Goal: Task Accomplishment & Management: Complete application form

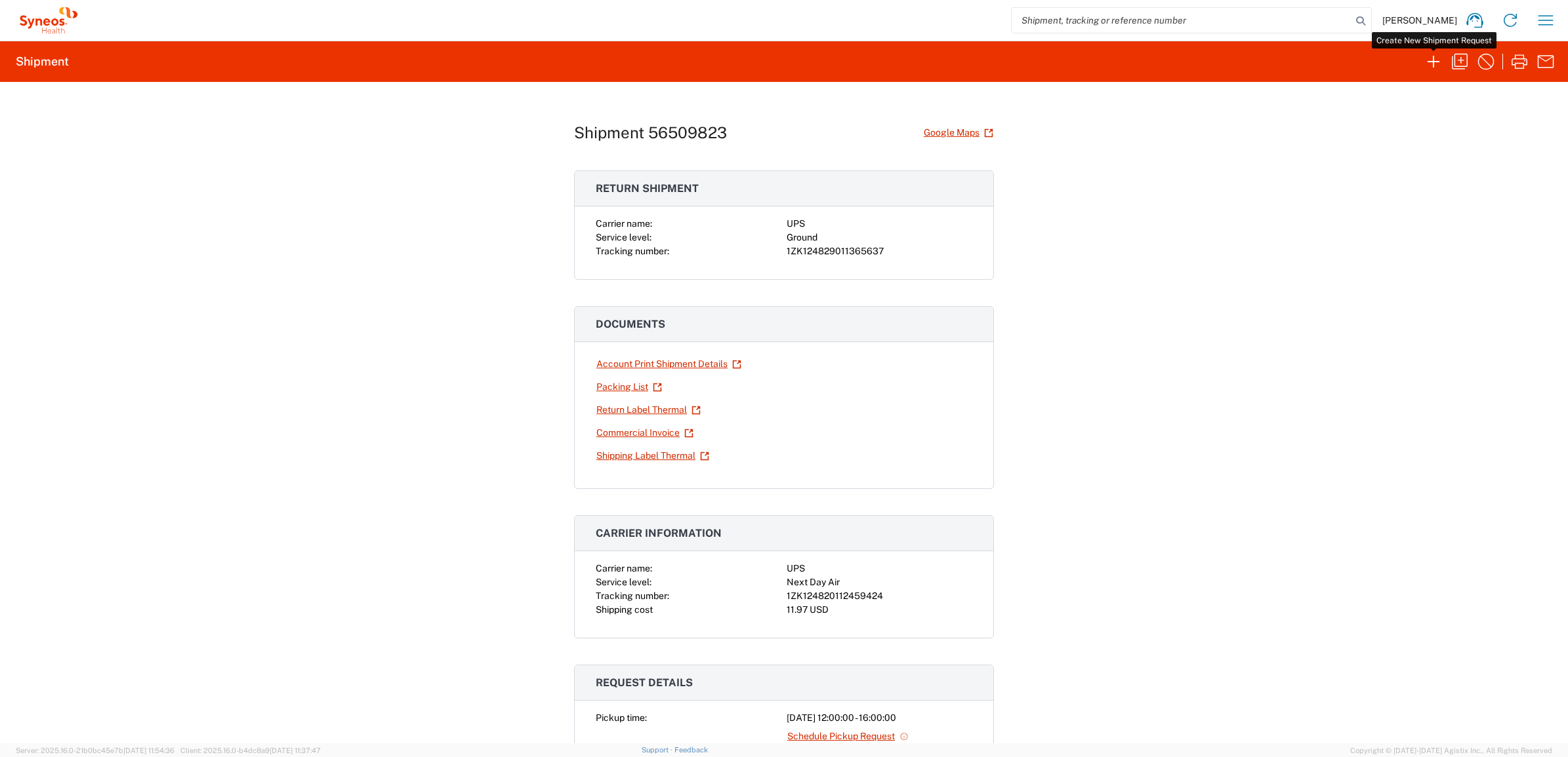
click at [1429, 63] on icon "button" at bounding box center [1433, 61] width 21 height 21
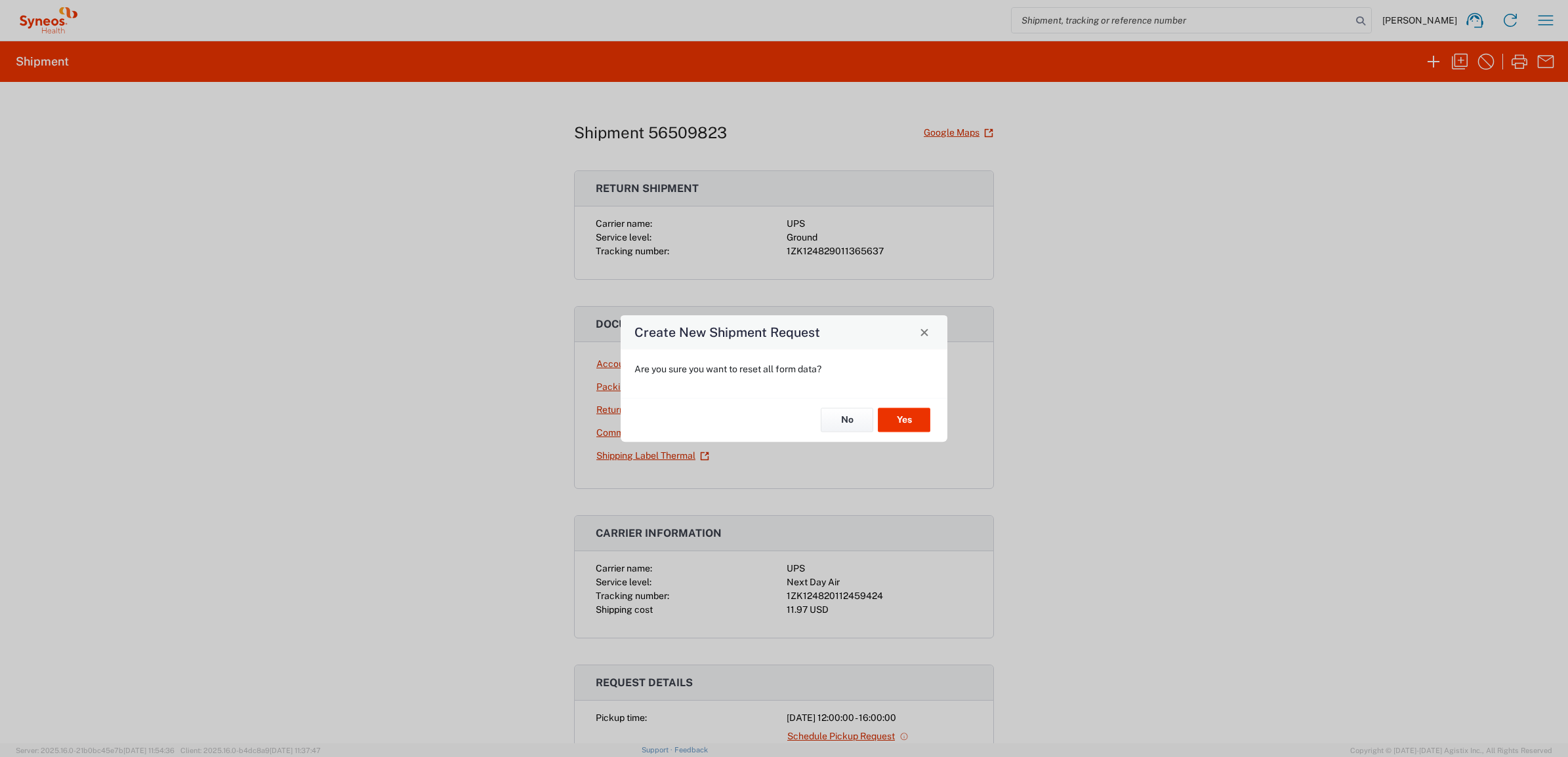
click at [923, 434] on div "No Yes" at bounding box center [783, 420] width 327 height 44
click at [915, 424] on button "Yes" at bounding box center [904, 421] width 53 height 25
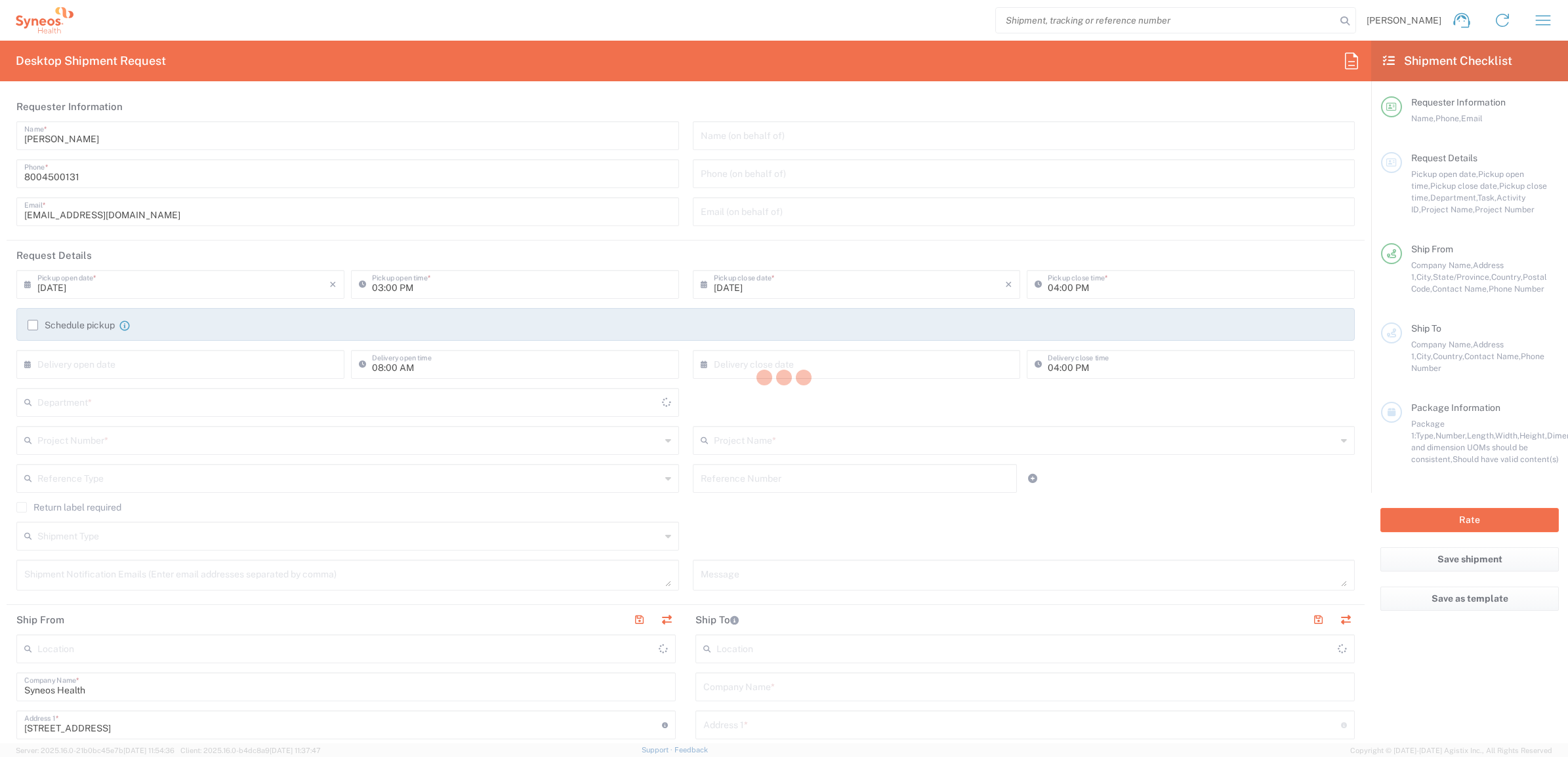
type input "[US_STATE]"
type input "[GEOGRAPHIC_DATA]"
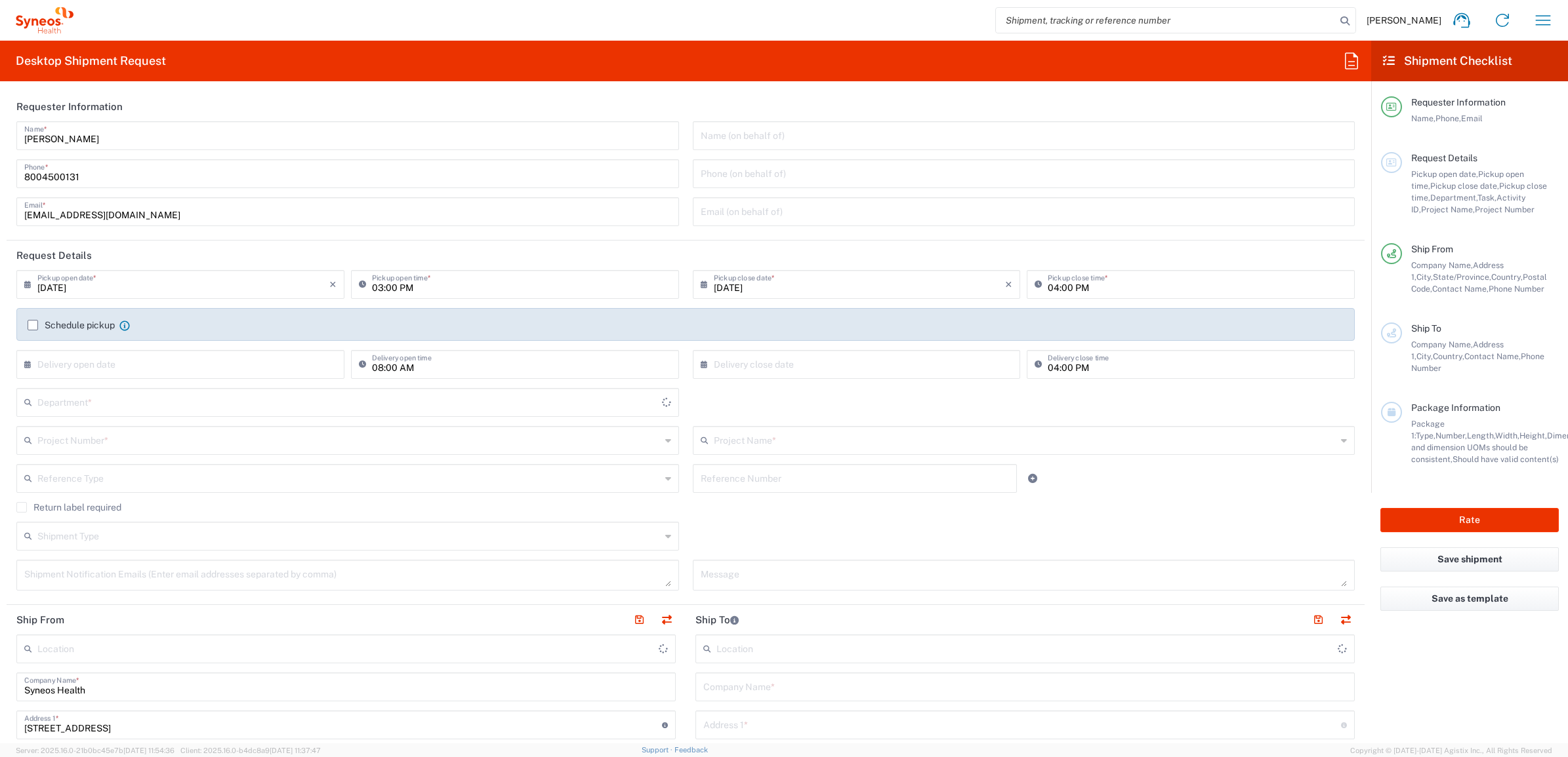
type input "Syneos Health Commercial Servi- [GEOGRAPHIC_DATA] [GEOGRAPHIC_DATA]"
type input "4205"
click at [408, 10] on div "[PERSON_NAME] Home Shipment estimator Shipment tracking Desktop shipment reques…" at bounding box center [818, 20] width 1489 height 32
click at [105, 129] on input "[PERSON_NAME]" at bounding box center [348, 135] width 647 height 23
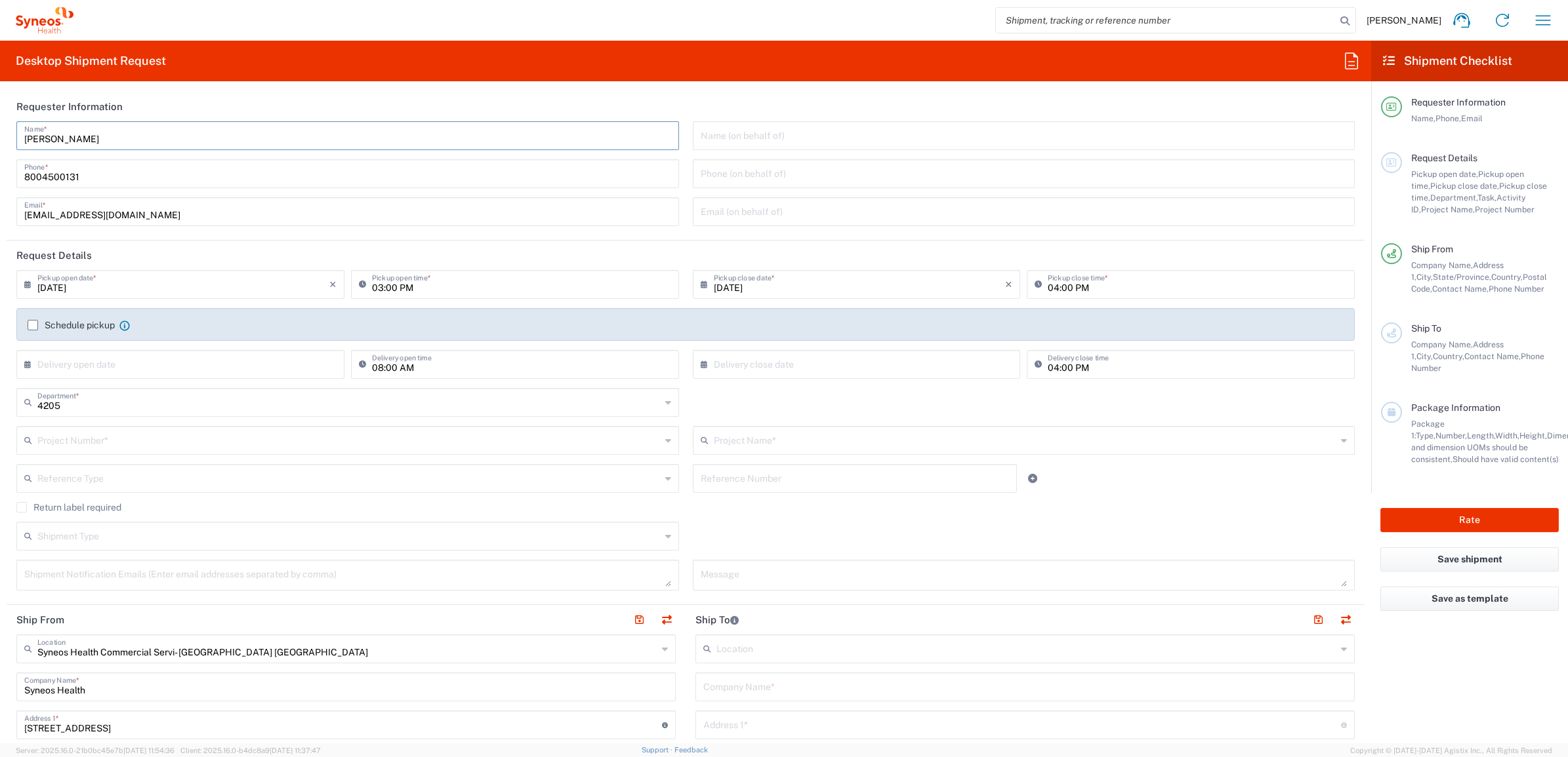
click at [105, 129] on input "[PERSON_NAME]" at bounding box center [348, 135] width 647 height 23
type input "Syneos Deployments"
click at [139, 108] on header "Requester Information" at bounding box center [685, 106] width 1358 height 30
drag, startPoint x: 120, startPoint y: 135, endPoint x: 105, endPoint y: 120, distance: 21.2
click at [13, 125] on div "Syneos Deployments Name * [PHONE_NUMBER] Phone * [EMAIL_ADDRESS][DOMAIN_NAME] E…" at bounding box center [348, 178] width 677 height 114
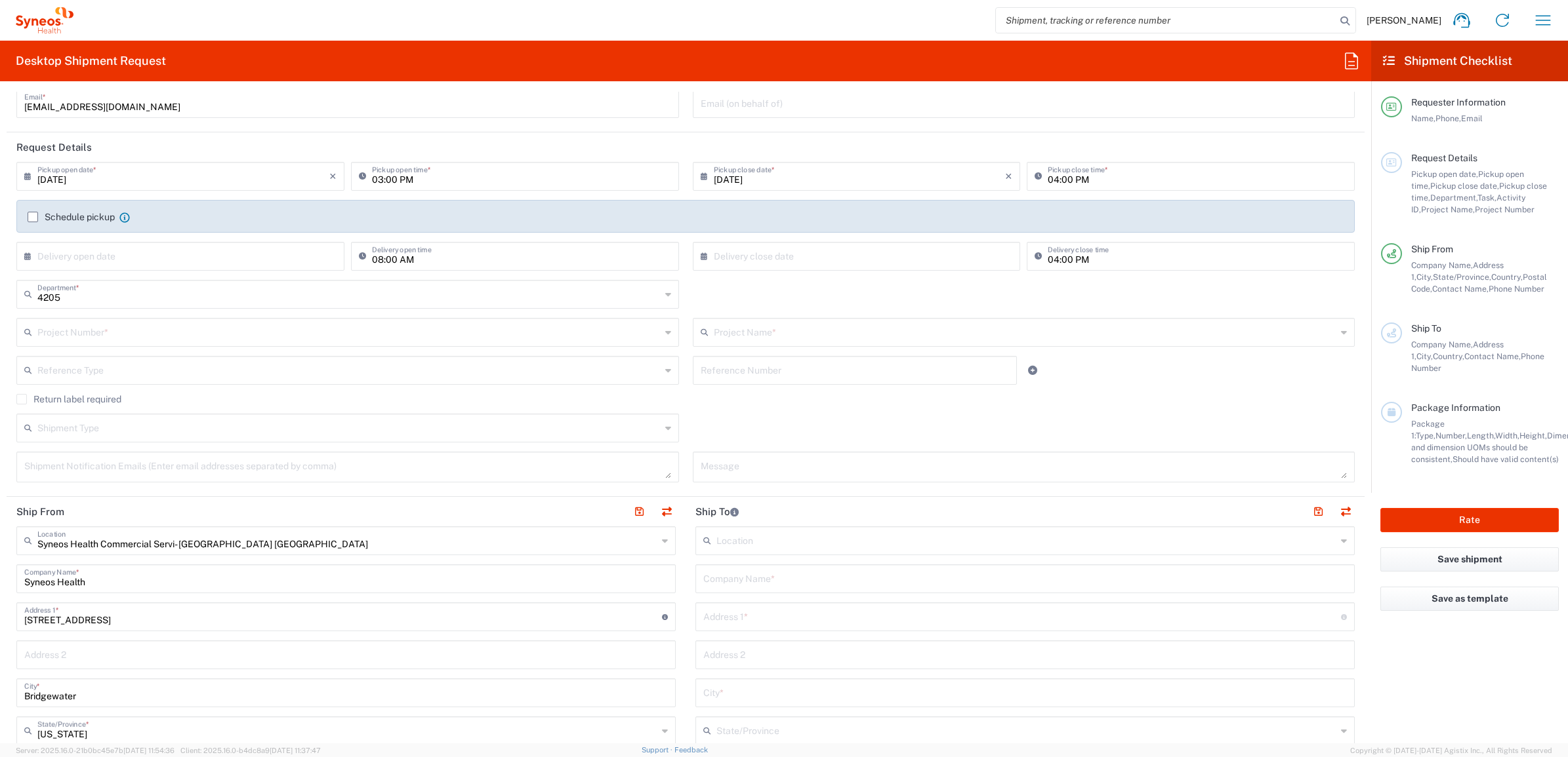
scroll to position [410, 0]
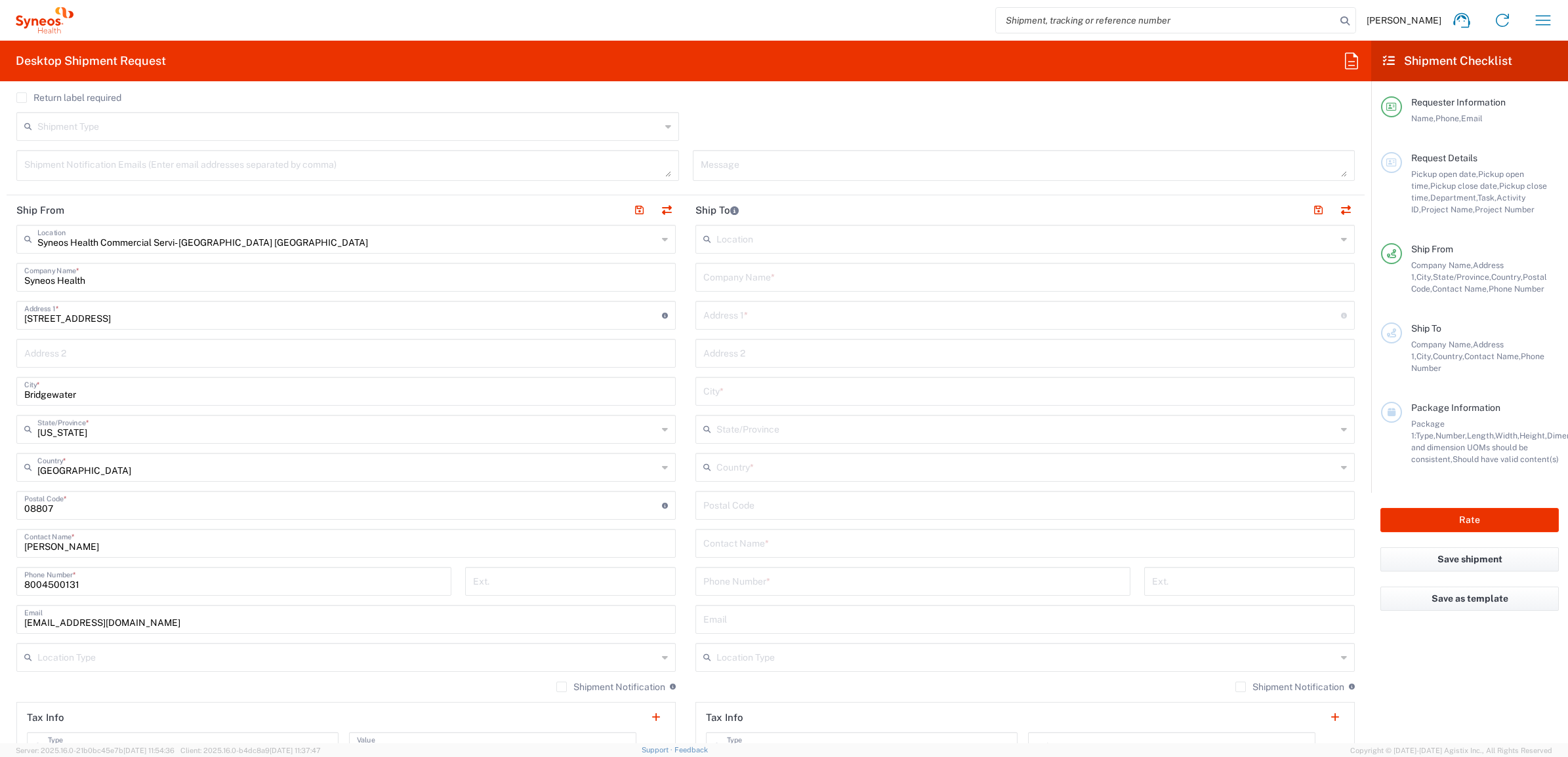
drag, startPoint x: 112, startPoint y: 546, endPoint x: 67, endPoint y: 523, distance: 50.5
click at [0, 529] on html "[PERSON_NAME] Home Shipment estimator Shipment tracking Desktop shipment reques…" at bounding box center [784, 378] width 1568 height 757
paste input "Syneos Deployments"
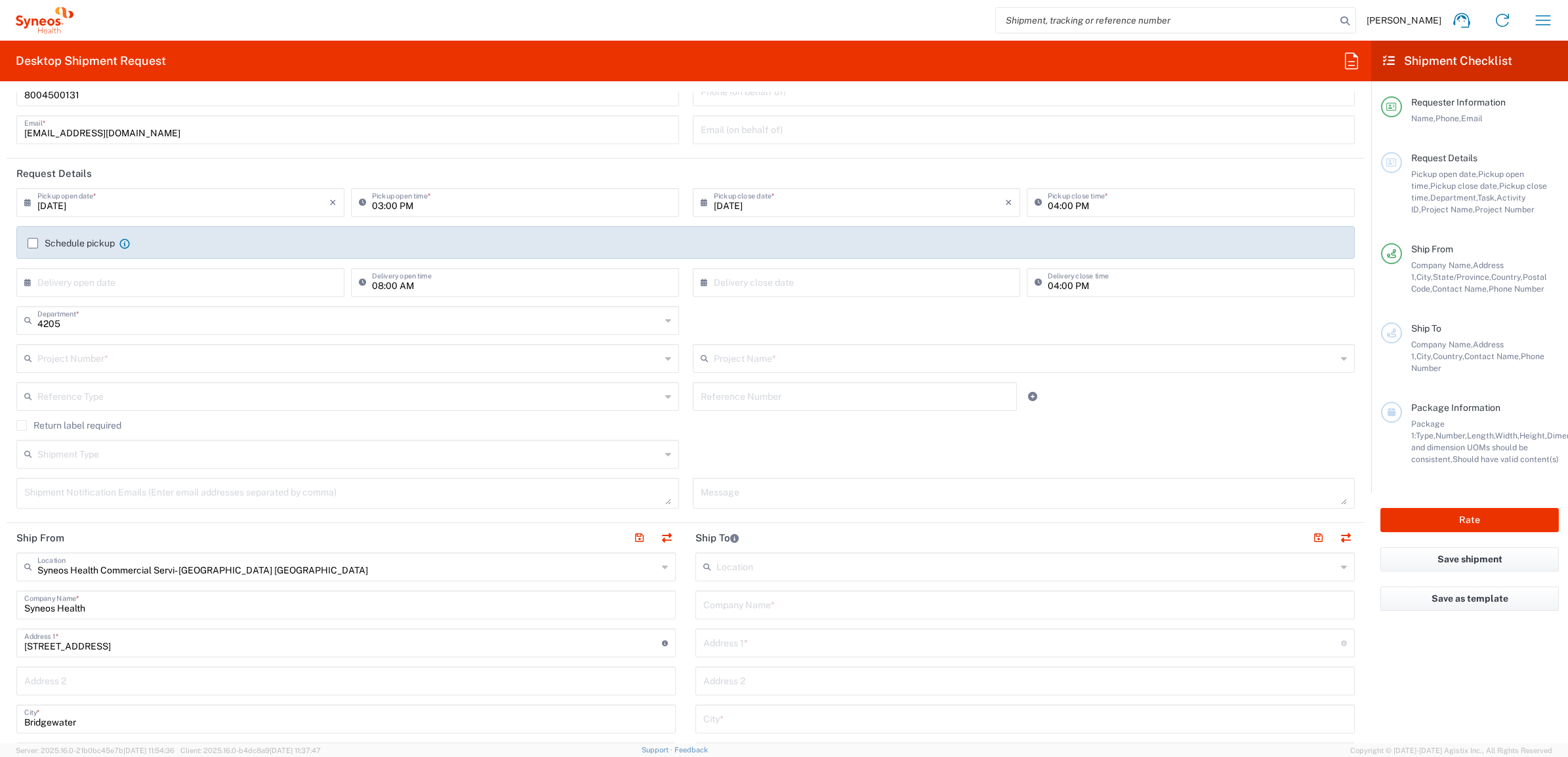
type input "Syneos Deployments"
click at [772, 389] on input "text" at bounding box center [854, 396] width 308 height 23
paste input "INC2628992"
type input "INC2628992"
click at [502, 398] on input "text" at bounding box center [349, 396] width 623 height 23
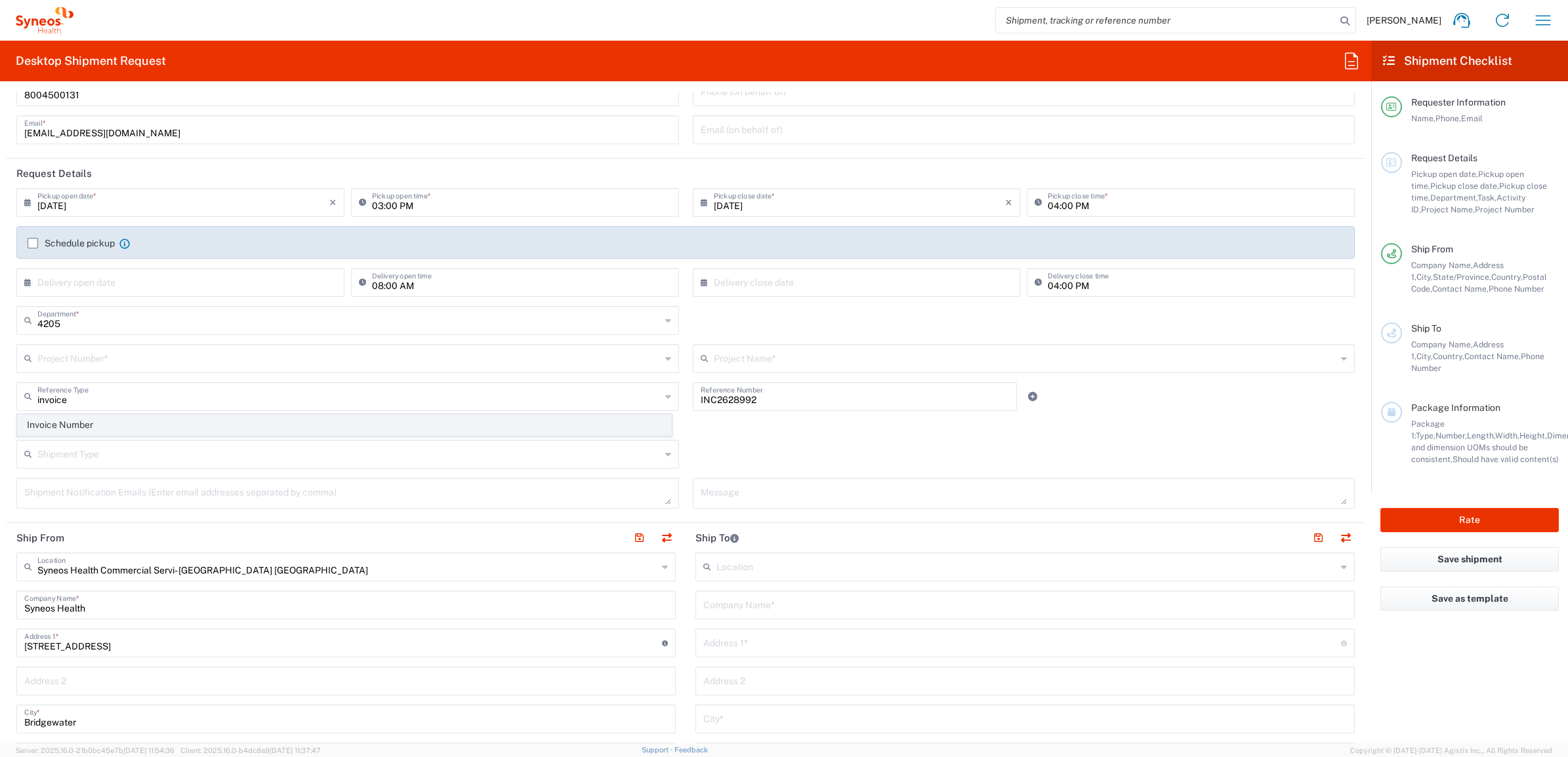
click at [467, 414] on agx-dropdown-content "Invoice Number" at bounding box center [344, 425] width 656 height 23
click at [464, 420] on span "Invoice Number" at bounding box center [345, 425] width 653 height 20
type input "Invoice Number"
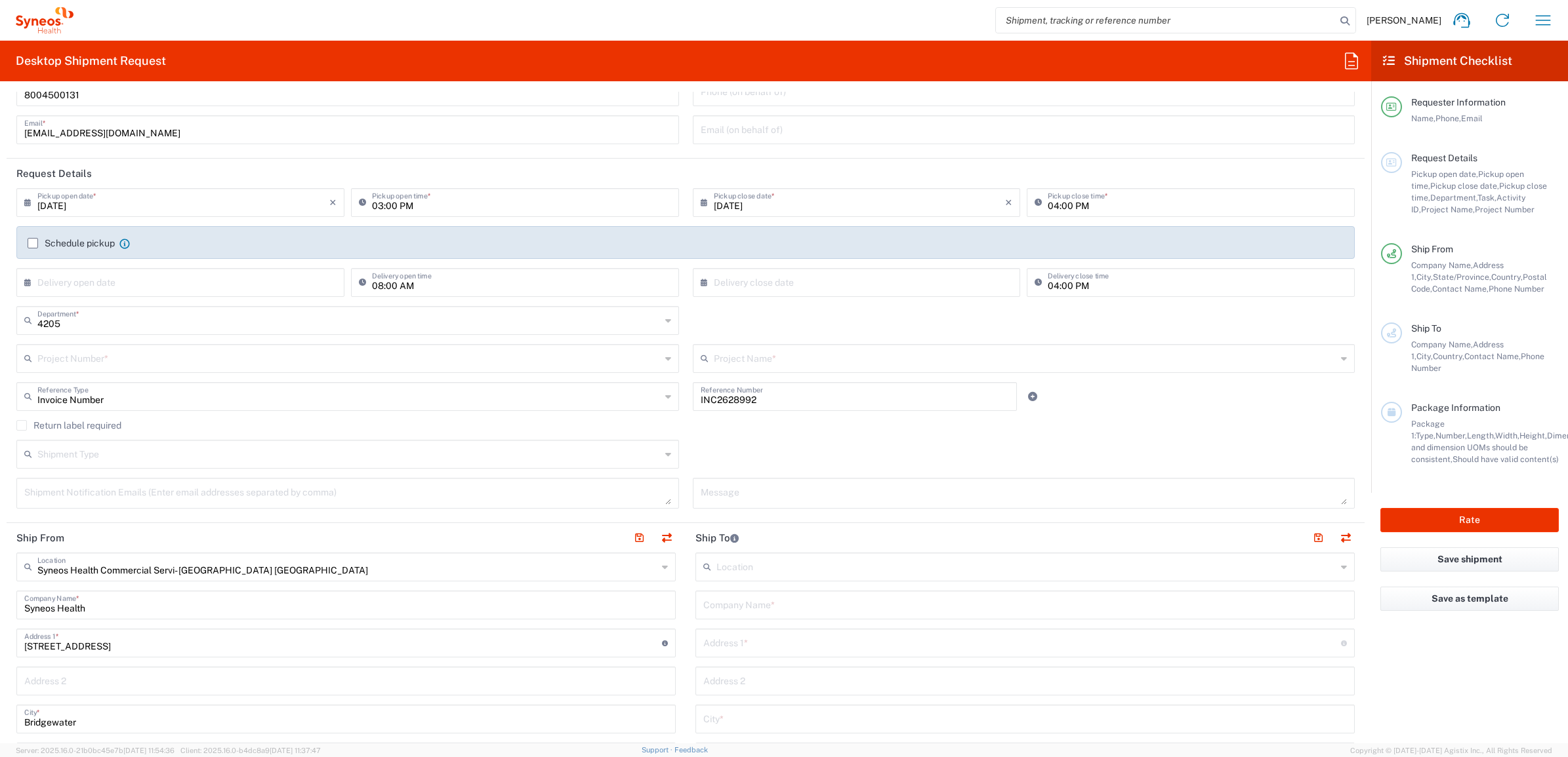
click at [348, 358] on input "text" at bounding box center [349, 358] width 623 height 23
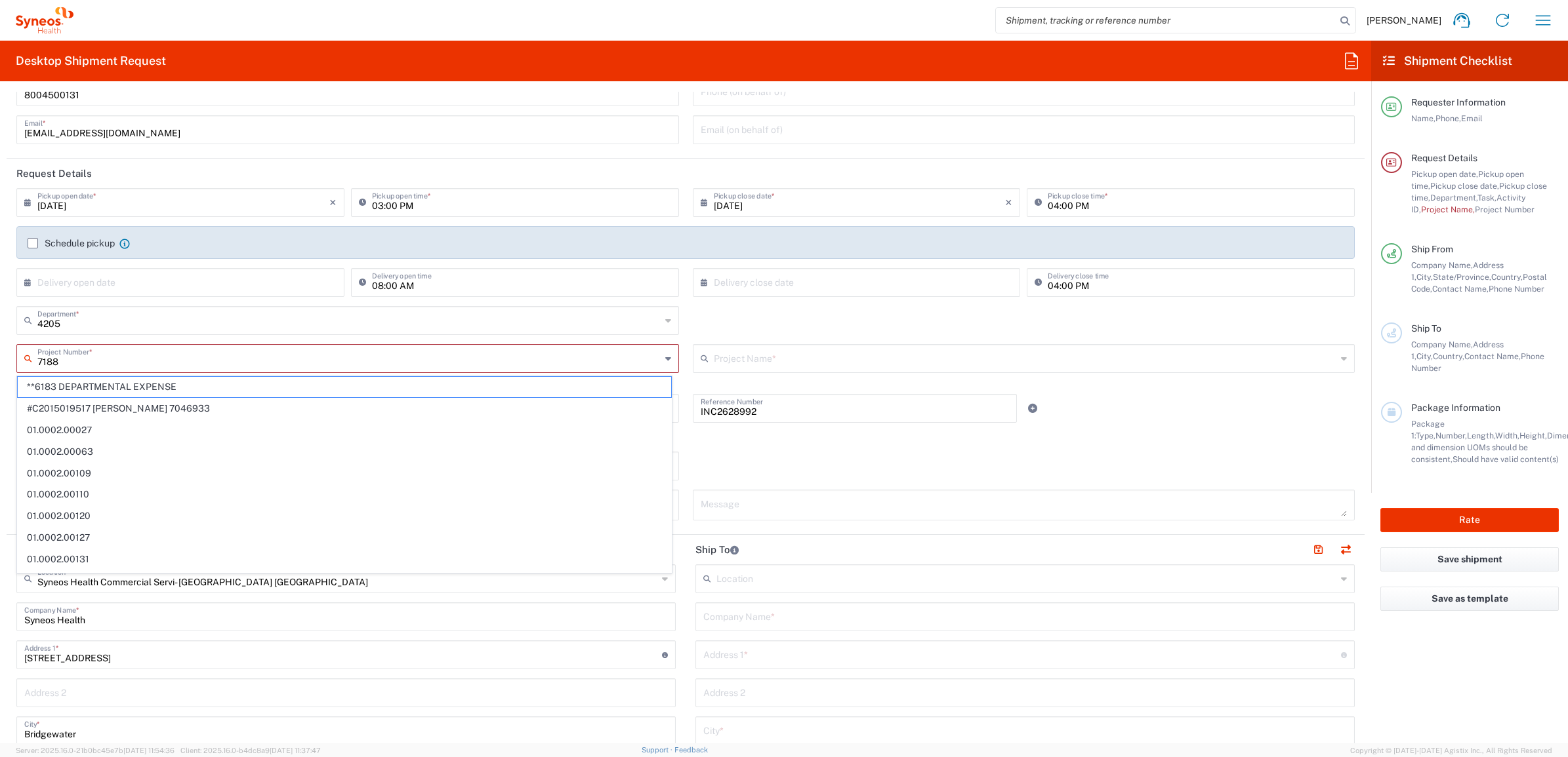
type input "7037188"
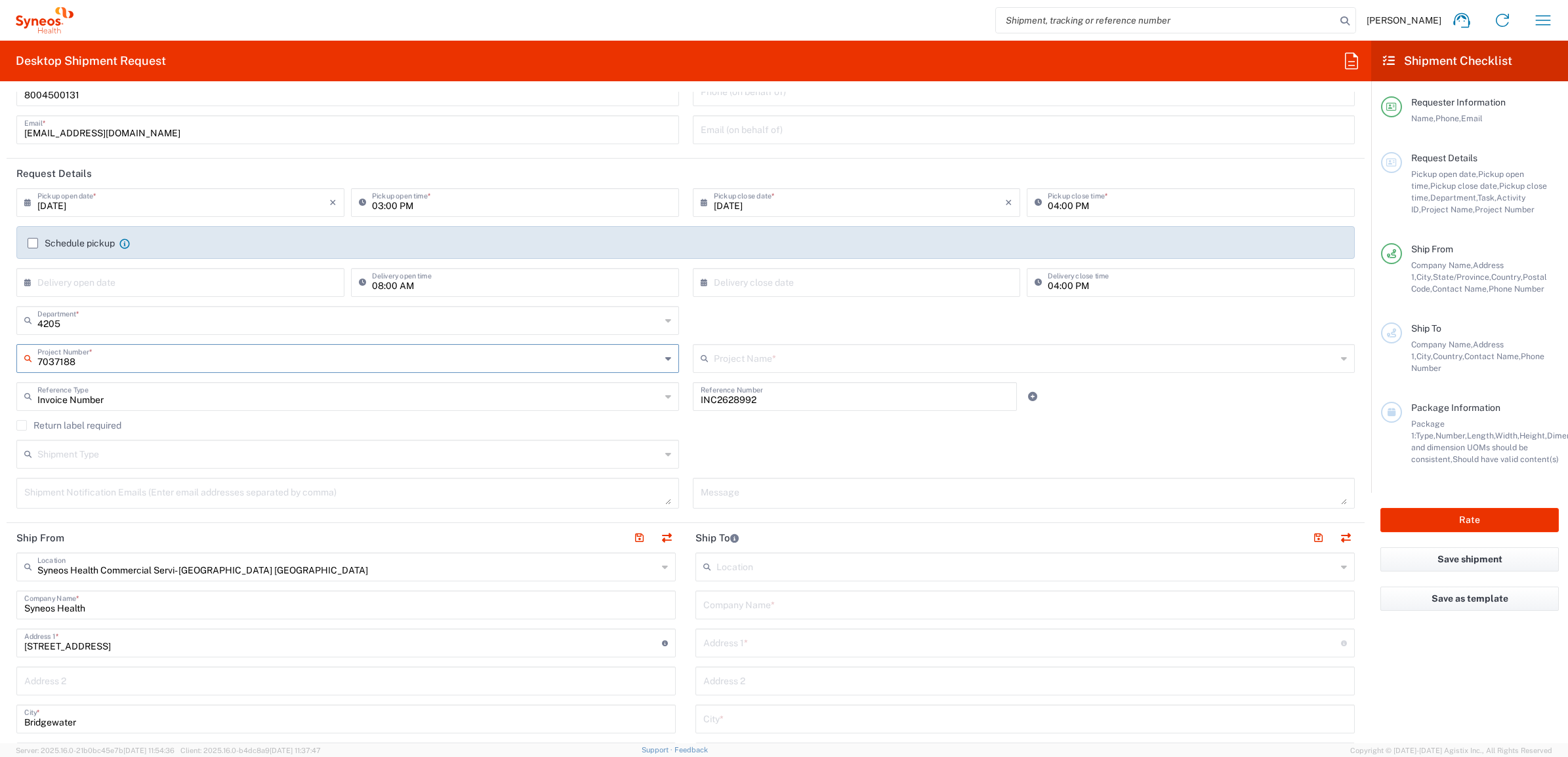
type input "Sangamo 7037188"
drag, startPoint x: 146, startPoint y: 364, endPoint x: 21, endPoint y: 366, distance: 125.0
click at [21, 366] on div "7037188 Project Number *" at bounding box center [348, 358] width 663 height 29
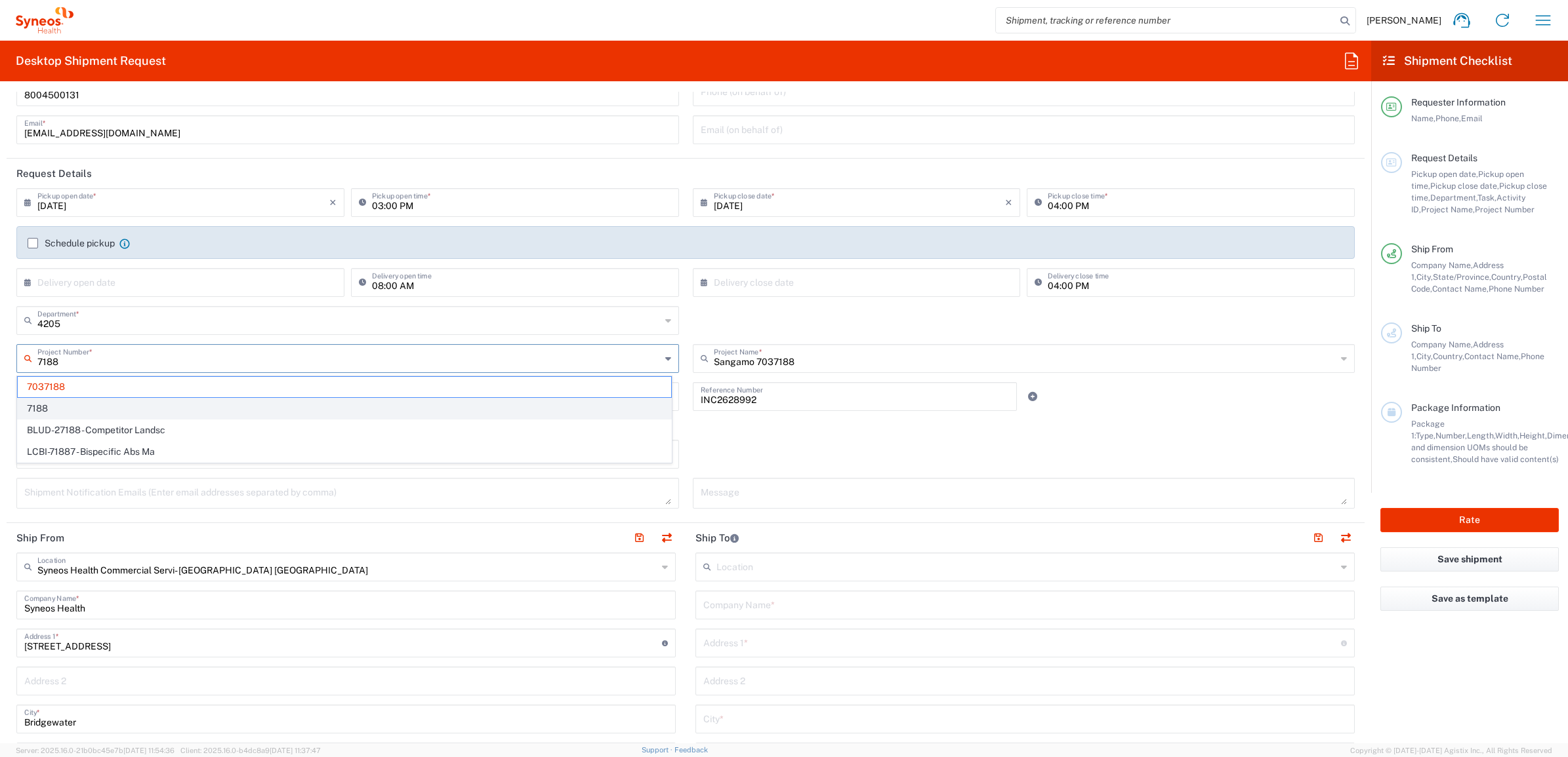
type input "7188"
click at [40, 401] on span "7188" at bounding box center [345, 409] width 653 height 20
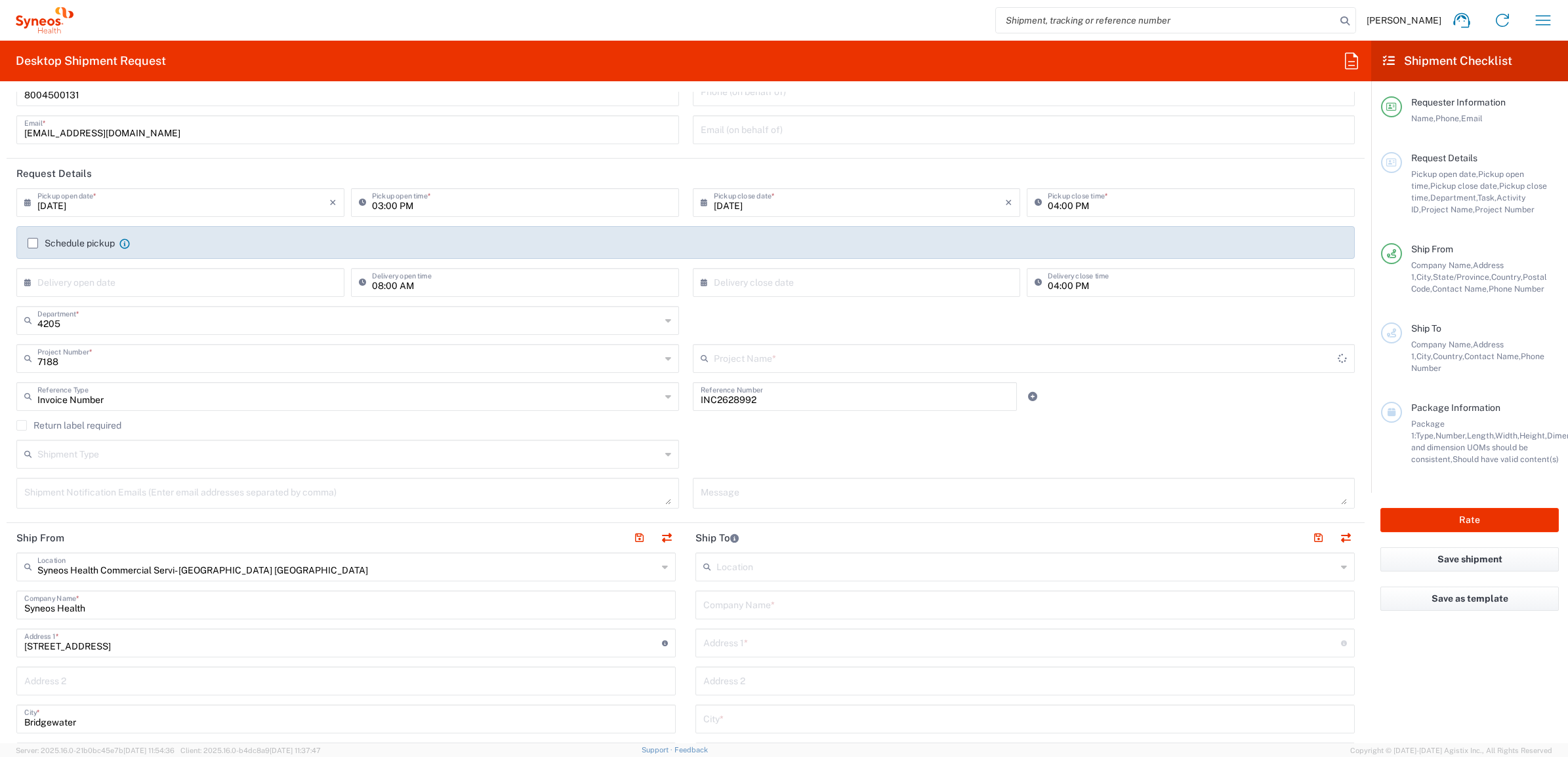
type input "ST-US-GSK-Viiv-Sales"
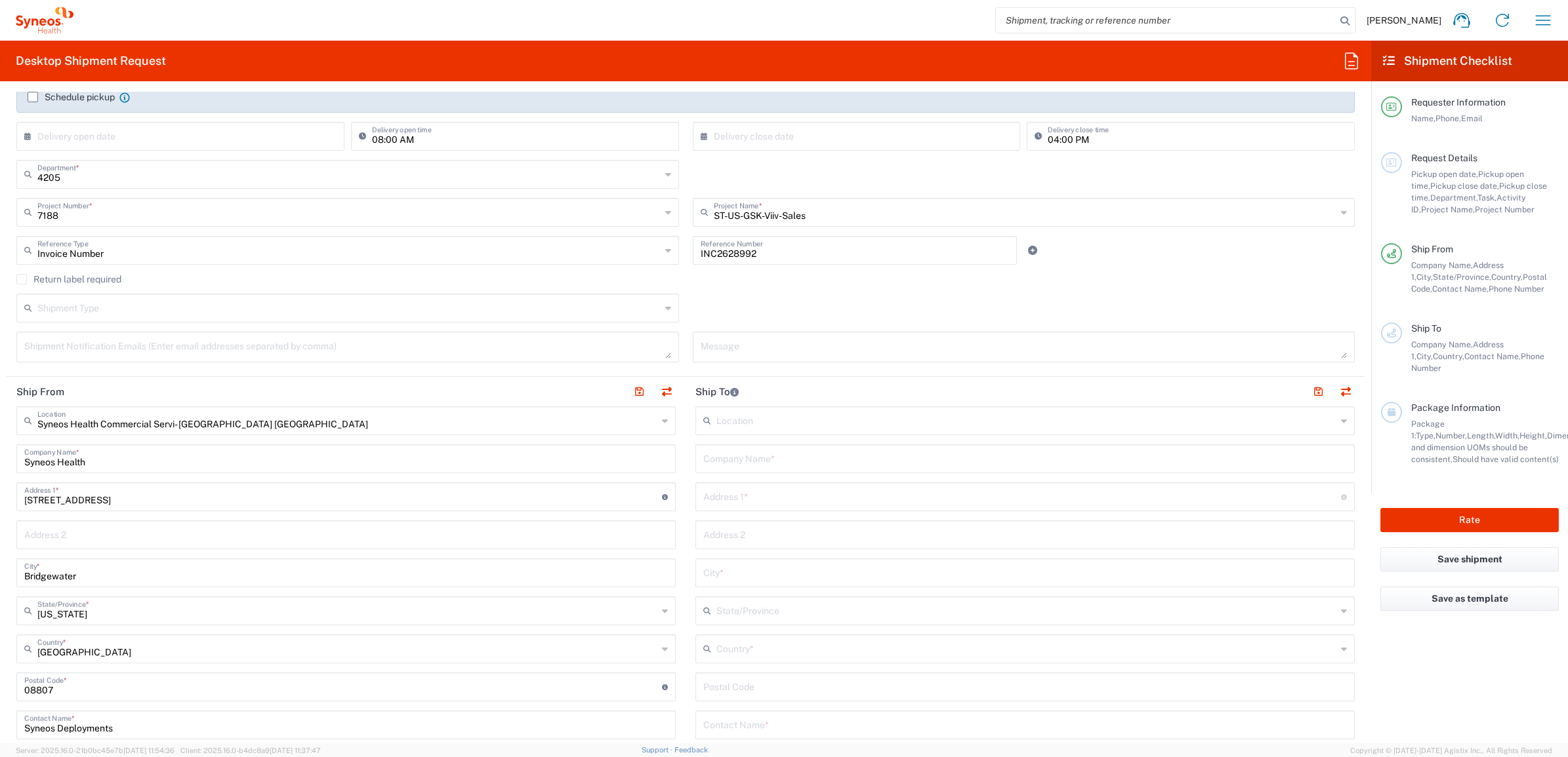
scroll to position [246, 0]
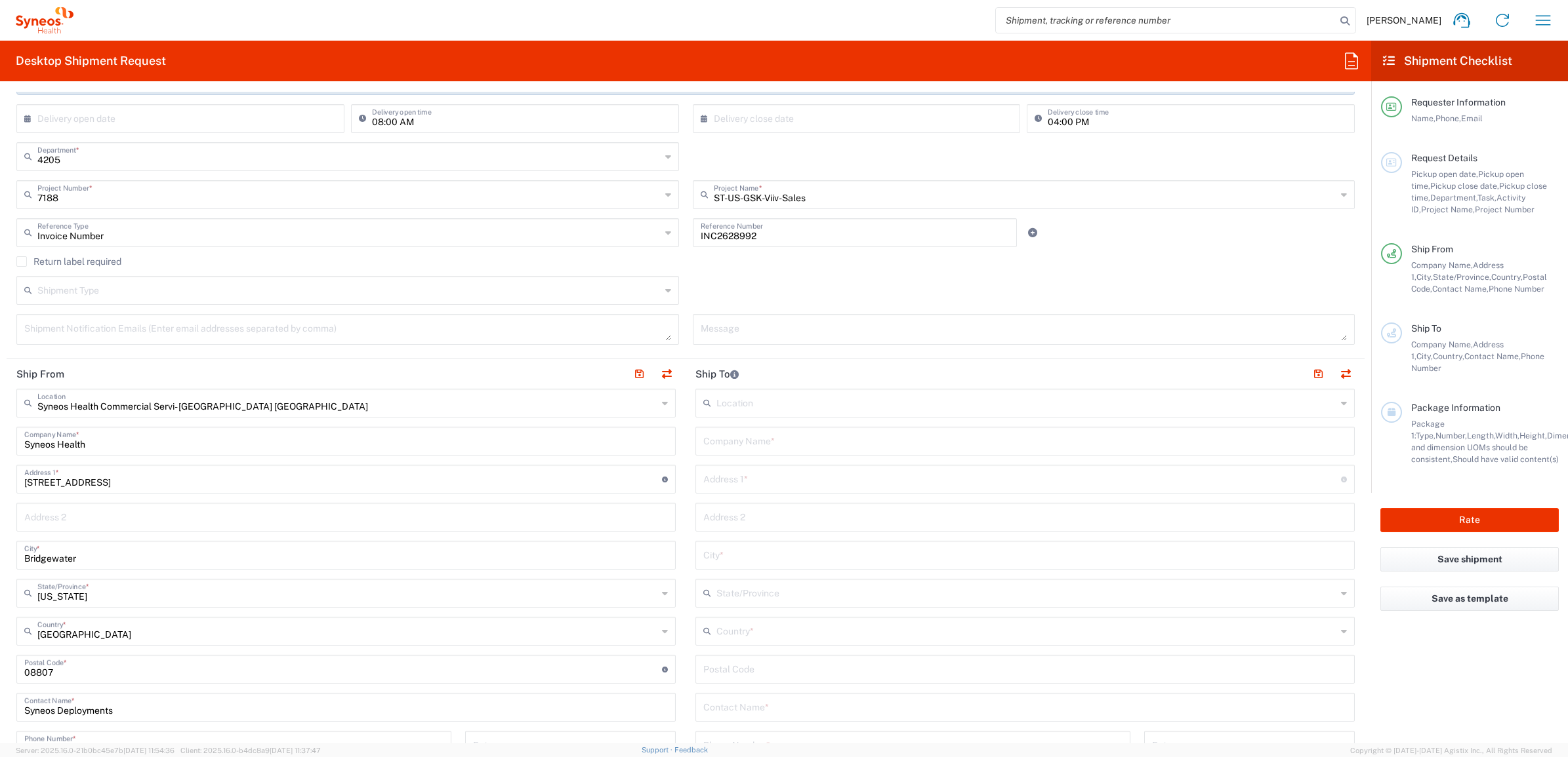
click at [753, 444] on input "text" at bounding box center [1025, 441] width 643 height 23
paste input "[PERSON_NAME]"
type input "[PERSON_NAME]"
click at [736, 706] on input "text" at bounding box center [1025, 707] width 643 height 23
paste input "[PERSON_NAME]"
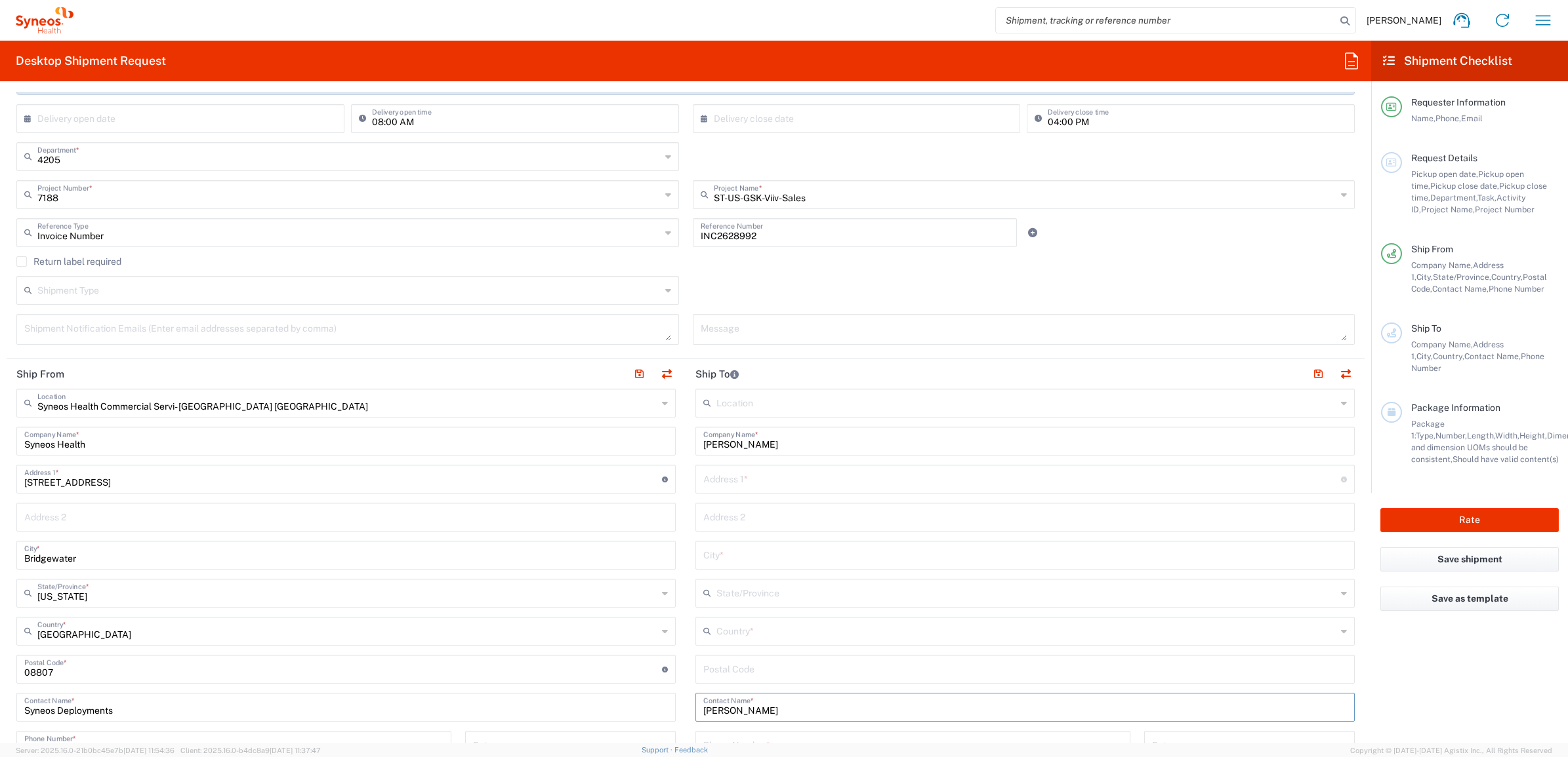
type input "[PERSON_NAME]"
click at [765, 486] on input "text" at bounding box center [1022, 479] width 638 height 23
paste input "[STREET_ADDRESS]"
type input "[STREET_ADDRESS]"
click at [739, 672] on input "undefined" at bounding box center [1025, 668] width 643 height 23
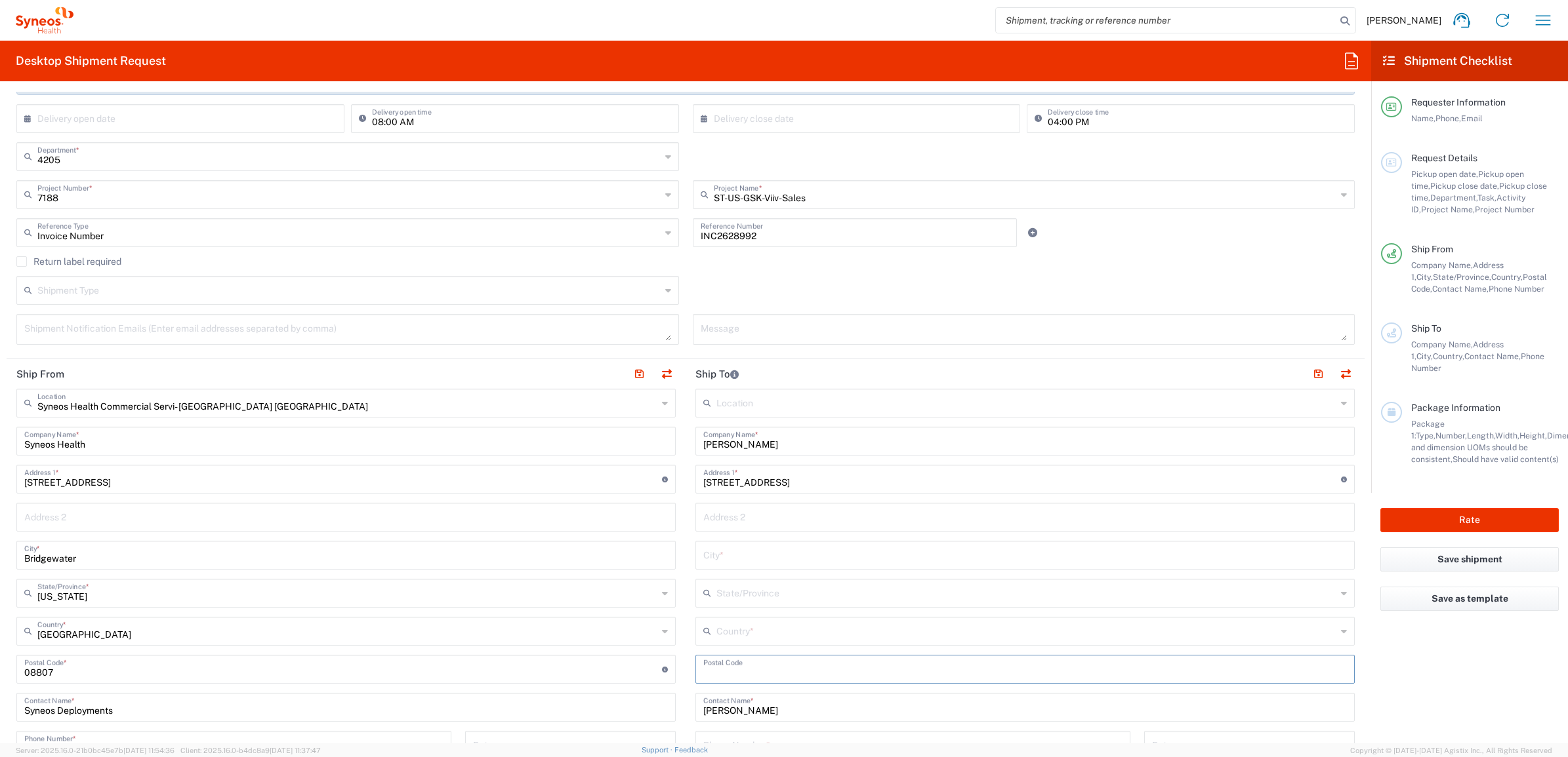
paste input "60643"
type input "60643"
click at [717, 633] on input "text" at bounding box center [1026, 631] width 620 height 23
click at [713, 605] on span "[GEOGRAPHIC_DATA]" at bounding box center [1016, 606] width 651 height 20
type input "[GEOGRAPHIC_DATA]"
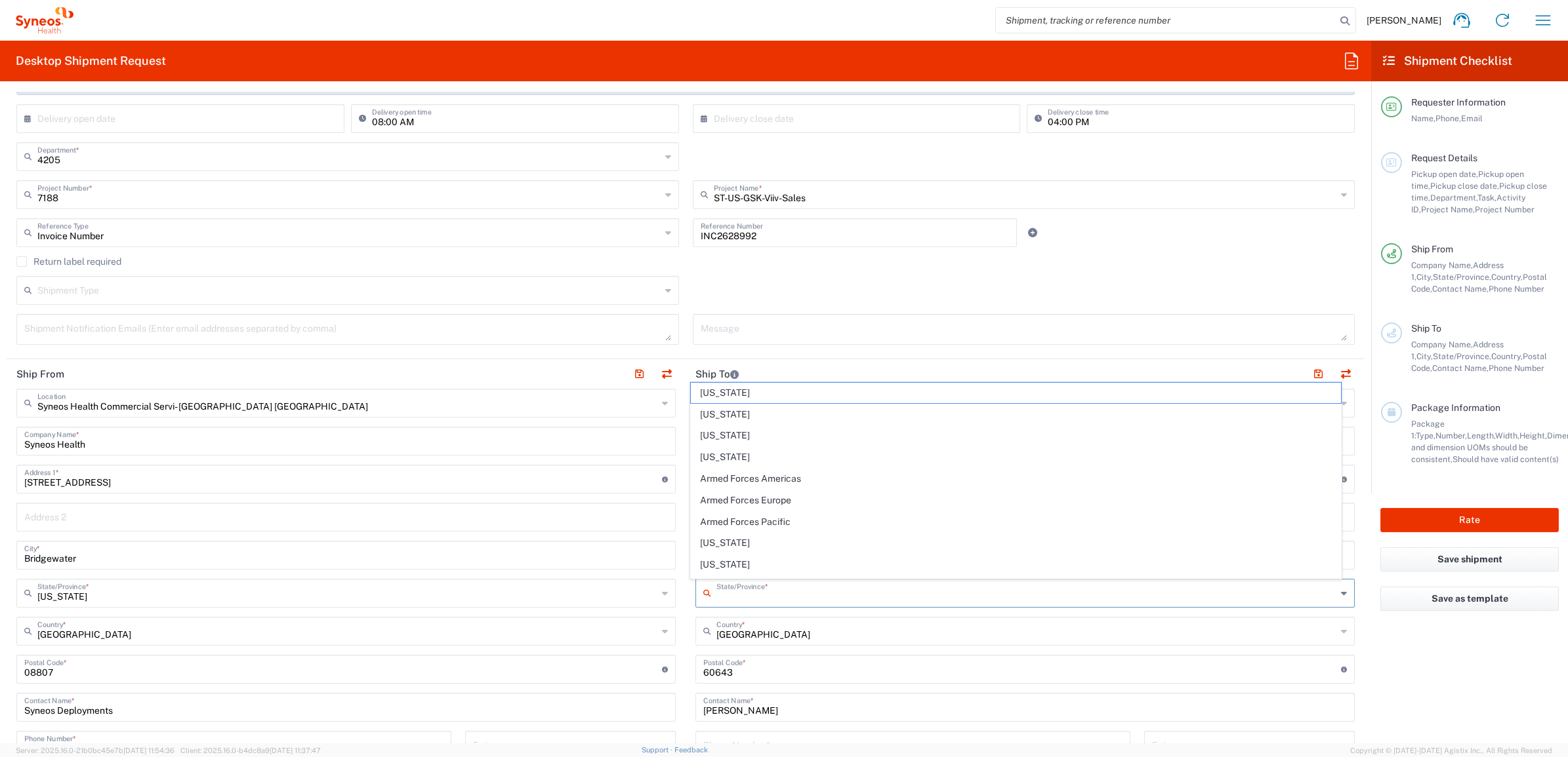
click at [723, 588] on input "text" at bounding box center [1026, 593] width 620 height 23
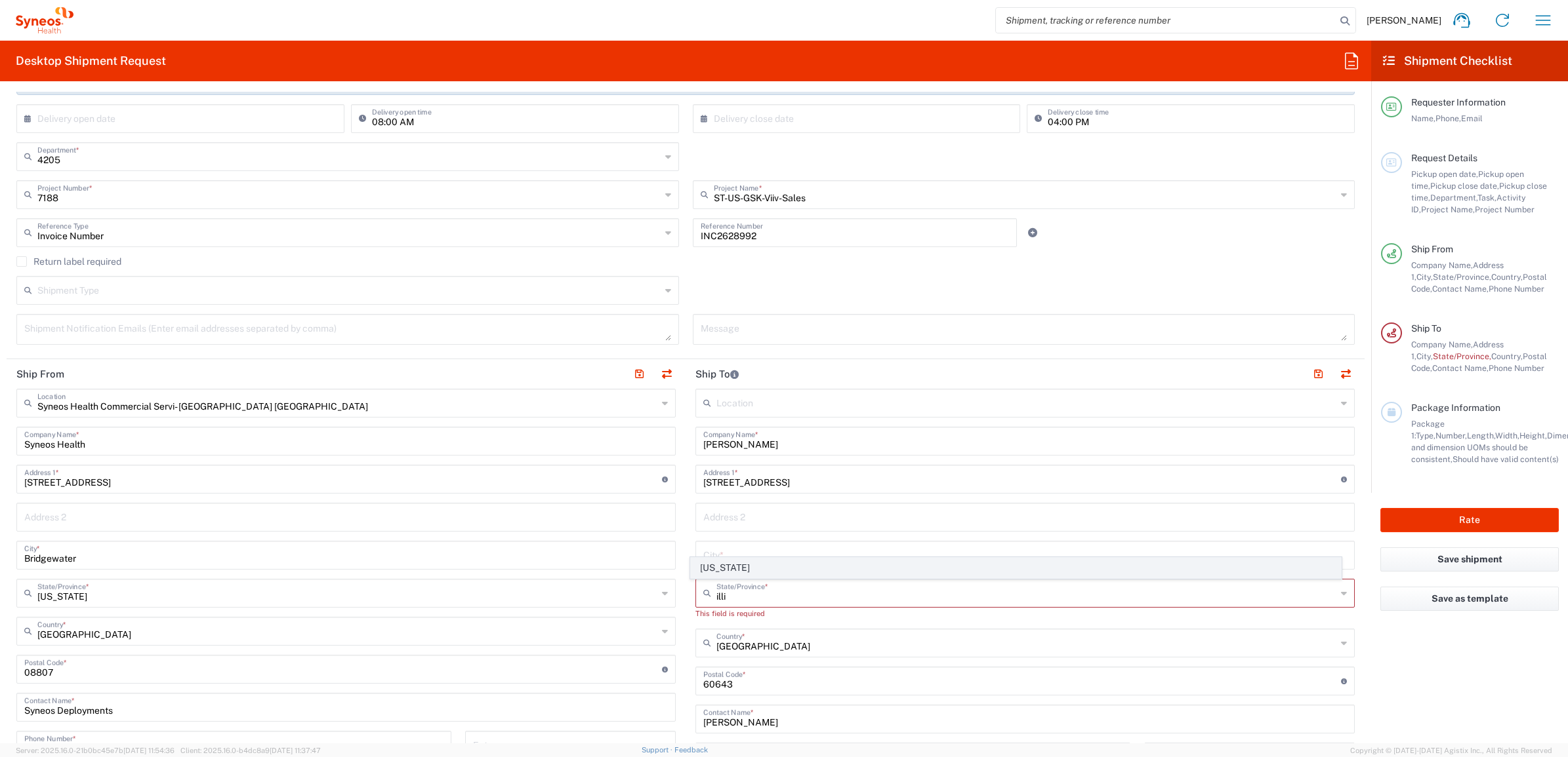
click at [718, 559] on span "[US_STATE]" at bounding box center [1016, 568] width 651 height 20
type input "[US_STATE]"
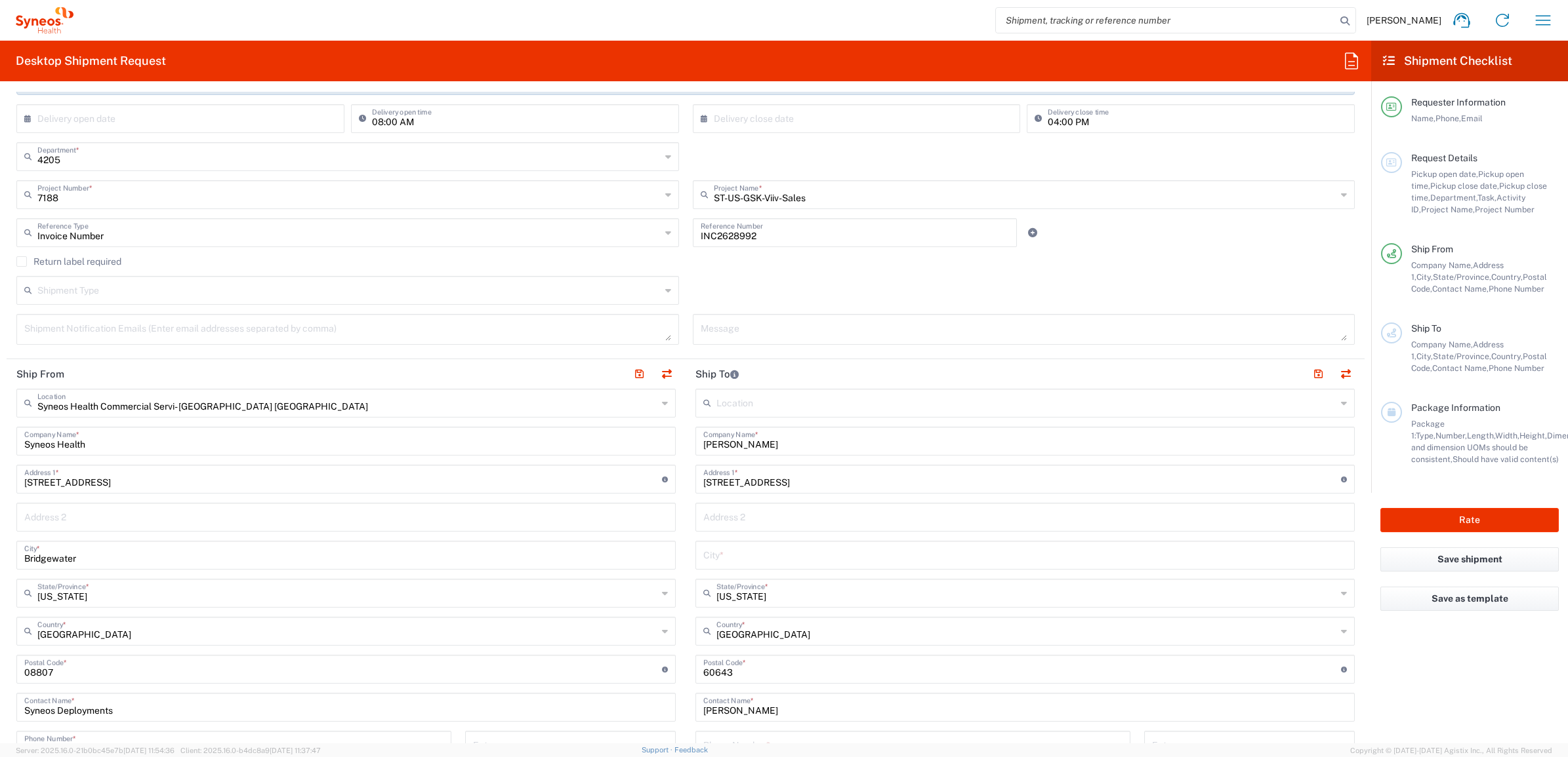
click at [739, 536] on div "Location [PERSON_NAME] LLC-[GEOGRAPHIC_DATA] [GEOGRAPHIC_DATA] [GEOGRAPHIC_DATA…" at bounding box center [1025, 664] width 659 height 551
drag, startPoint x: 727, startPoint y: 557, endPoint x: 733, endPoint y: 567, distance: 11.7
click at [727, 558] on input "text" at bounding box center [1025, 554] width 643 height 23
paste input "[GEOGRAPHIC_DATA]"
type input "[GEOGRAPHIC_DATA]"
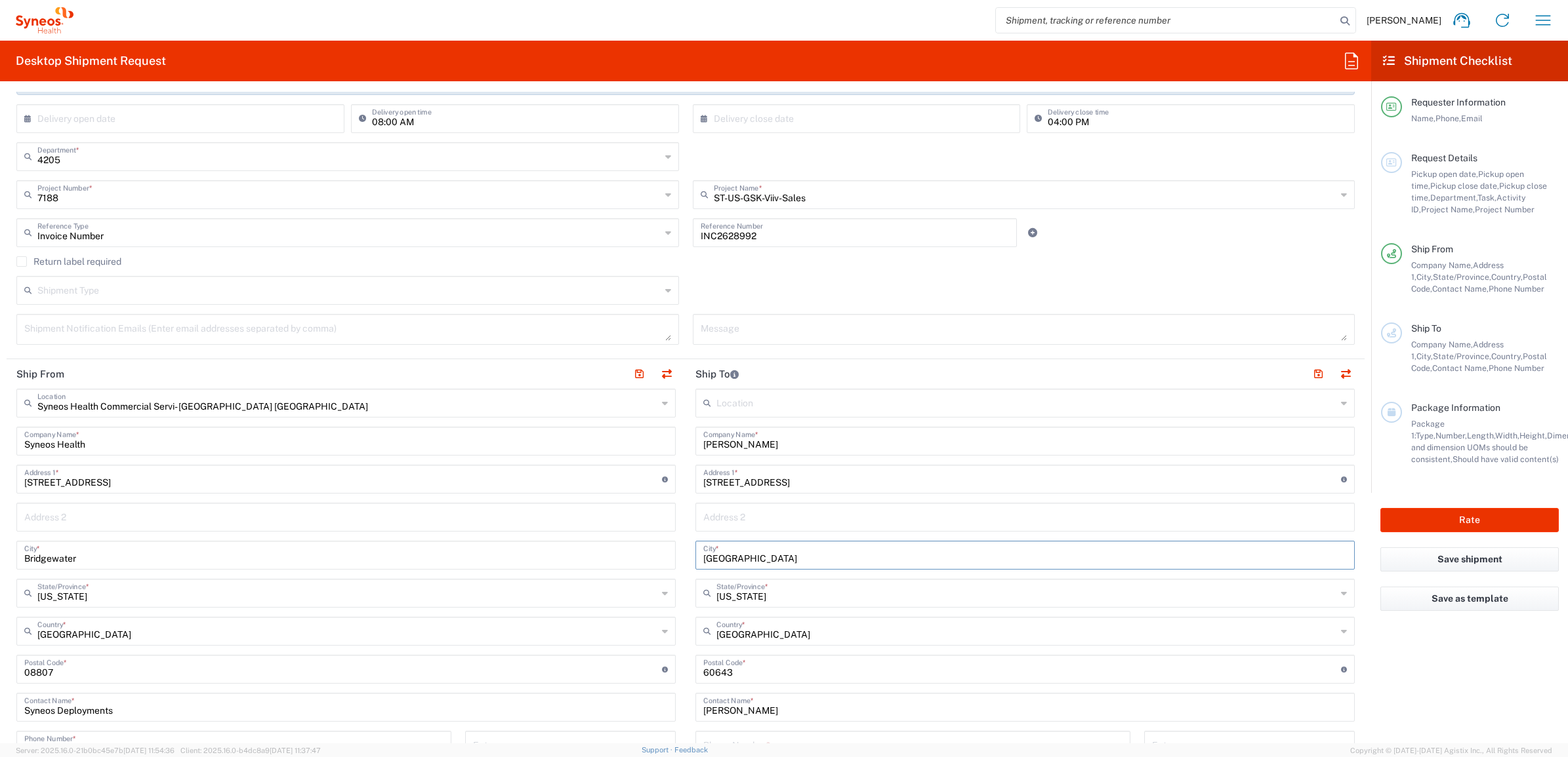
click at [685, 554] on main "Location [PERSON_NAME] LLC-[GEOGRAPHIC_DATA] [GEOGRAPHIC_DATA] [GEOGRAPHIC_DATA…" at bounding box center [1024, 664] width 679 height 551
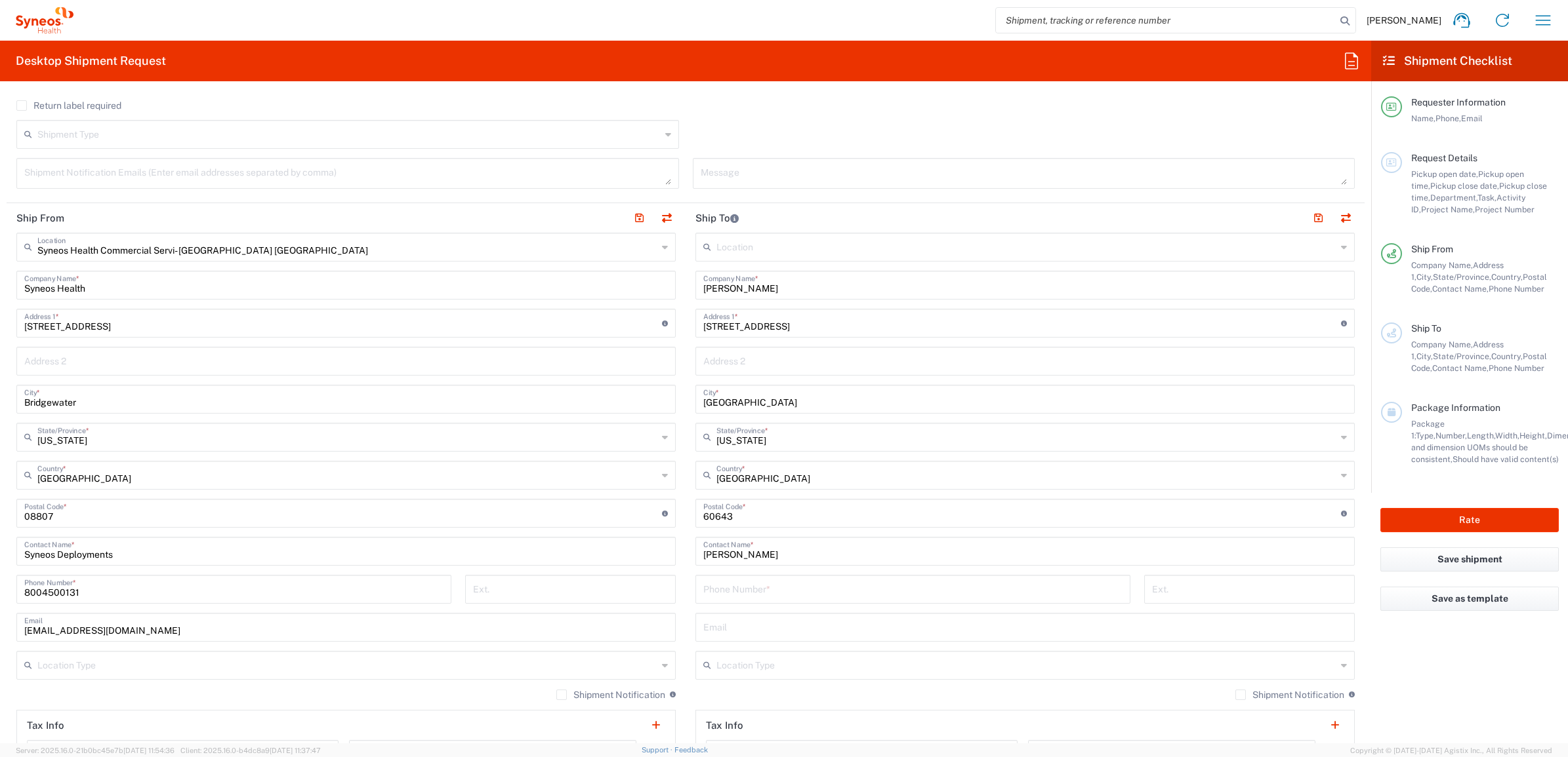
scroll to position [410, 0]
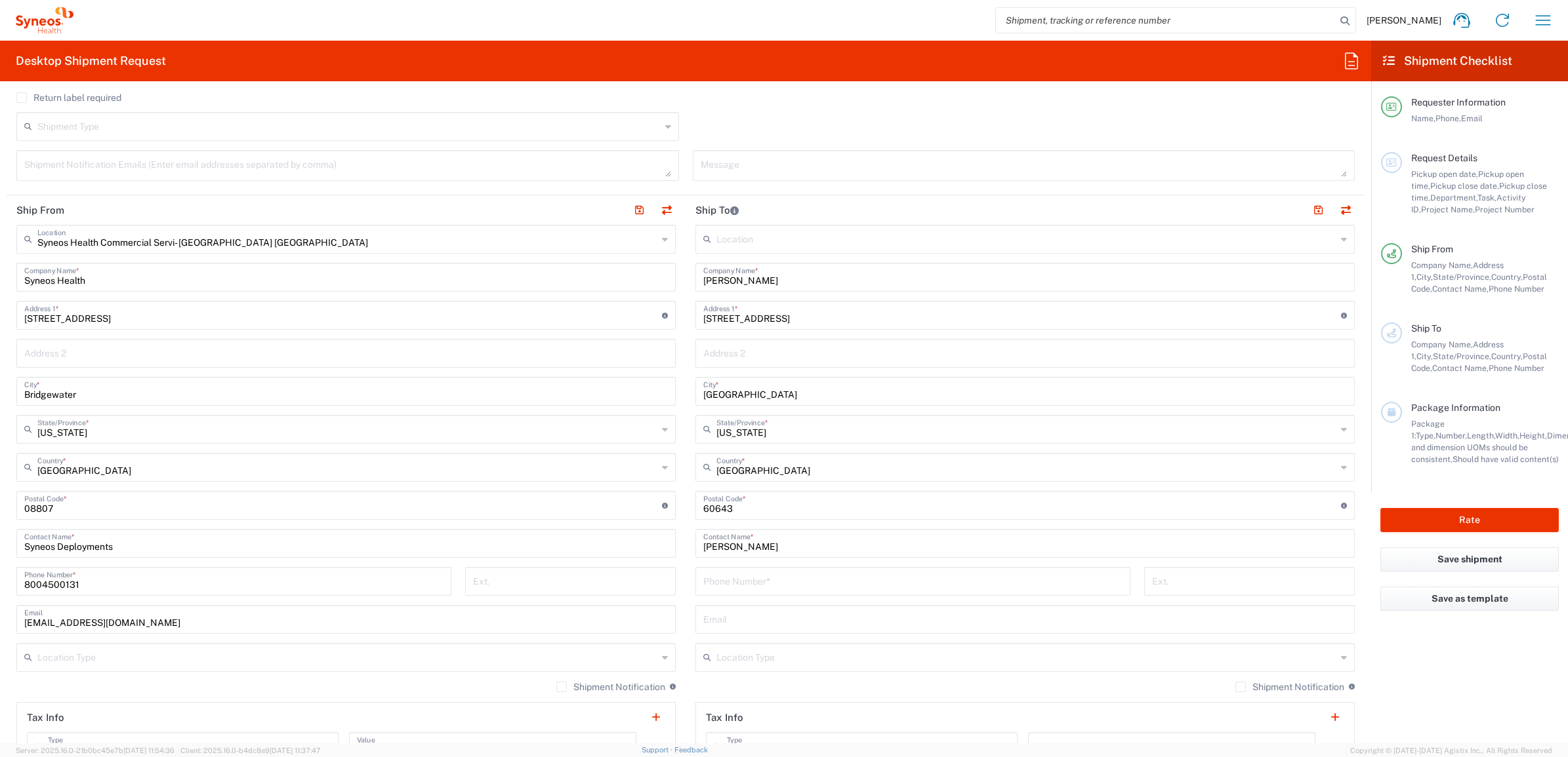
drag, startPoint x: 723, startPoint y: 587, endPoint x: 770, endPoint y: 593, distance: 47.4
click at [723, 587] on input "tel" at bounding box center [912, 580] width 419 height 23
paste input "[PHONE_NUMBER]"
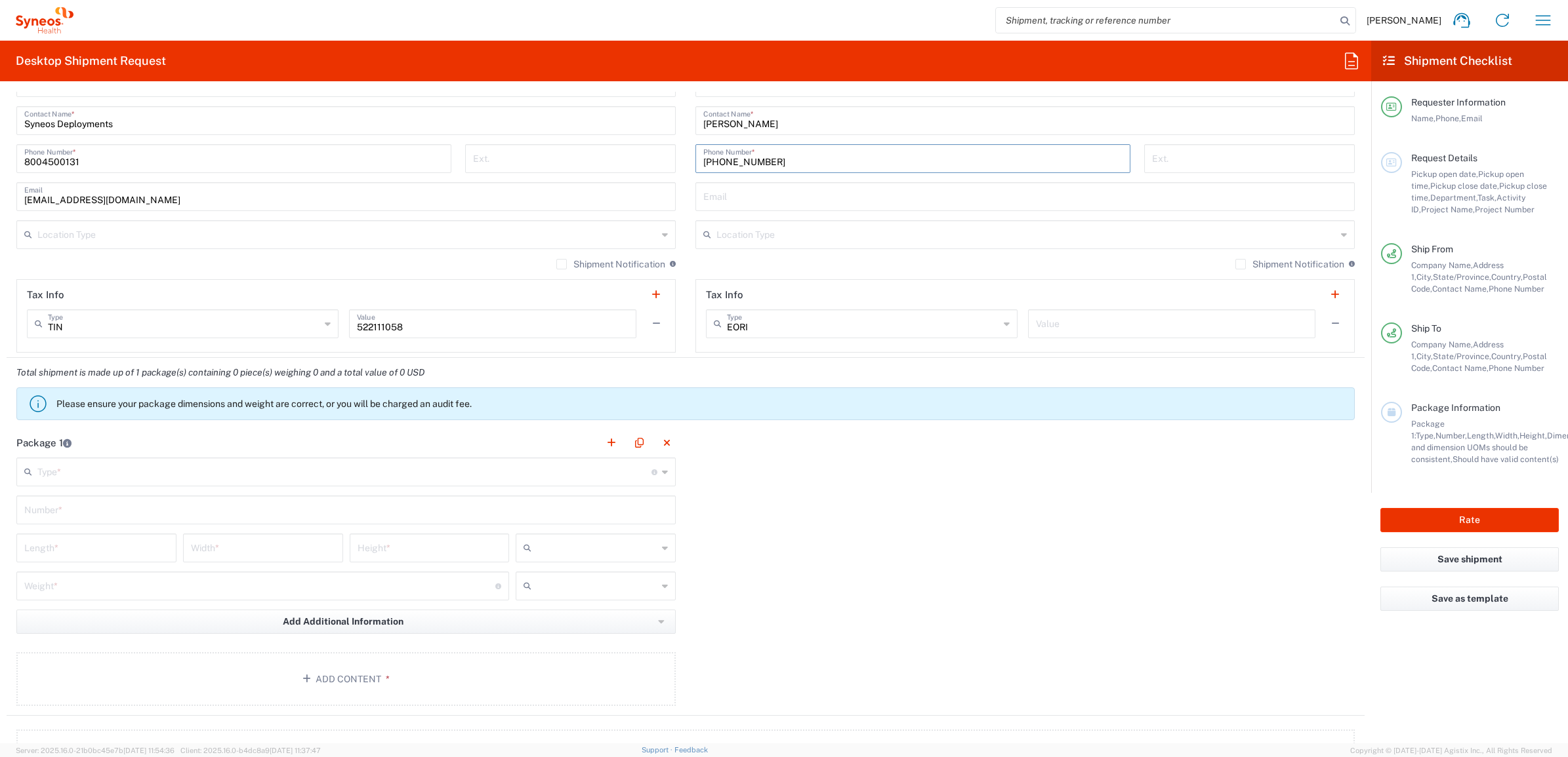
scroll to position [901, 0]
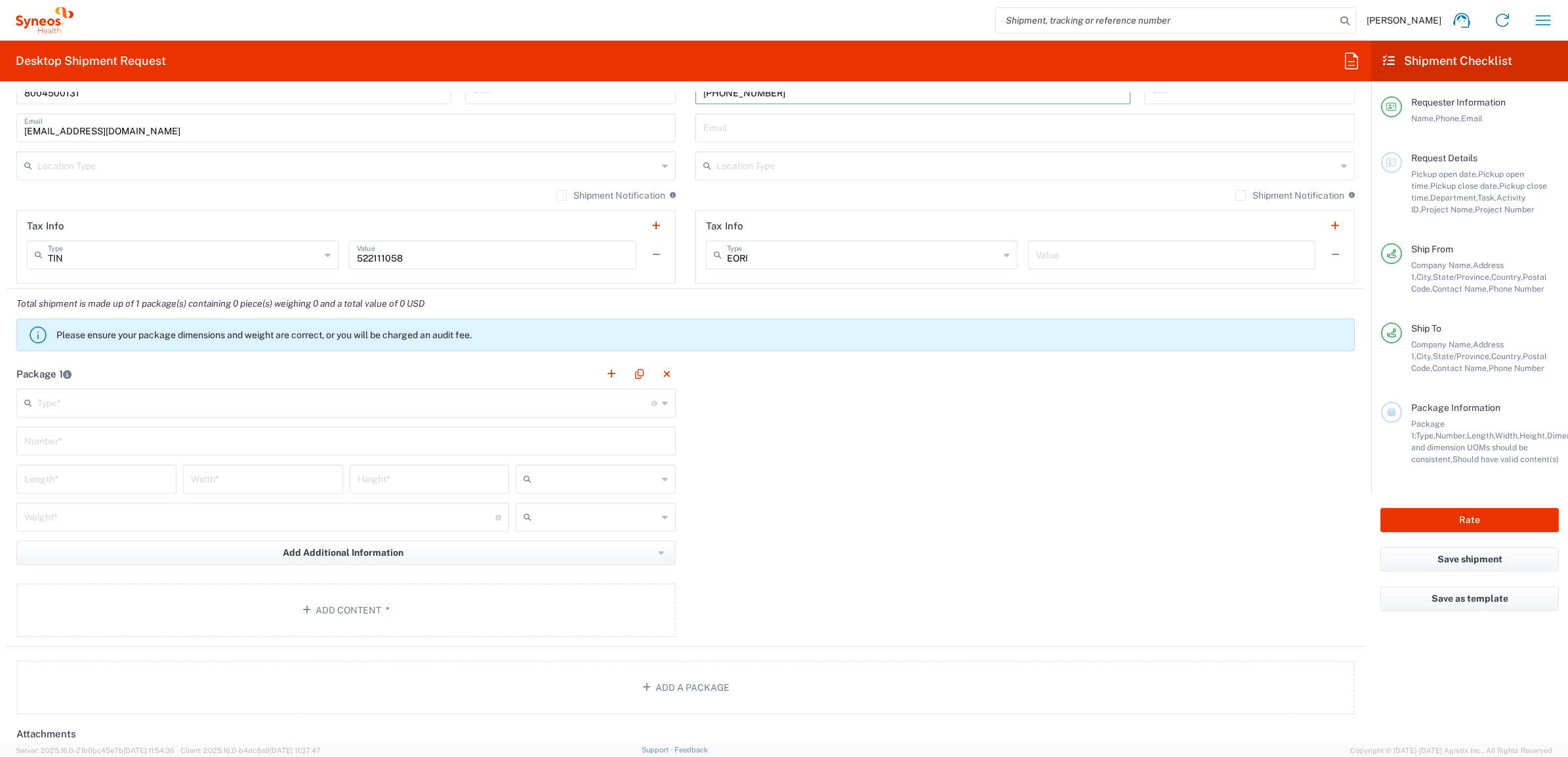
type input "[PHONE_NUMBER]"
click at [170, 397] on input "text" at bounding box center [344, 402] width 614 height 23
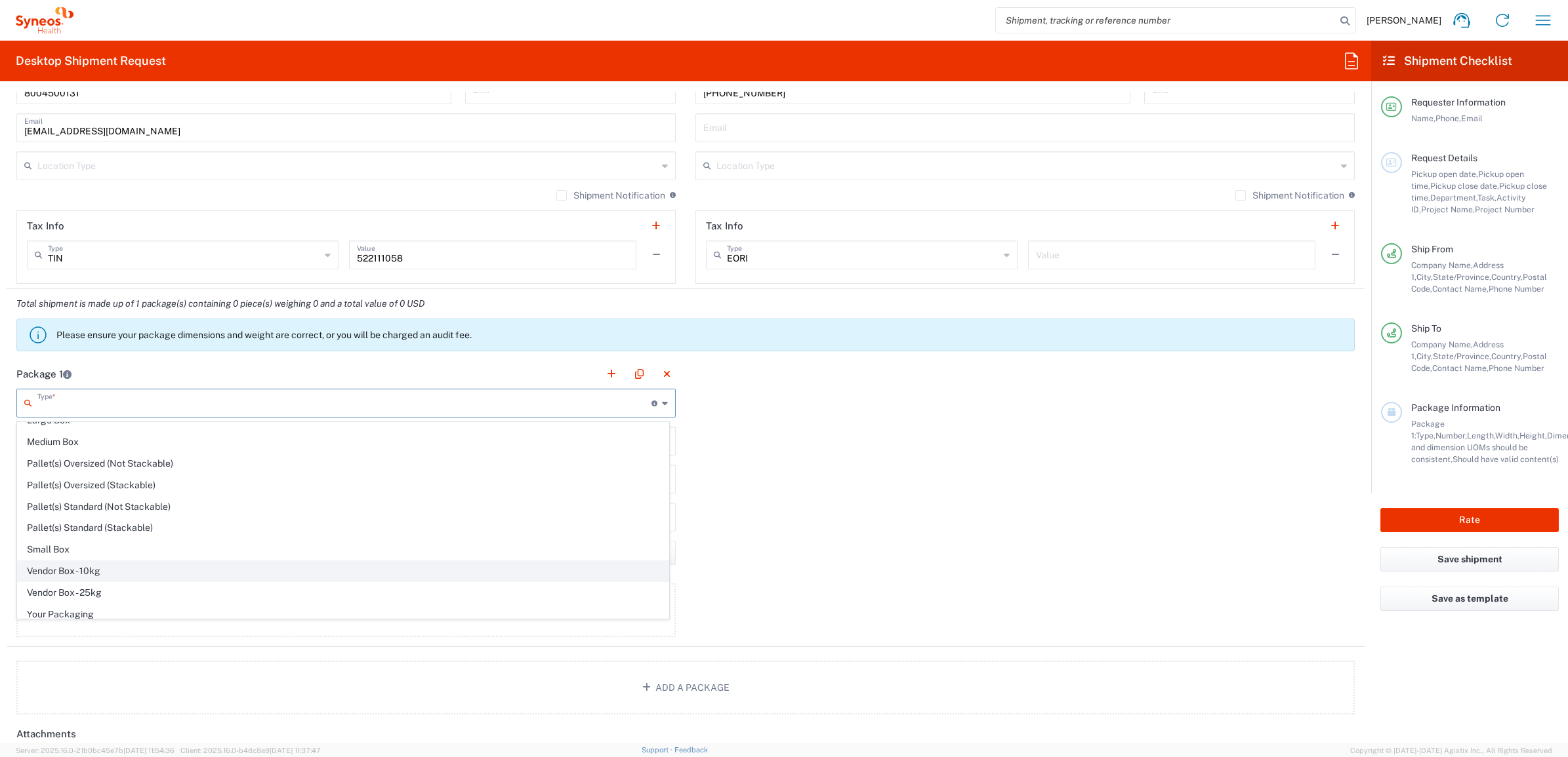
scroll to position [43, 0]
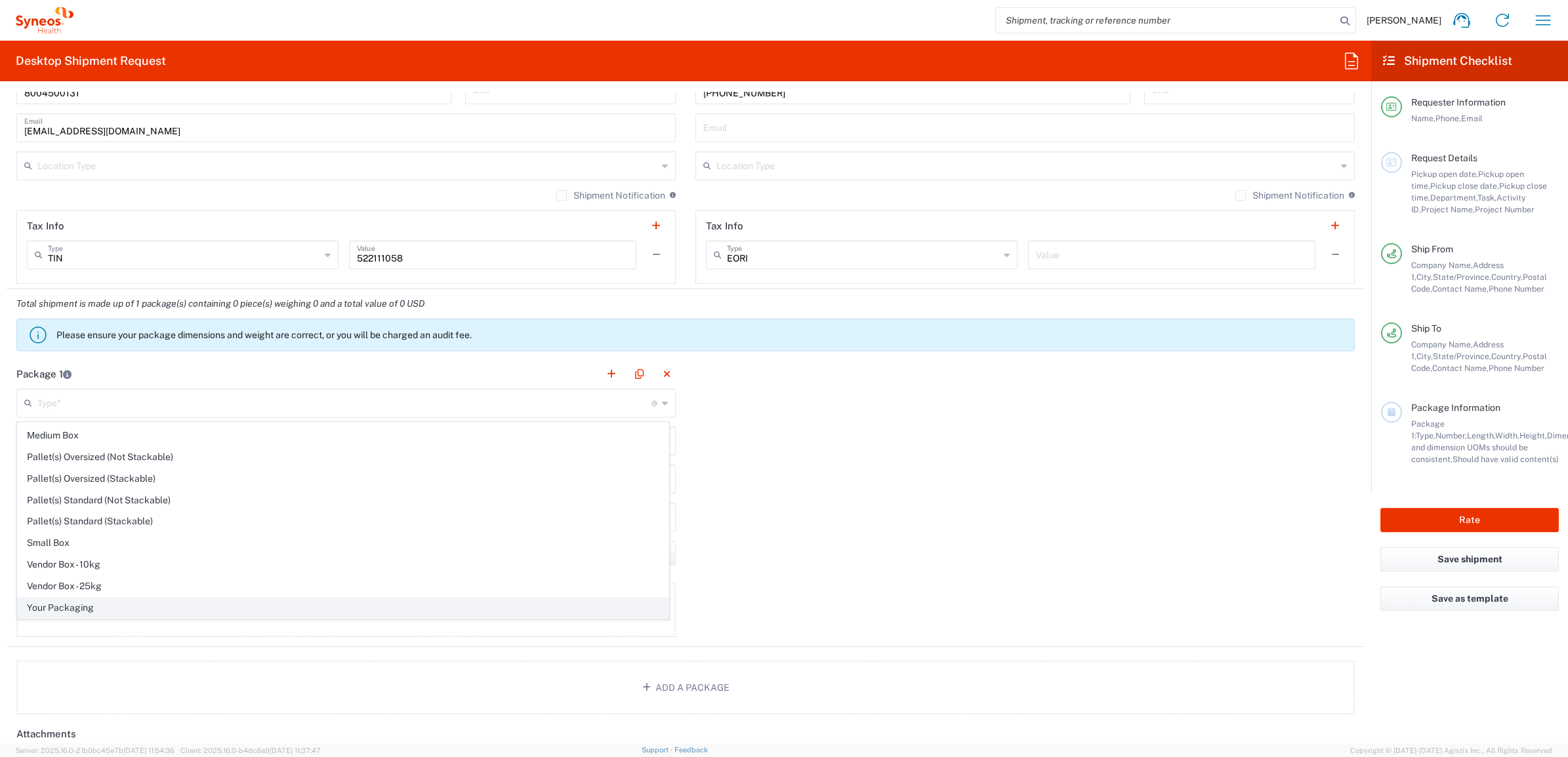
click at [82, 612] on span "Your Packaging" at bounding box center [343, 608] width 651 height 20
type input "Your Packaging"
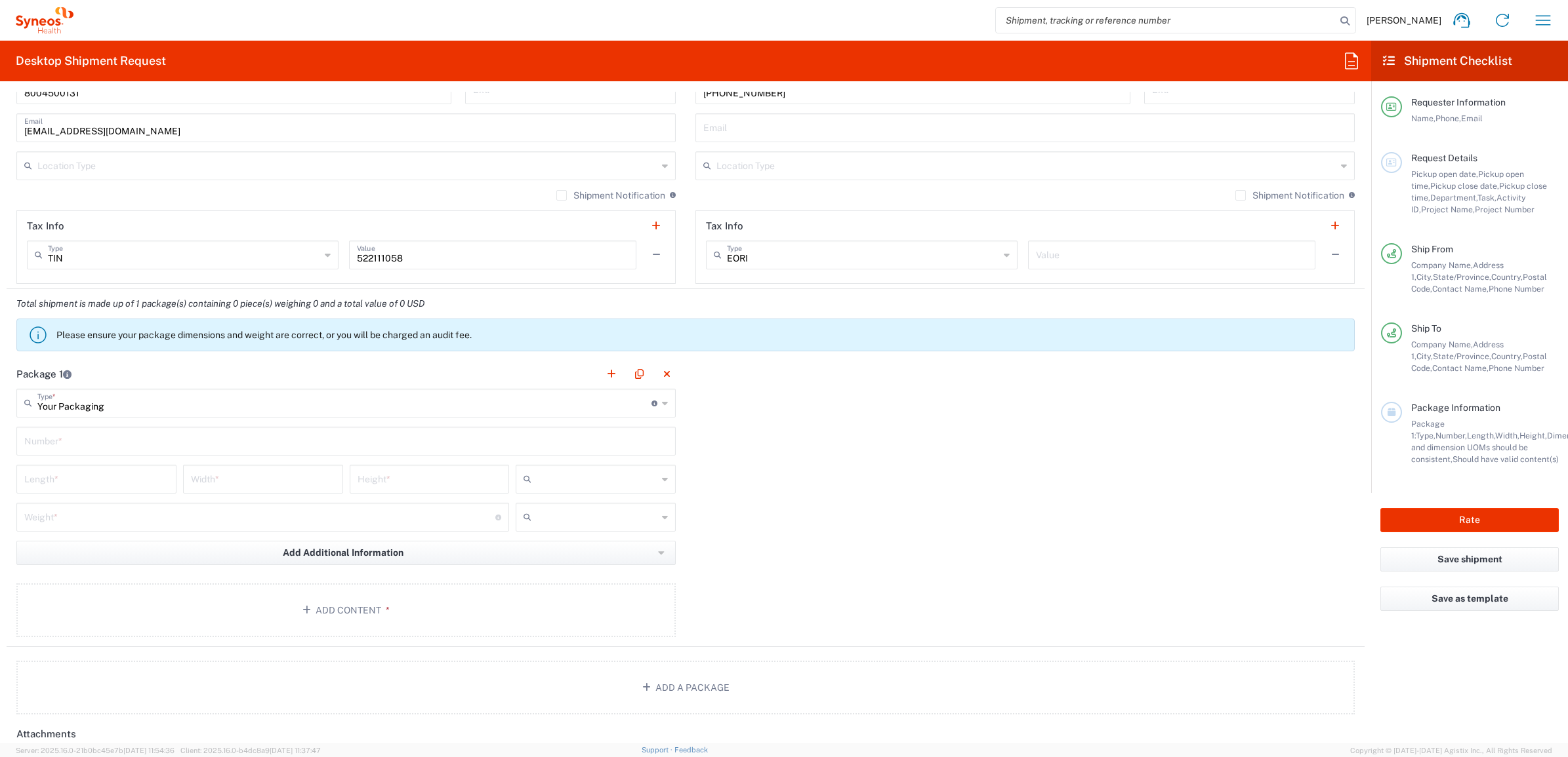
click at [59, 443] on input "text" at bounding box center [346, 441] width 643 height 23
type input "1"
click at [57, 483] on input "number" at bounding box center [97, 479] width 144 height 23
type input "18"
type input "12"
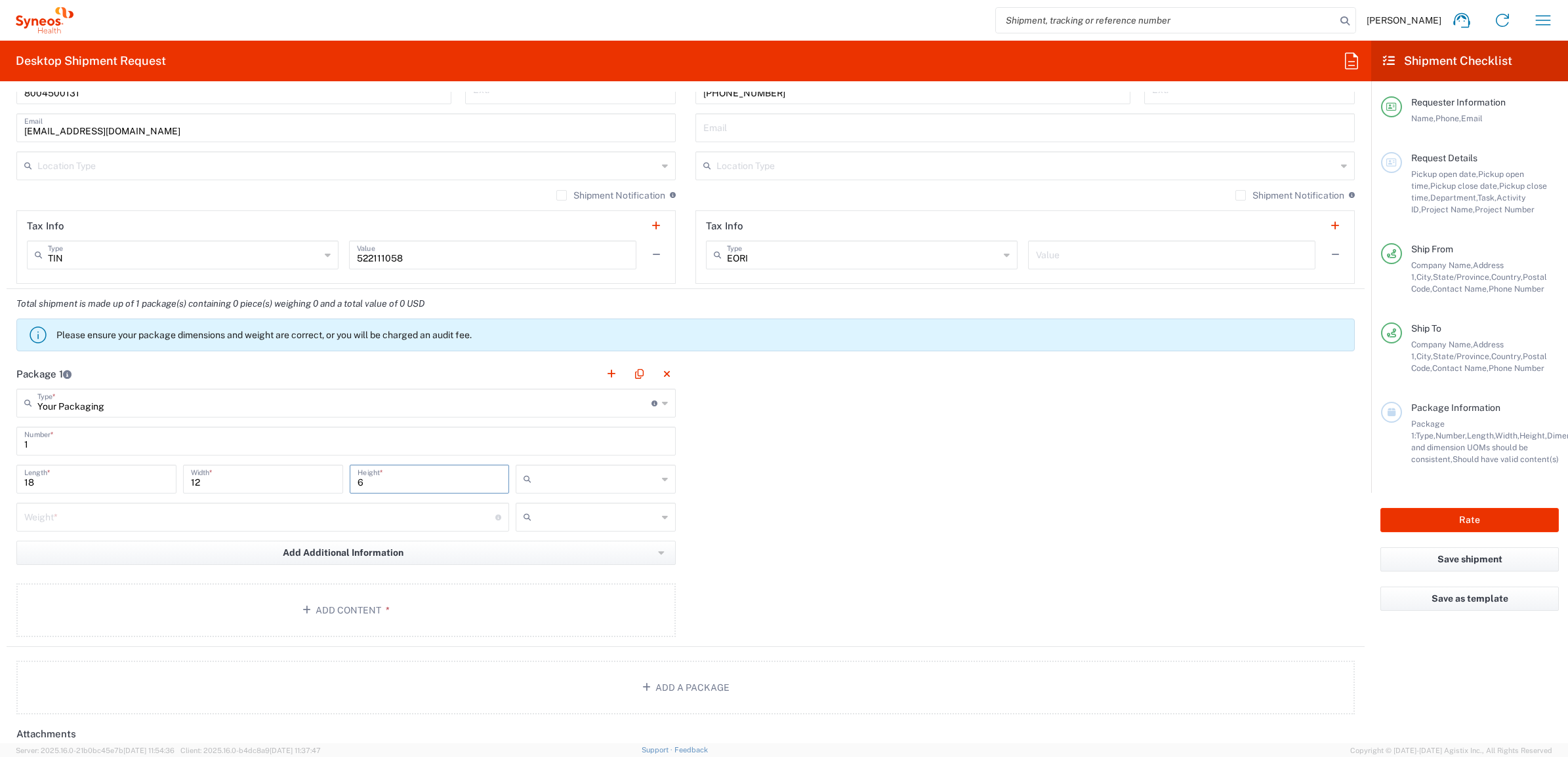
type input "6"
click at [592, 479] on input "text" at bounding box center [596, 479] width 120 height 21
drag, startPoint x: 561, startPoint y: 544, endPoint x: 493, endPoint y: 521, distance: 71.8
click at [560, 544] on span "in" at bounding box center [590, 552] width 156 height 20
type input "in"
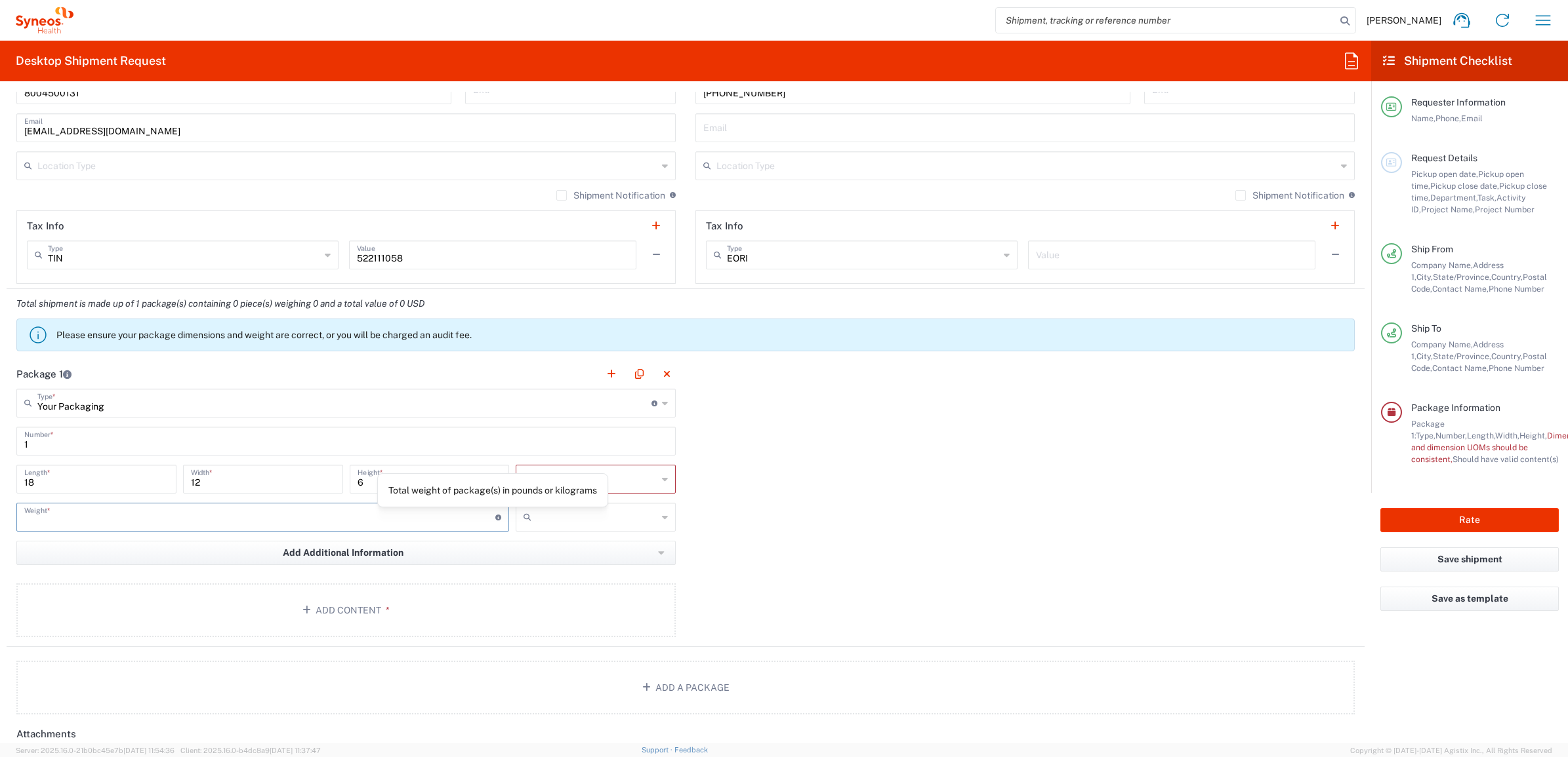
click at [392, 518] on input "number" at bounding box center [260, 516] width 471 height 23
type input "10"
click at [590, 515] on input "text" at bounding box center [596, 517] width 120 height 21
click at [581, 568] on span "lbs" at bounding box center [590, 568] width 156 height 20
type input "lbs"
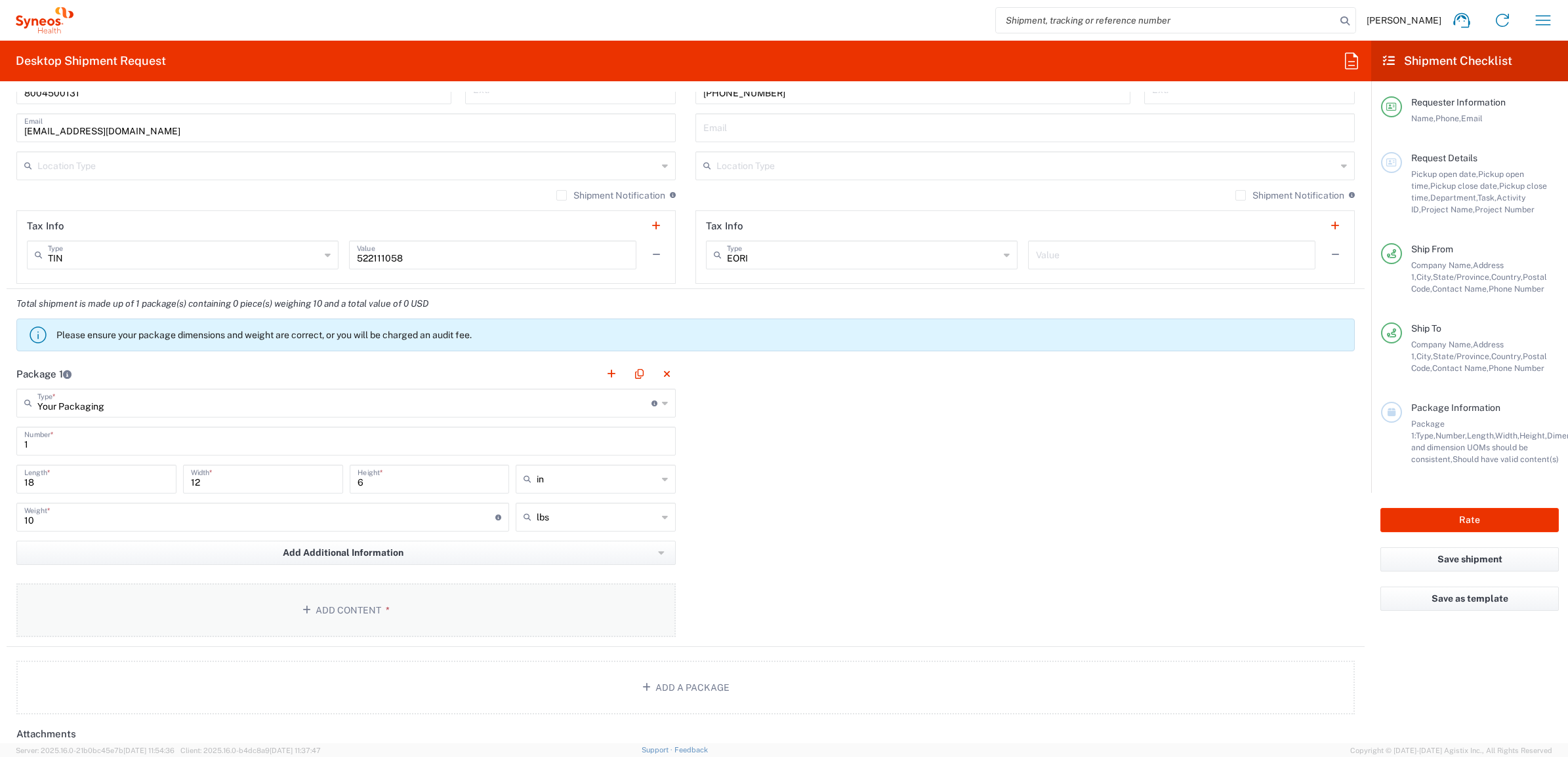
click at [405, 598] on button "Add Content *" at bounding box center [346, 610] width 659 height 54
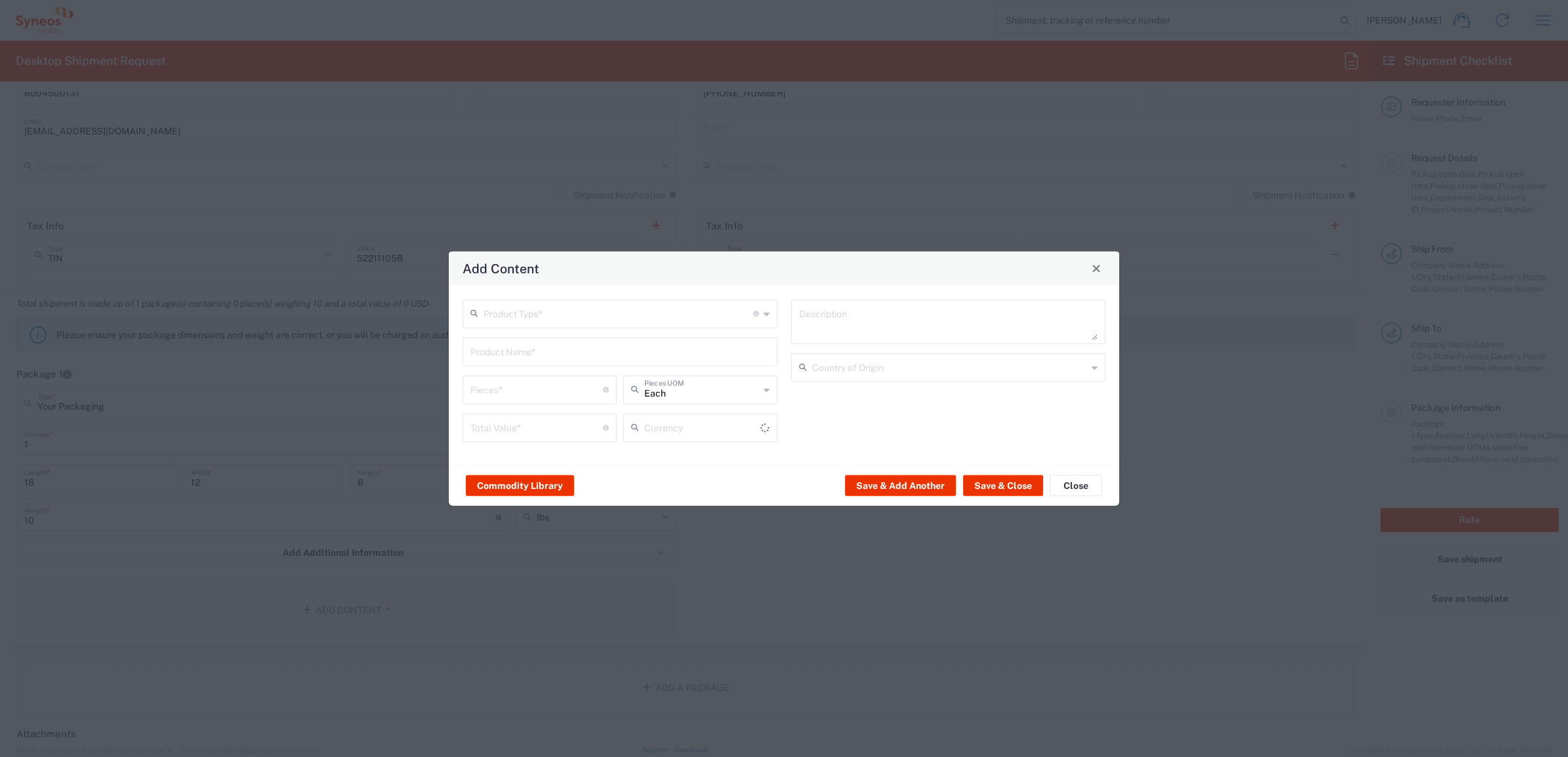
type input "US Dollar"
drag, startPoint x: 555, startPoint y: 318, endPoint x: 553, endPoint y: 359, distance: 41.0
click at [555, 319] on input "text" at bounding box center [618, 312] width 270 height 23
click at [550, 364] on span "General Commodity" at bounding box center [620, 363] width 312 height 20
type input "General Commodity"
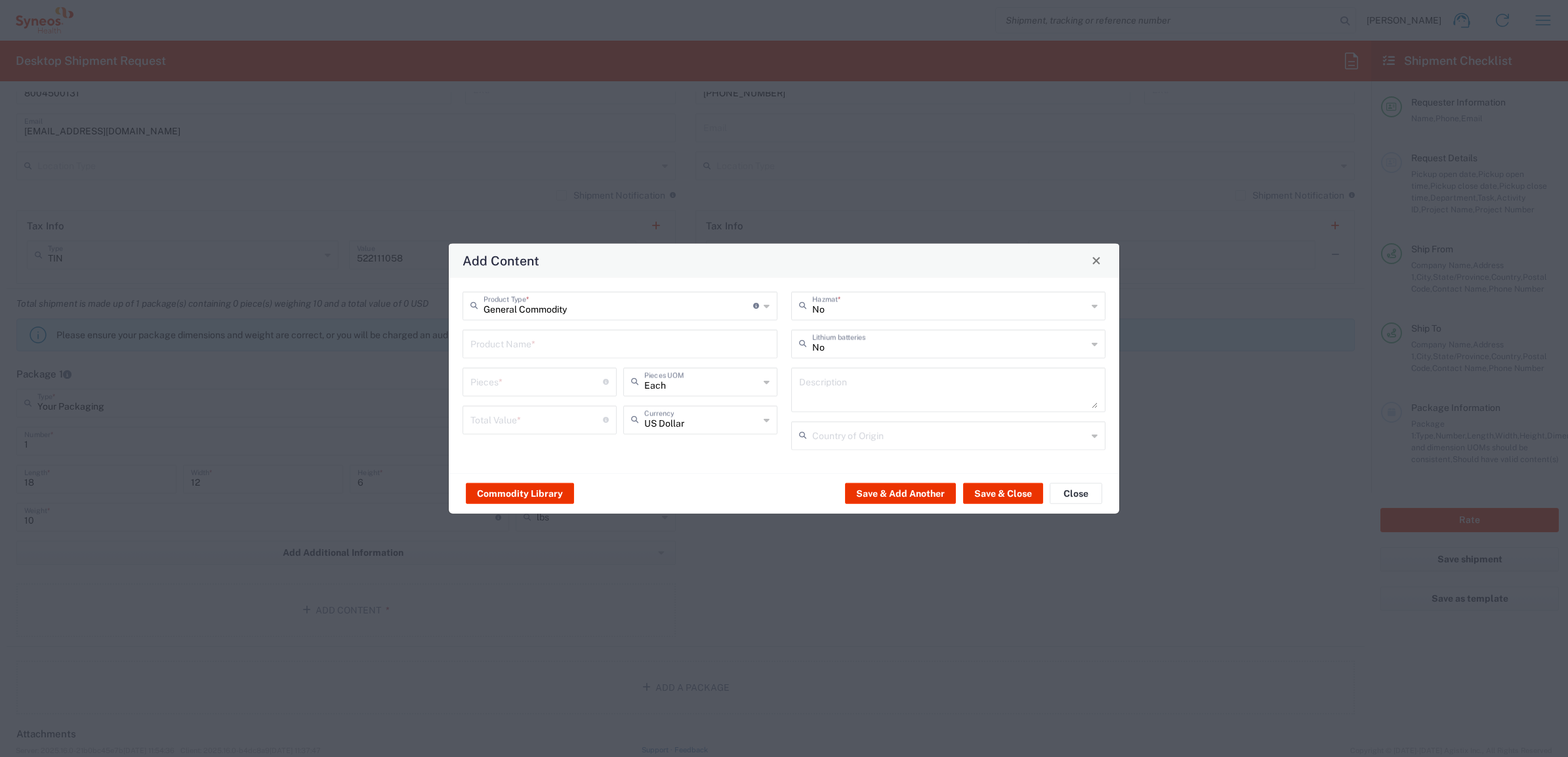
click at [541, 350] on input "text" at bounding box center [620, 342] width 299 height 23
click at [532, 420] on div "iPad Pro 12.9"" at bounding box center [620, 419] width 312 height 22
type input "iPad Pro 12.9""
type input "1"
type textarea "iPad Pro 12.9""
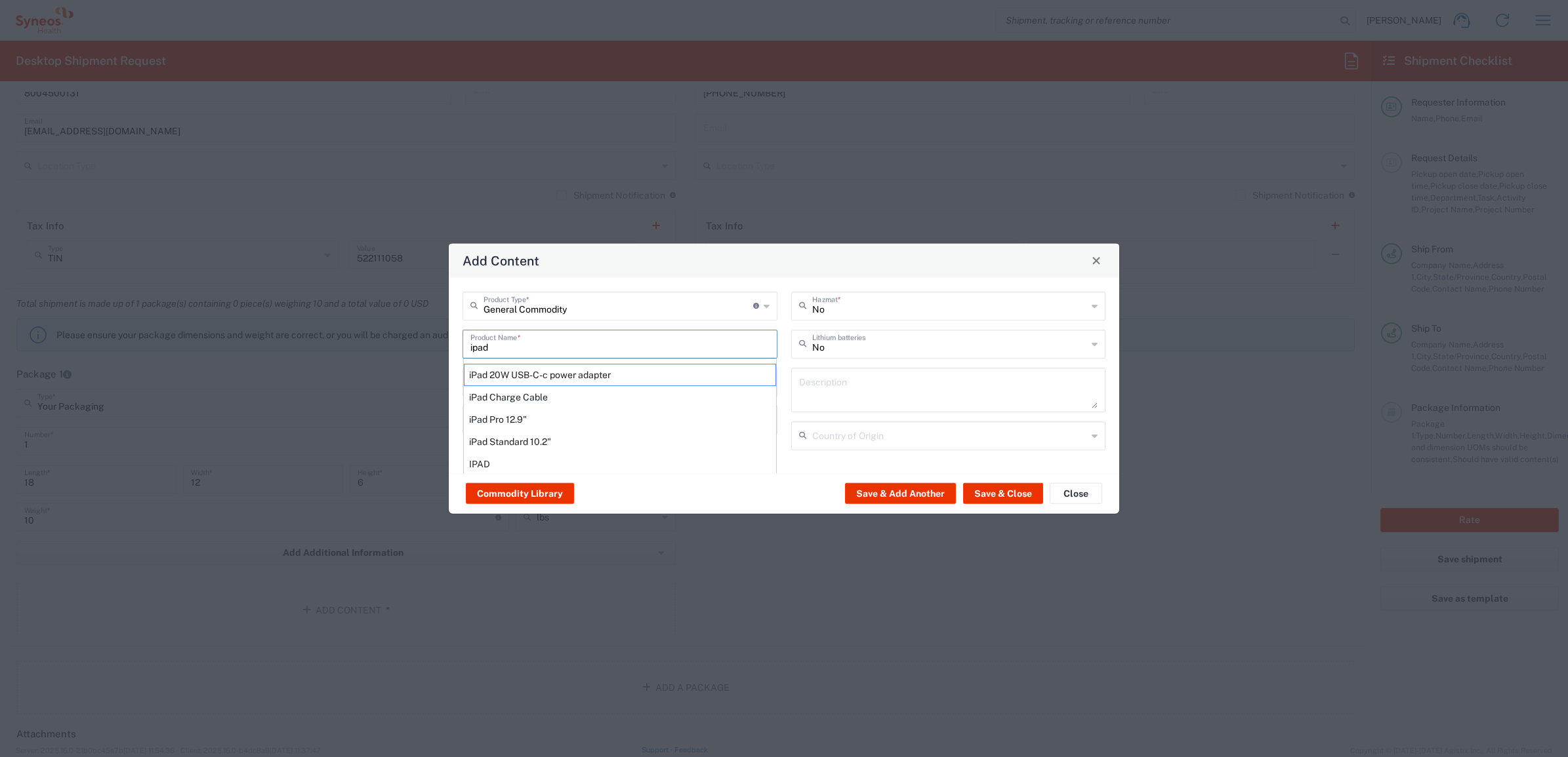
type input "[GEOGRAPHIC_DATA]"
type input "Yes"
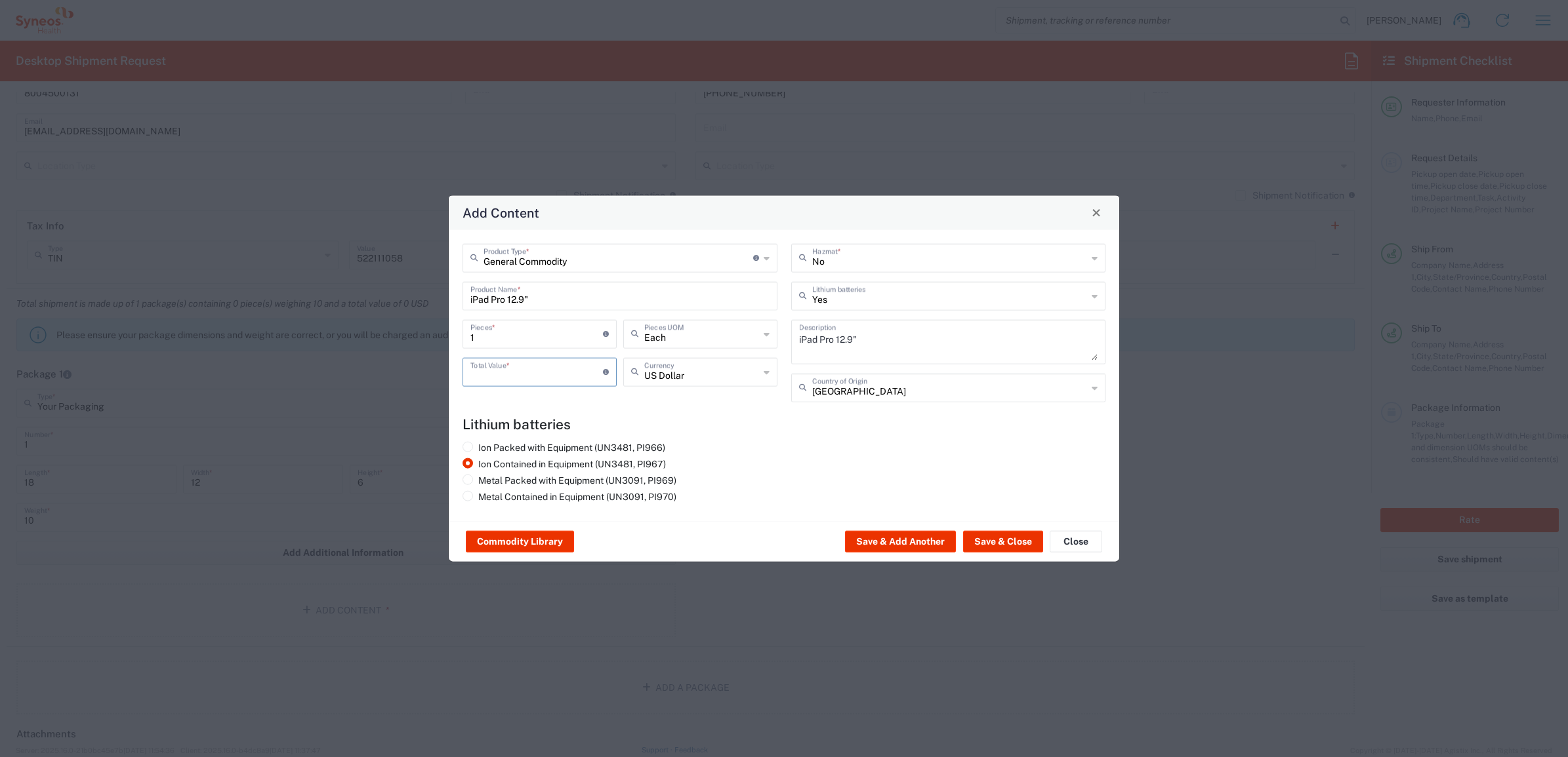
click at [545, 380] on input "number" at bounding box center [537, 371] width 133 height 23
type input "1000"
click at [997, 549] on button "Save & Close" at bounding box center [1003, 541] width 80 height 21
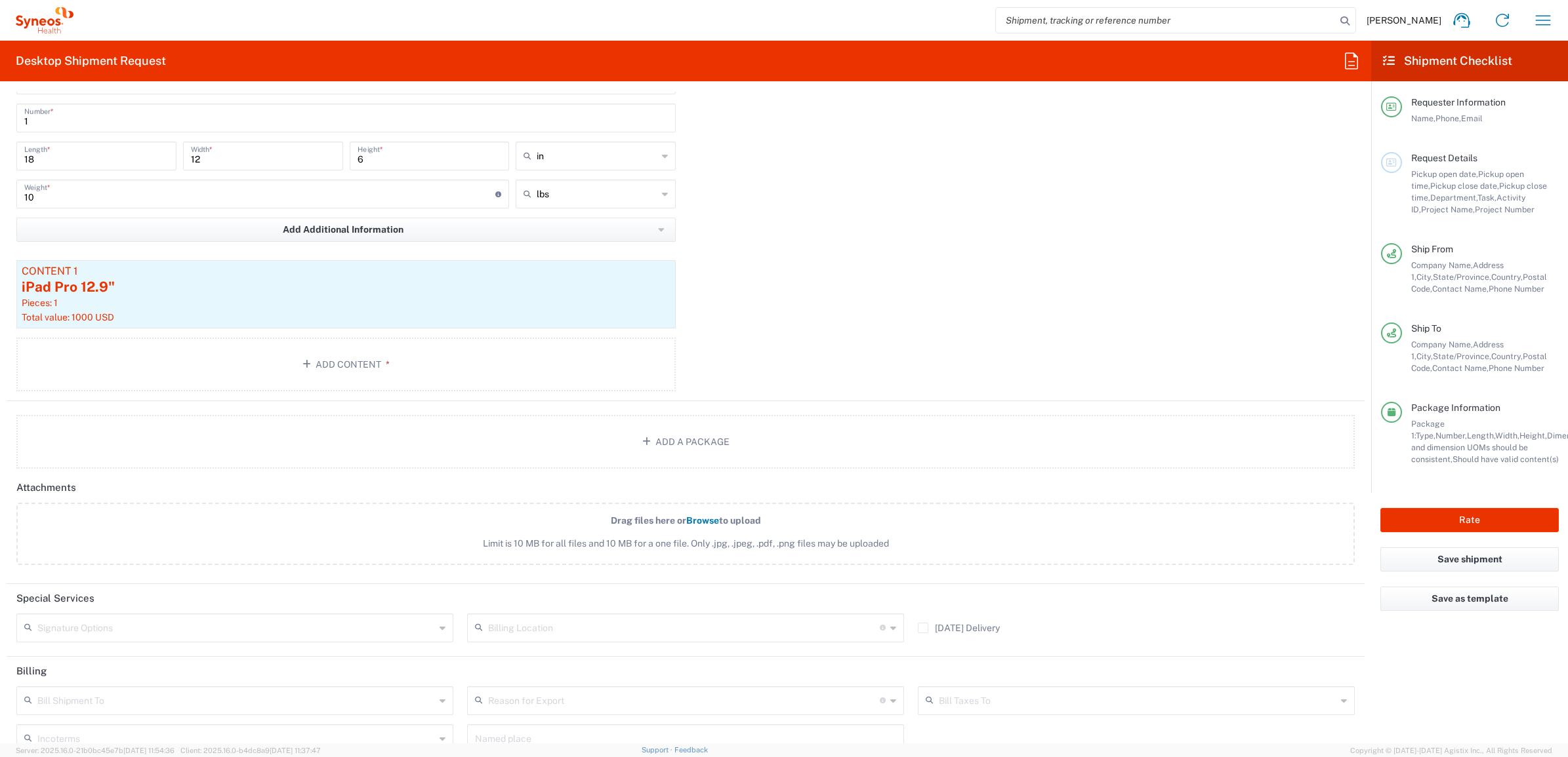
scroll to position [1311, 0]
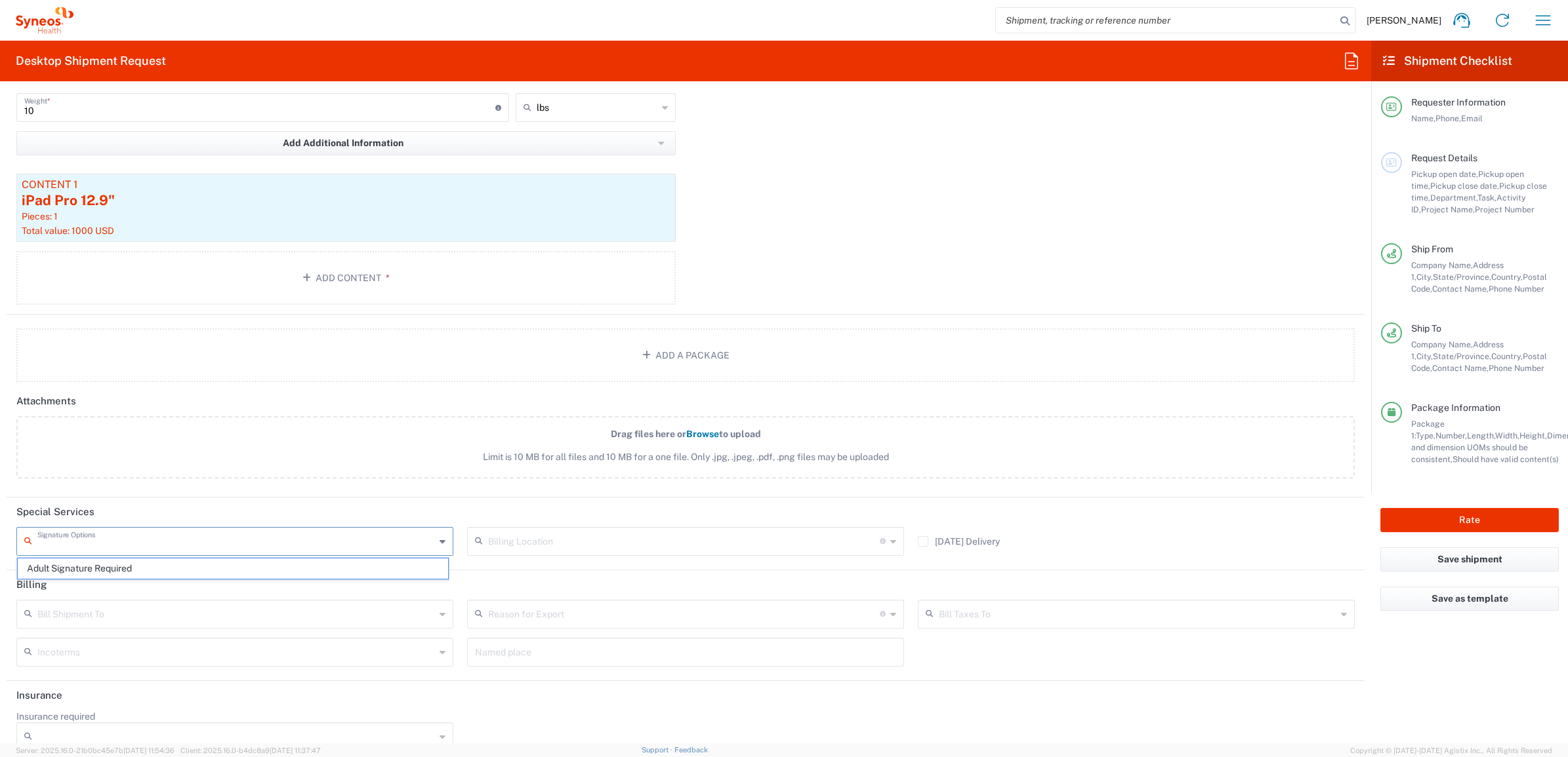
click at [69, 535] on input "text" at bounding box center [236, 541] width 397 height 23
click at [100, 572] on span "Adult Signature Required" at bounding box center [233, 569] width 431 height 20
type input "Adult Signature Required"
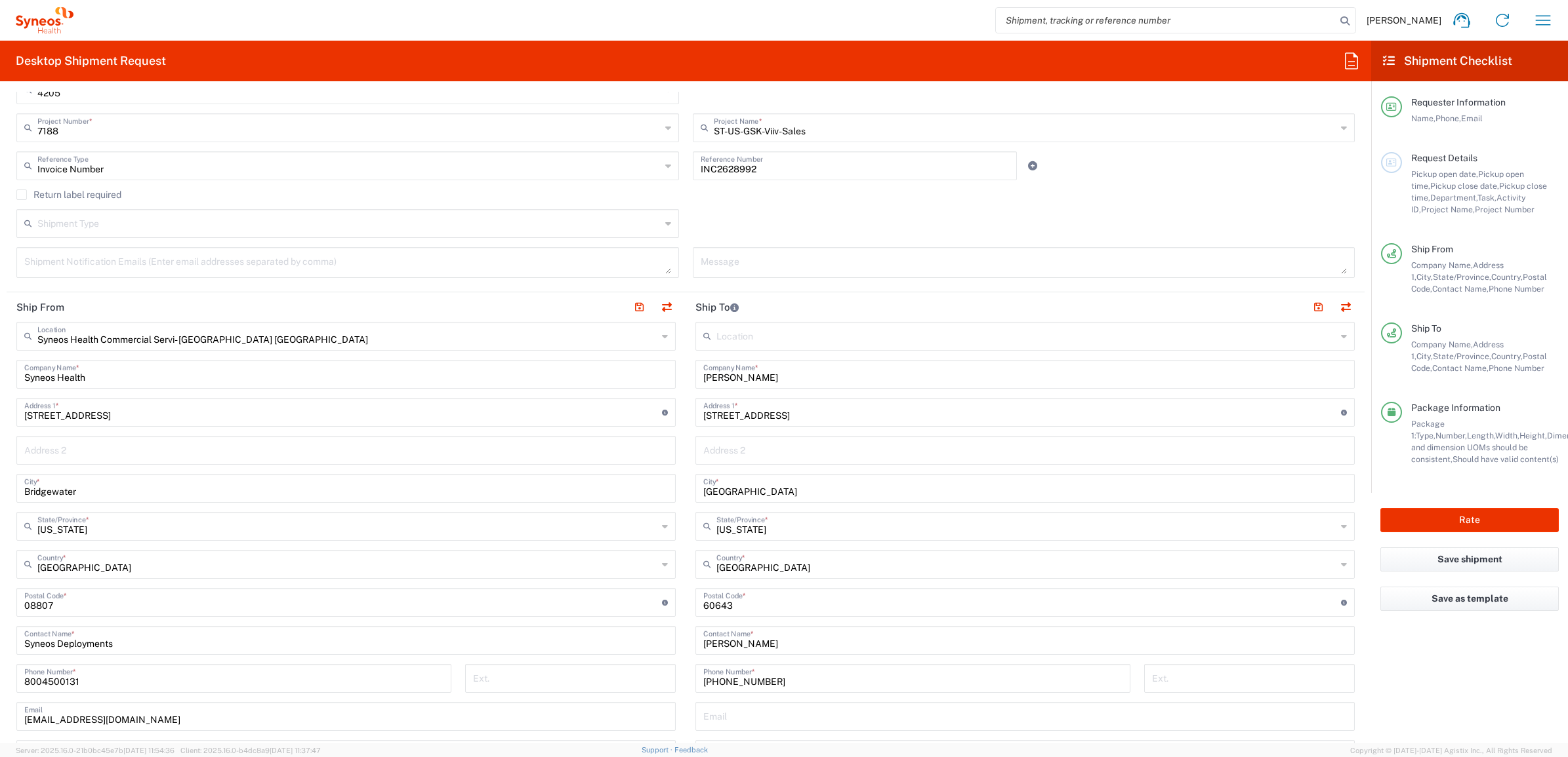
scroll to position [410, 0]
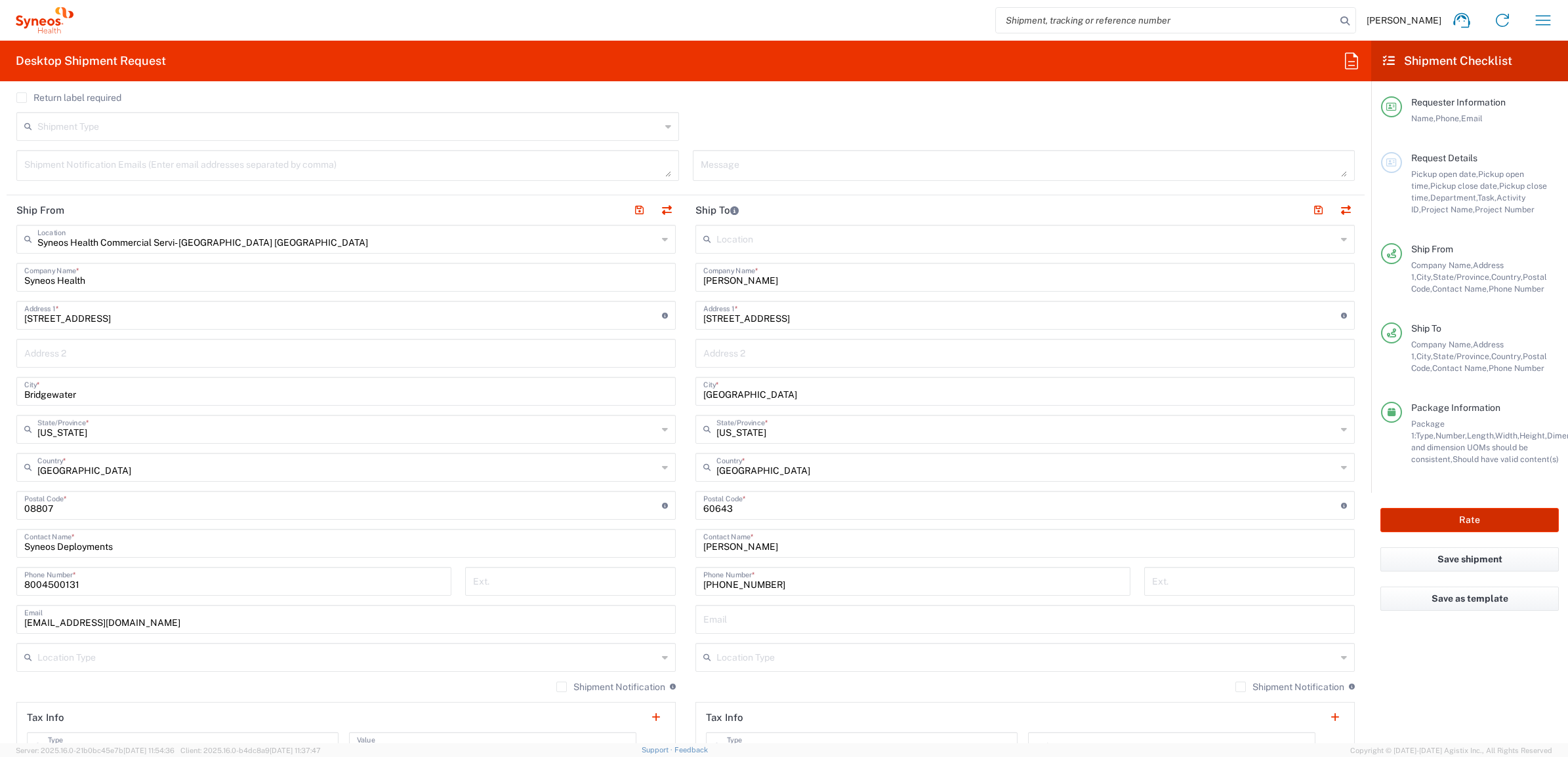
click at [1430, 510] on button "Rate" at bounding box center [1468, 521] width 178 height 25
type input "7188"
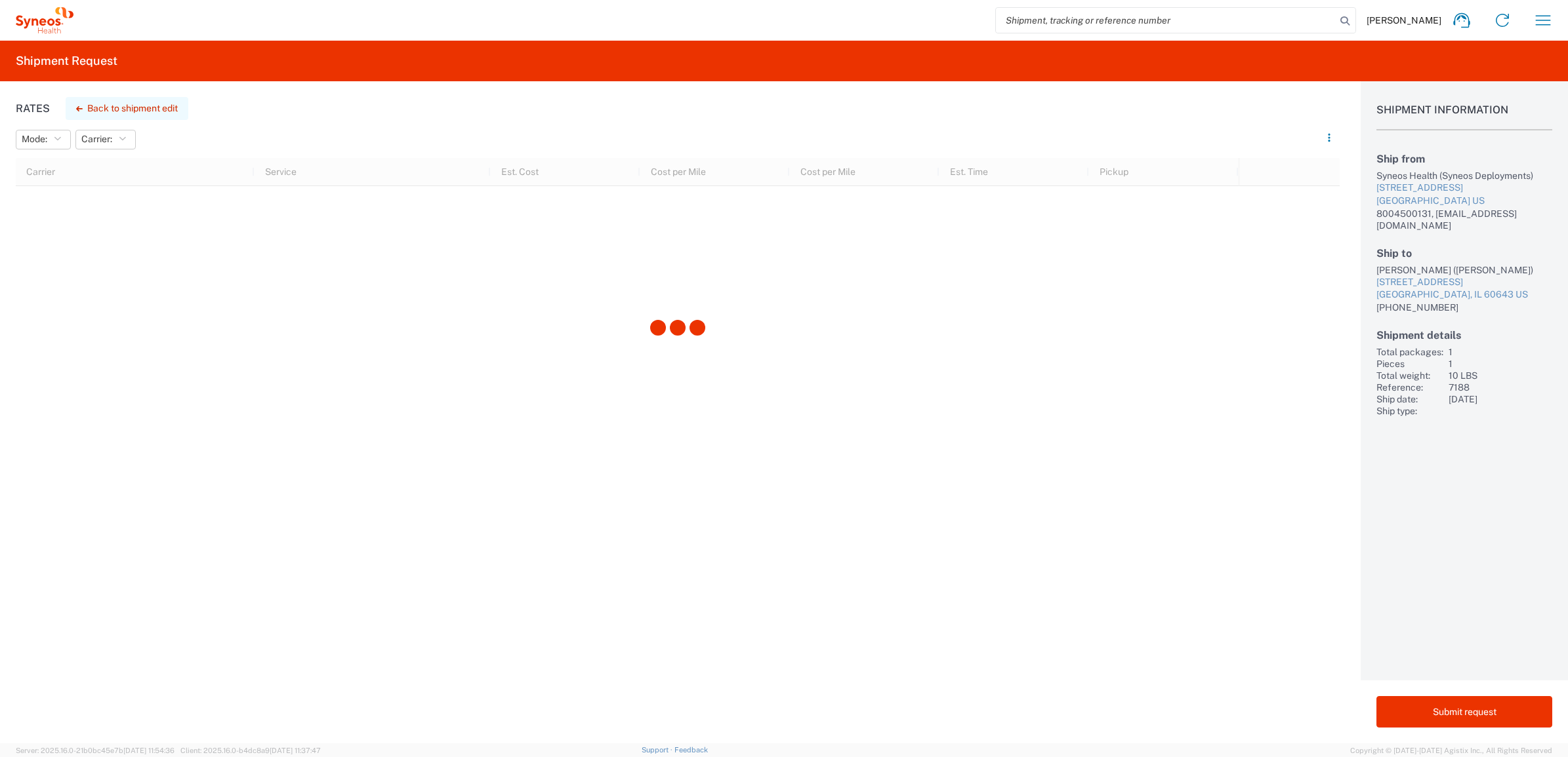
click at [148, 106] on button "Back to shipment edit" at bounding box center [127, 109] width 123 height 23
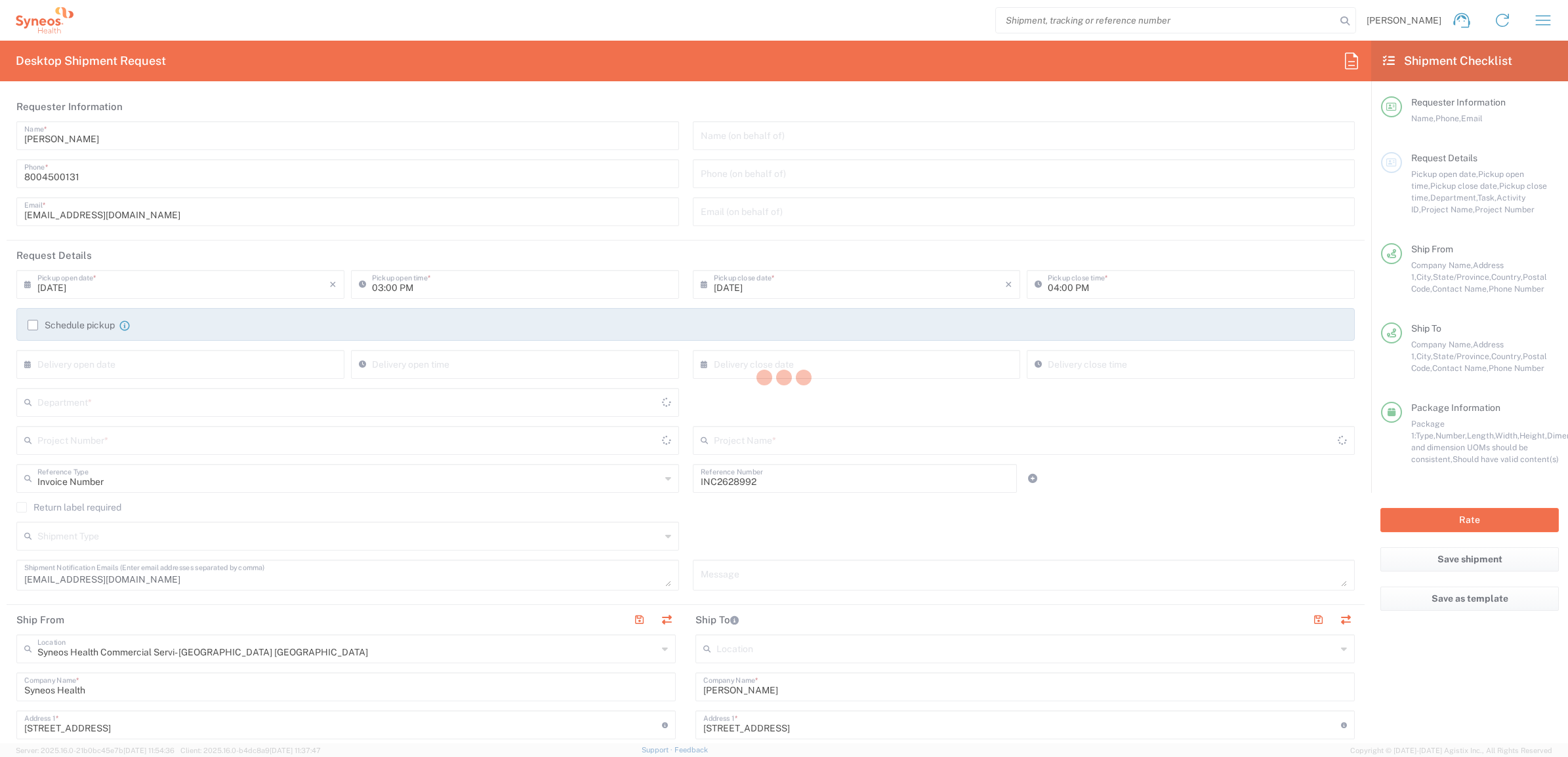
type input "7188"
type input "[US_STATE]"
type input "Your Packaging"
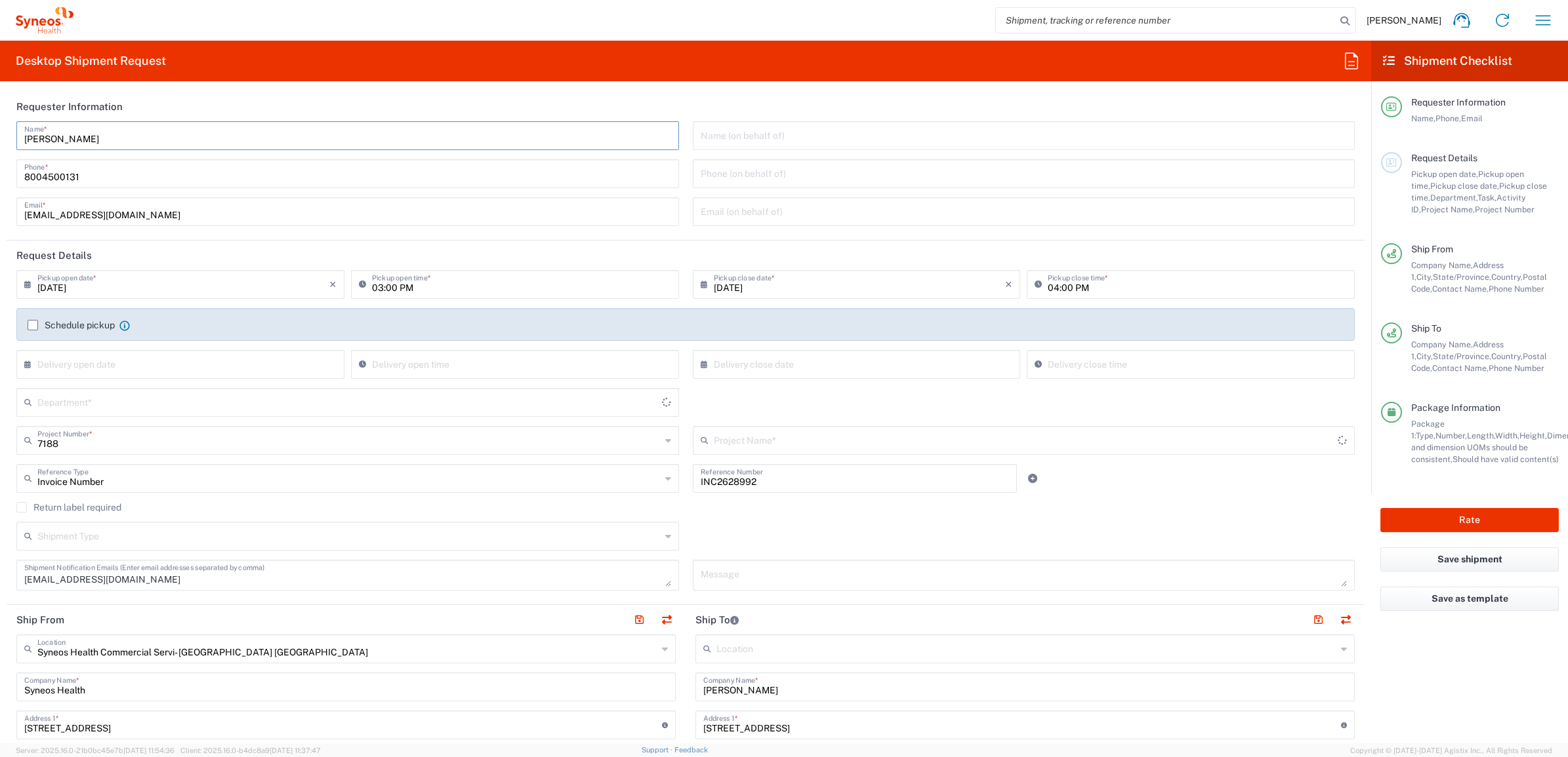
drag, startPoint x: 113, startPoint y: 141, endPoint x: 115, endPoint y: 123, distance: 18.1
click at [0, 98] on html "[PERSON_NAME] Home Shipment estimator Shipment tracking Desktop shipment reques…" at bounding box center [784, 378] width 1568 height 757
type input "ST-US-GSK-Viiv-Sales"
type input "4205"
type input "Syneos Deployments"
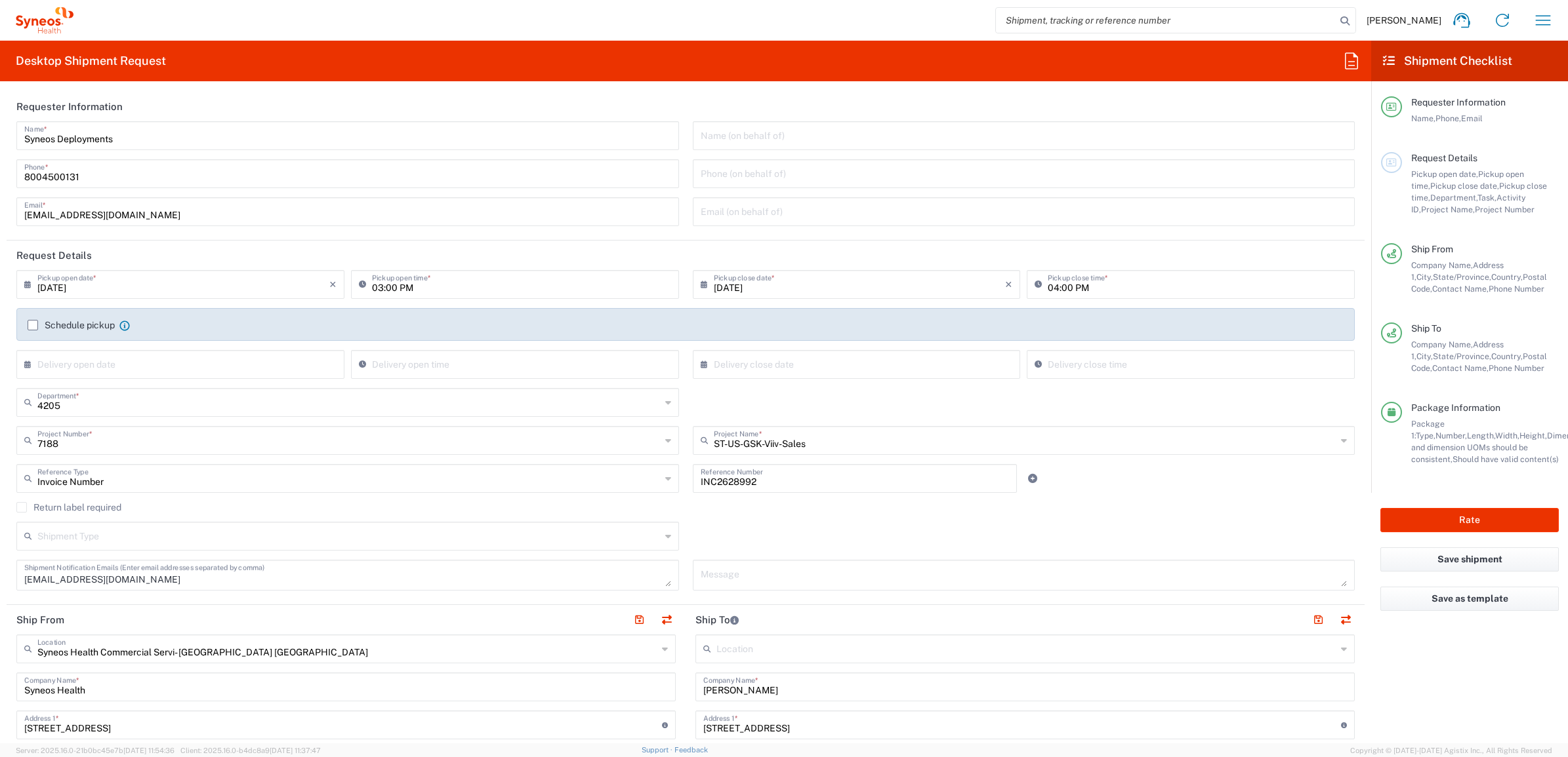
click at [176, 116] on header "Requester Information" at bounding box center [685, 106] width 1358 height 30
click at [25, 512] on label "Return label required" at bounding box center [69, 508] width 105 height 11
click at [22, 508] on input "Return label required" at bounding box center [22, 508] width 0 height 0
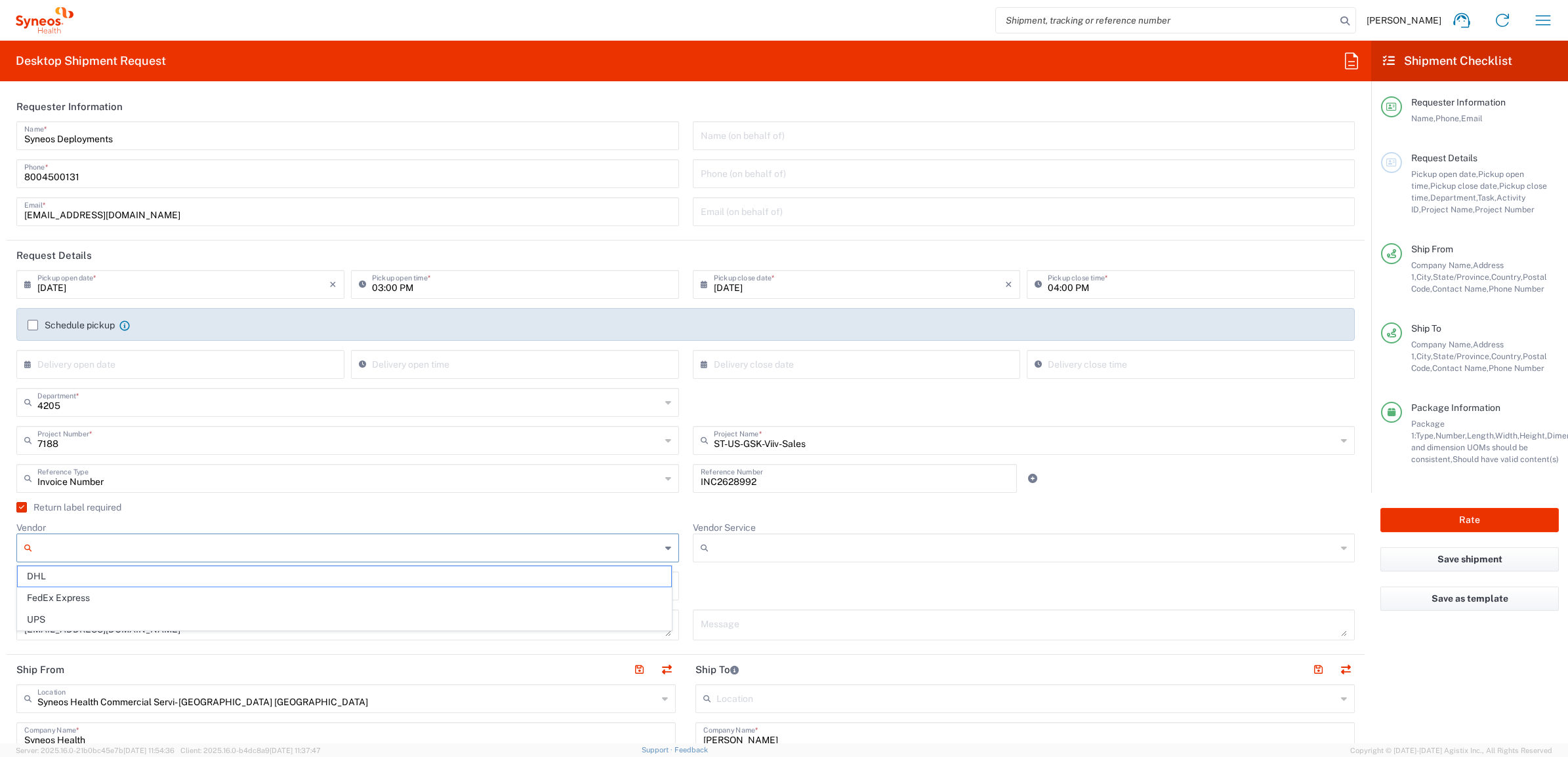
click at [83, 548] on input "Vendor" at bounding box center [349, 548] width 623 height 21
click at [83, 618] on span "UPS" at bounding box center [345, 620] width 653 height 20
type input "UPS"
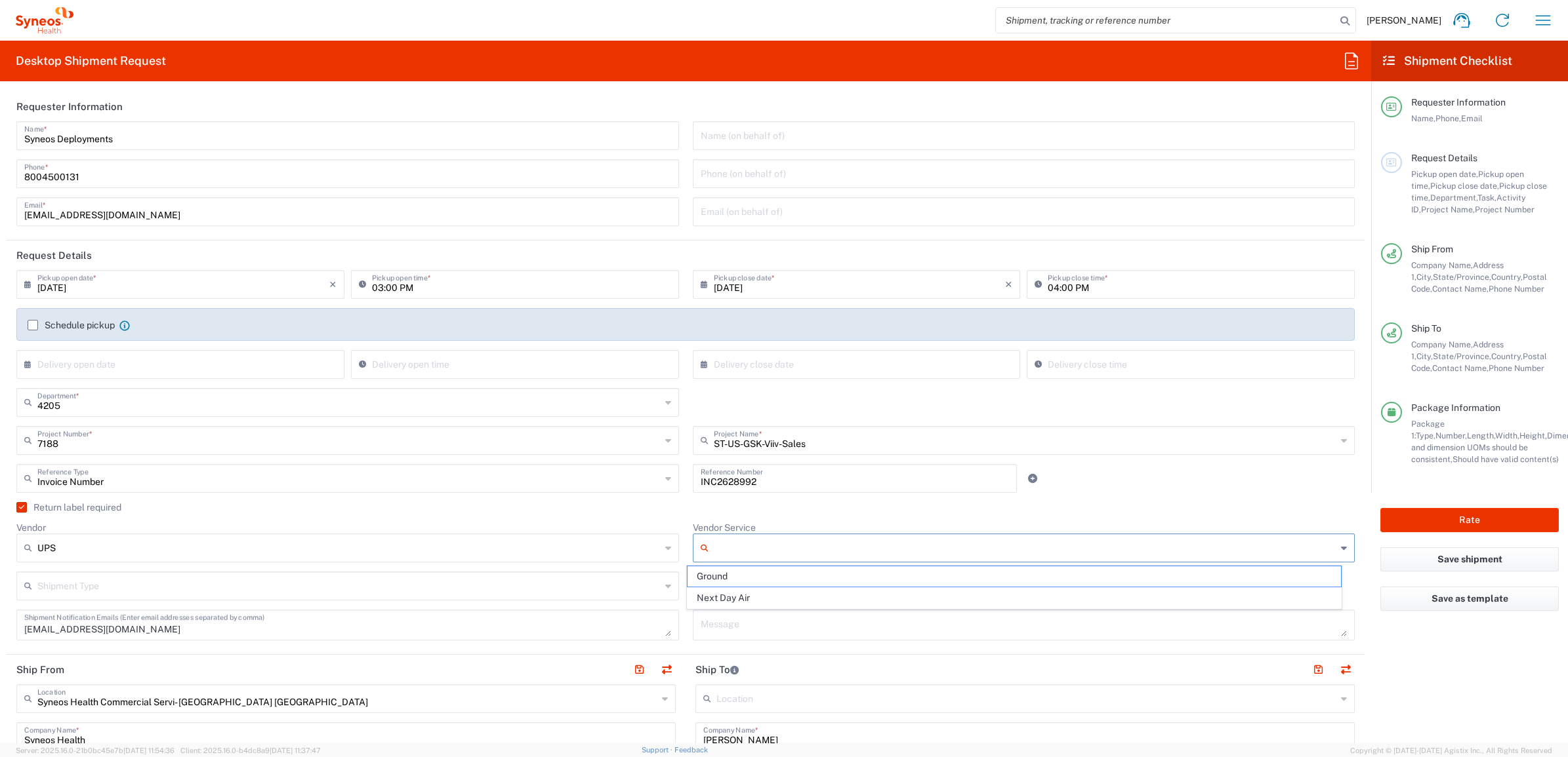
click at [749, 546] on input "Vendor Service" at bounding box center [1025, 548] width 623 height 21
click at [734, 595] on span "Next Day Air" at bounding box center [1014, 598] width 653 height 20
click at [739, 529] on label "Vendor Service" at bounding box center [723, 528] width 63 height 12
click at [739, 538] on input "Next Day Air" at bounding box center [1025, 548] width 623 height 21
drag, startPoint x: 741, startPoint y: 536, endPoint x: 746, endPoint y: 543, distance: 8.6
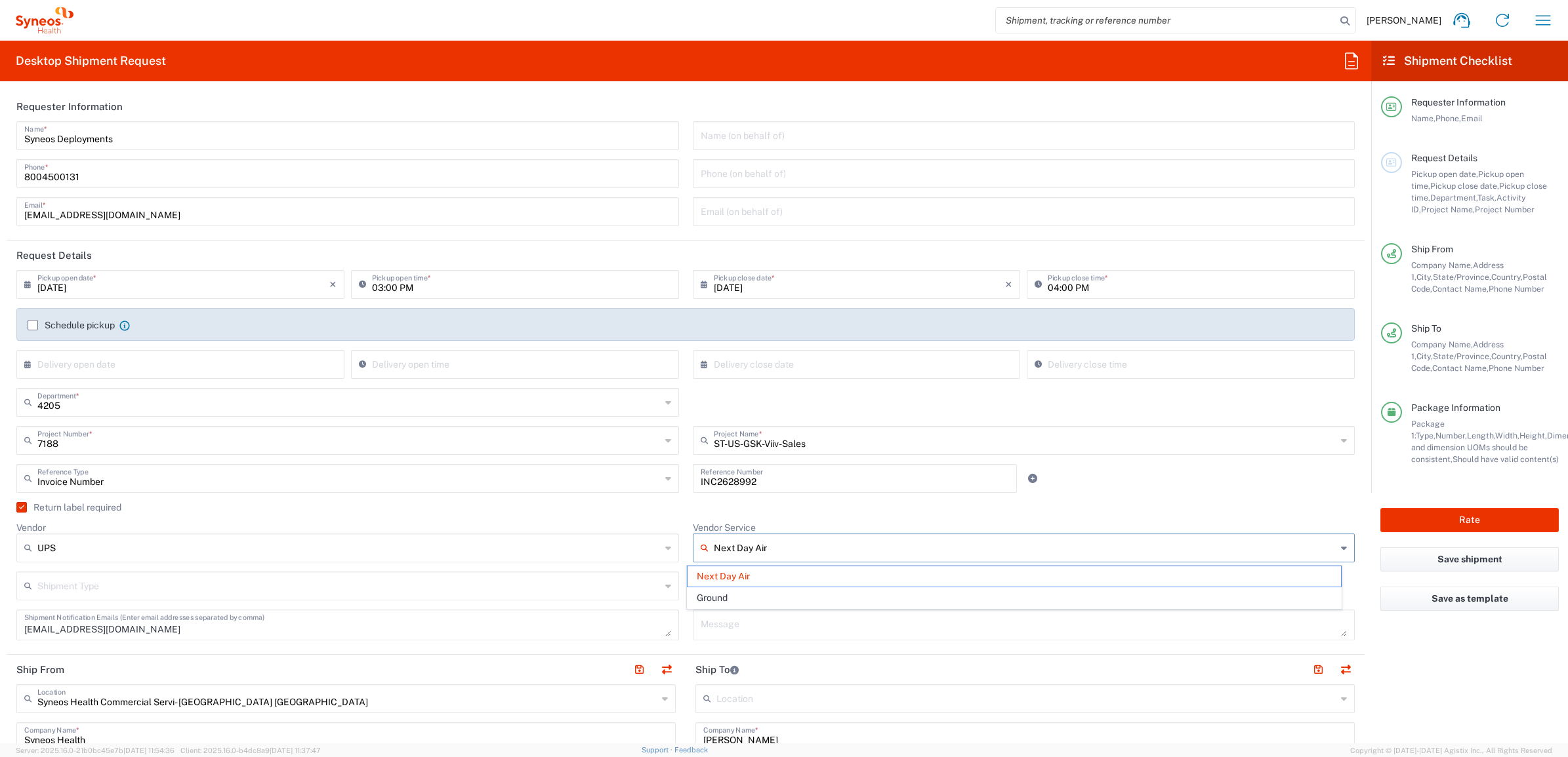
click at [741, 538] on div "Next Day Air" at bounding box center [1023, 548] width 663 height 29
click at [729, 597] on span "Ground" at bounding box center [1014, 598] width 653 height 20
type input "Ground"
click at [687, 513] on div "Return label required" at bounding box center [685, 512] width 1338 height 19
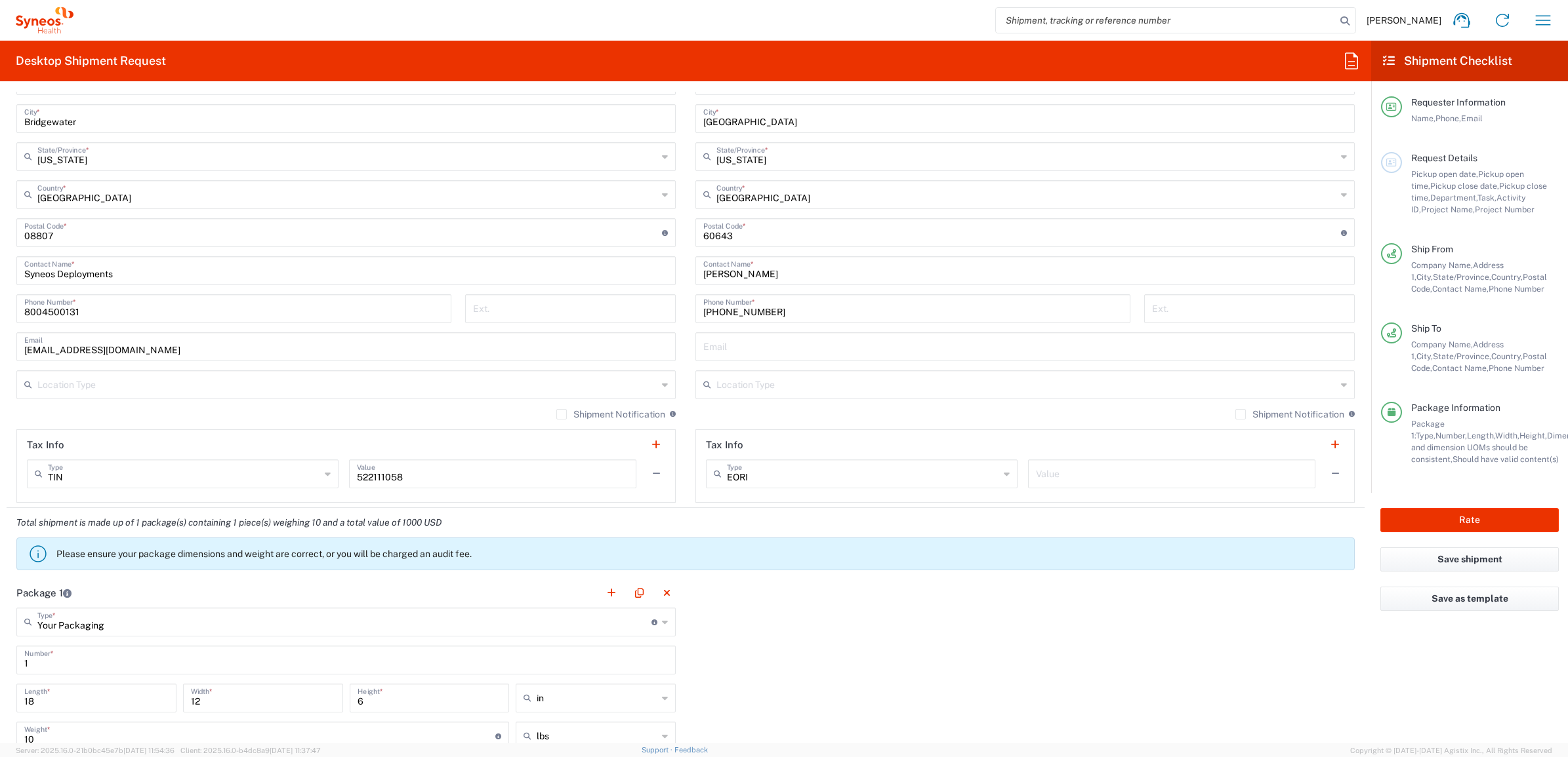
scroll to position [983, 0]
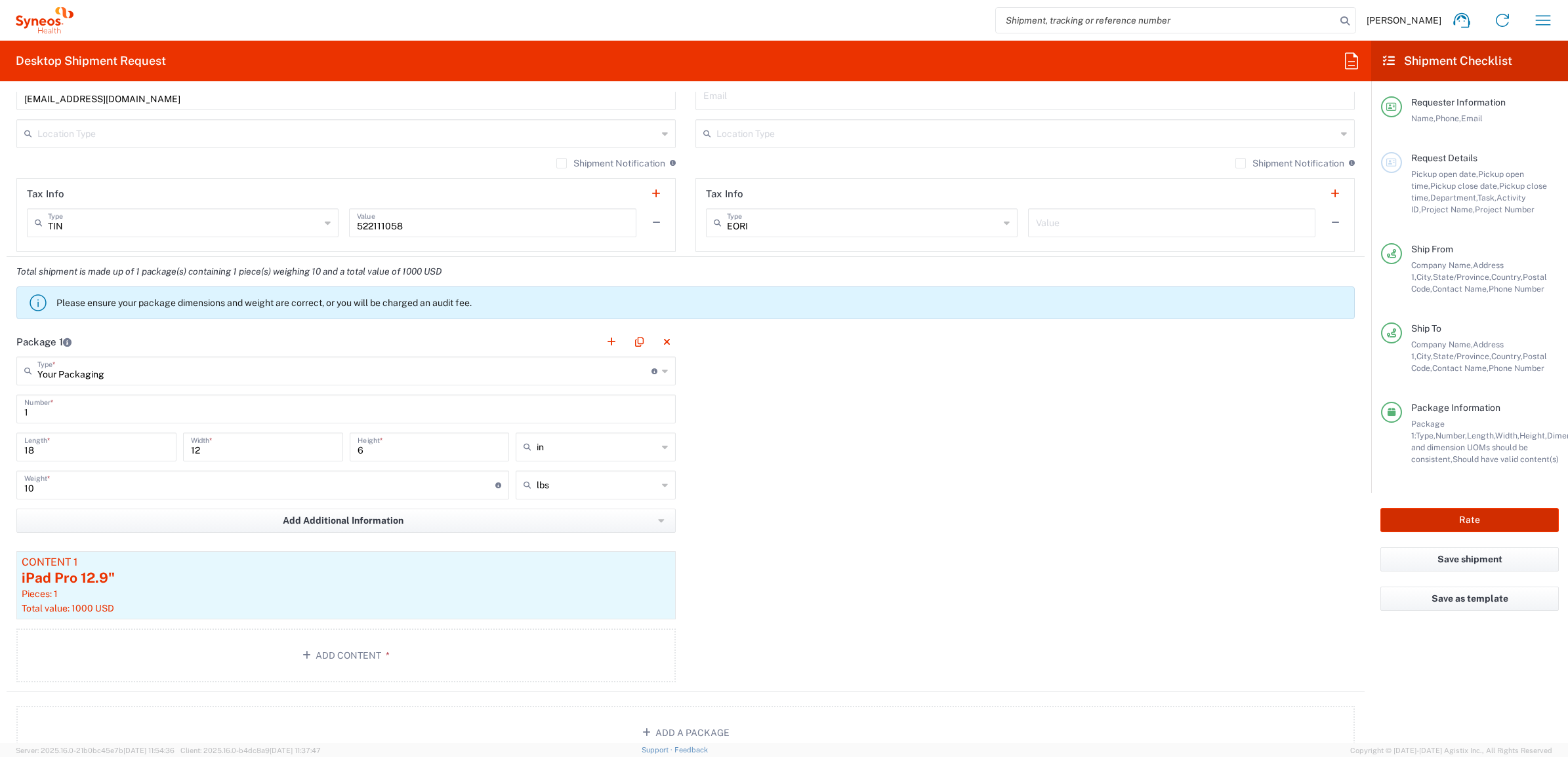
click at [1406, 515] on button "Rate" at bounding box center [1468, 521] width 178 height 25
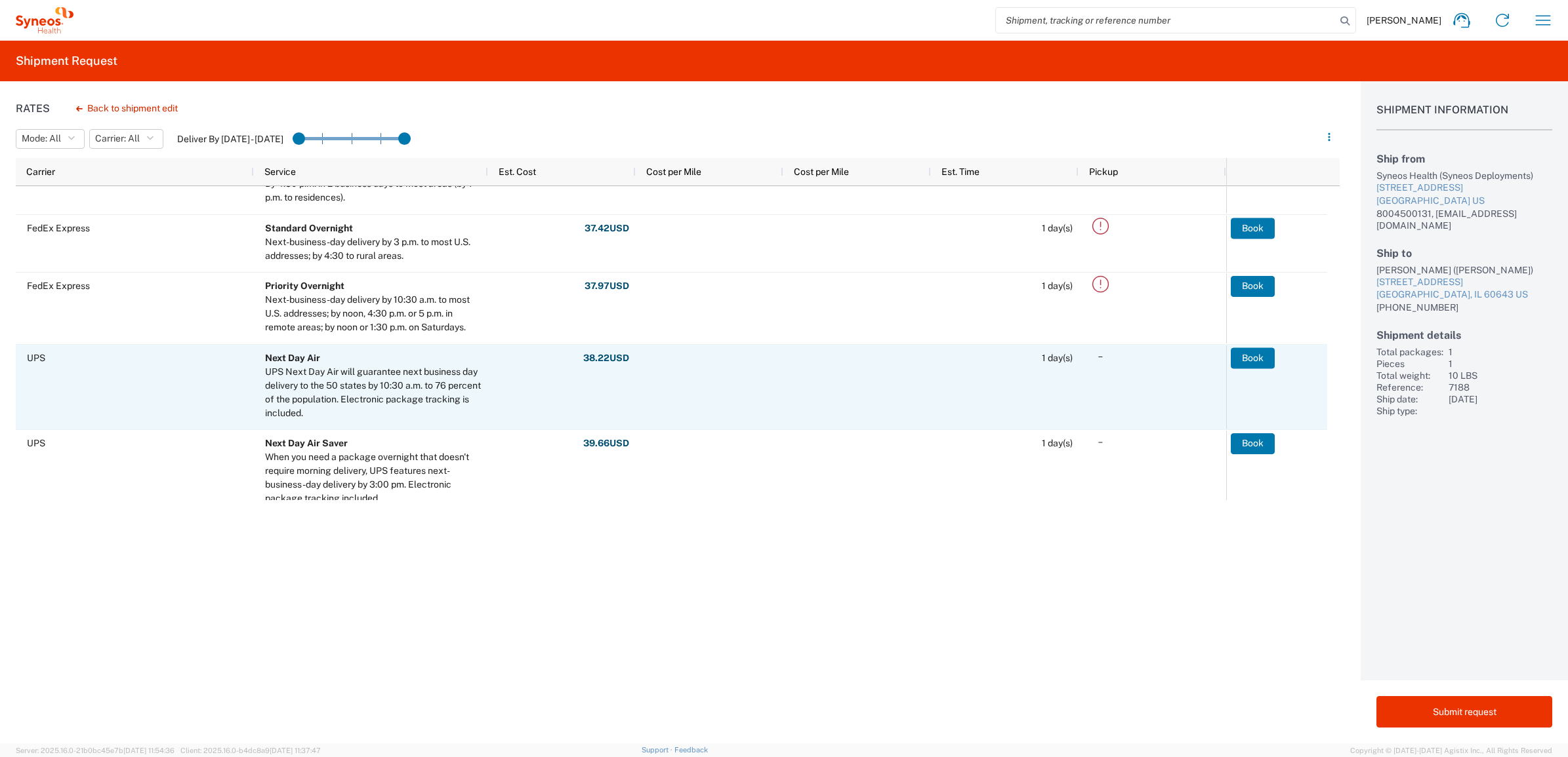
scroll to position [328, 0]
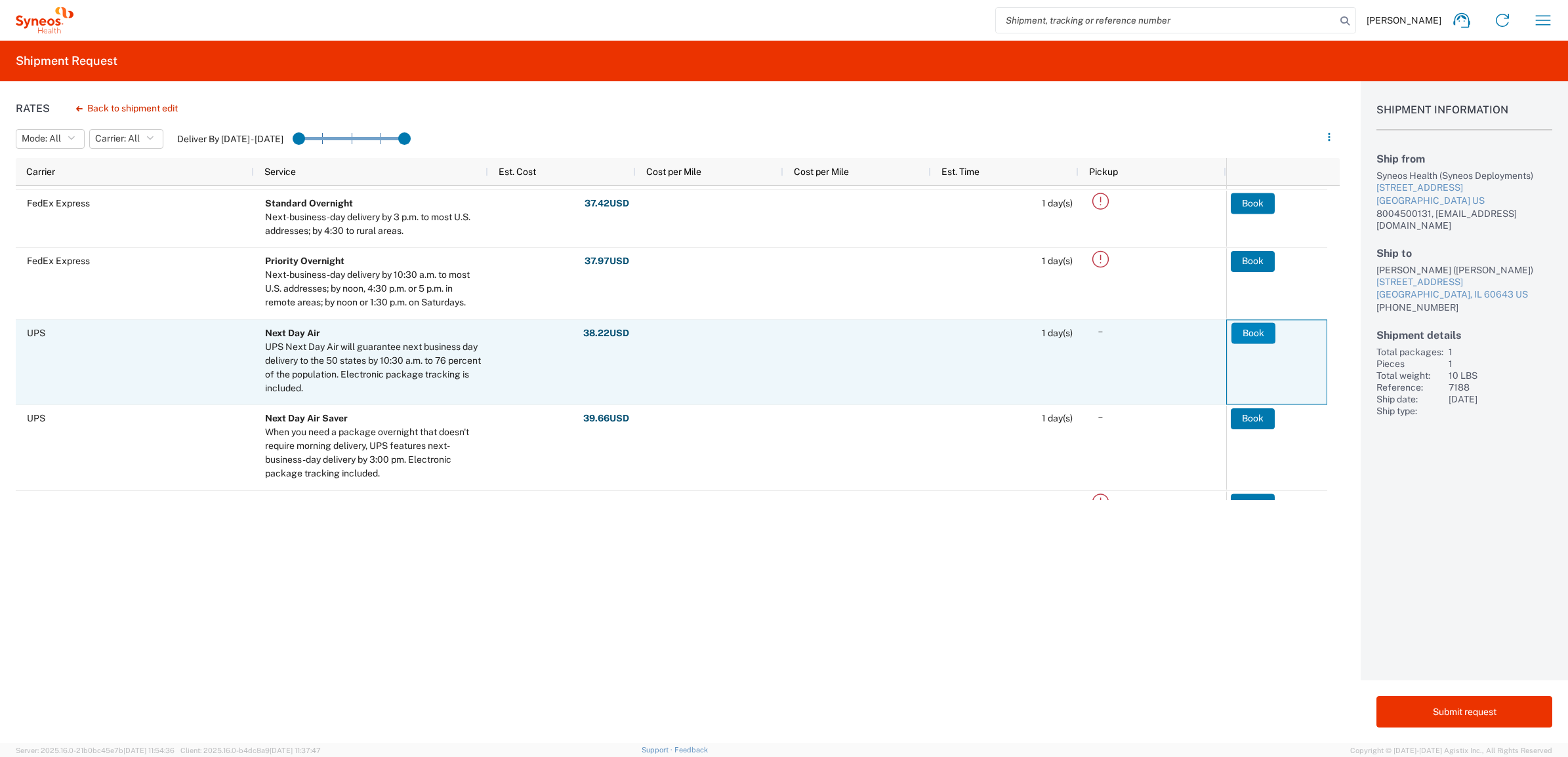
click at [1245, 329] on button "Book" at bounding box center [1253, 332] width 44 height 21
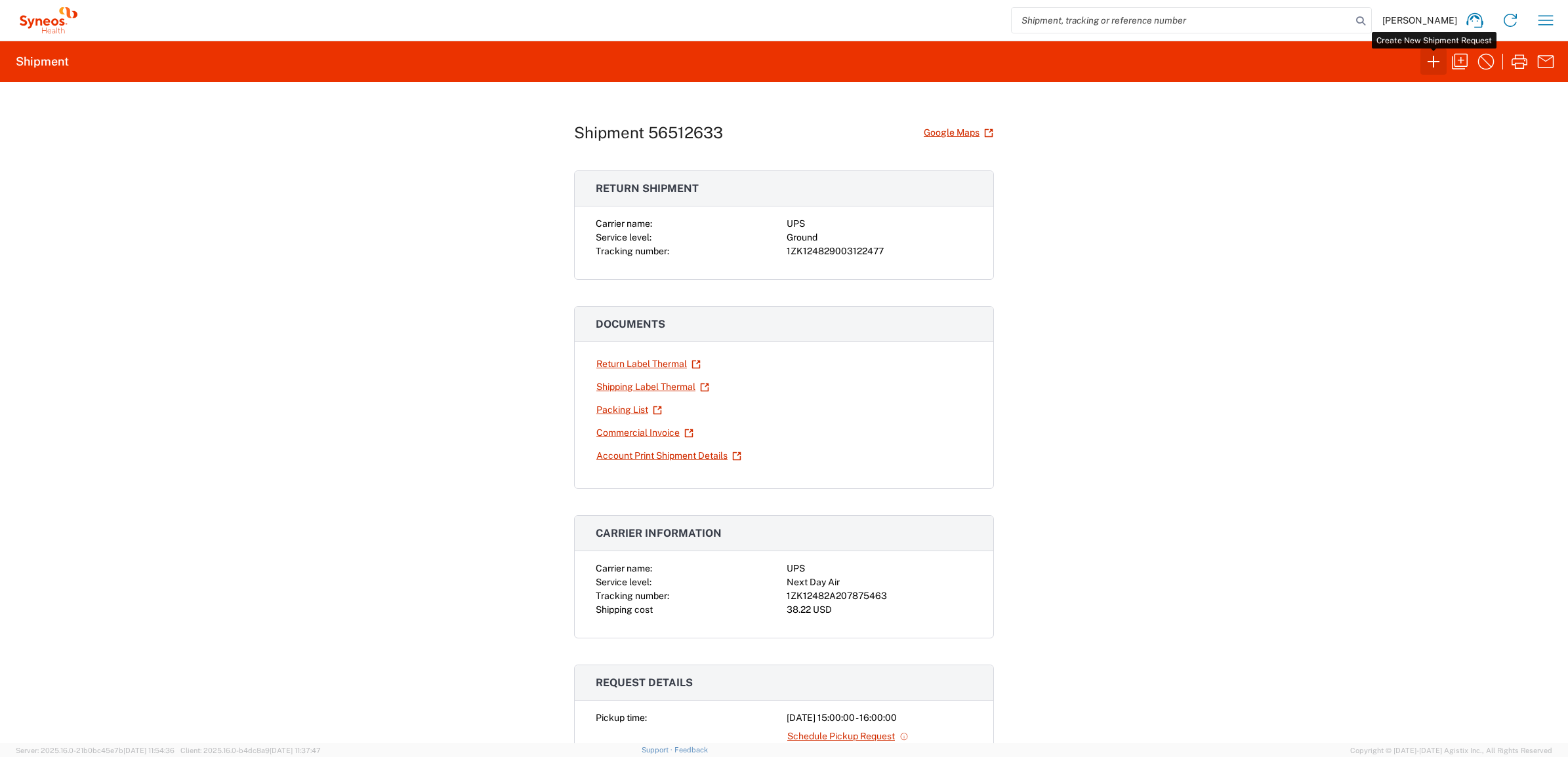
click at [1434, 58] on icon "button" at bounding box center [1433, 61] width 21 height 21
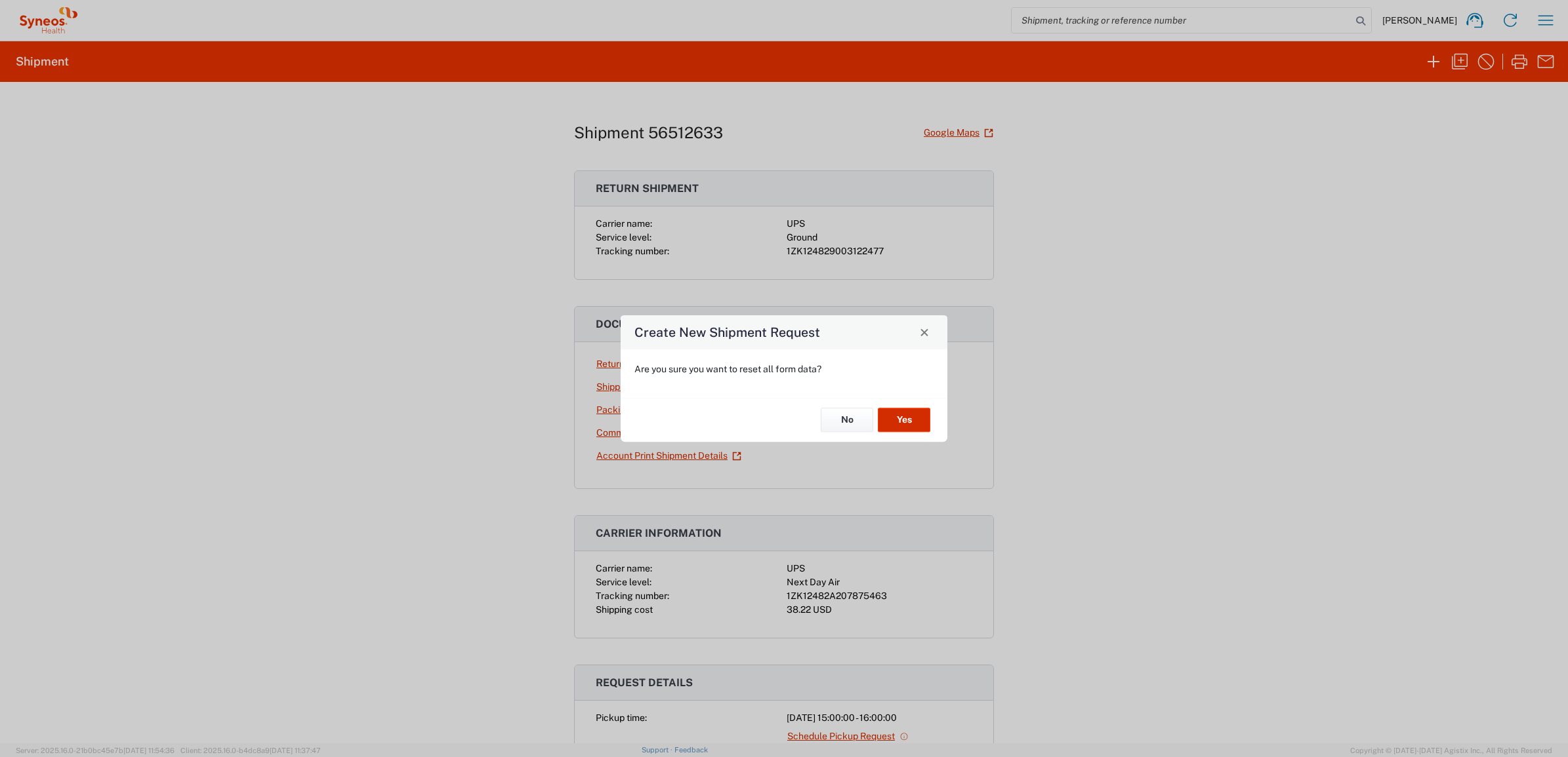
click at [912, 415] on button "Yes" at bounding box center [904, 421] width 53 height 25
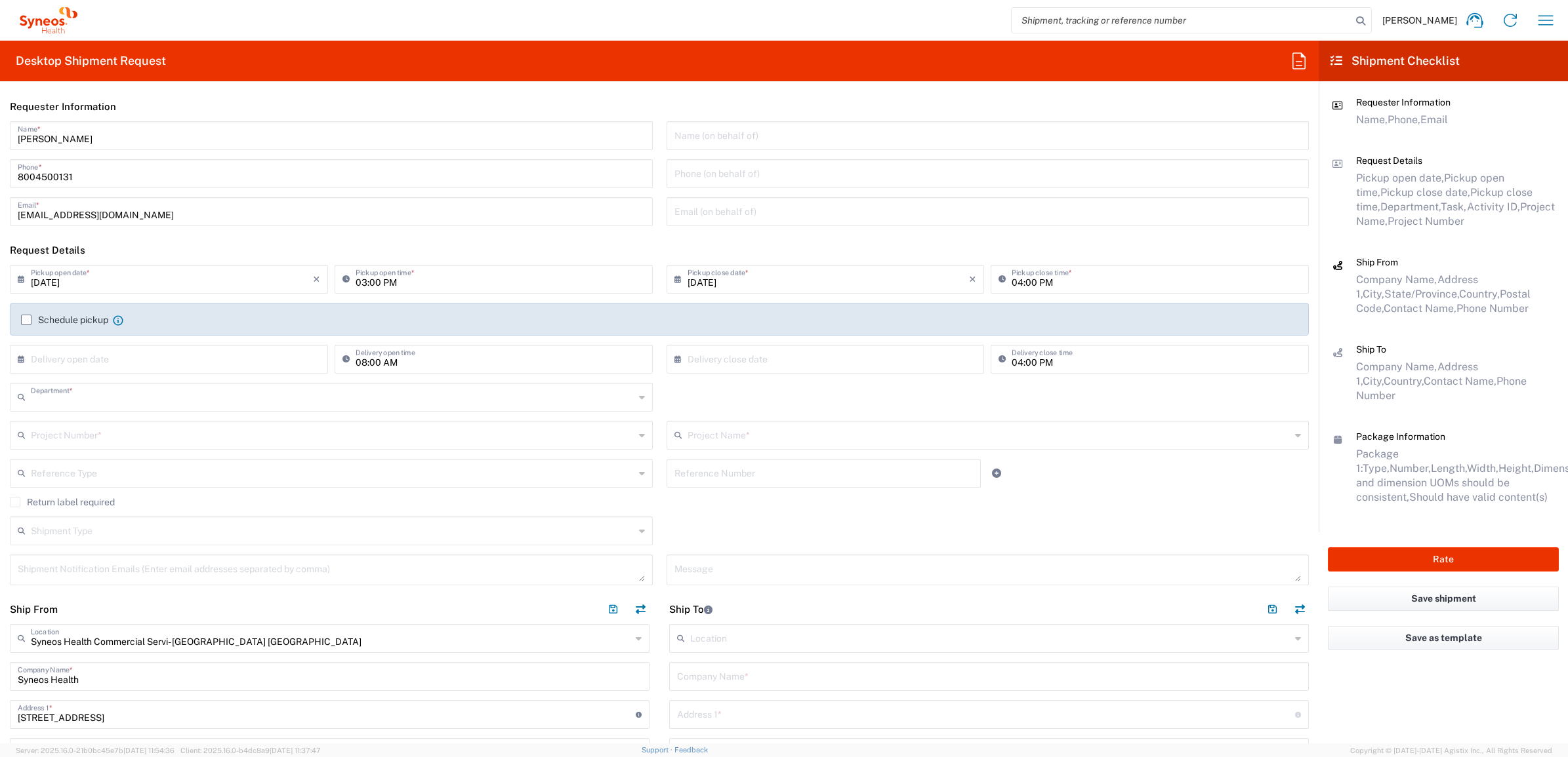
type input "4205"
type input "[US_STATE]"
drag, startPoint x: 93, startPoint y: 136, endPoint x: 17, endPoint y: 134, distance: 76.0
click at [17, 134] on div "[PERSON_NAME] Name *" at bounding box center [331, 136] width 643 height 29
type input "Syneos Deployments"
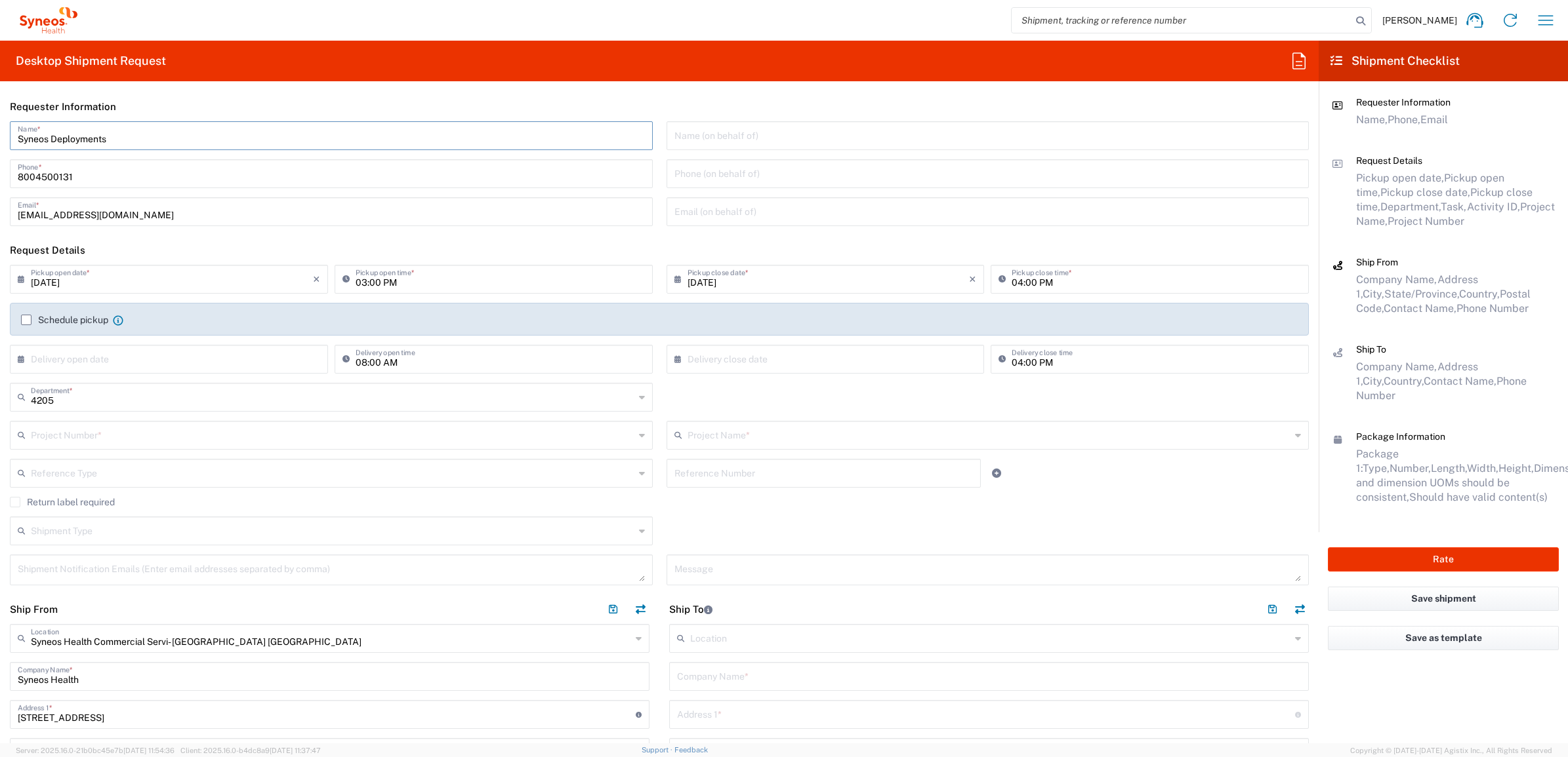
click at [128, 92] on header "Requester Information" at bounding box center [659, 106] width 1318 height 30
drag, startPoint x: 115, startPoint y: 140, endPoint x: -10, endPoint y: 127, distance: 125.7
click at [0, 127] on html "[PERSON_NAME] Home Shipment estimator Shipment tracking Desktop shipment reques…" at bounding box center [784, 378] width 1568 height 757
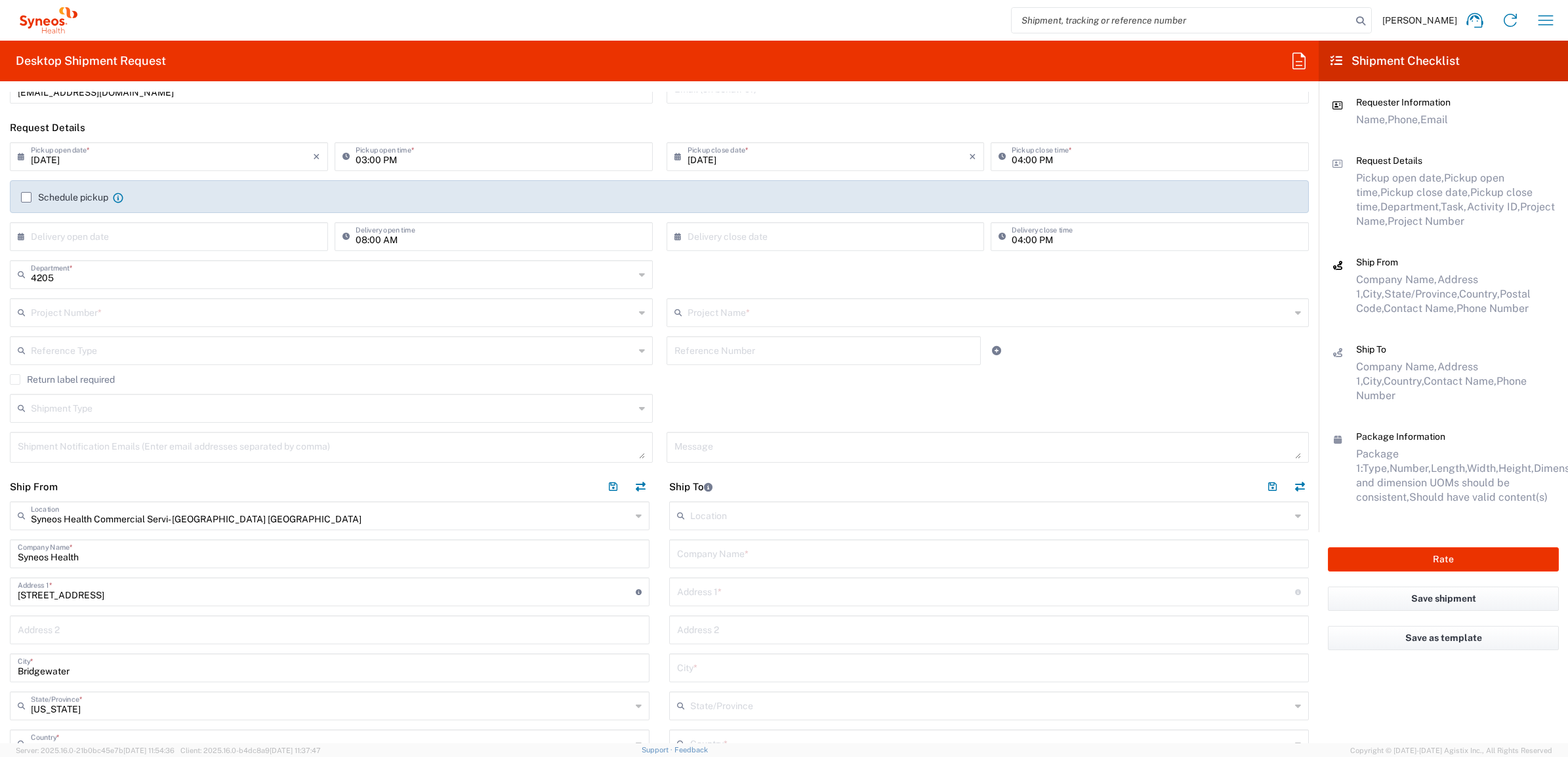
scroll to position [328, 0]
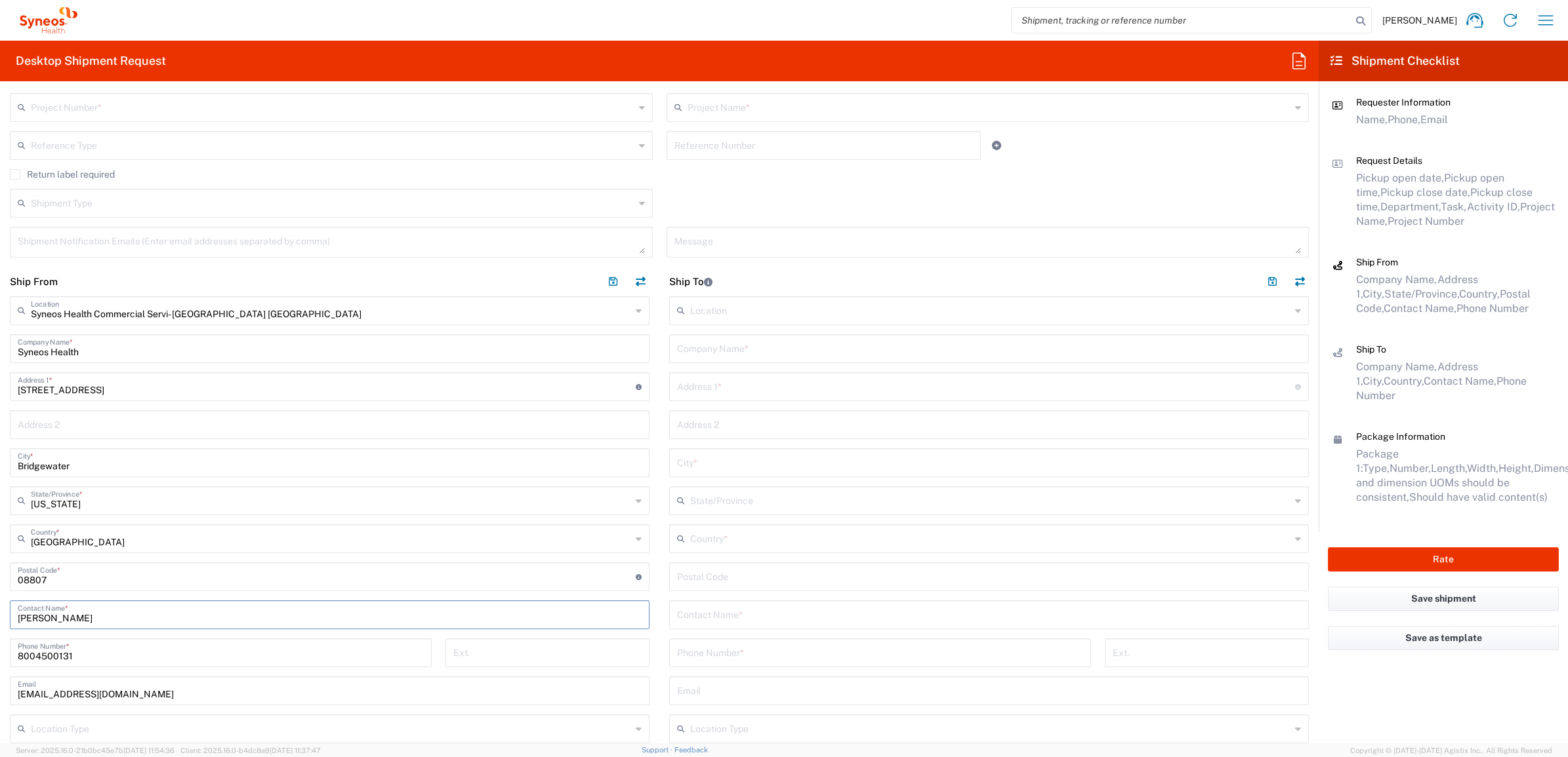
drag, startPoint x: 105, startPoint y: 621, endPoint x: 20, endPoint y: 621, distance: 85.0
click at [19, 620] on input "[PERSON_NAME]" at bounding box center [330, 614] width 624 height 23
paste input "Syneos Deployments"
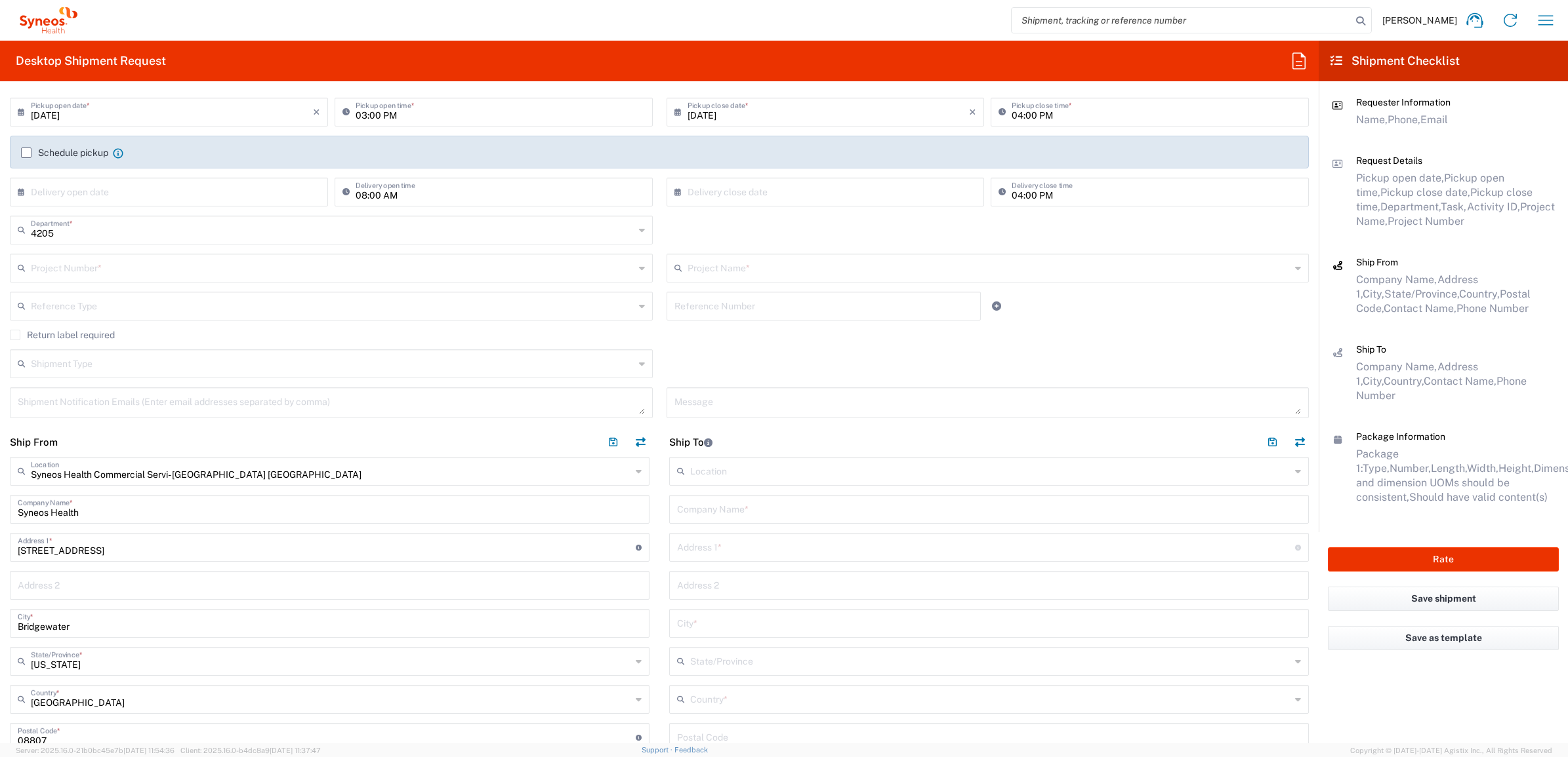
scroll to position [0, 0]
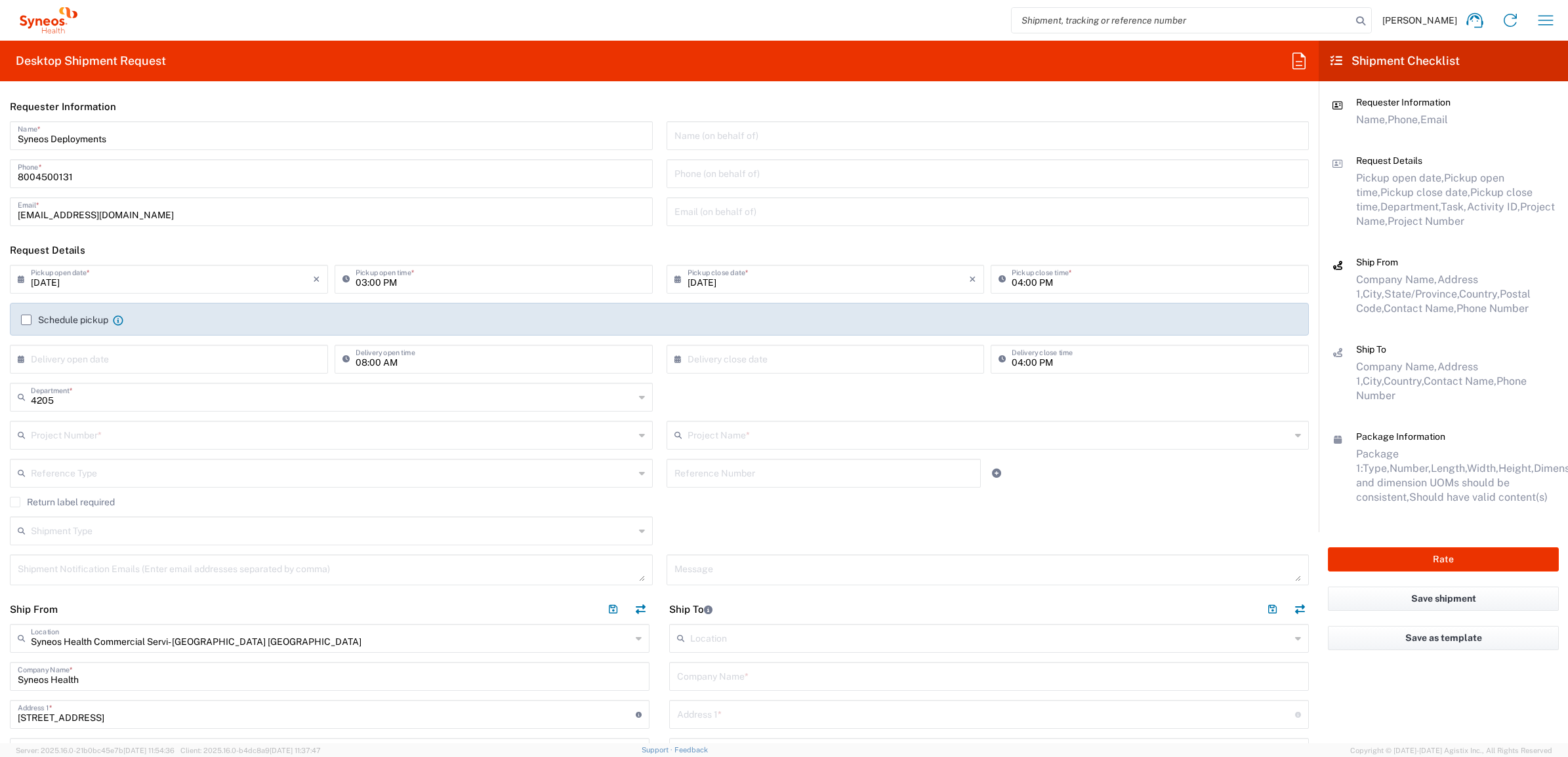
type input "Syneos Deployments"
click at [276, 431] on input "text" at bounding box center [332, 435] width 604 height 23
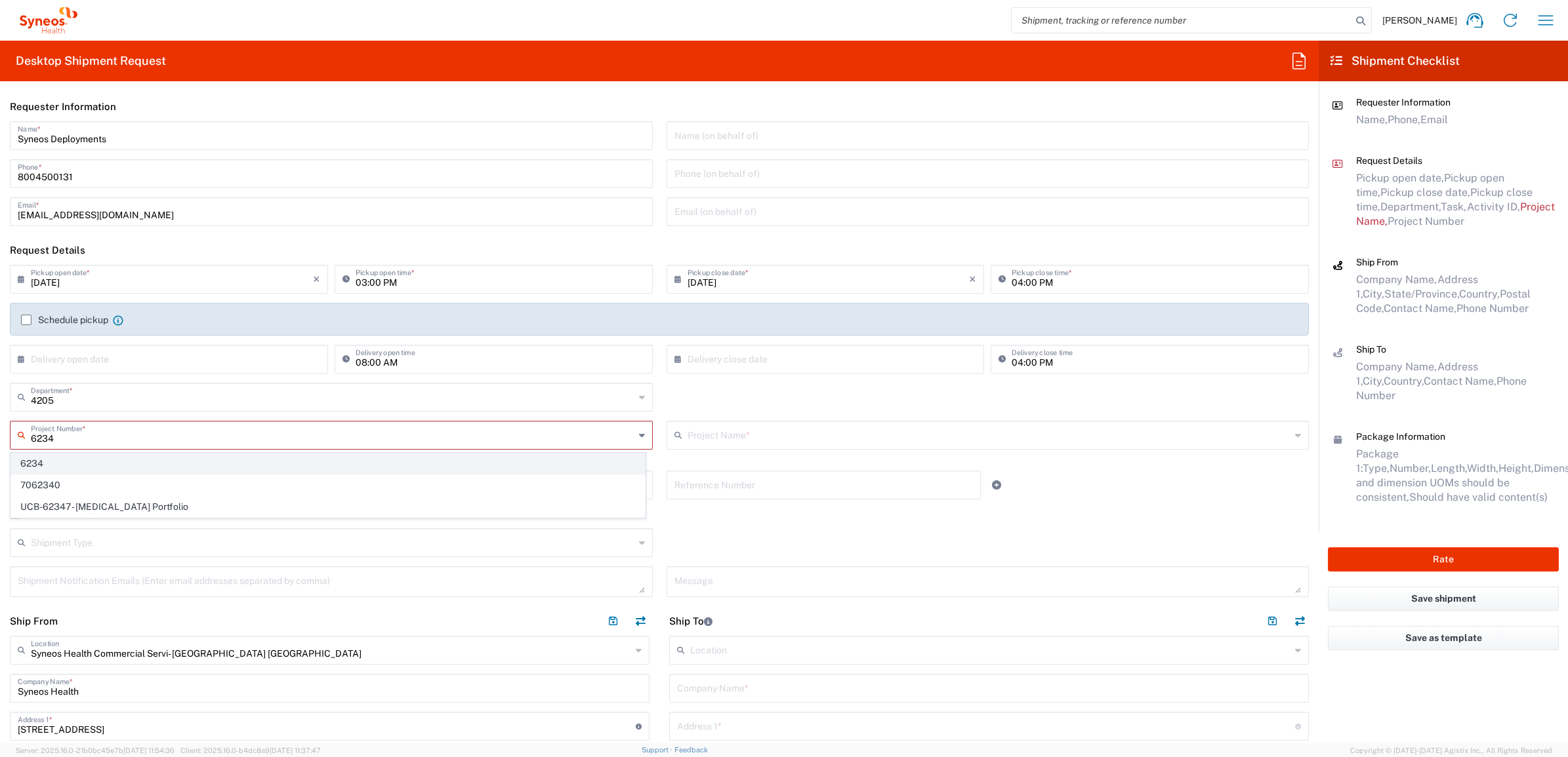
type input "6234"
drag, startPoint x: 159, startPoint y: 464, endPoint x: 244, endPoint y: 456, distance: 85.4
click at [159, 464] on span "6234" at bounding box center [327, 464] width 634 height 20
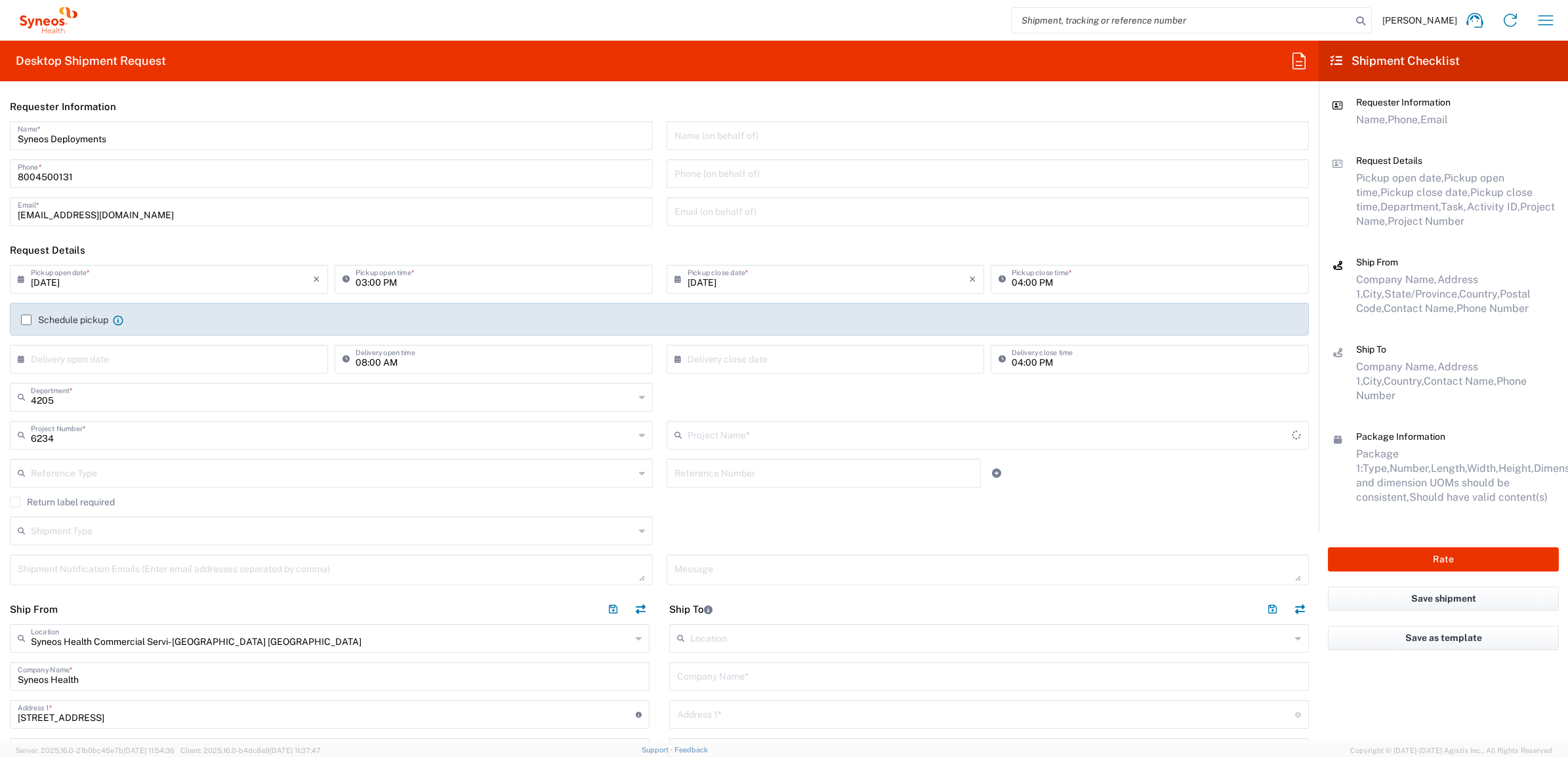
type input "TTI-US_GlaxoSmithKline LL_MSL"
click at [710, 456] on div "TTI-US_GlaxoSmithKline LL_MSL Project Name * TTI-US_GlaxoSmithKline LL_MSL ([GE…" at bounding box center [987, 440] width 656 height 38
click at [699, 469] on input "text" at bounding box center [824, 472] width 299 height 23
paste input "INC2629044"
type input "INC2629044"
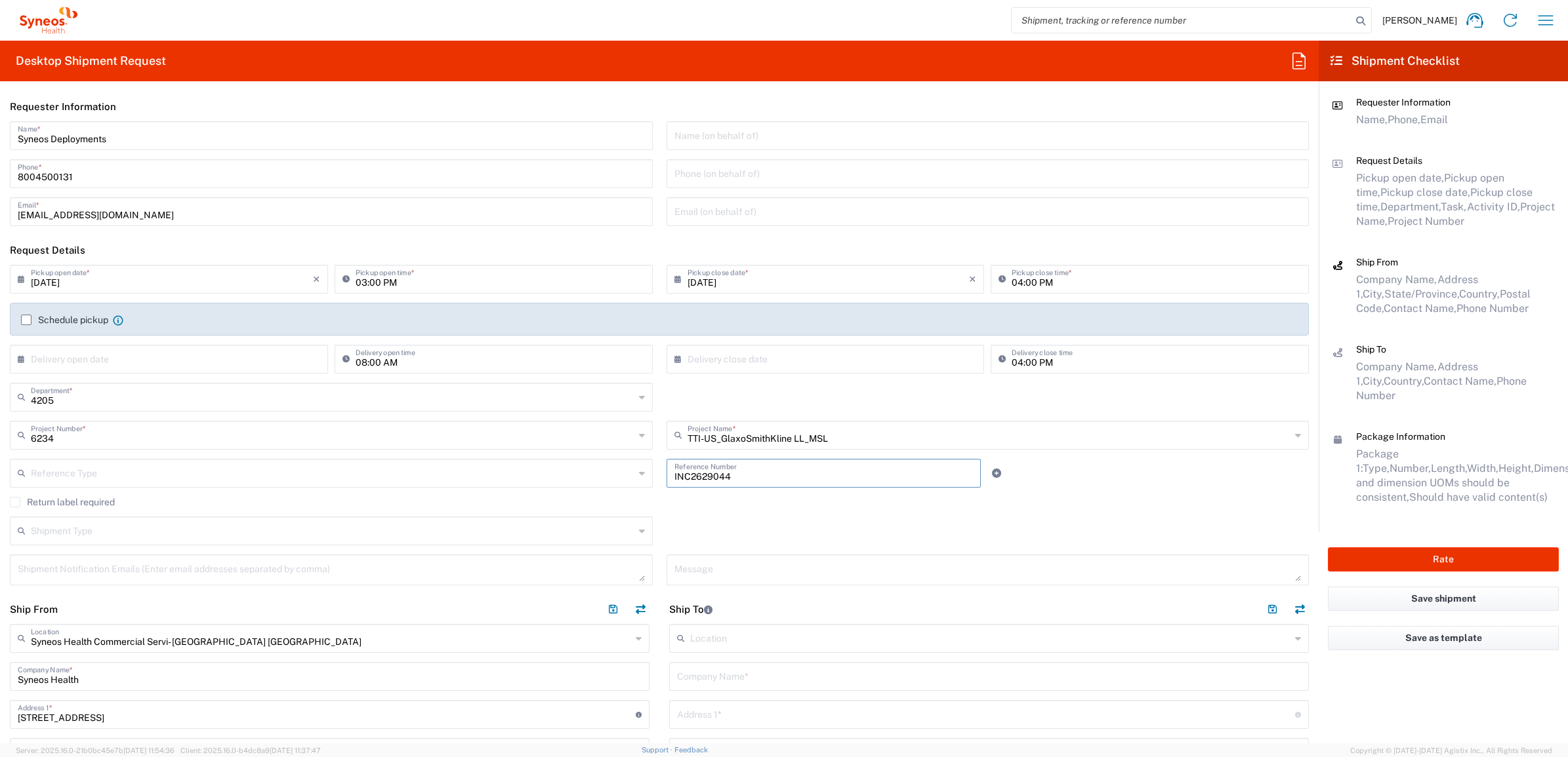
click at [532, 481] on input "text" at bounding box center [332, 472] width 604 height 23
click at [437, 505] on span "Invoice Number" at bounding box center [327, 502] width 634 height 20
type input "Invoice Number"
click at [664, 508] on div "Return label required" at bounding box center [659, 506] width 1299 height 19
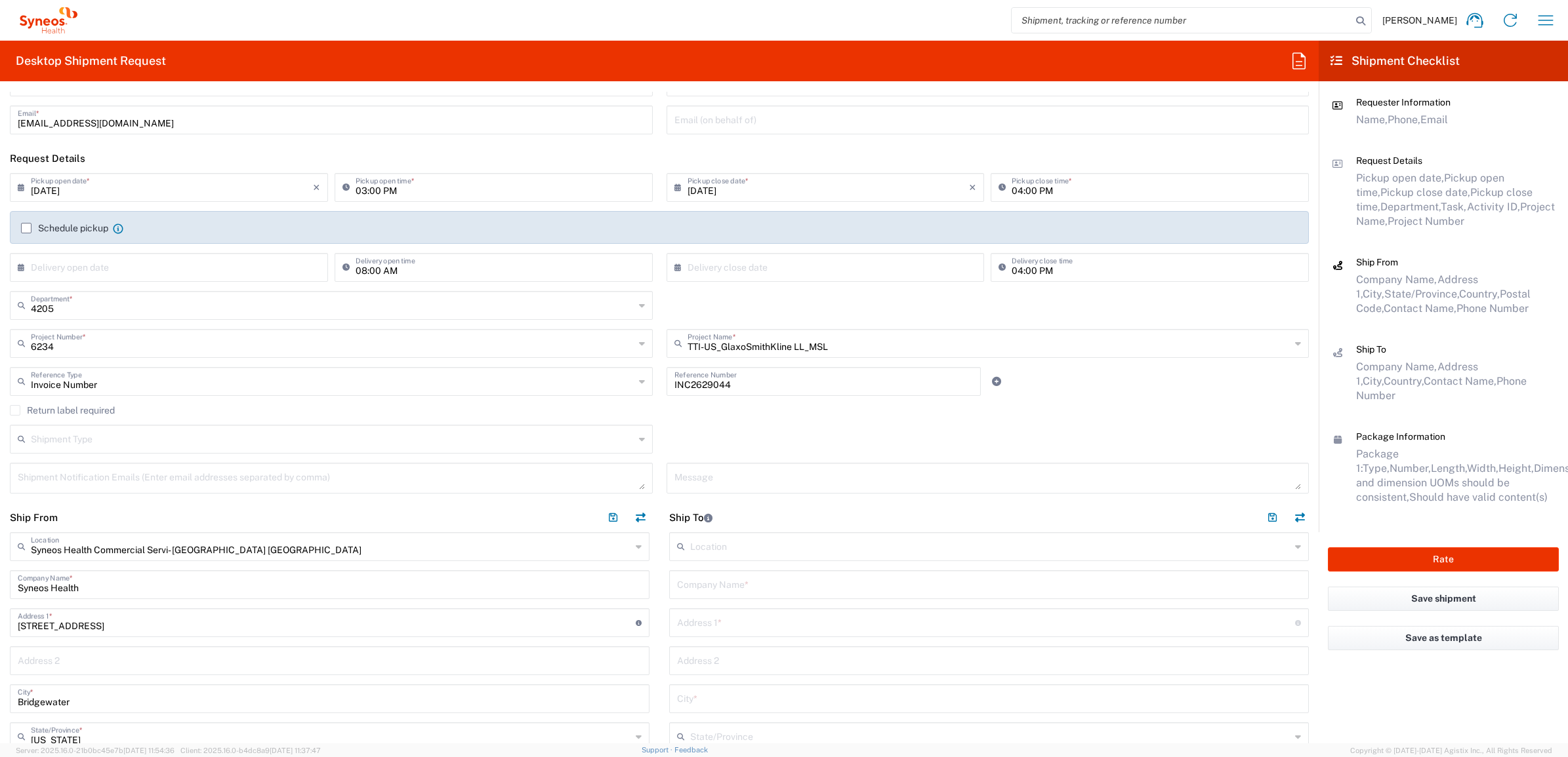
scroll to position [328, 0]
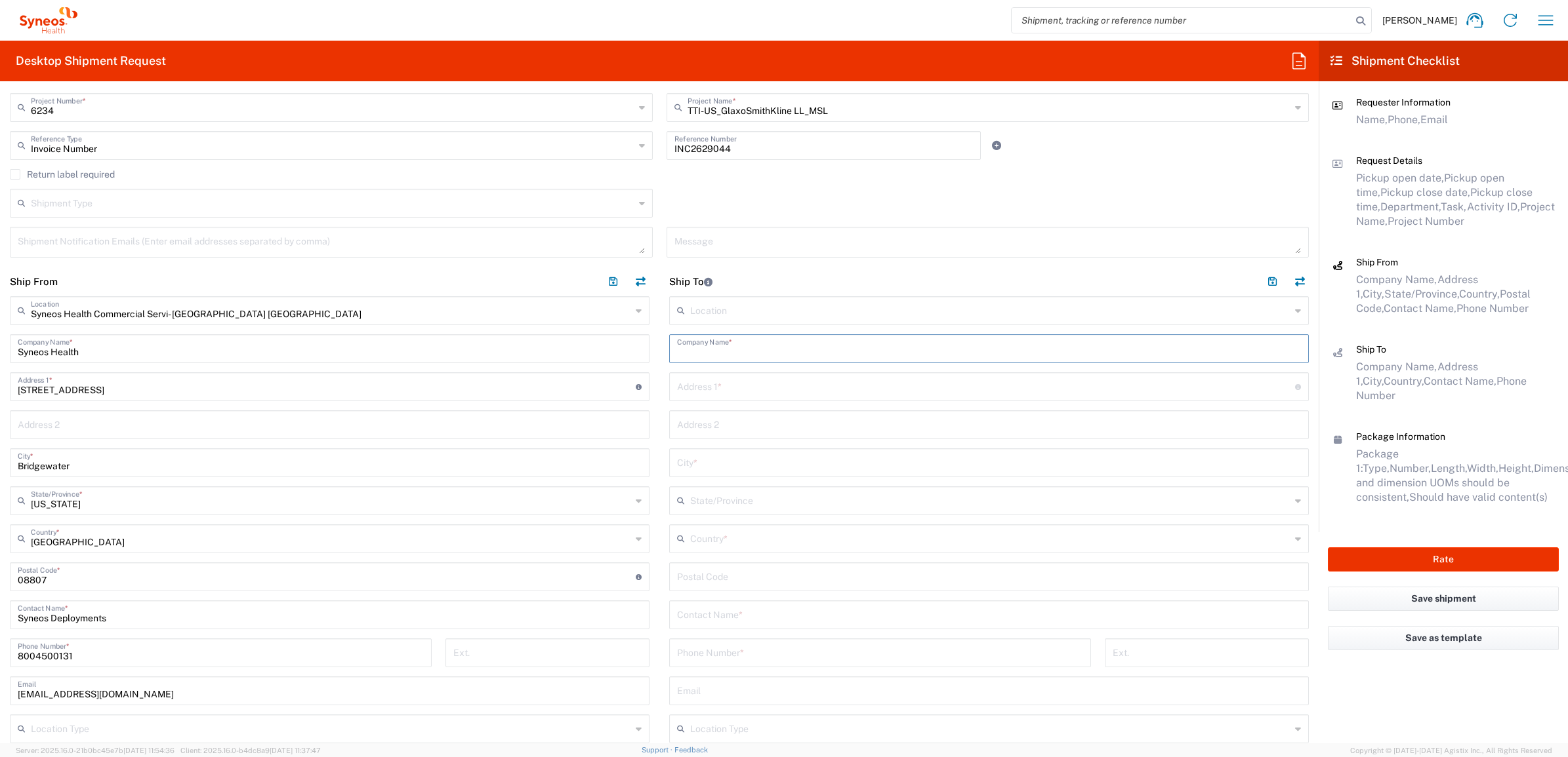
click at [708, 344] on input "text" at bounding box center [989, 348] width 624 height 23
paste input "[PERSON_NAME]"
type input "[PERSON_NAME]"
click at [710, 619] on input "text" at bounding box center [989, 614] width 624 height 23
paste input "[PERSON_NAME]"
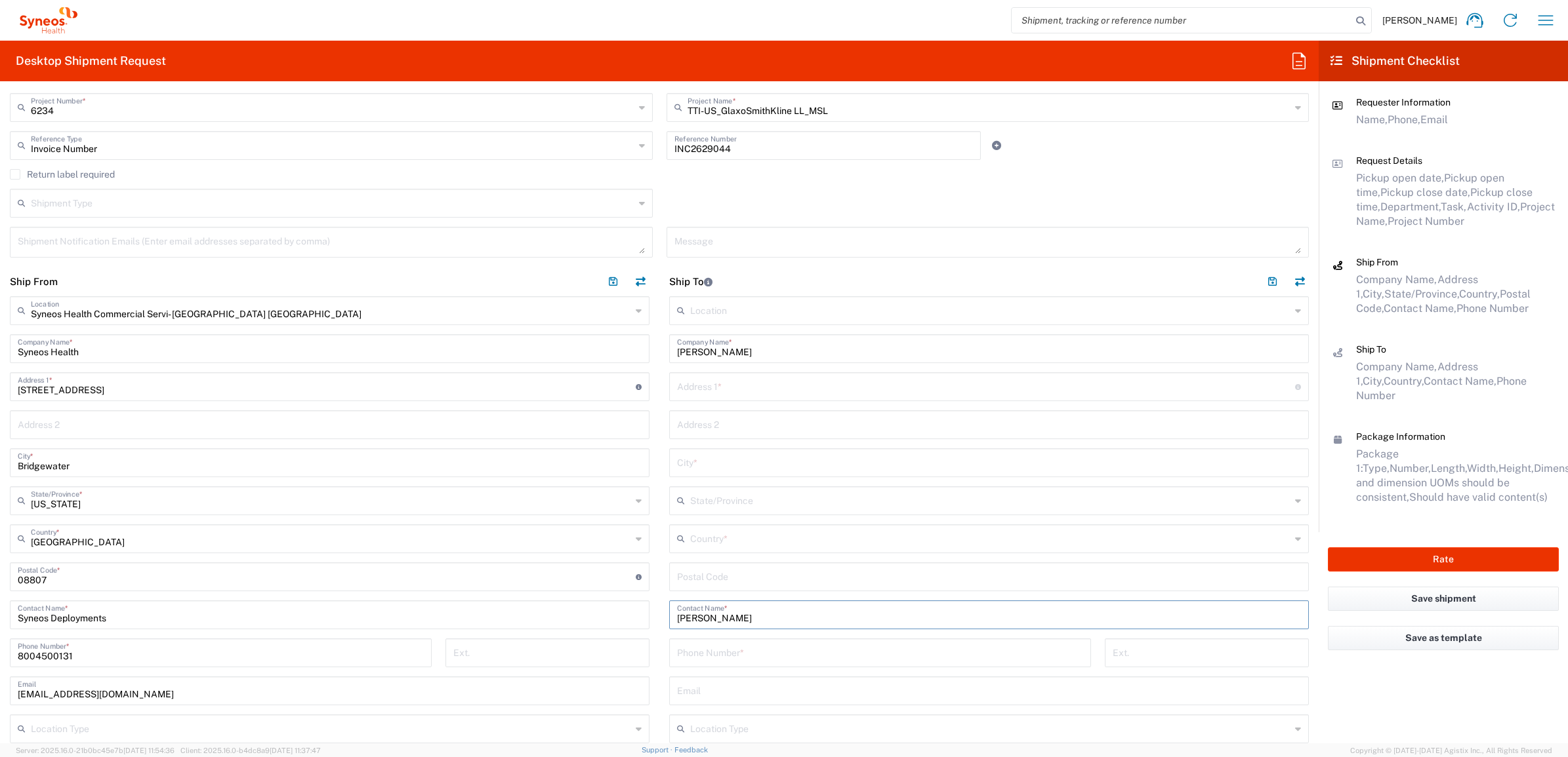
type input "[PERSON_NAME]"
click at [727, 381] on input "text" at bounding box center [986, 386] width 618 height 23
paste input "[STREET_ADDRESS][PERSON_NAME]"
type input "[STREET_ADDRESS][PERSON_NAME]"
click at [710, 569] on input "undefined" at bounding box center [989, 576] width 624 height 23
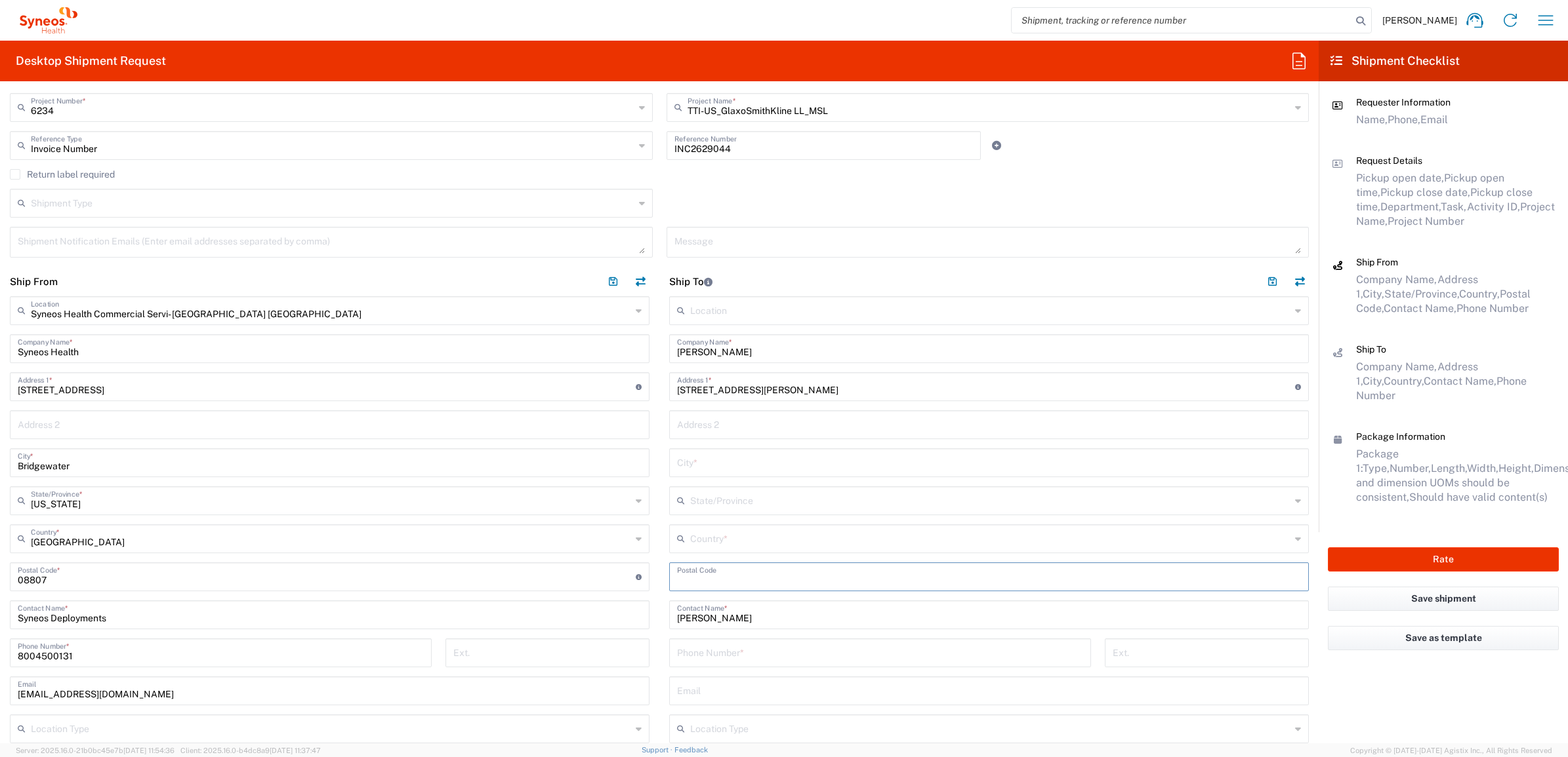
paste input "11570"
type input "11570"
click at [685, 654] on input "tel" at bounding box center [880, 652] width 406 height 23
paste input "[PHONE_NUMBER]"
type input "[PHONE_NUMBER]"
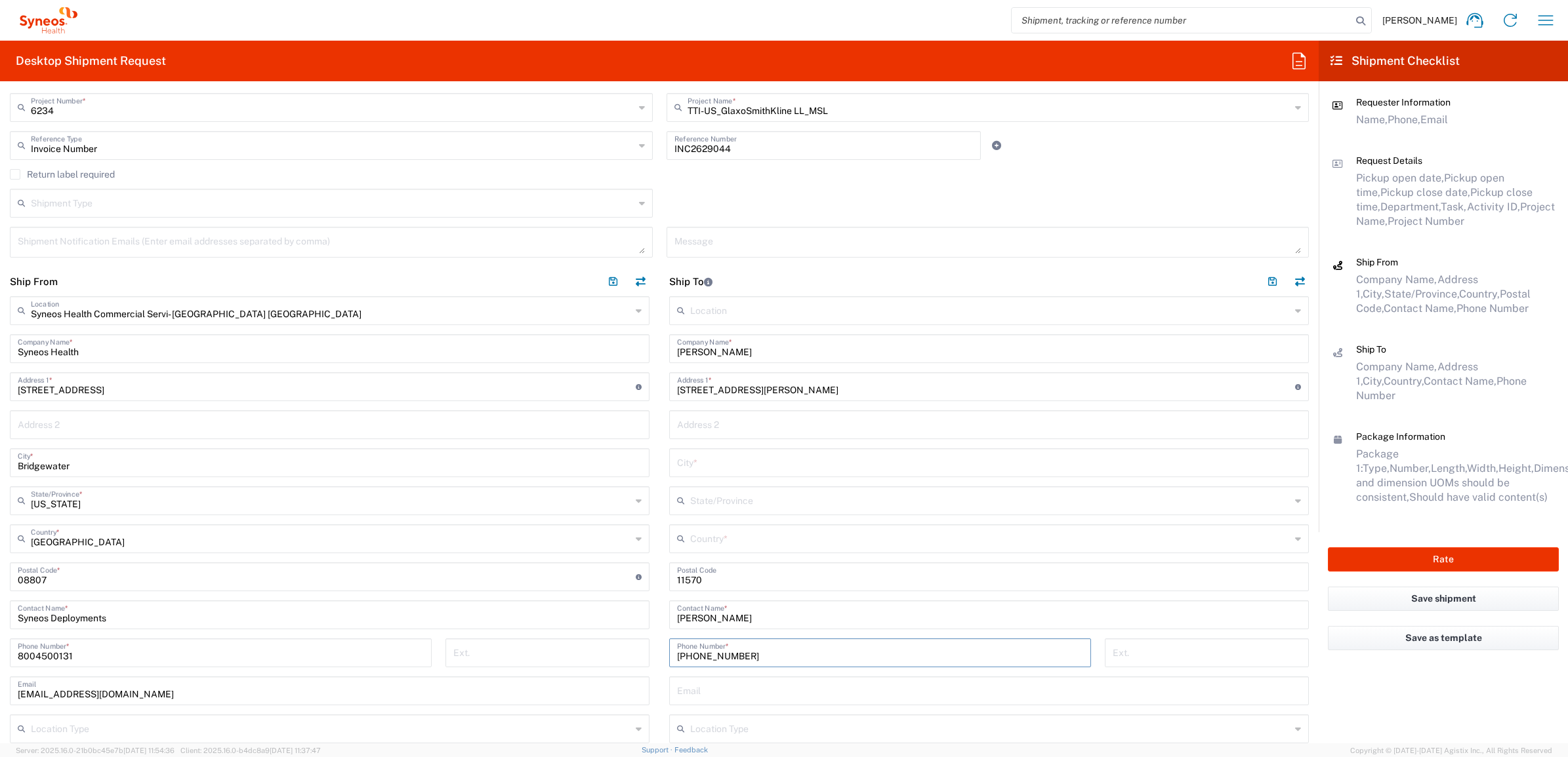
click at [700, 525] on div "Country *" at bounding box center [989, 539] width 640 height 29
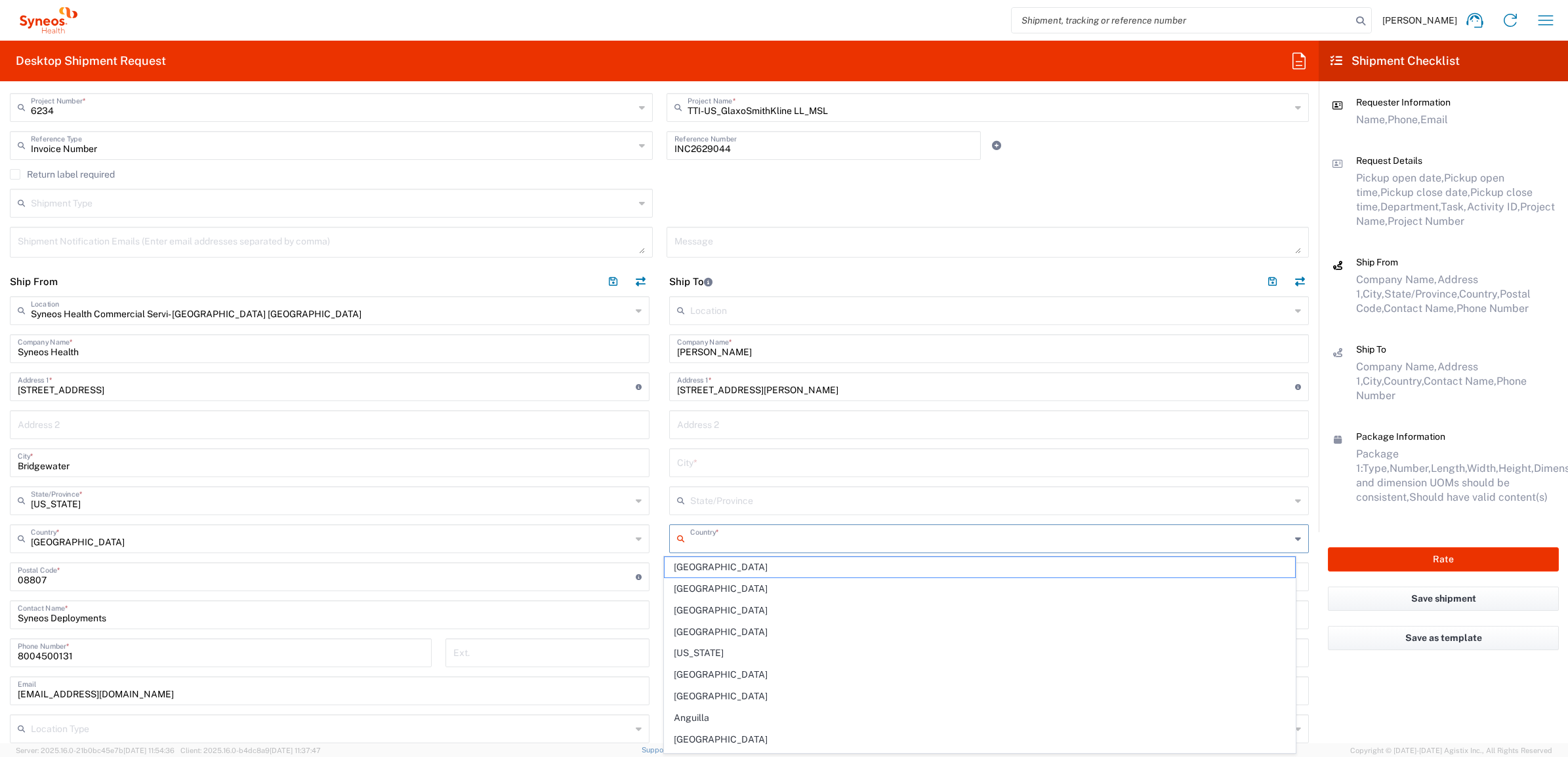
click at [702, 536] on input "text" at bounding box center [990, 538] width 600 height 23
click at [710, 608] on span "[GEOGRAPHIC_DATA]" at bounding box center [979, 611] width 631 height 20
type input "[GEOGRAPHIC_DATA]"
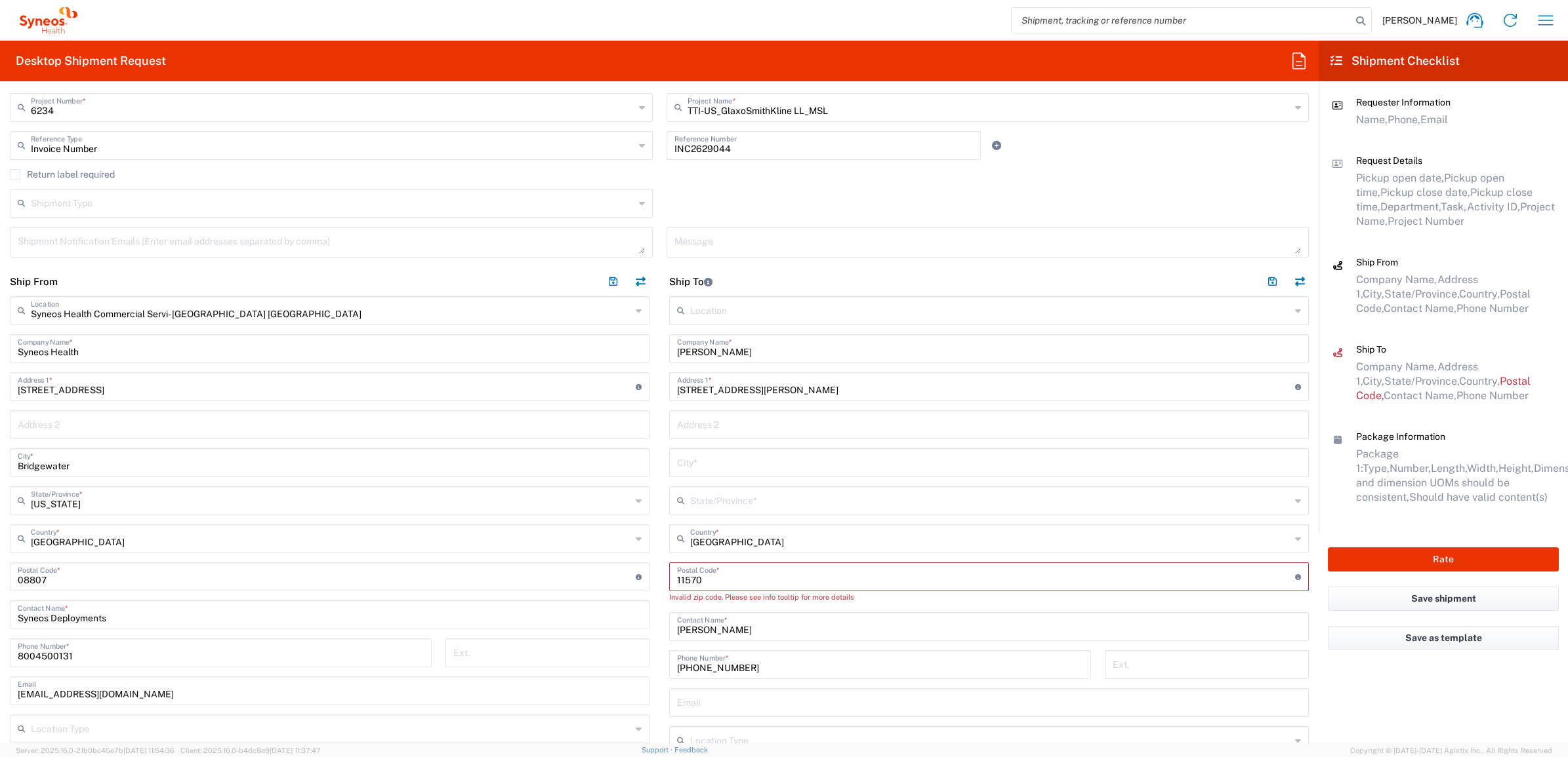
click at [708, 506] on input "text" at bounding box center [990, 500] width 600 height 23
click at [700, 590] on span "[US_STATE]" at bounding box center [979, 594] width 631 height 20
type input "[US_STATE]"
click at [721, 585] on input "undefined" at bounding box center [986, 576] width 618 height 23
type input "11570"
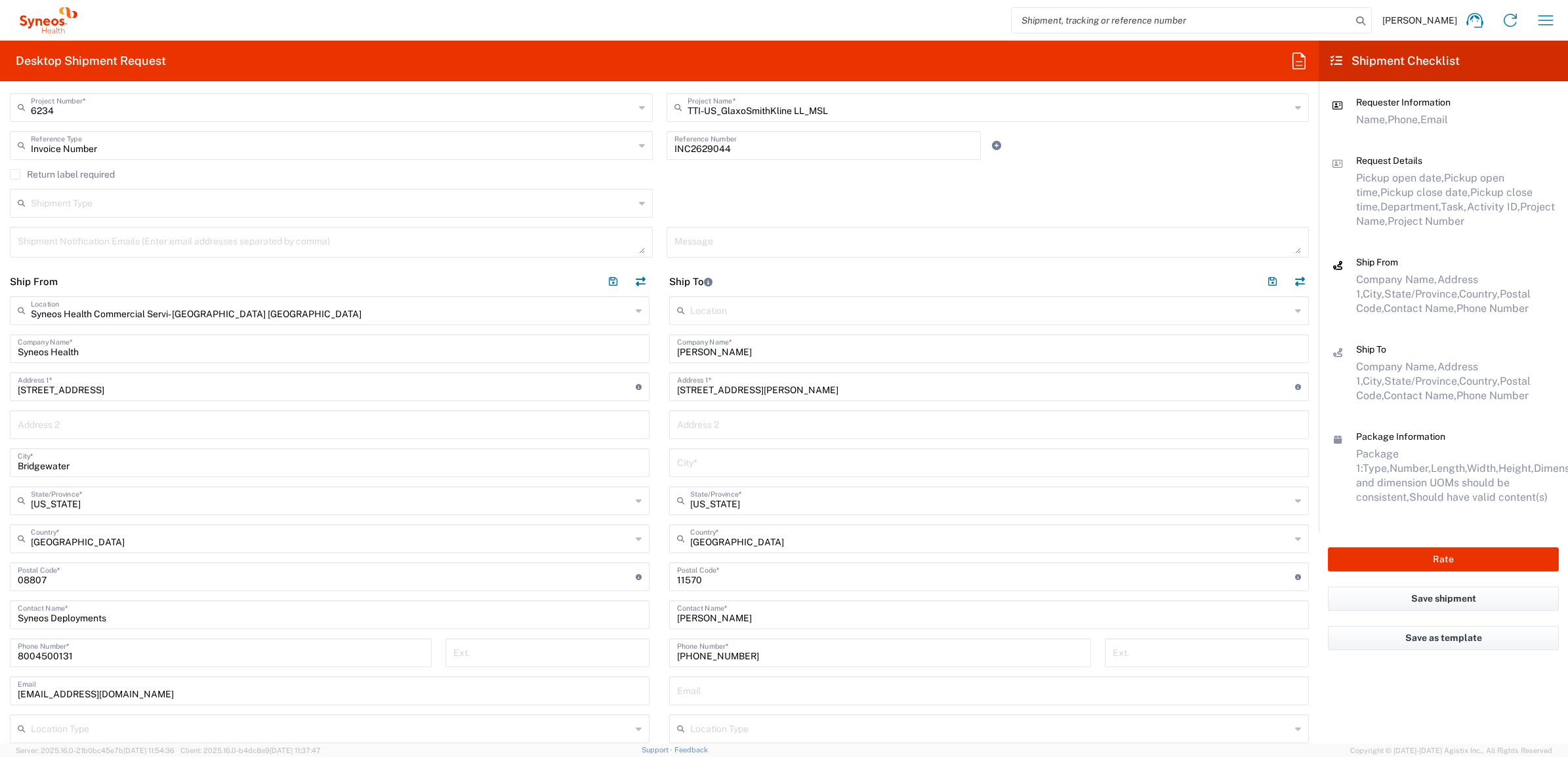
click at [721, 466] on input "text" at bounding box center [989, 462] width 624 height 23
paste input "[GEOGRAPHIC_DATA]"
type input "[GEOGRAPHIC_DATA]"
click at [659, 409] on main "Location [PERSON_NAME] LLC-[GEOGRAPHIC_DATA] [GEOGRAPHIC_DATA] [GEOGRAPHIC_DATA…" at bounding box center [989, 569] width 659 height 545
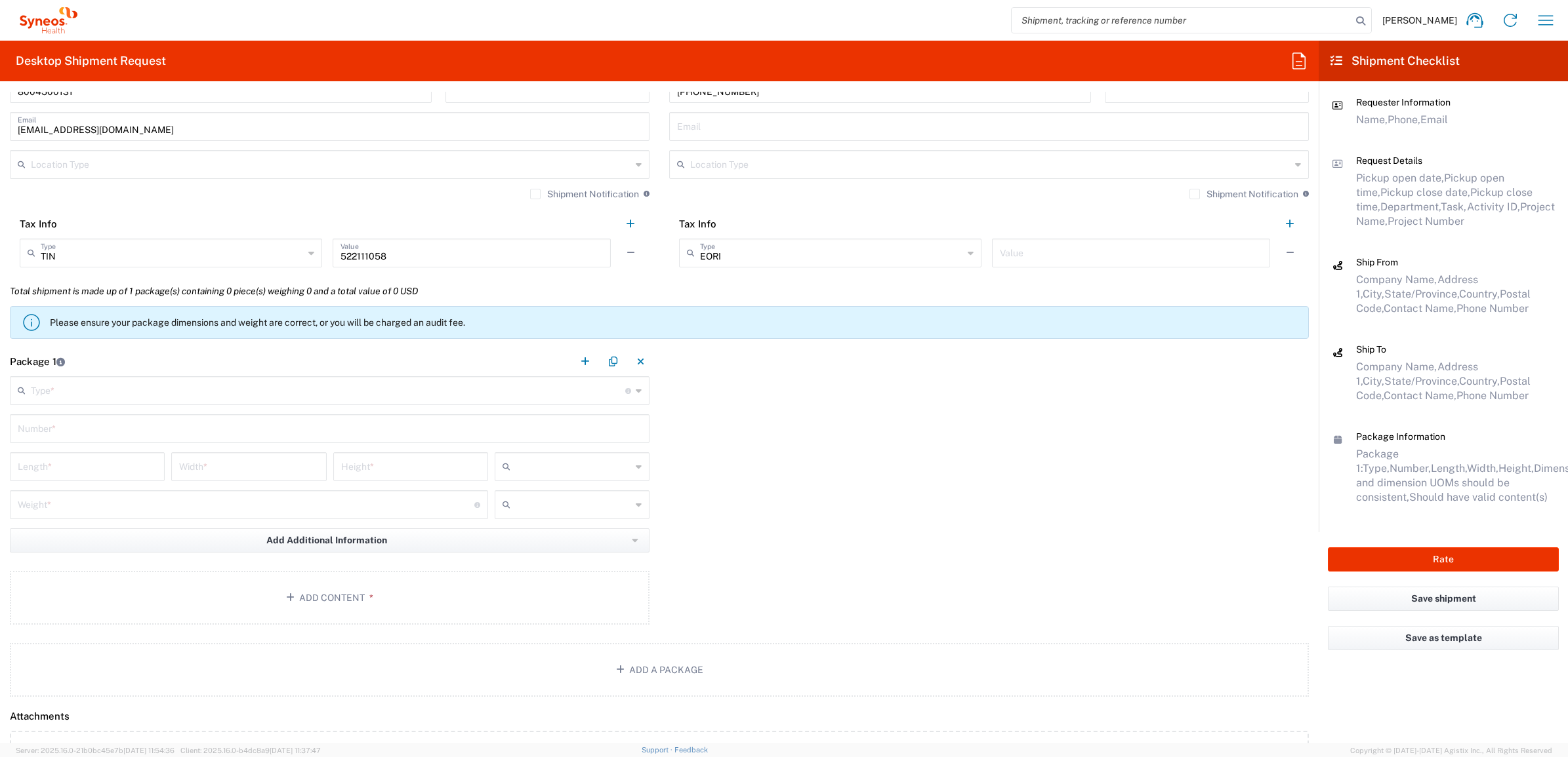
scroll to position [901, 0]
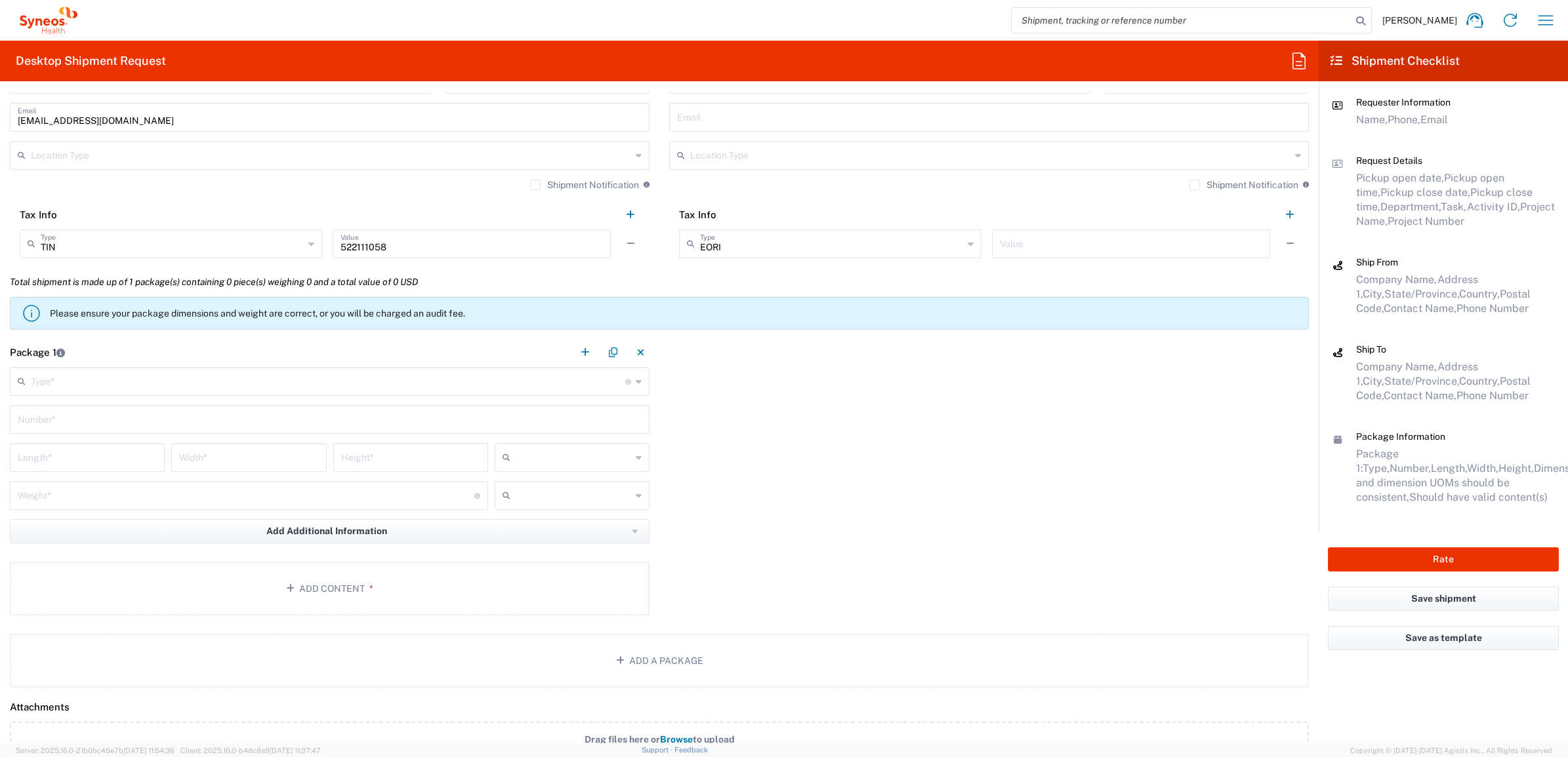
drag, startPoint x: 66, startPoint y: 366, endPoint x: 63, endPoint y: 373, distance: 7.6
click at [63, 373] on agx-form-section "Package 1 Type * Material used to package goods Envelope Large Box Medium Box P…" at bounding box center [330, 479] width 659 height 283
click at [64, 379] on input "text" at bounding box center [328, 381] width 594 height 23
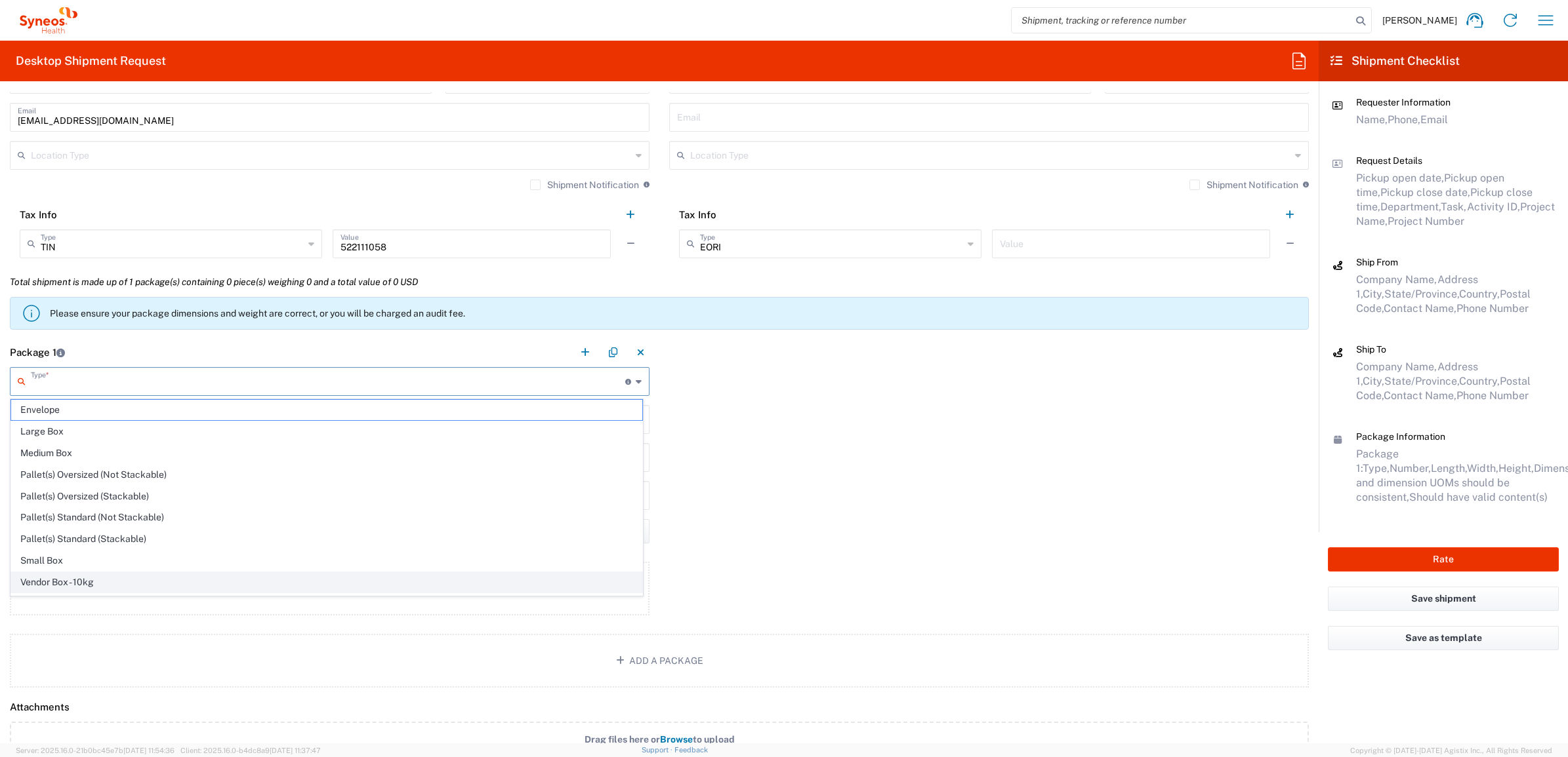
scroll to position [43, 0]
click at [66, 591] on span "Your Packaging" at bounding box center [326, 585] width 631 height 20
type input "Your Packaging"
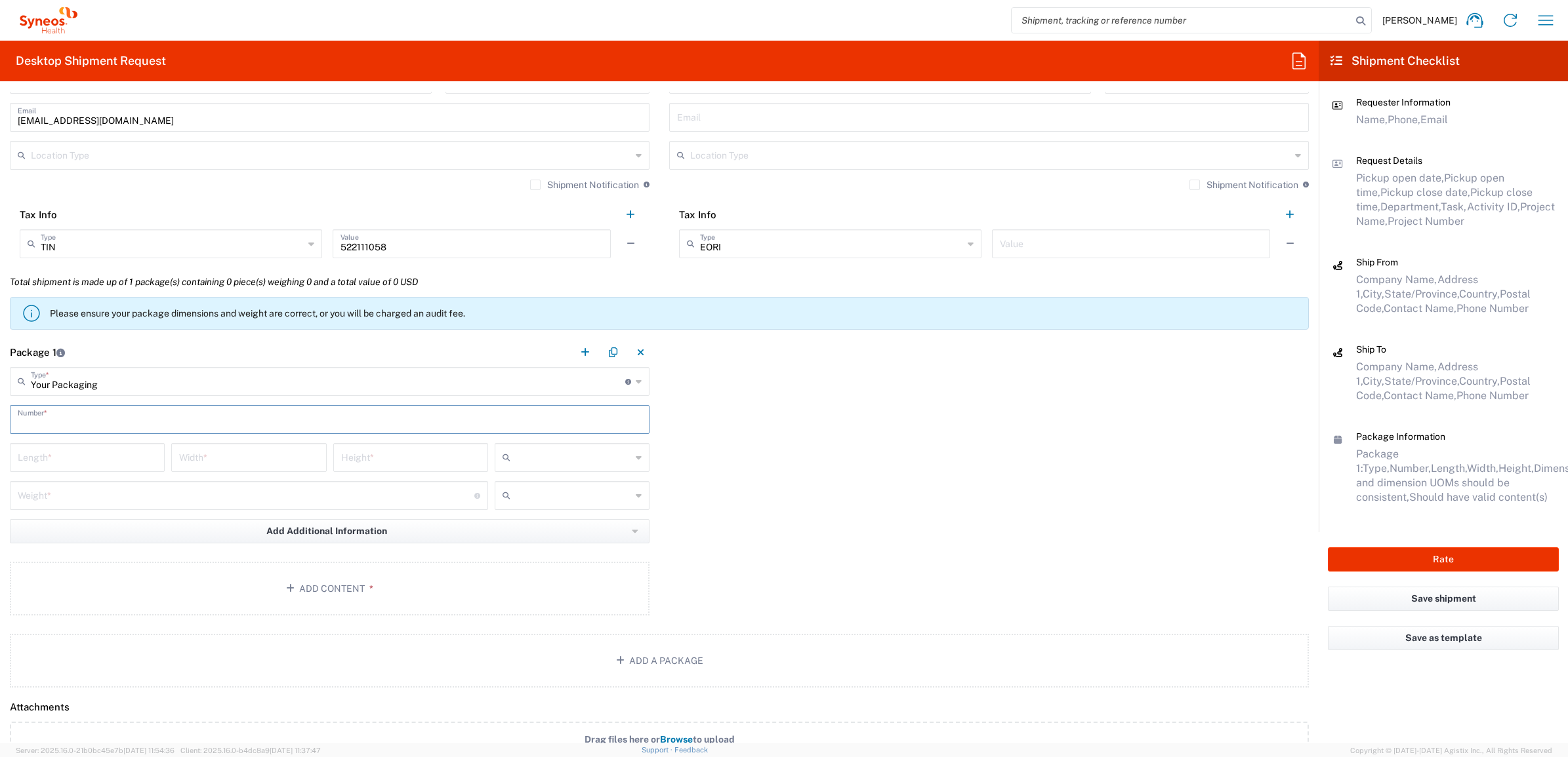
click at [105, 413] on input "text" at bounding box center [330, 419] width 624 height 23
type input "1"
click at [96, 467] on input "number" at bounding box center [87, 457] width 139 height 23
type input "2"
type input "13"
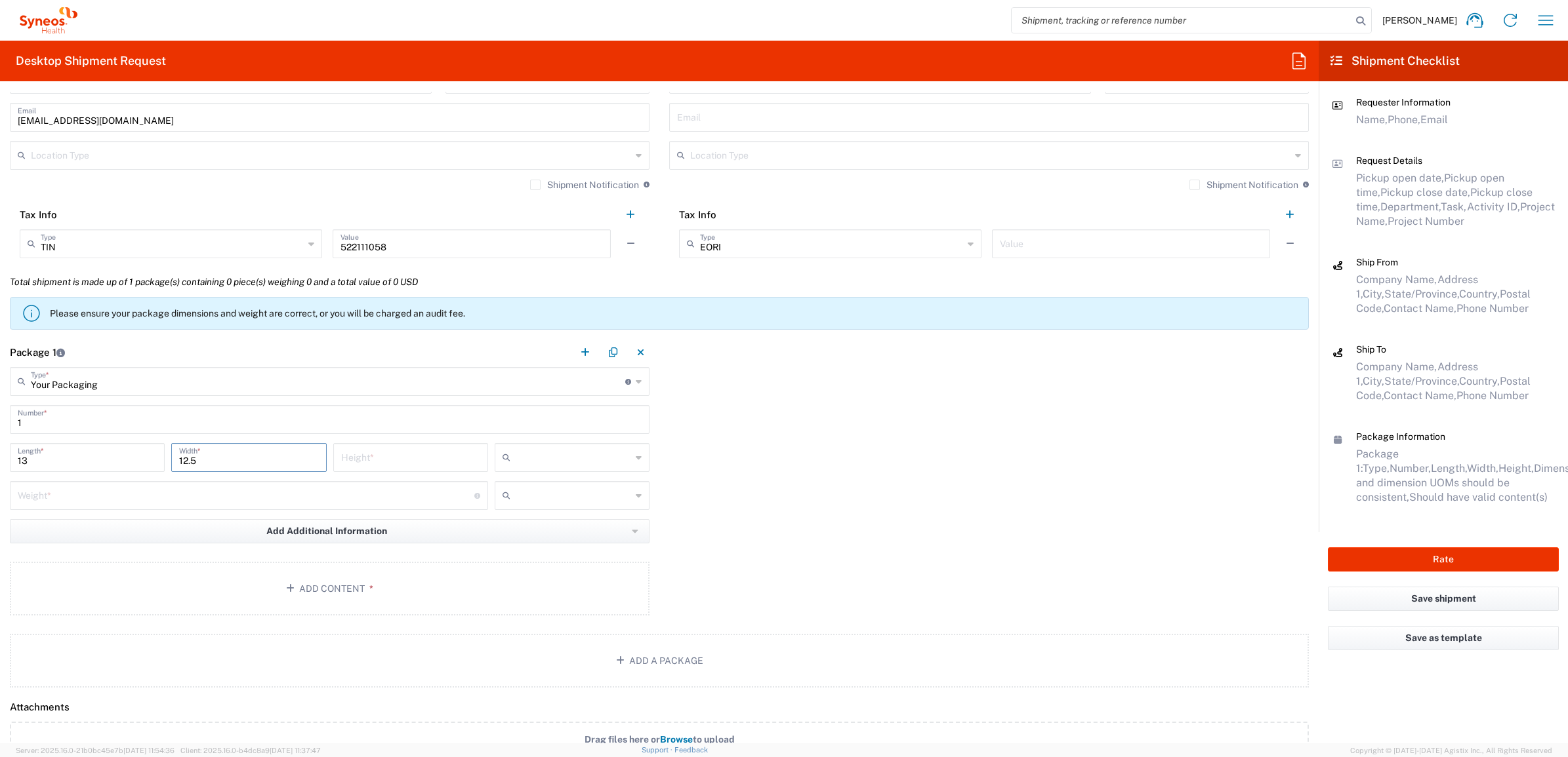
type input "12.5"
type input "5"
type input "3"
click at [536, 451] on input "text" at bounding box center [573, 457] width 115 height 21
click at [526, 532] on span "in" at bounding box center [566, 529] width 151 height 20
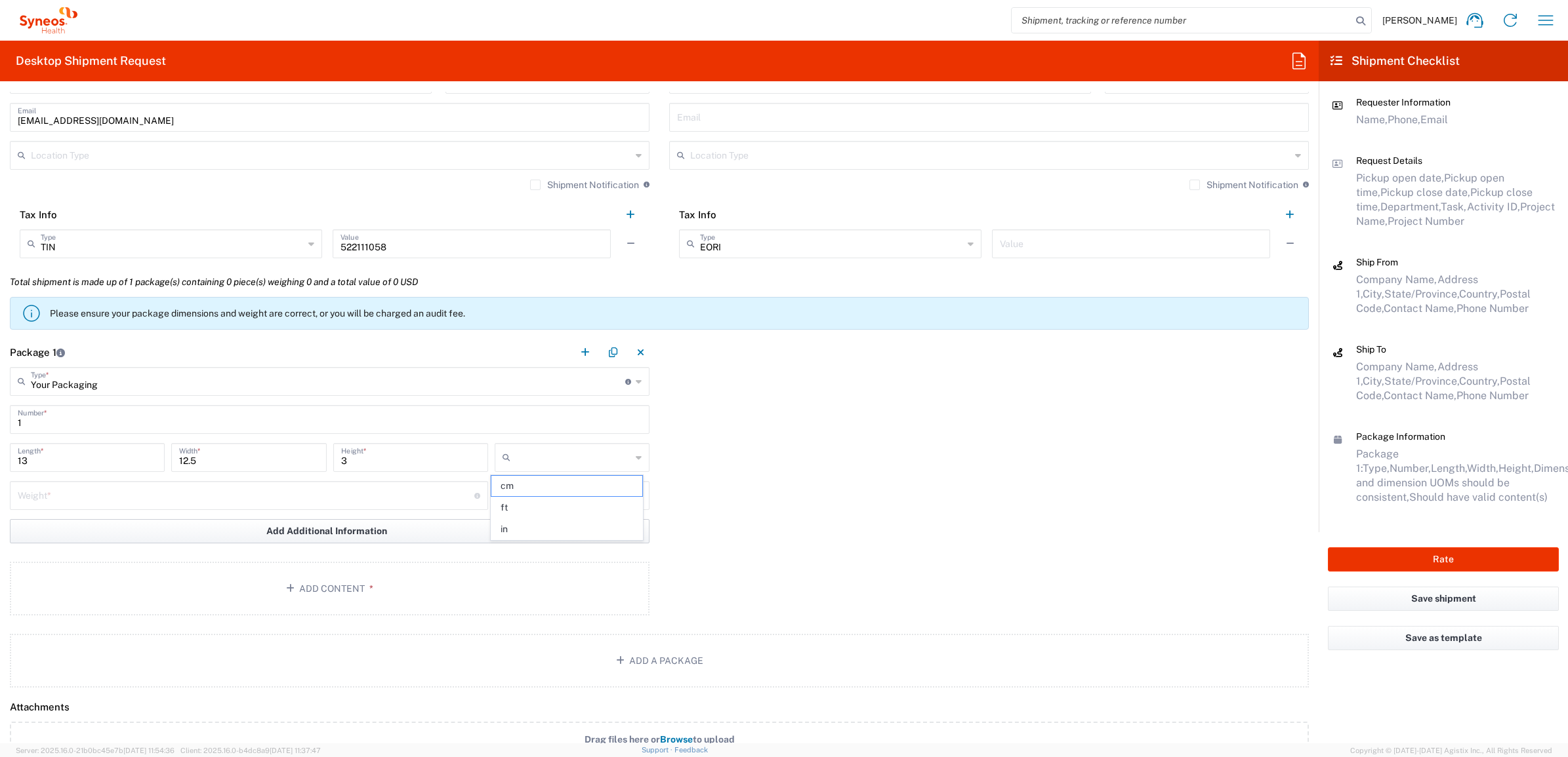
type input "in"
click at [293, 519] on button "Add Additional Information" at bounding box center [330, 531] width 640 height 25
click at [257, 499] on input "number" at bounding box center [246, 495] width 457 height 23
type input "5"
click at [546, 495] on input "text" at bounding box center [573, 495] width 115 height 21
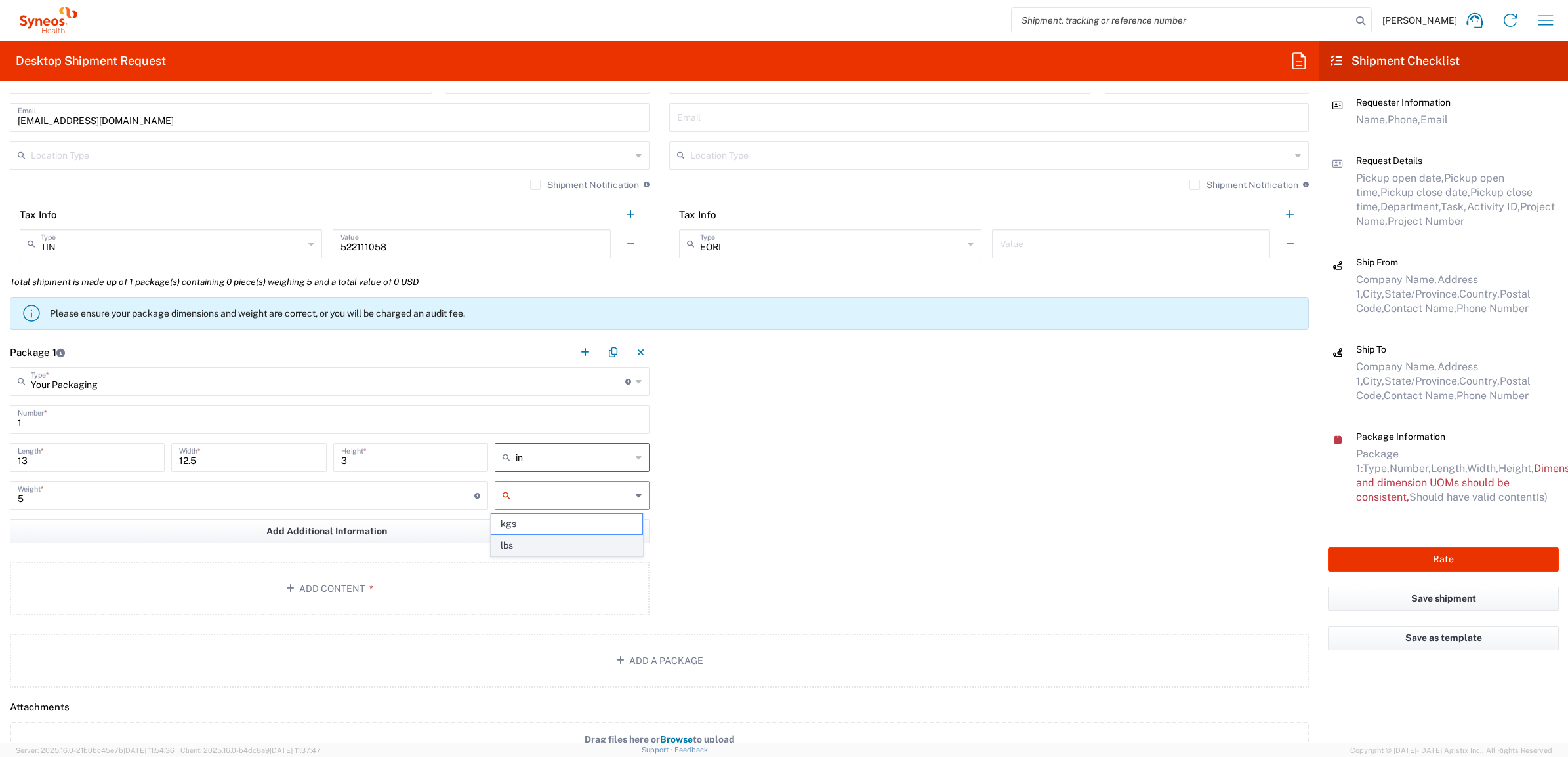
click at [545, 542] on span "lbs" at bounding box center [566, 546] width 151 height 20
type input "lbs"
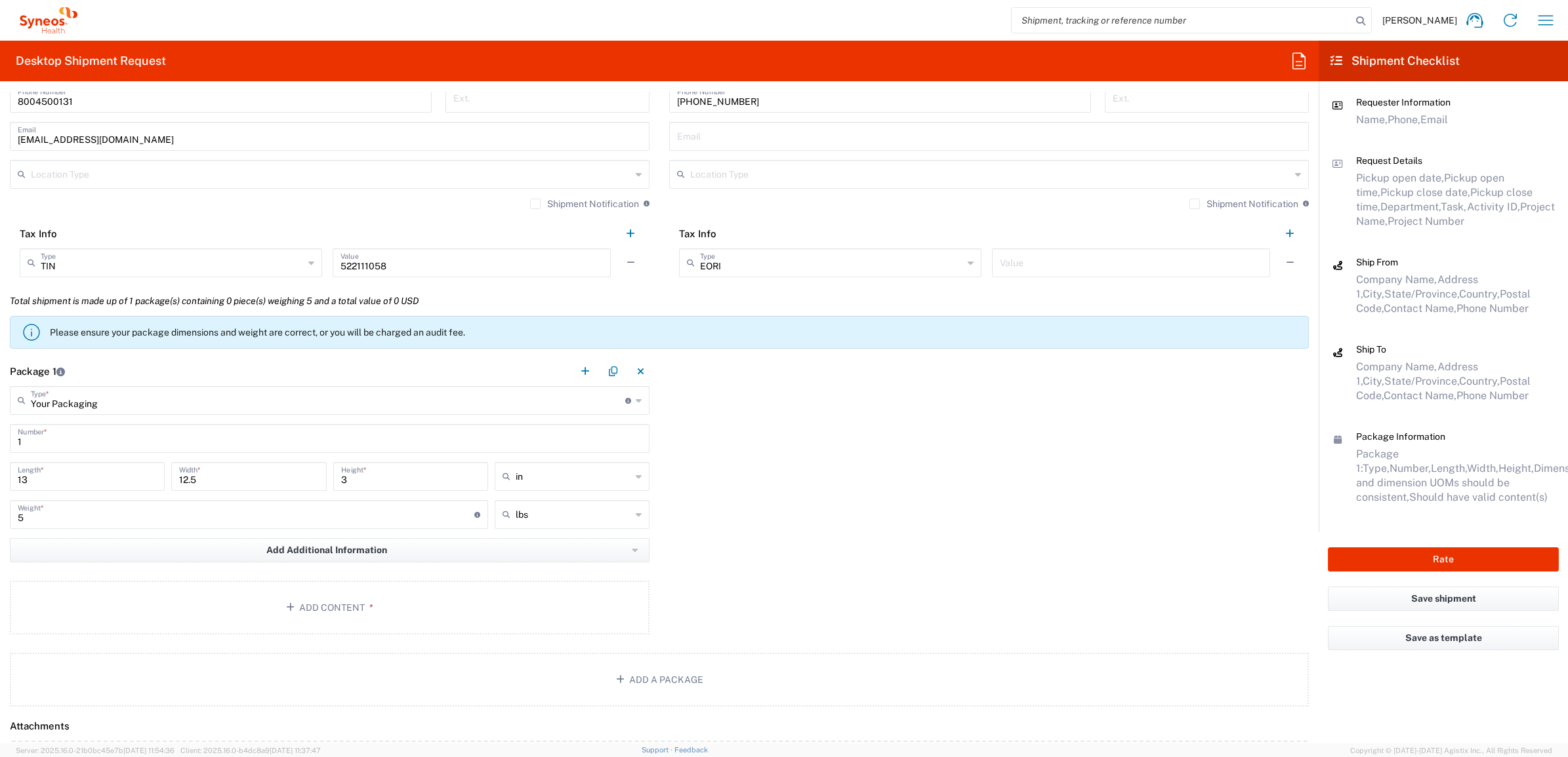
scroll to position [901, 0]
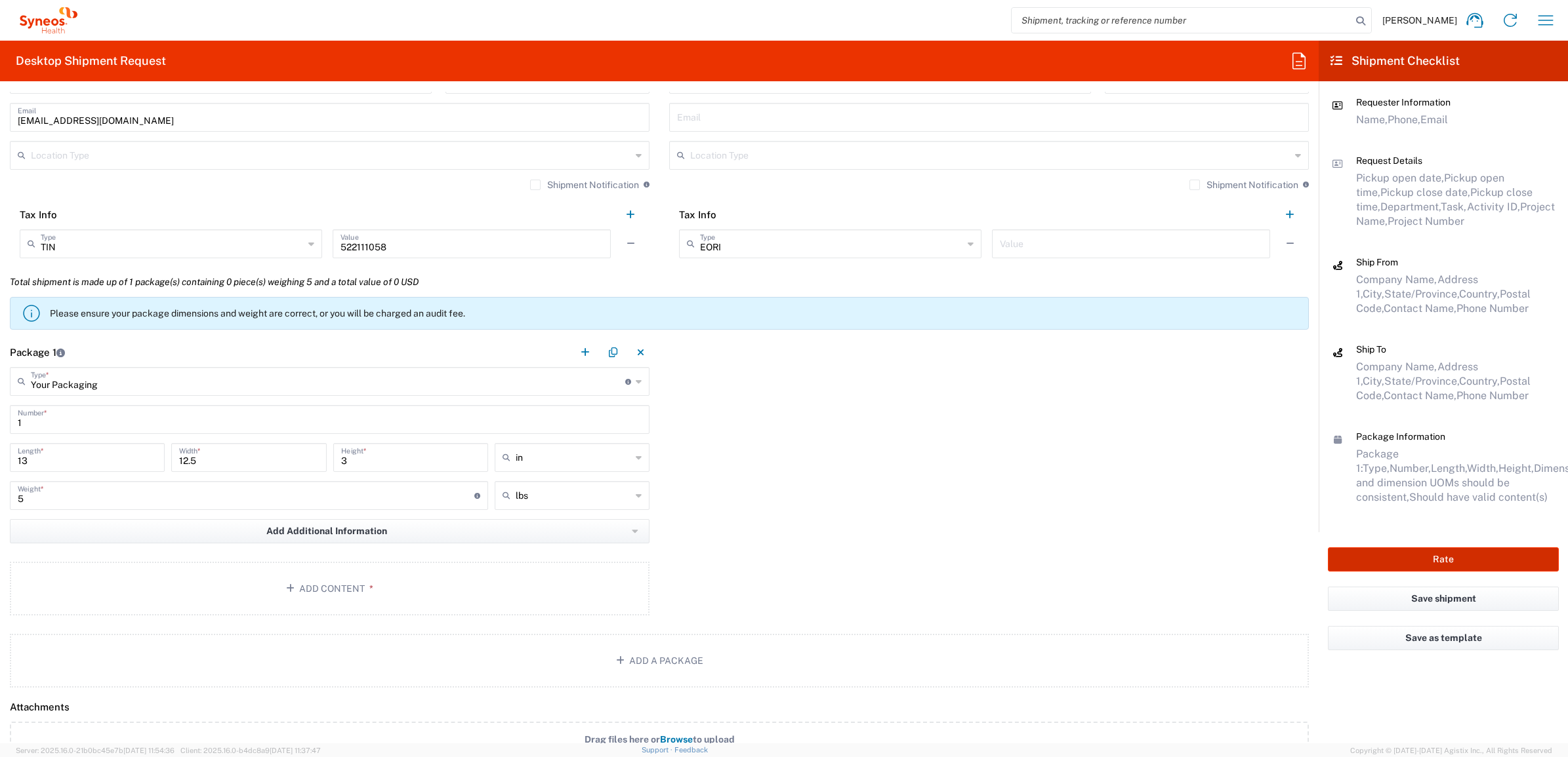
click at [1386, 561] on button "Rate" at bounding box center [1443, 559] width 231 height 25
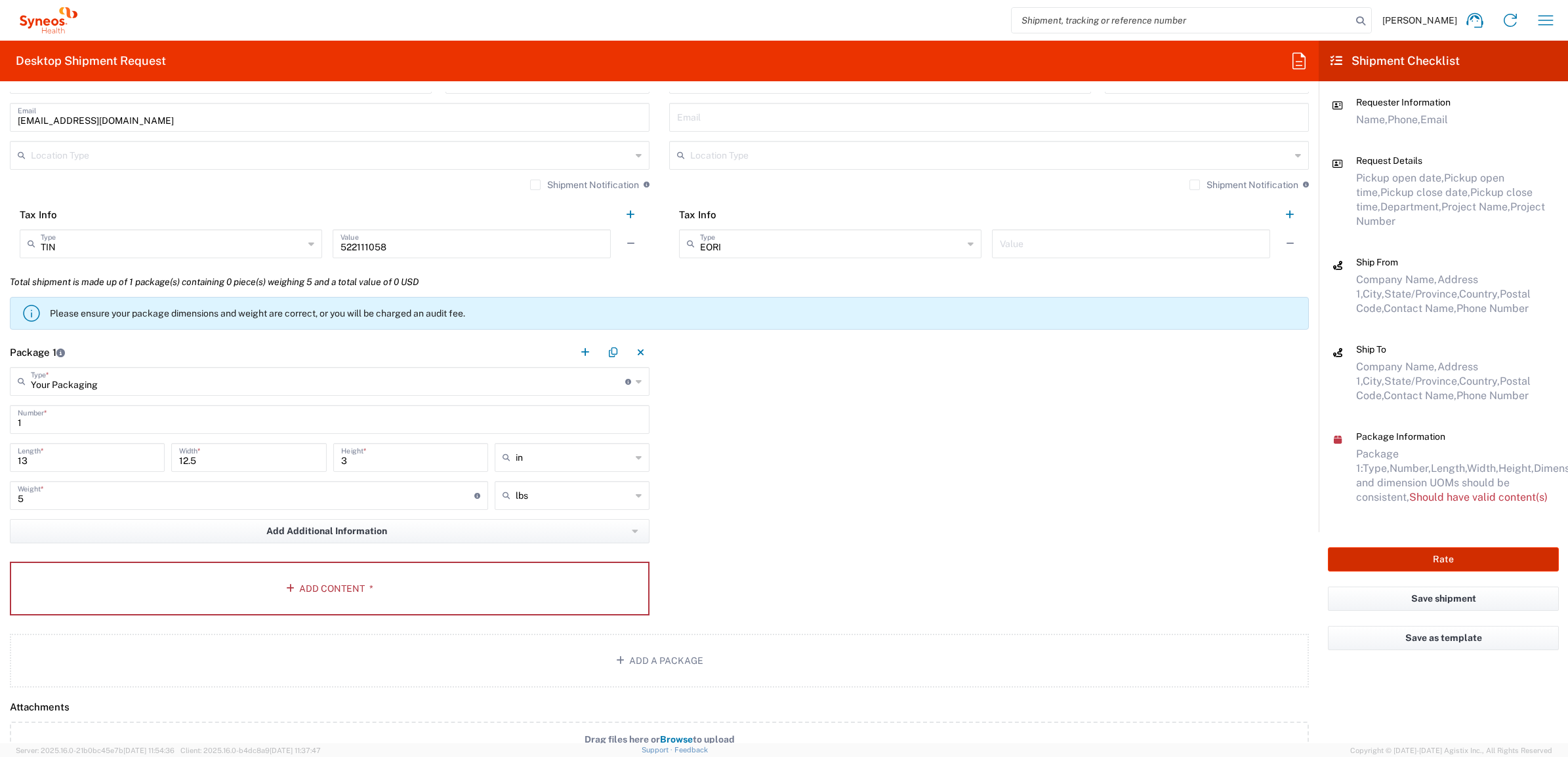
type input "6234"
click at [240, 602] on button "Add Content *" at bounding box center [330, 588] width 640 height 54
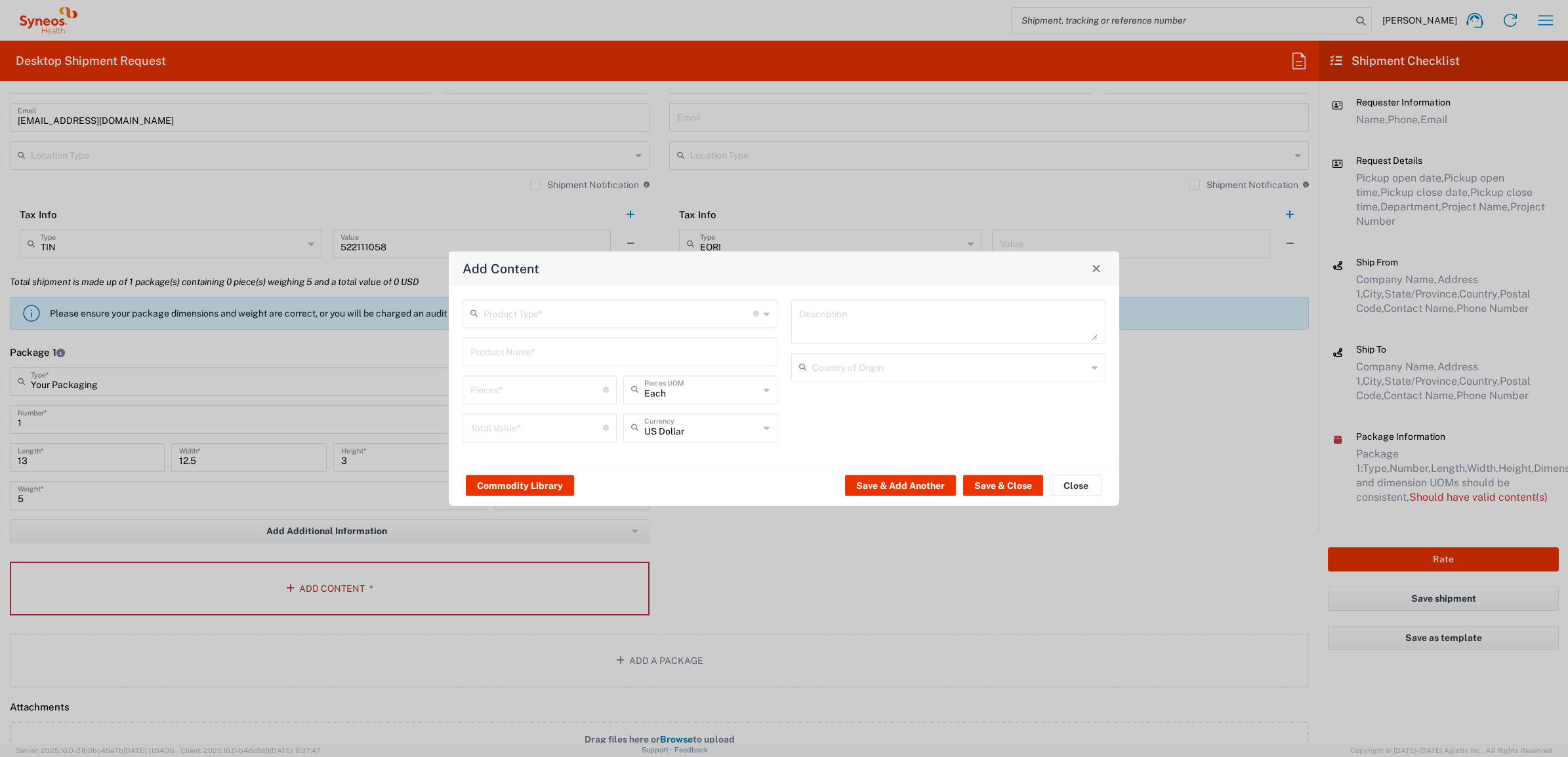
click at [529, 310] on input "text" at bounding box center [618, 312] width 270 height 23
click at [508, 356] on span "General Commodity" at bounding box center [620, 363] width 312 height 20
type input "General Commodity"
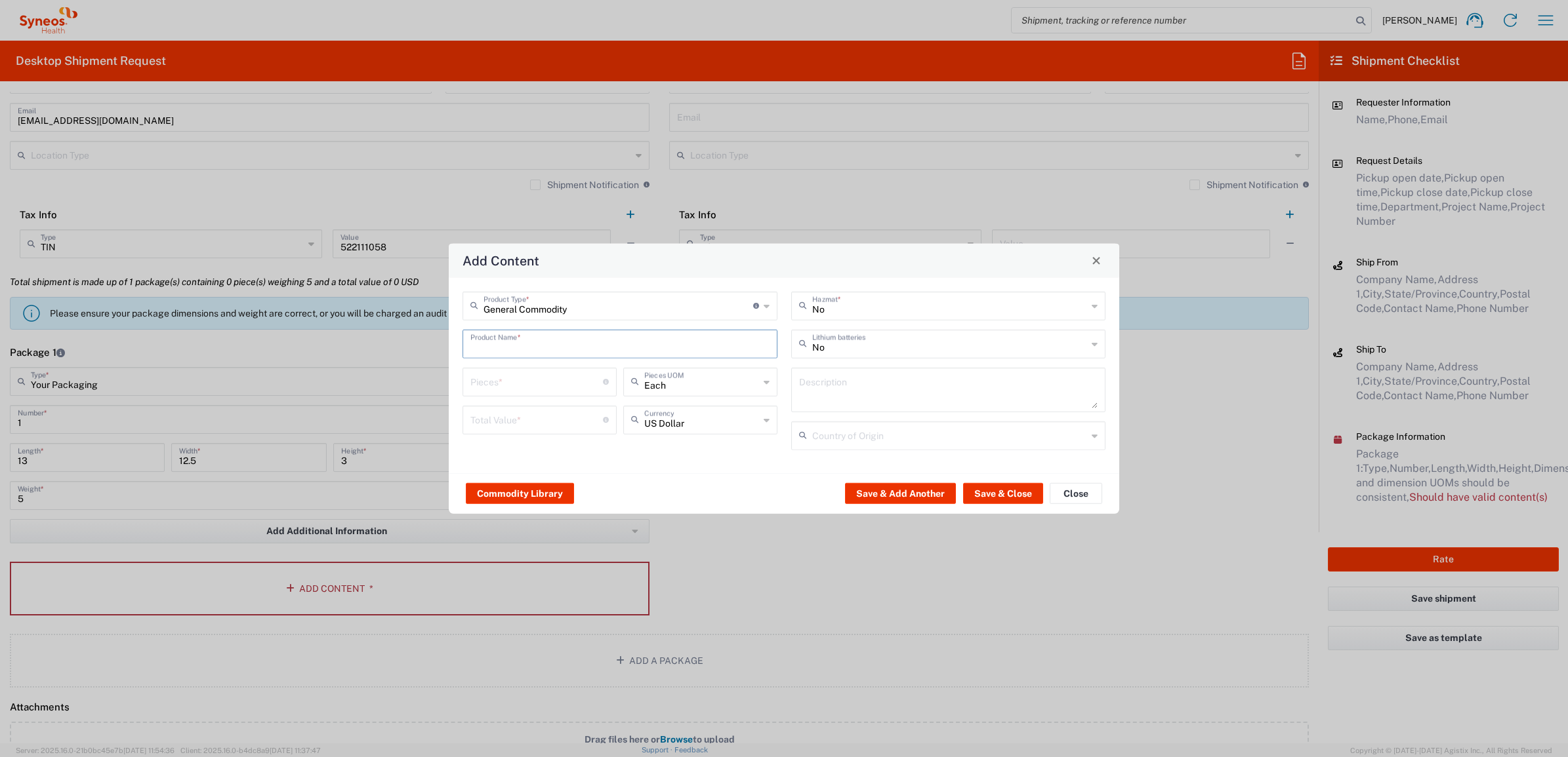
click at [515, 337] on input "text" at bounding box center [620, 342] width 299 height 23
type input "I"
type input "Otterbox Outer Shell"
drag, startPoint x: 485, startPoint y: 373, endPoint x: 499, endPoint y: 378, distance: 14.9
click at [485, 373] on input "number" at bounding box center [537, 381] width 133 height 23
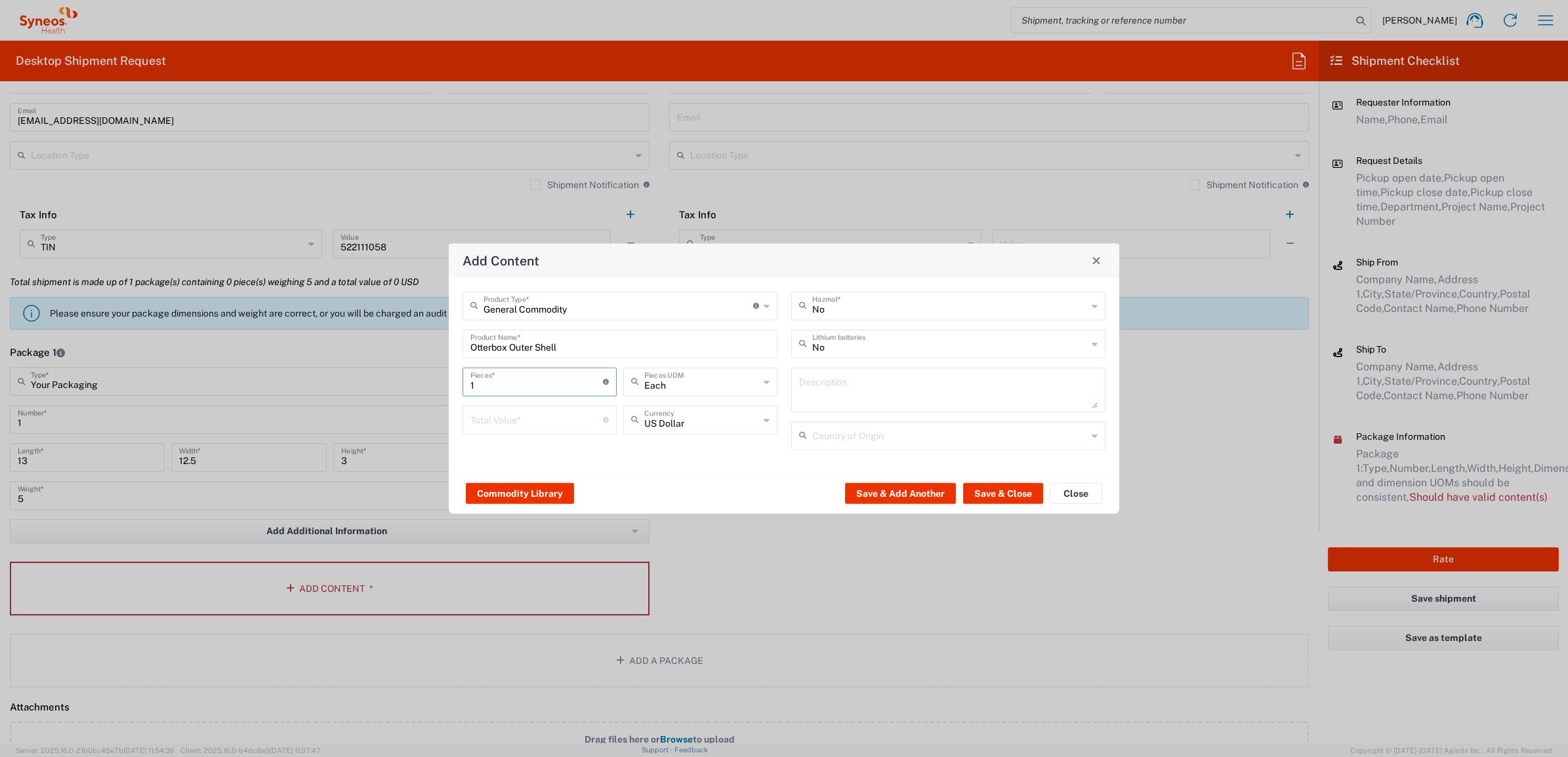
type input "1"
click at [477, 420] on input "number" at bounding box center [537, 419] width 133 height 23
type input "70"
click at [749, 475] on div "Commodity Library Save & Add Another Save & Close Close" at bounding box center [783, 493] width 670 height 41
click at [1003, 490] on button "Save & Close" at bounding box center [1003, 493] width 80 height 21
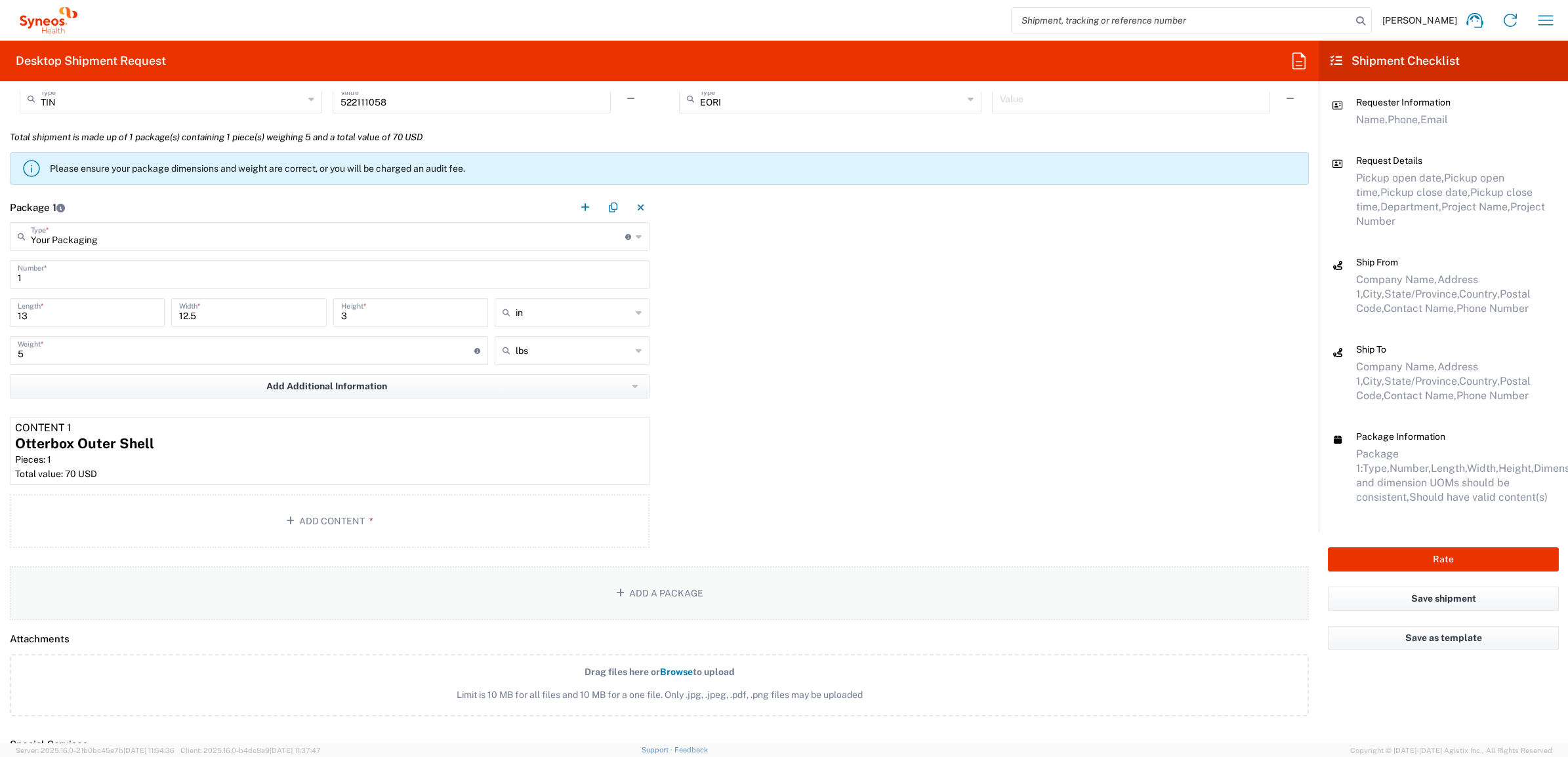
scroll to position [1229, 0]
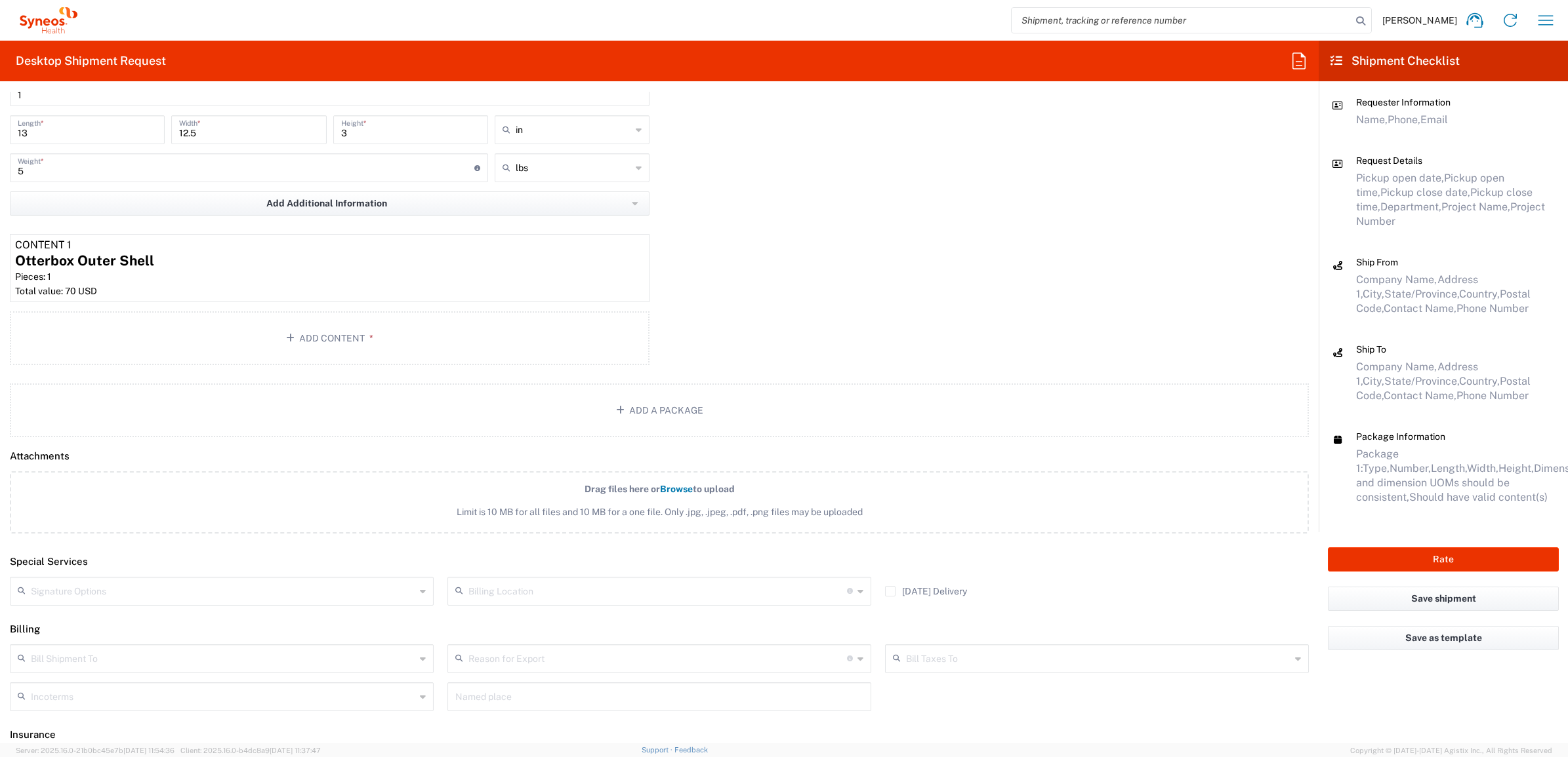
click at [259, 591] on input "text" at bounding box center [223, 590] width 384 height 23
click at [788, 254] on div "Package 1 Your Packaging Type * Material used to package goods Envelope Large B…" at bounding box center [659, 190] width 1318 height 360
click at [1372, 554] on button "Rate" at bounding box center [1443, 559] width 231 height 25
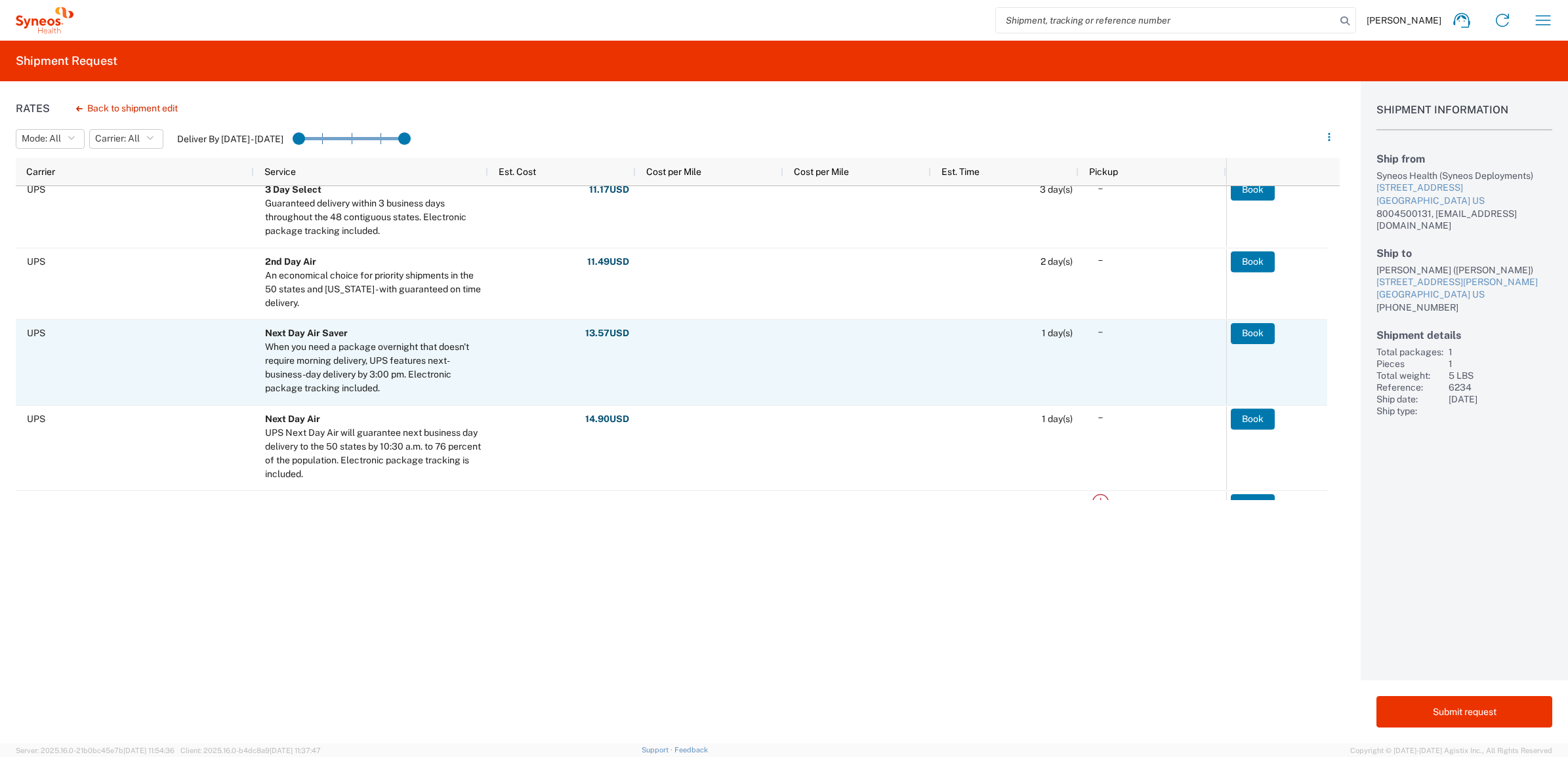
scroll to position [410, 0]
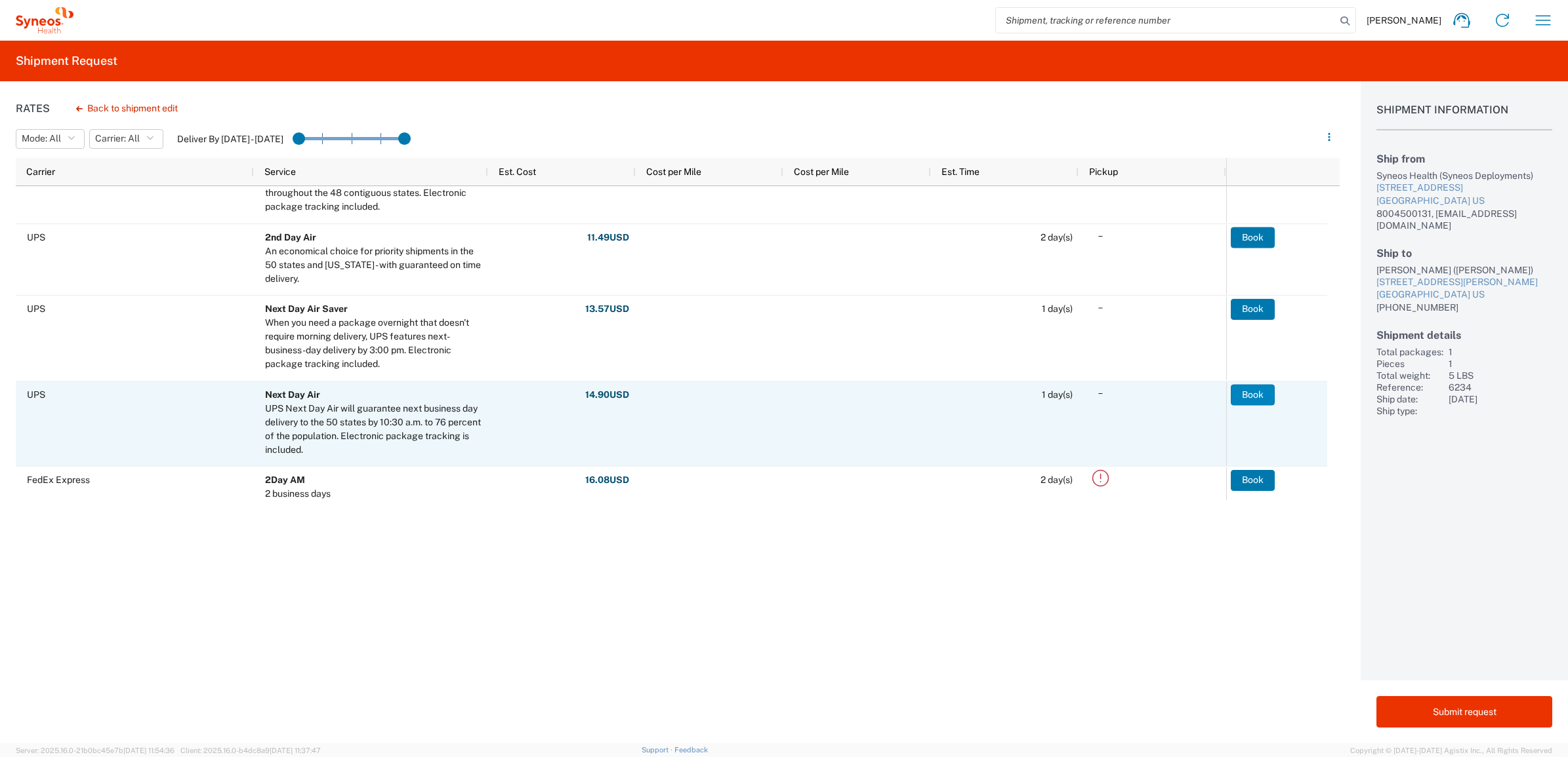
click at [1248, 394] on button "Book" at bounding box center [1252, 394] width 44 height 21
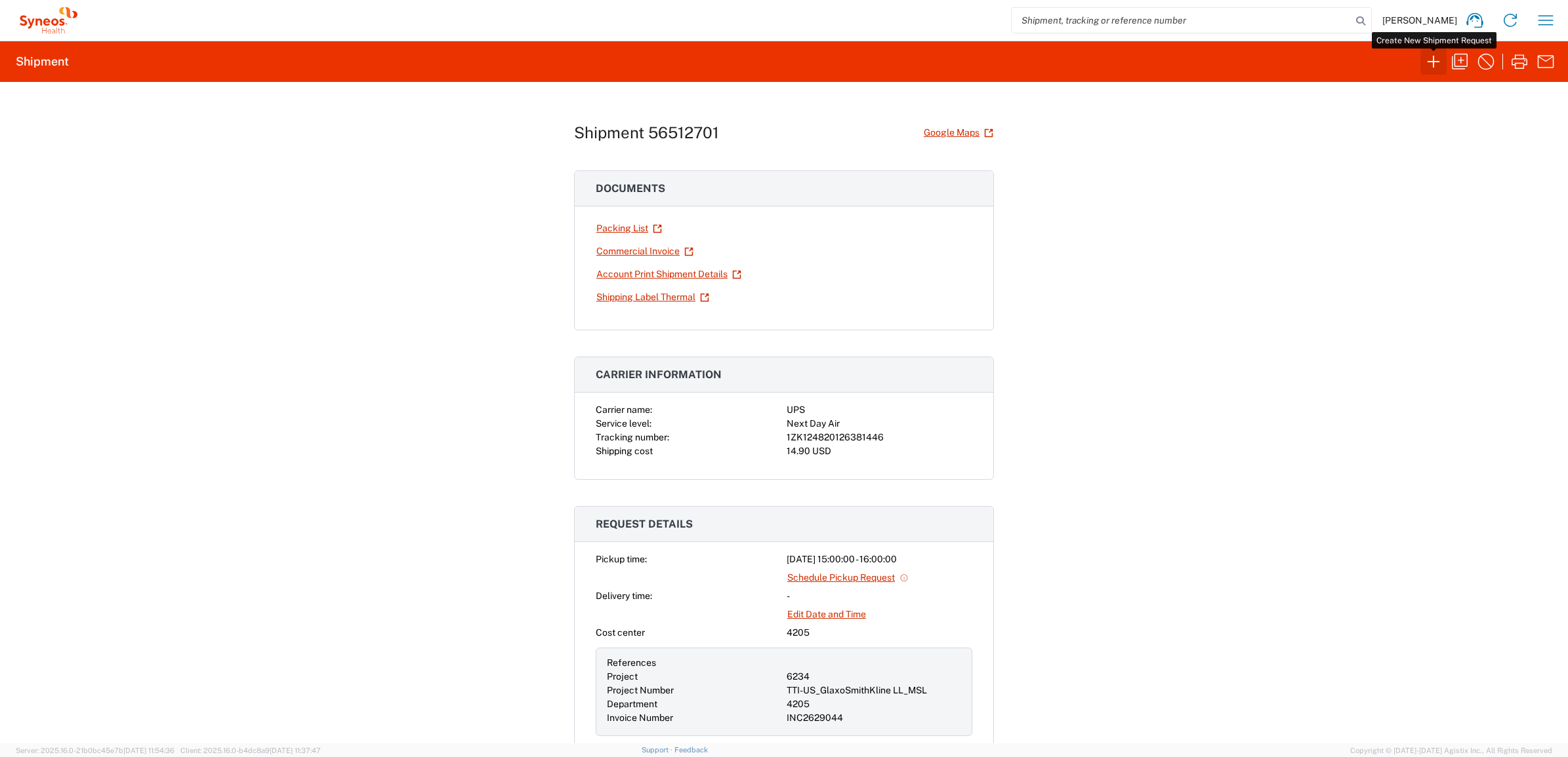
click at [1435, 60] on icon "button" at bounding box center [1433, 61] width 21 height 21
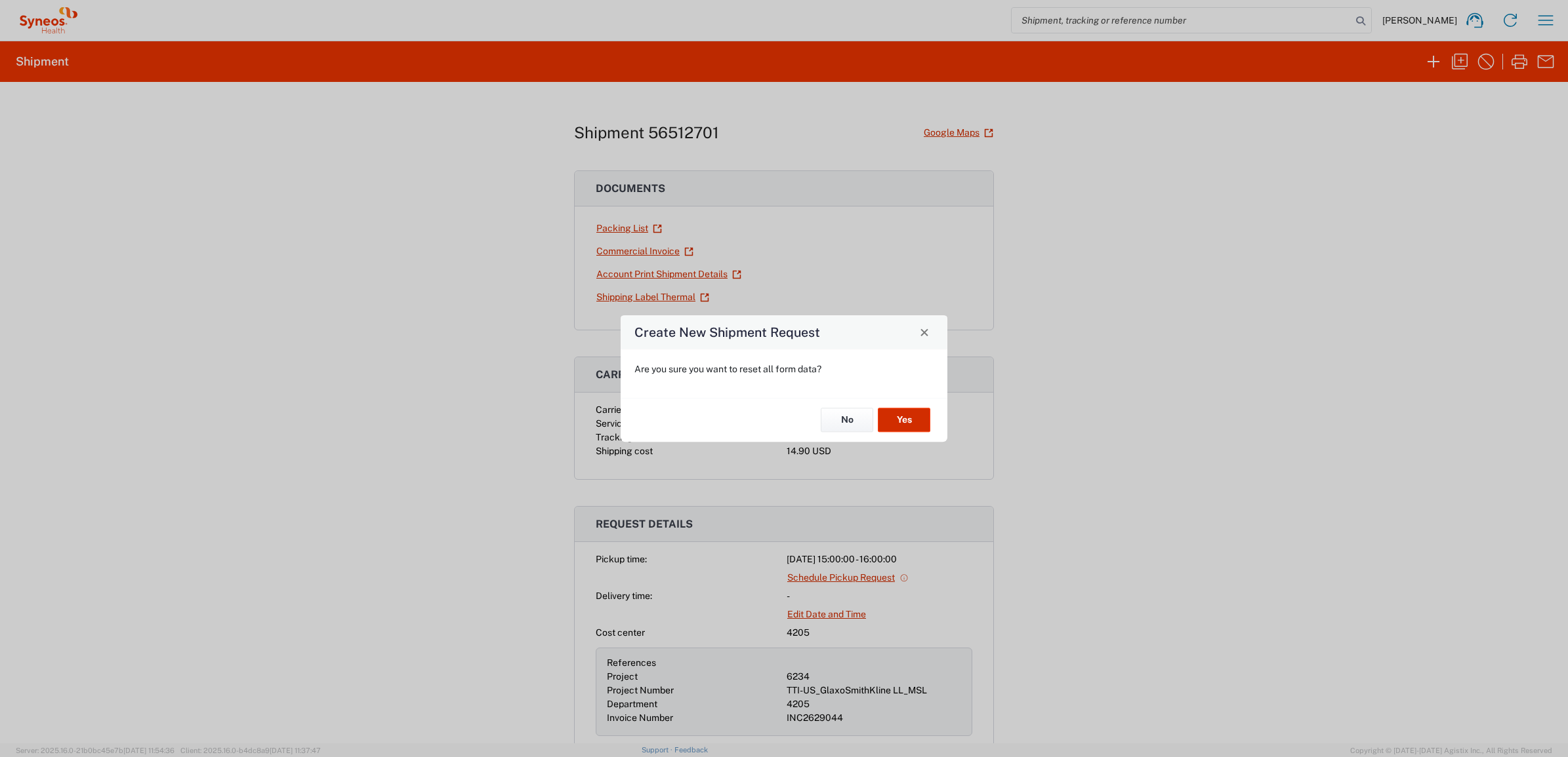
click at [909, 417] on button "Yes" at bounding box center [904, 421] width 53 height 25
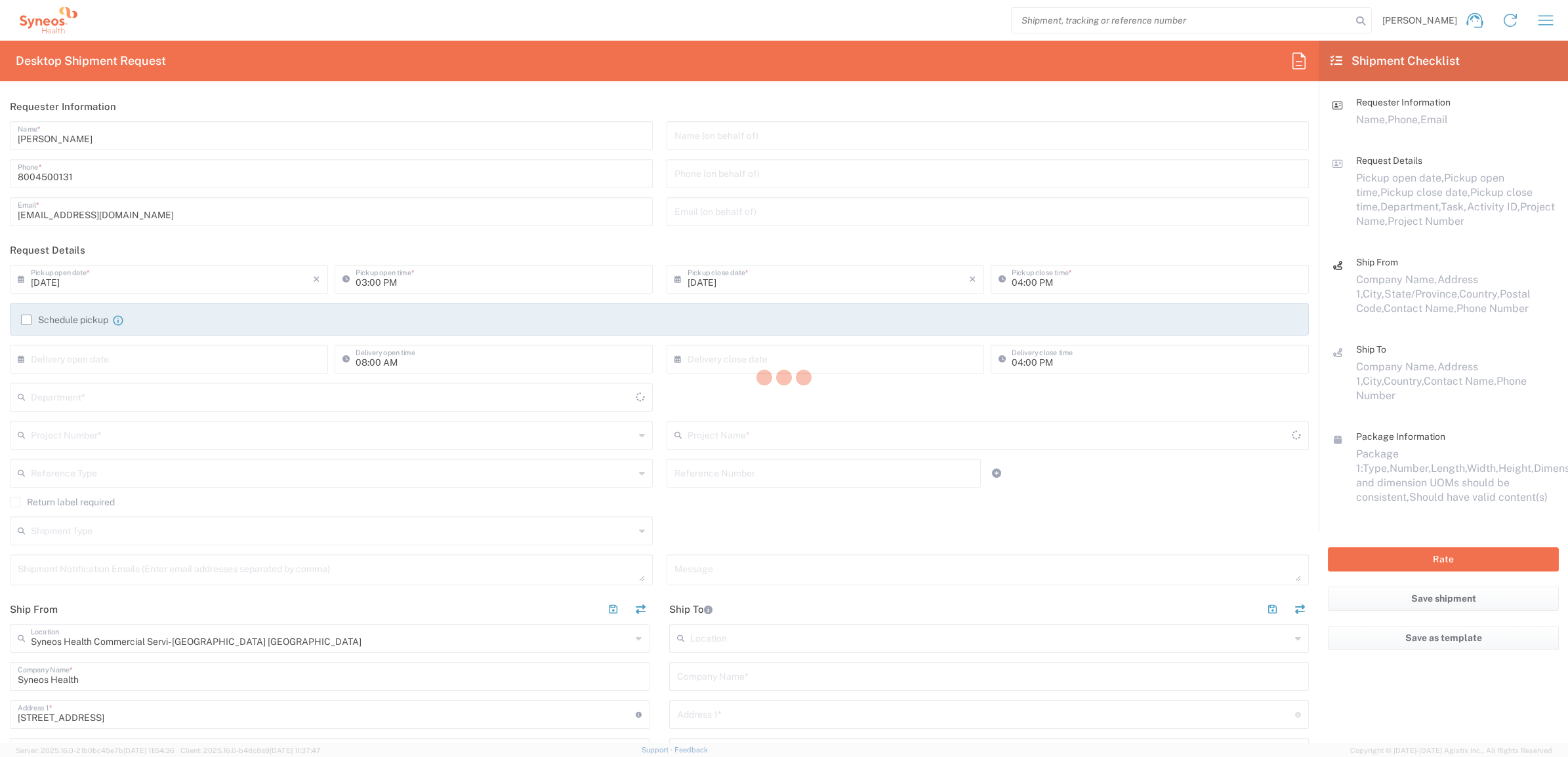
type input "4205"
type input "[US_STATE]"
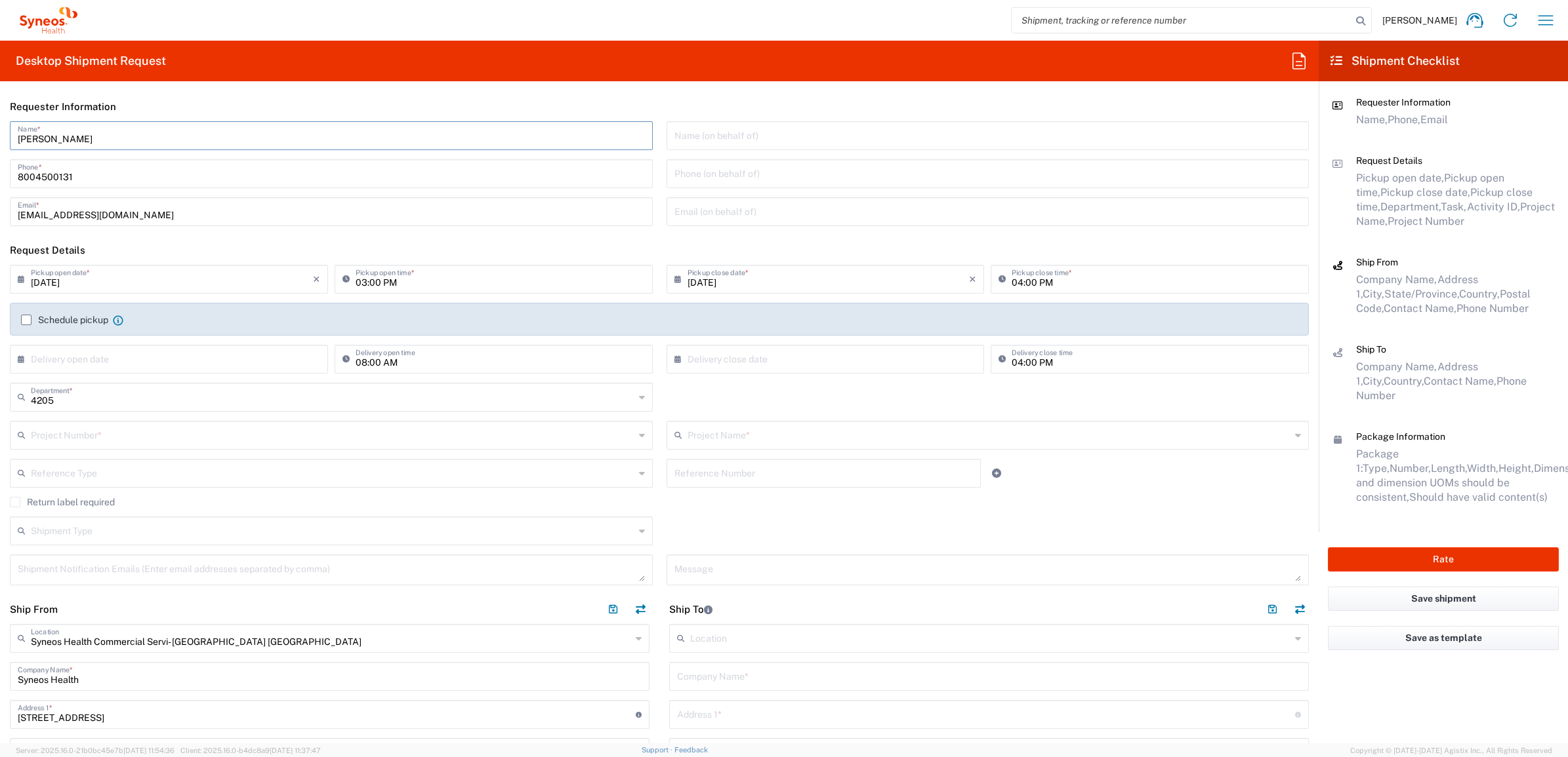
drag, startPoint x: 105, startPoint y: 143, endPoint x: -32, endPoint y: 140, distance: 137.0
click at [0, 140] on html "[PERSON_NAME] Home Shipment estimator Shipment tracking Desktop shipment reques…" at bounding box center [784, 378] width 1568 height 757
click at [125, 130] on input "Syneos Deployments" at bounding box center [331, 135] width 627 height 23
drag, startPoint x: 112, startPoint y: 138, endPoint x: 11, endPoint y: 133, distance: 101.1
click at [11, 133] on div "Syneos Deployments Name *" at bounding box center [331, 136] width 643 height 29
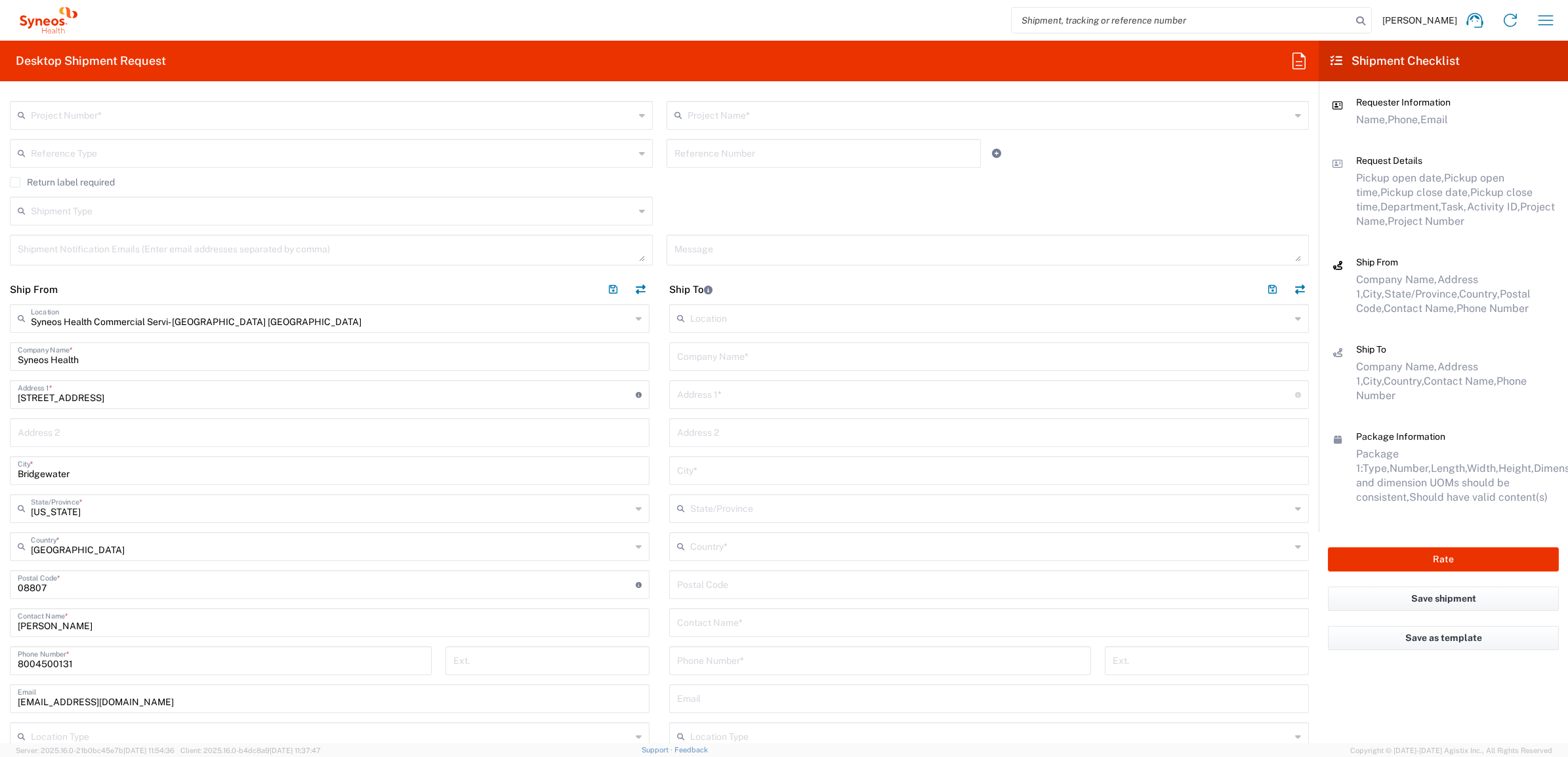
scroll to position [328, 0]
type input "Syneos Deployments"
drag, startPoint x: 81, startPoint y: 608, endPoint x: -42, endPoint y: 596, distance: 123.6
click at [0, 596] on html "[PERSON_NAME] Home Shipment estimator Shipment tracking Desktop shipment reques…" at bounding box center [784, 378] width 1568 height 757
paste input "Syneos Deployments"
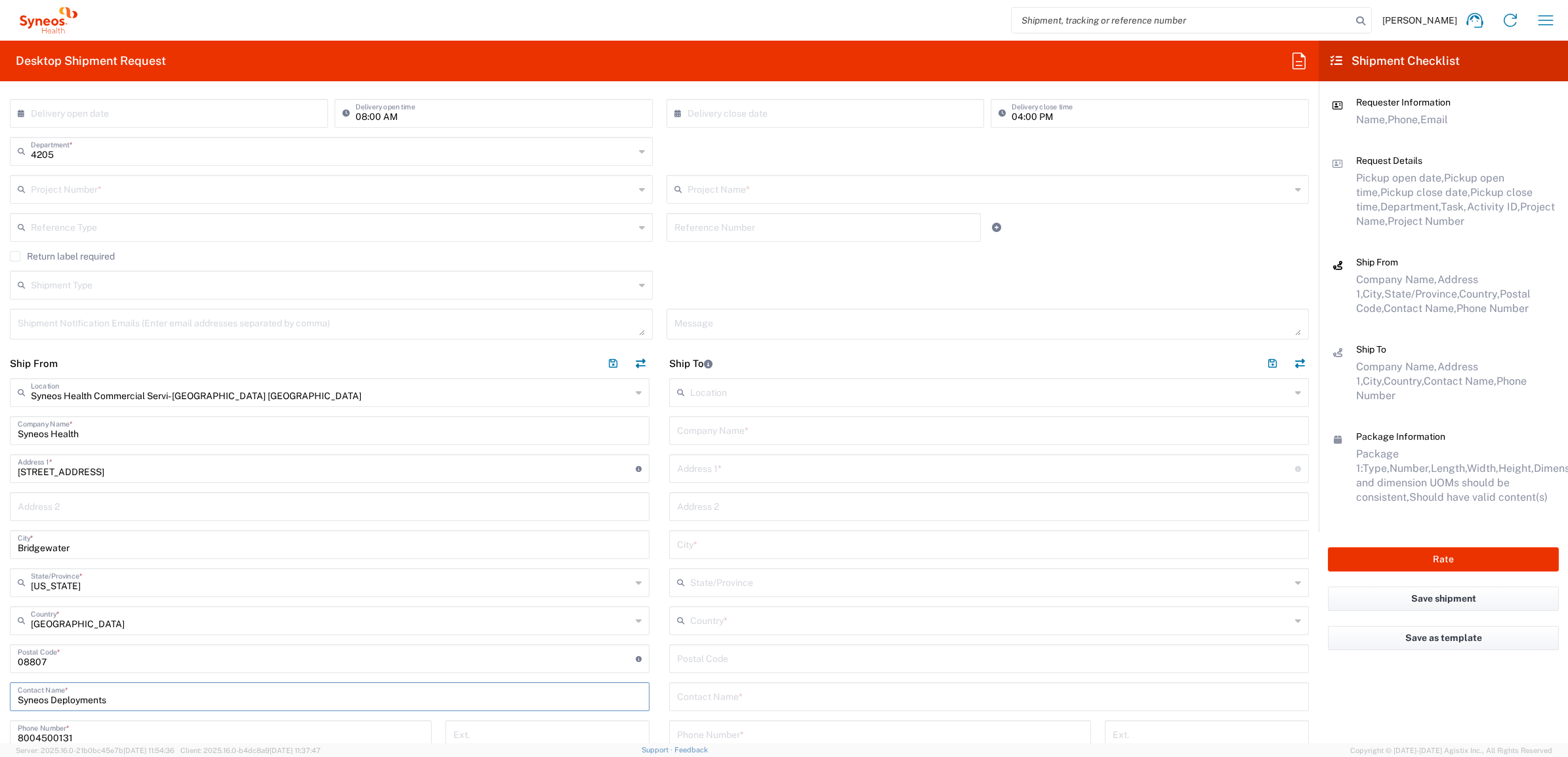
scroll to position [82, 0]
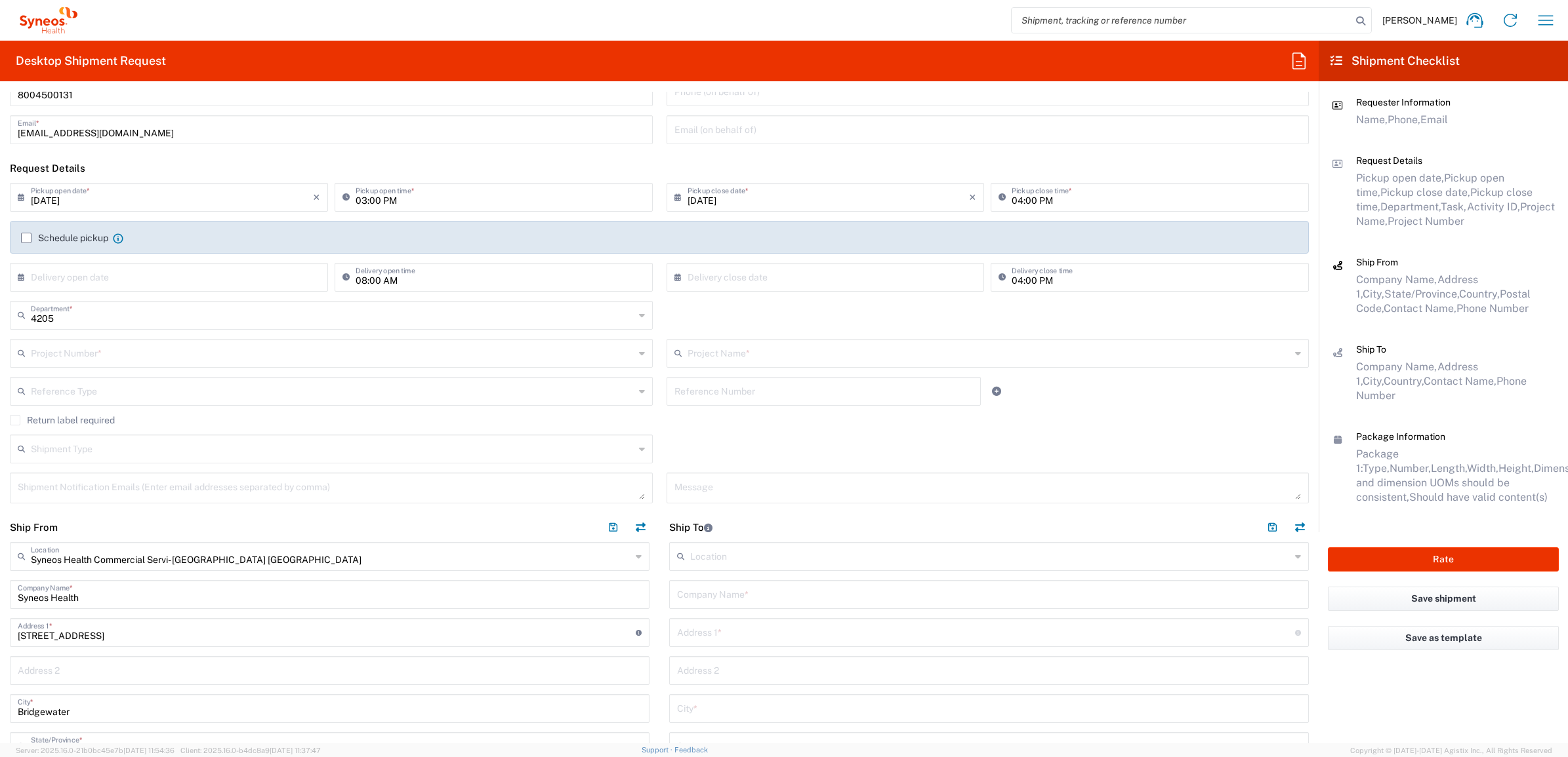
type input "Syneos Deployments"
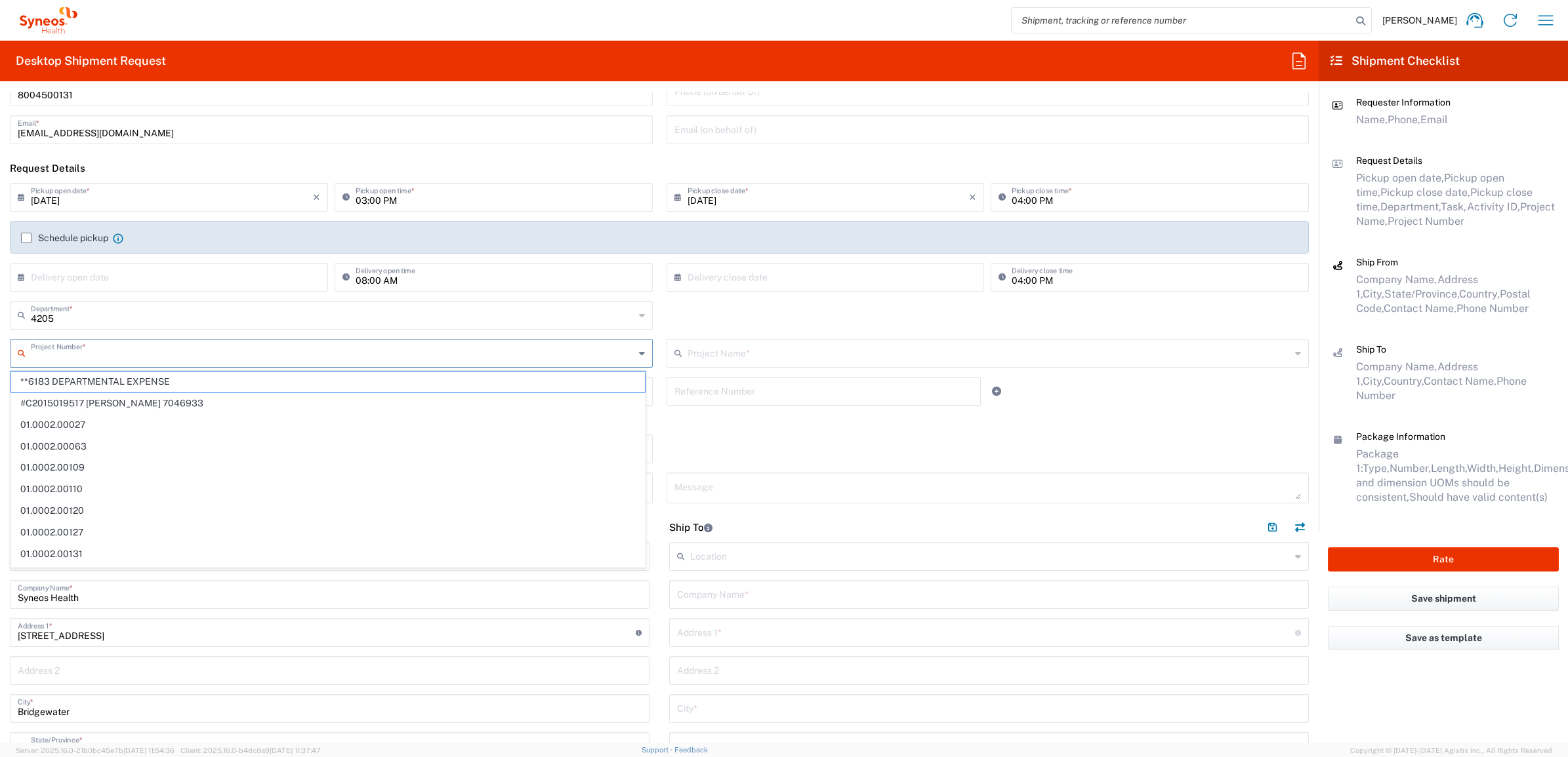
click at [228, 350] on input "text" at bounding box center [332, 353] width 604 height 23
click at [664, 316] on div "4205 Department * 4205 3000 3100 3109 3110 3111 3112 3125 3130 3135 3136 3150 3…" at bounding box center [660, 319] width 1313 height 38
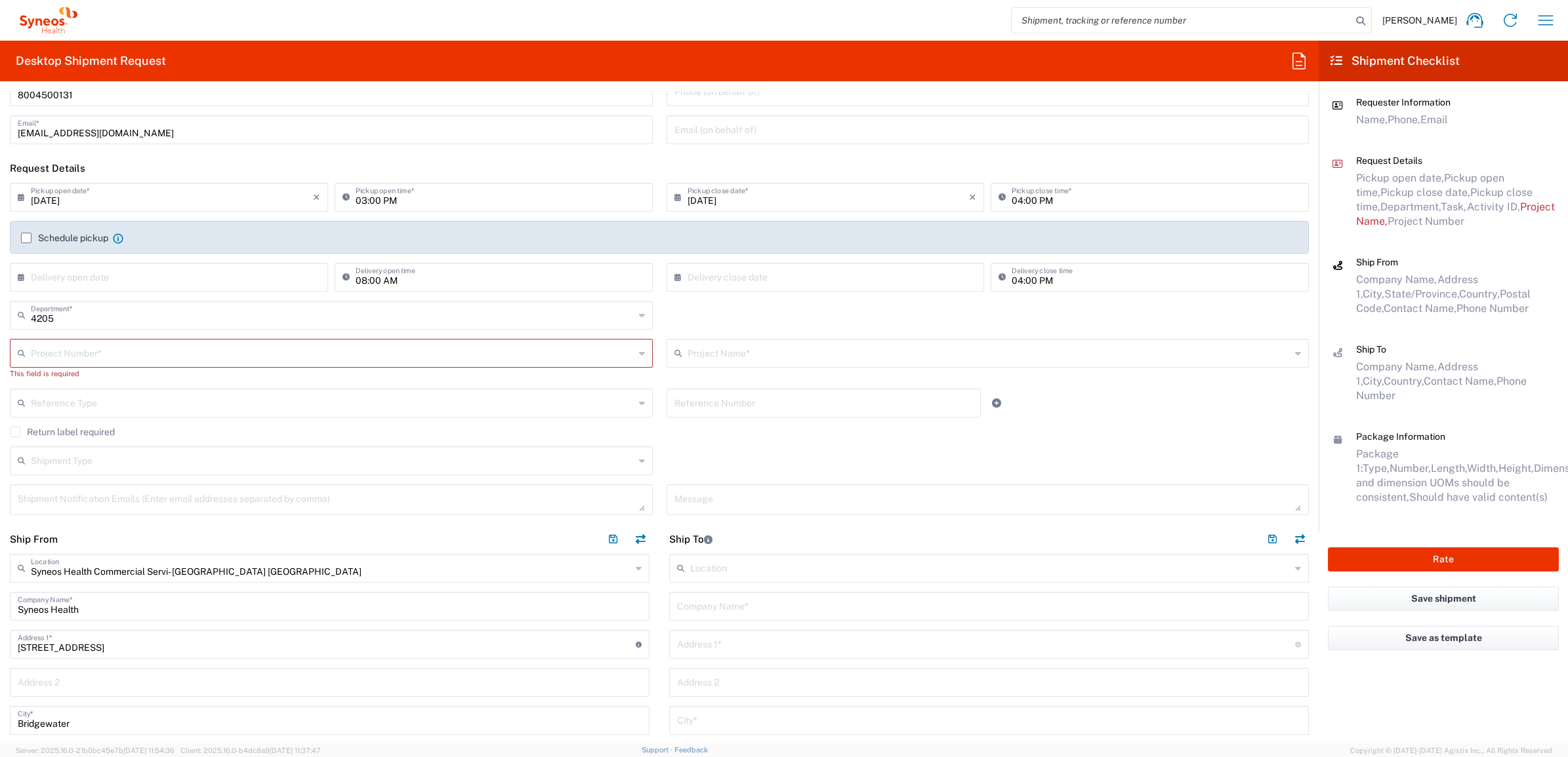
click at [441, 353] on input "text" at bounding box center [332, 353] width 604 height 23
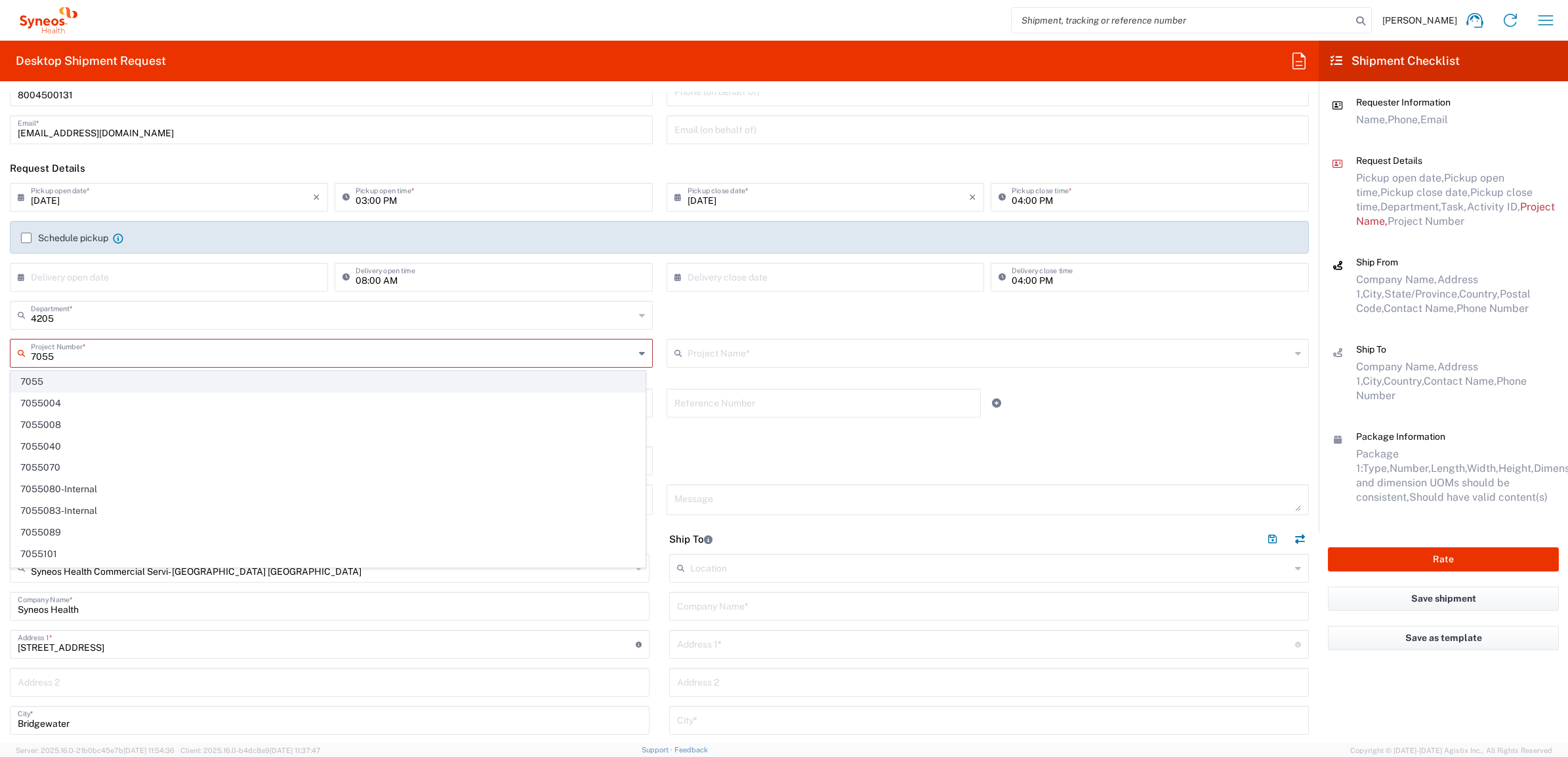
type input "7055"
click at [158, 375] on span "7055" at bounding box center [327, 382] width 634 height 20
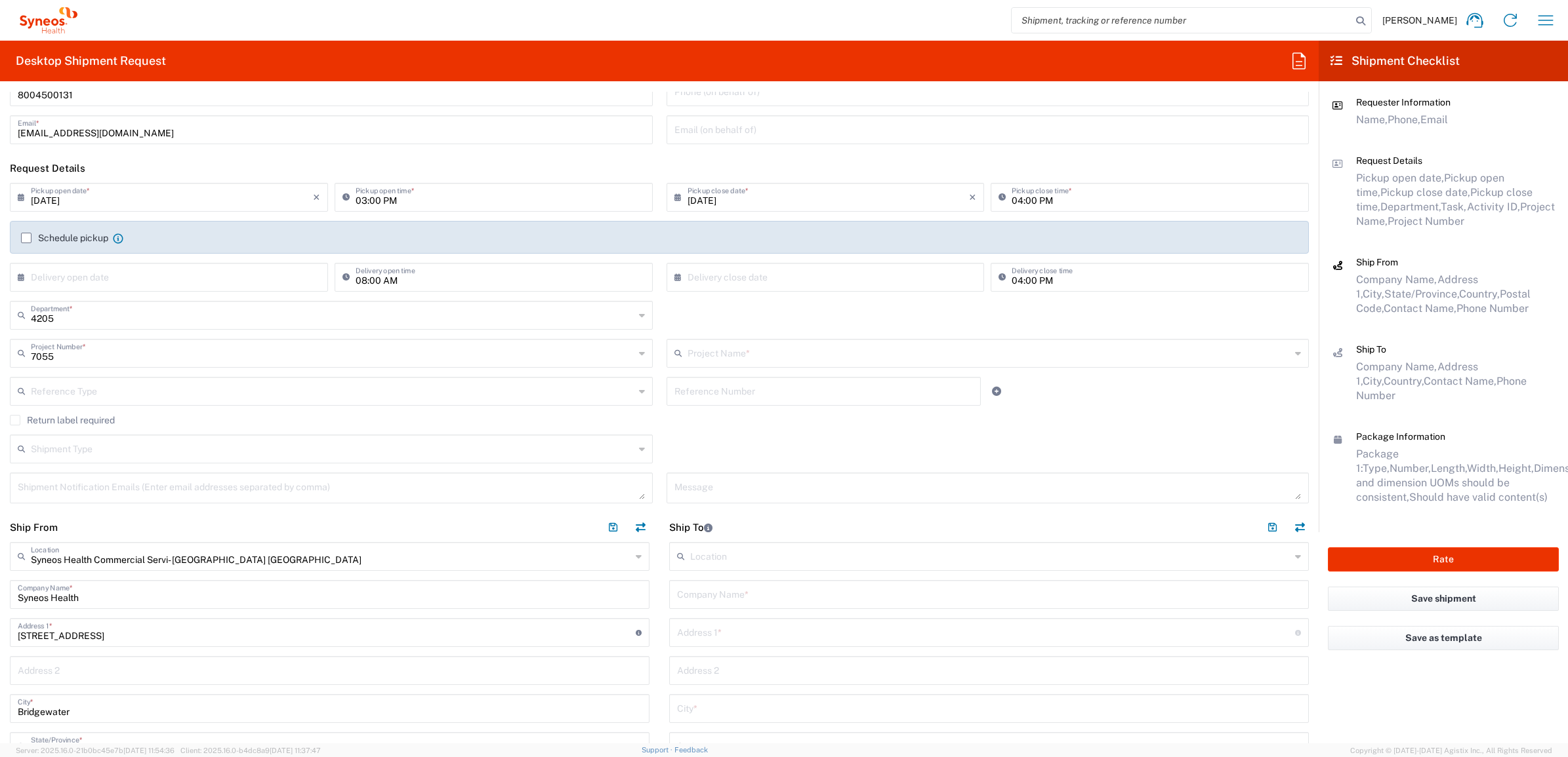
type input "ST-US-Noven Pharma Sales Team"
drag, startPoint x: 745, startPoint y: 382, endPoint x: 740, endPoint y: 392, distance: 11.2
click at [744, 384] on input "text" at bounding box center [824, 391] width 299 height 23
paste input "INC2629063"
type input "INC2629063"
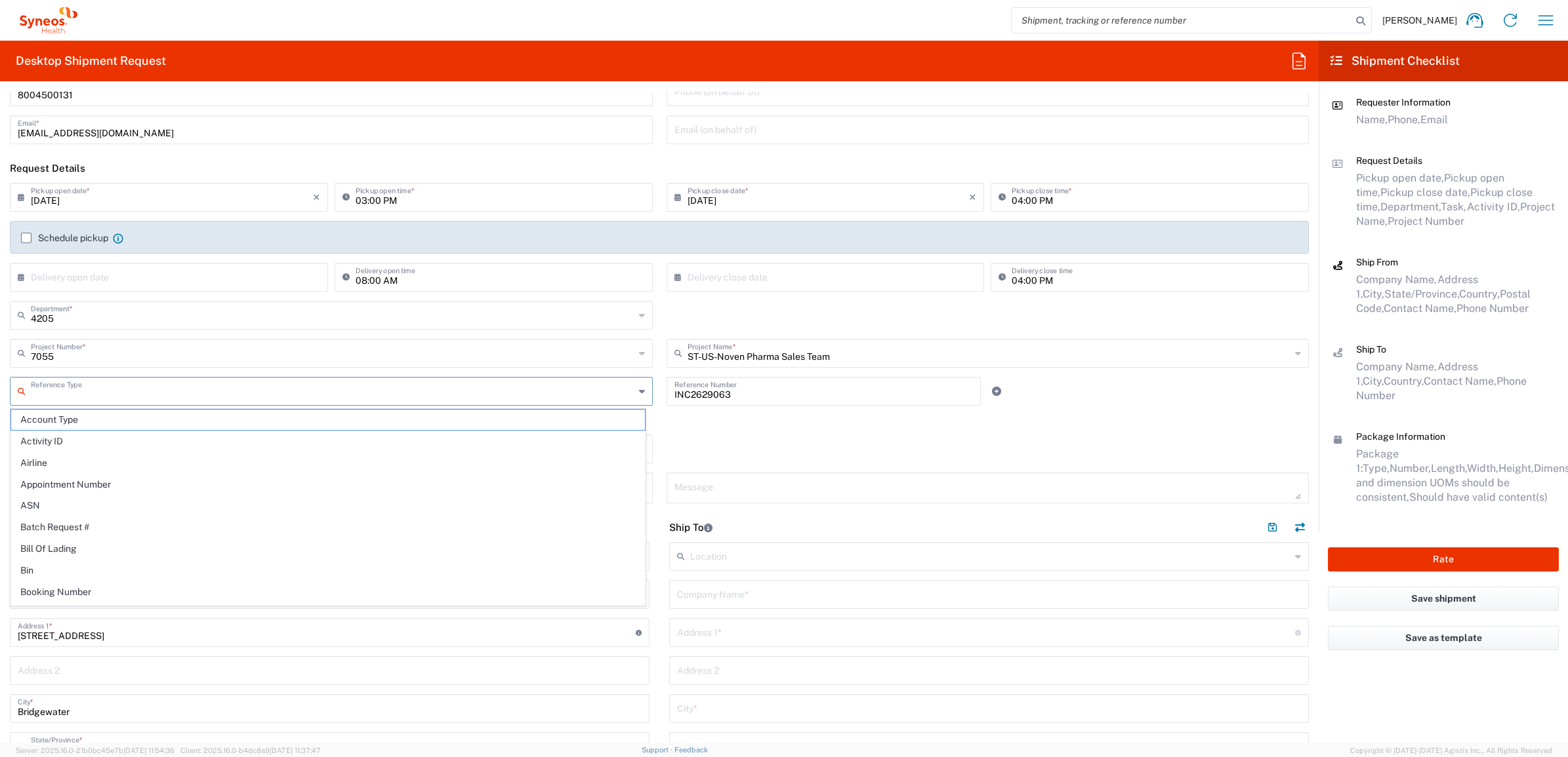
click at [535, 392] on input "text" at bounding box center [332, 391] width 604 height 23
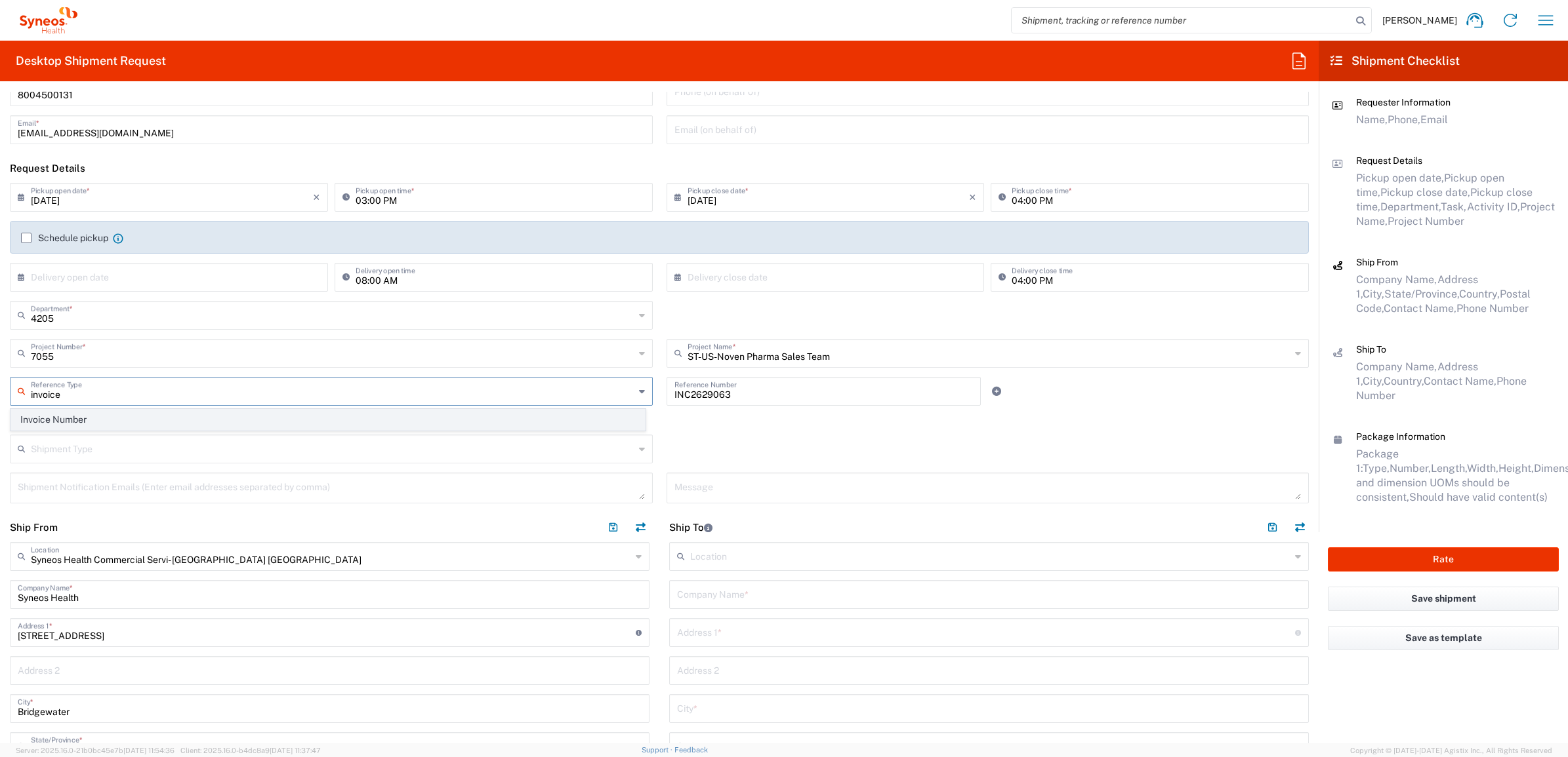
click at [332, 417] on span "Invoice Number" at bounding box center [327, 420] width 634 height 20
type input "Invoice Number"
click at [113, 420] on label "Return label required" at bounding box center [63, 420] width 105 height 11
click at [15, 420] on input "Return label required" at bounding box center [15, 420] width 0 height 0
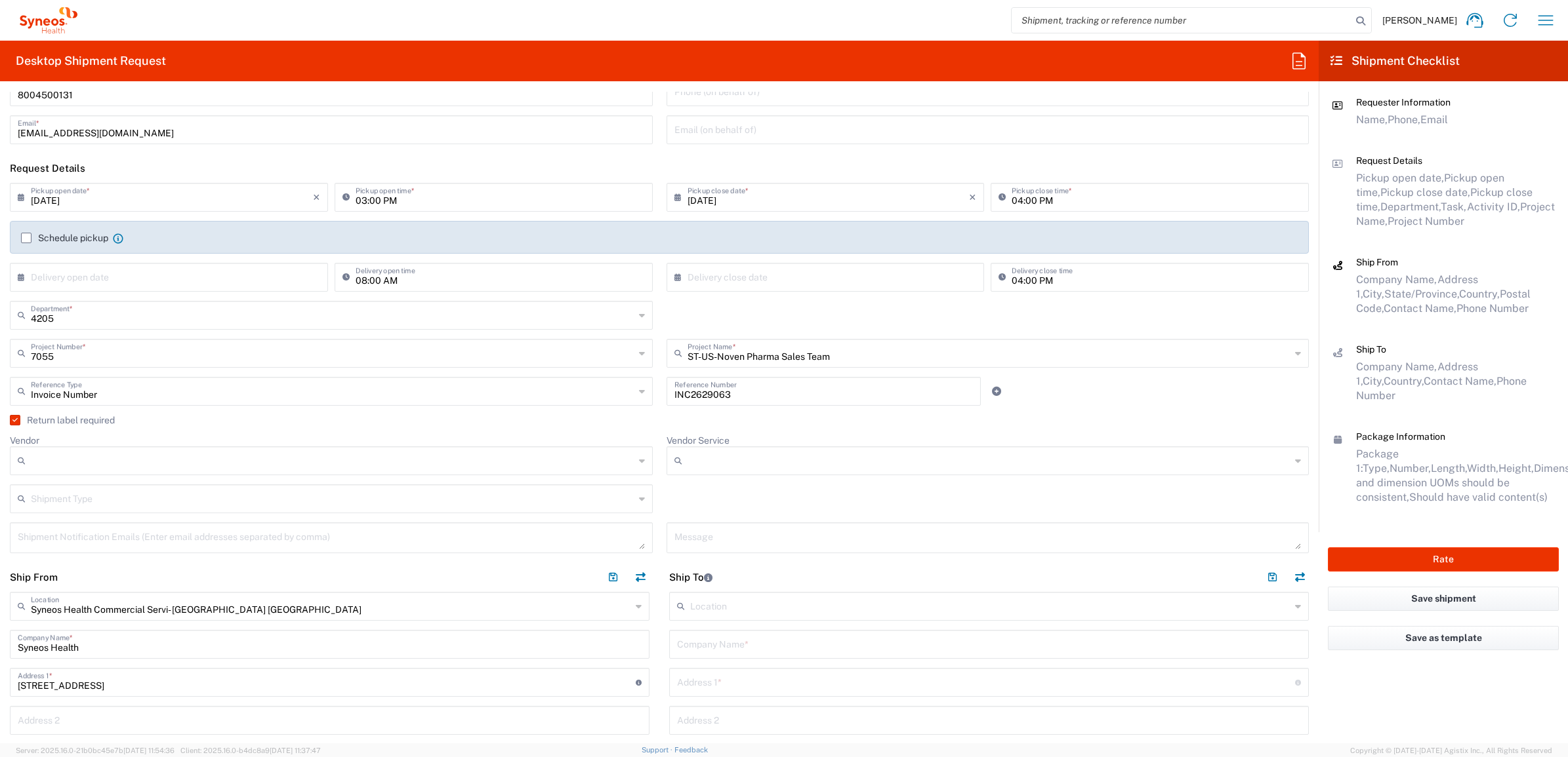
click at [113, 458] on input "Vendor" at bounding box center [332, 461] width 604 height 21
click at [105, 539] on span "UPS" at bounding box center [327, 533] width 634 height 20
type input "UPS"
click at [748, 451] on input "Vendor Service" at bounding box center [989, 461] width 604 height 21
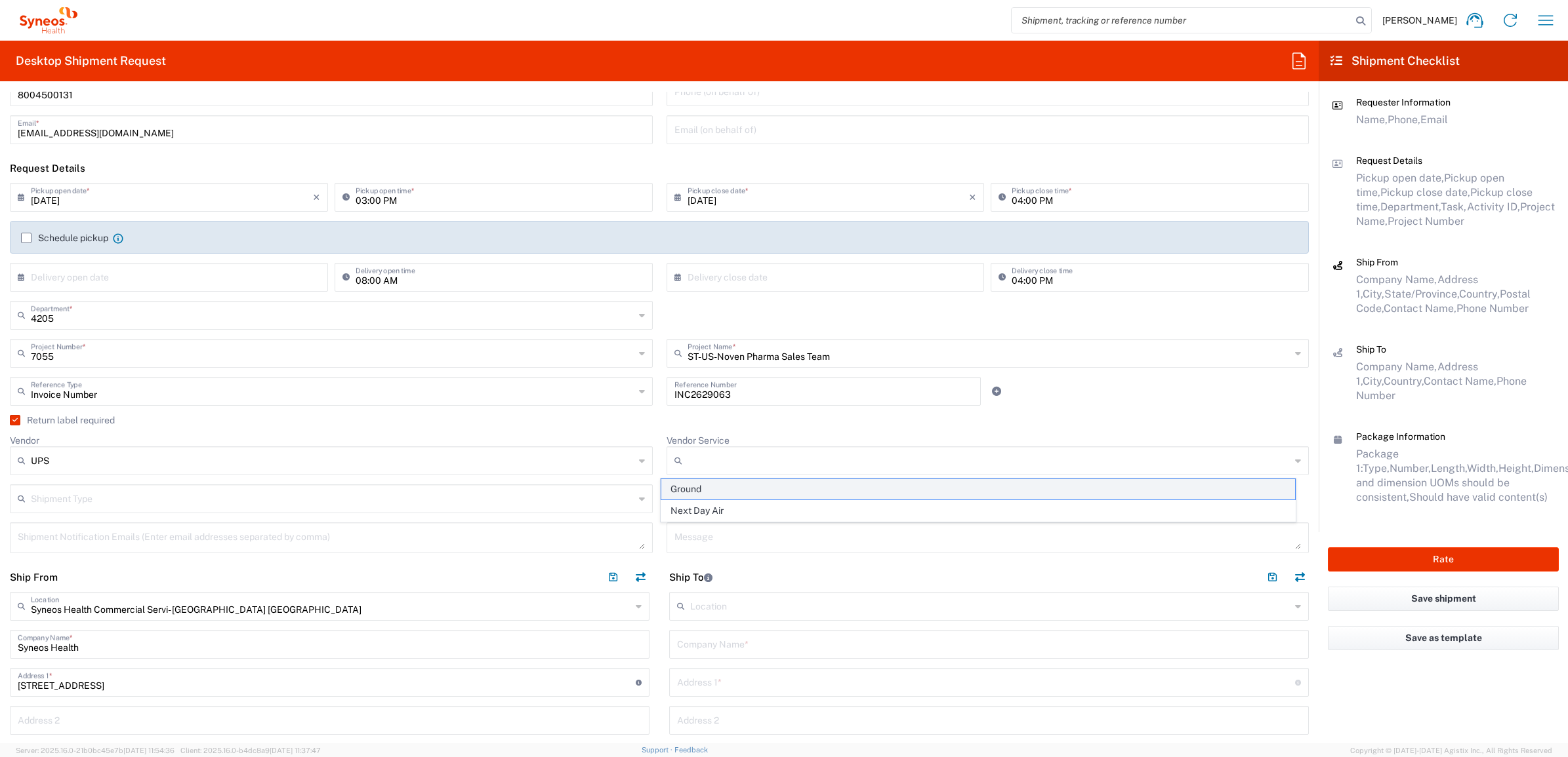
click at [723, 483] on span "Ground" at bounding box center [978, 490] width 634 height 20
type input "Ground"
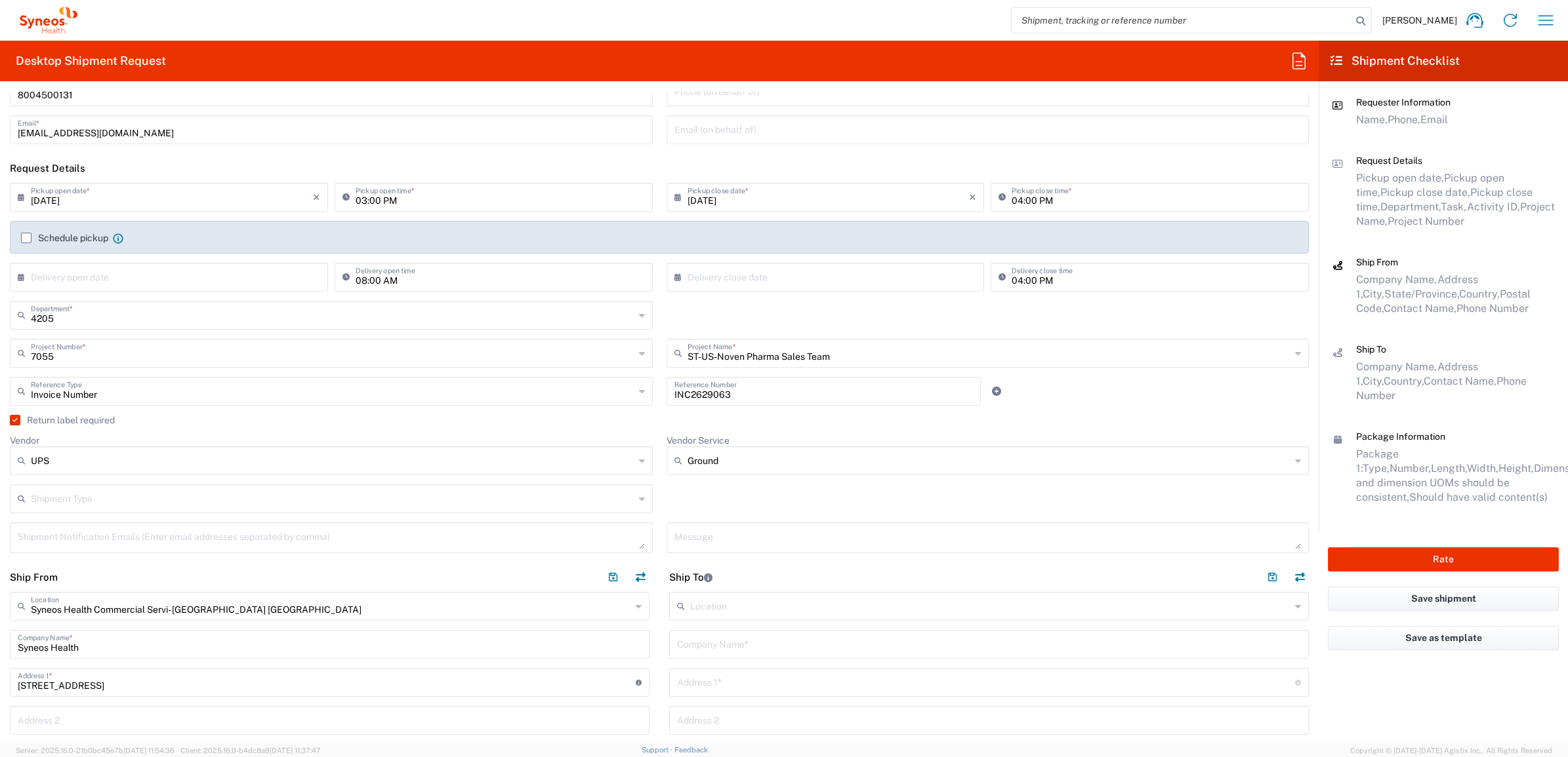
click at [664, 507] on div "Shipment Type Batch Regular" at bounding box center [660, 503] width 1313 height 38
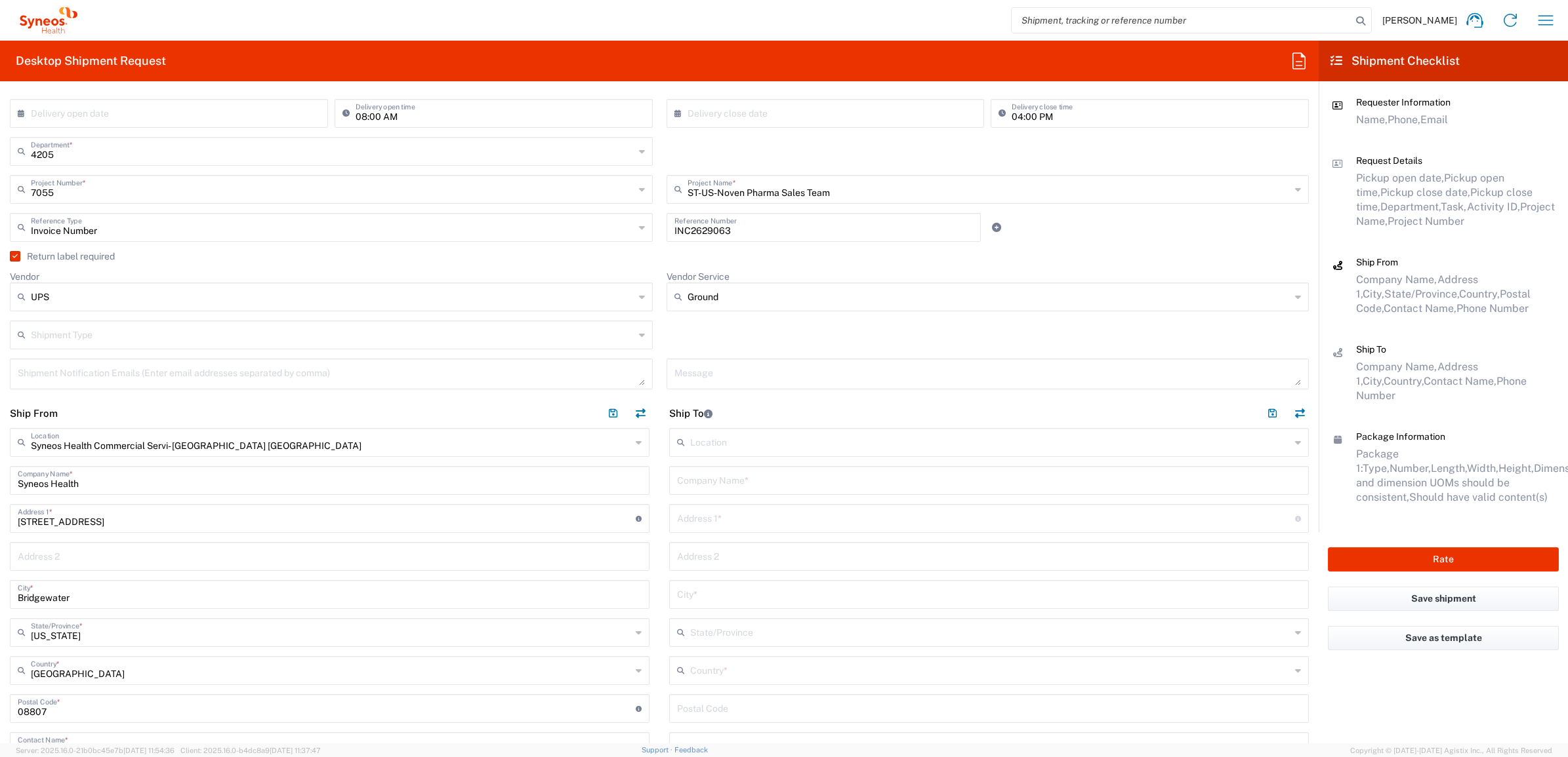
drag, startPoint x: 706, startPoint y: 482, endPoint x: 713, endPoint y: 479, distance: 7.6
click at [706, 482] on input "text" at bounding box center [989, 479] width 624 height 23
paste input "[PERSON_NAME]"
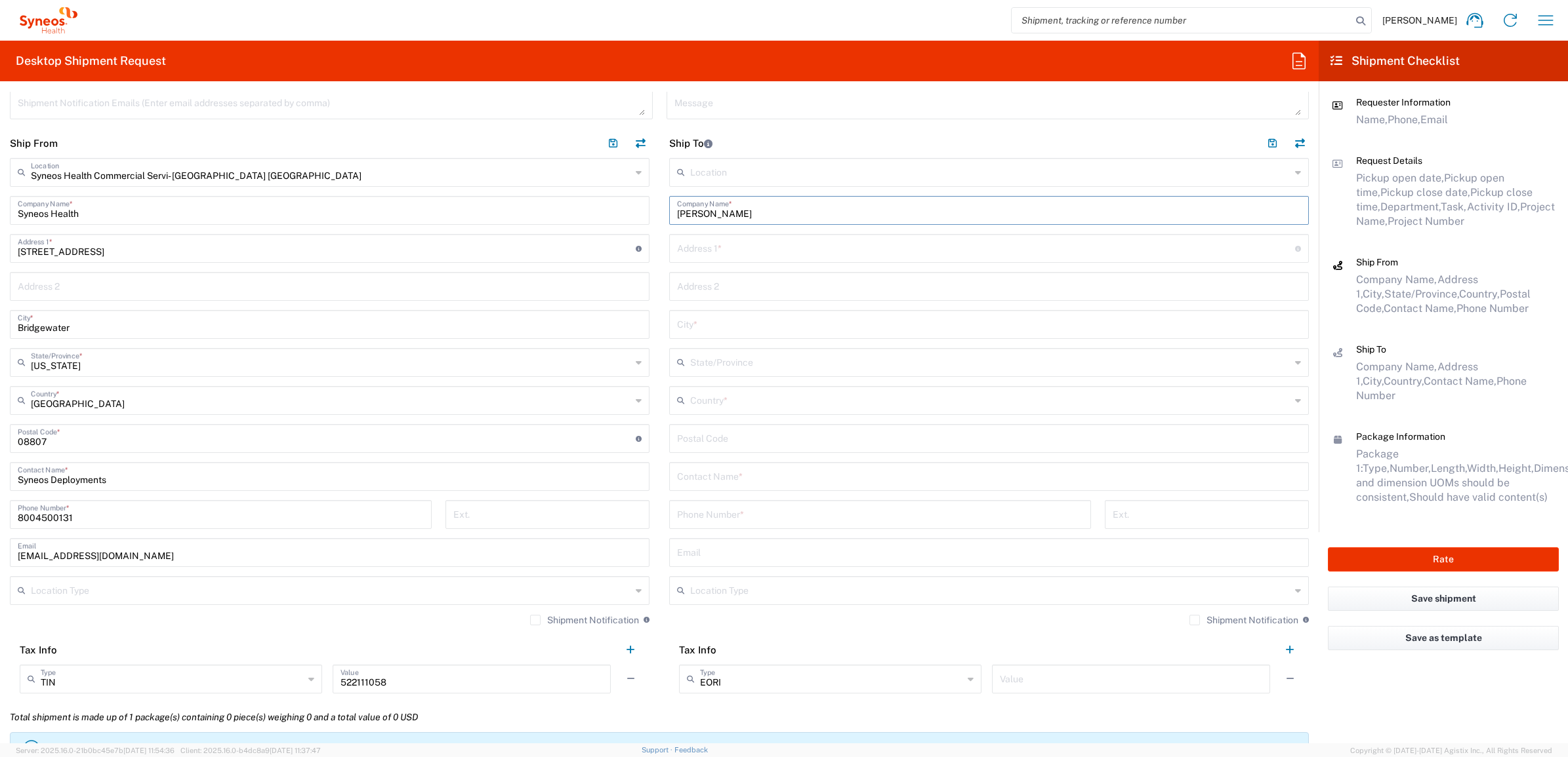
scroll to position [574, 0]
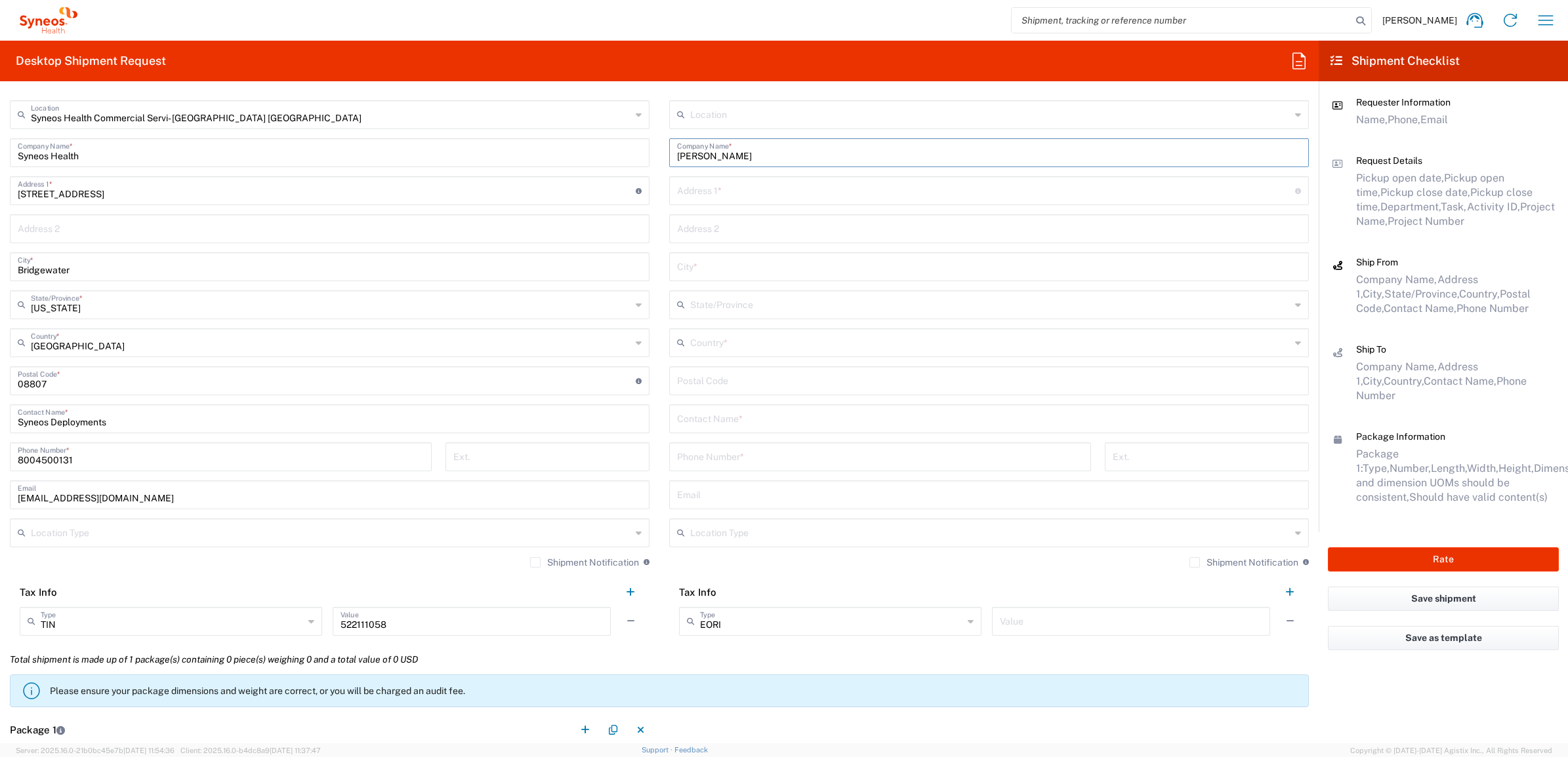
type input "[PERSON_NAME]"
click at [765, 415] on input "text" at bounding box center [989, 418] width 624 height 23
paste input "[PERSON_NAME]"
type input "[PERSON_NAME]"
click at [713, 198] on input "text" at bounding box center [986, 190] width 618 height 23
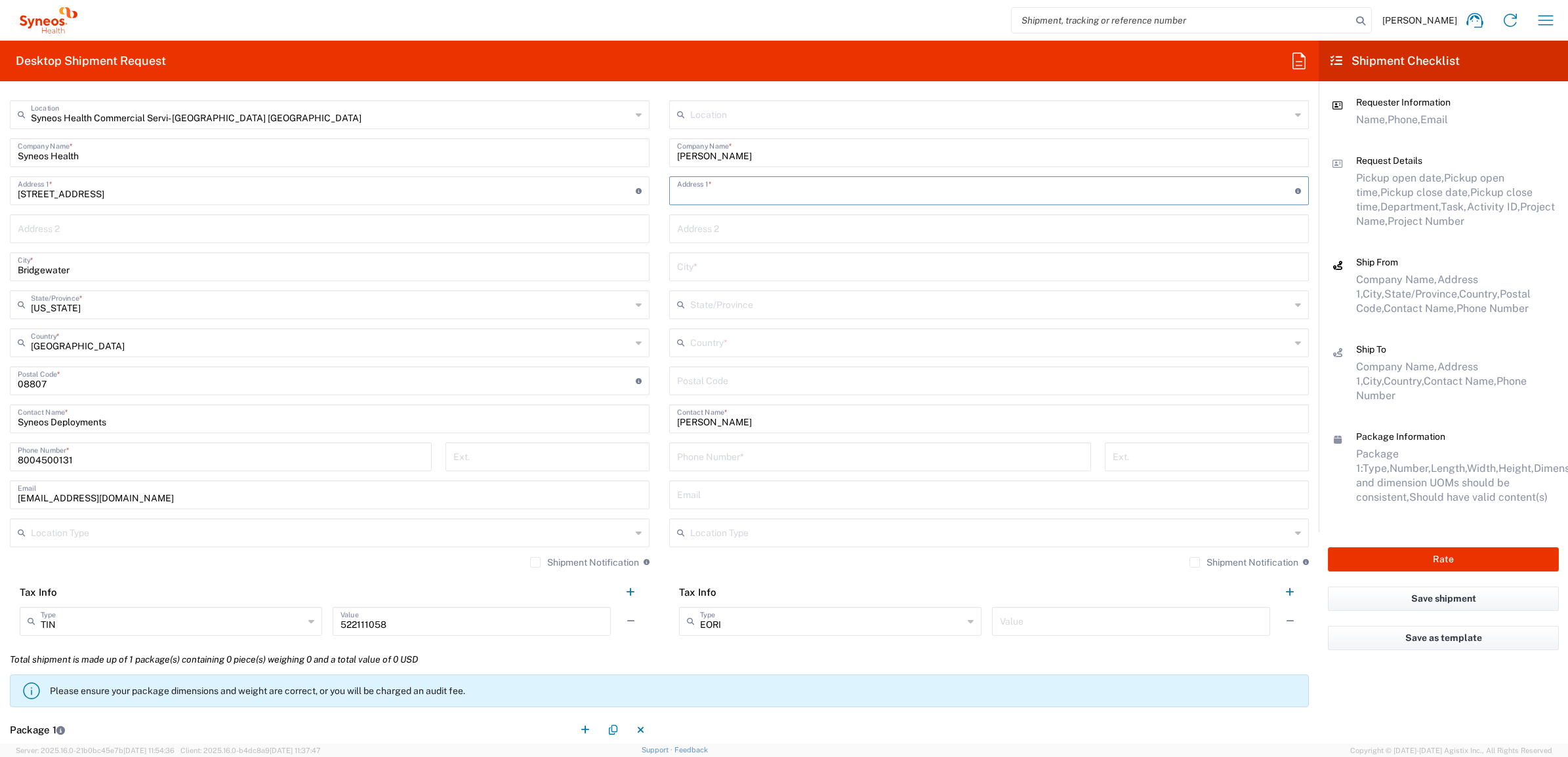
paste input "[STREET_ADDRESS]"
type input "[STREET_ADDRESS]"
click at [746, 371] on input "undefined" at bounding box center [989, 380] width 624 height 23
paste input "70548"
type input "70548"
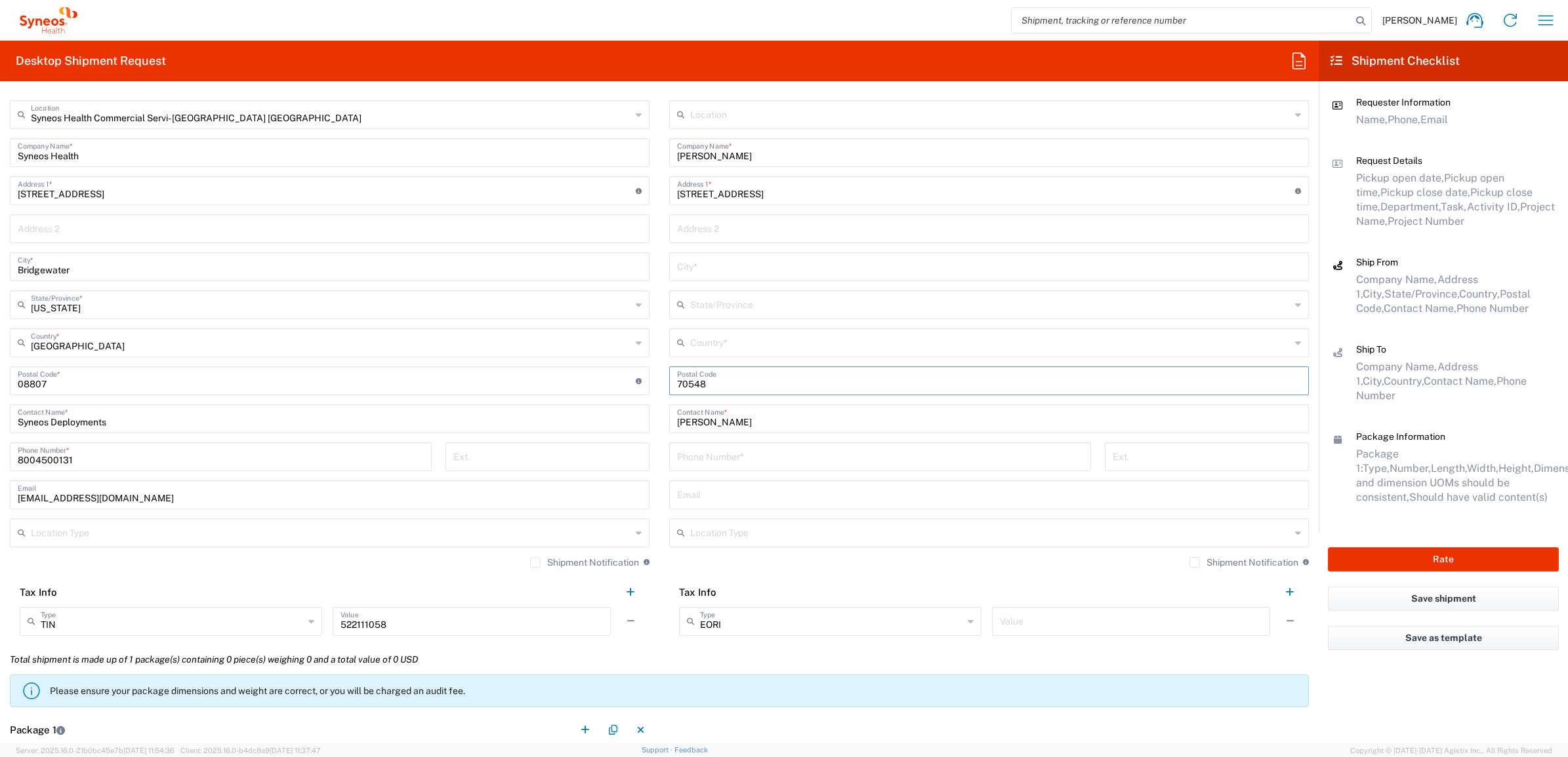
click at [741, 344] on input "text" at bounding box center [990, 342] width 600 height 23
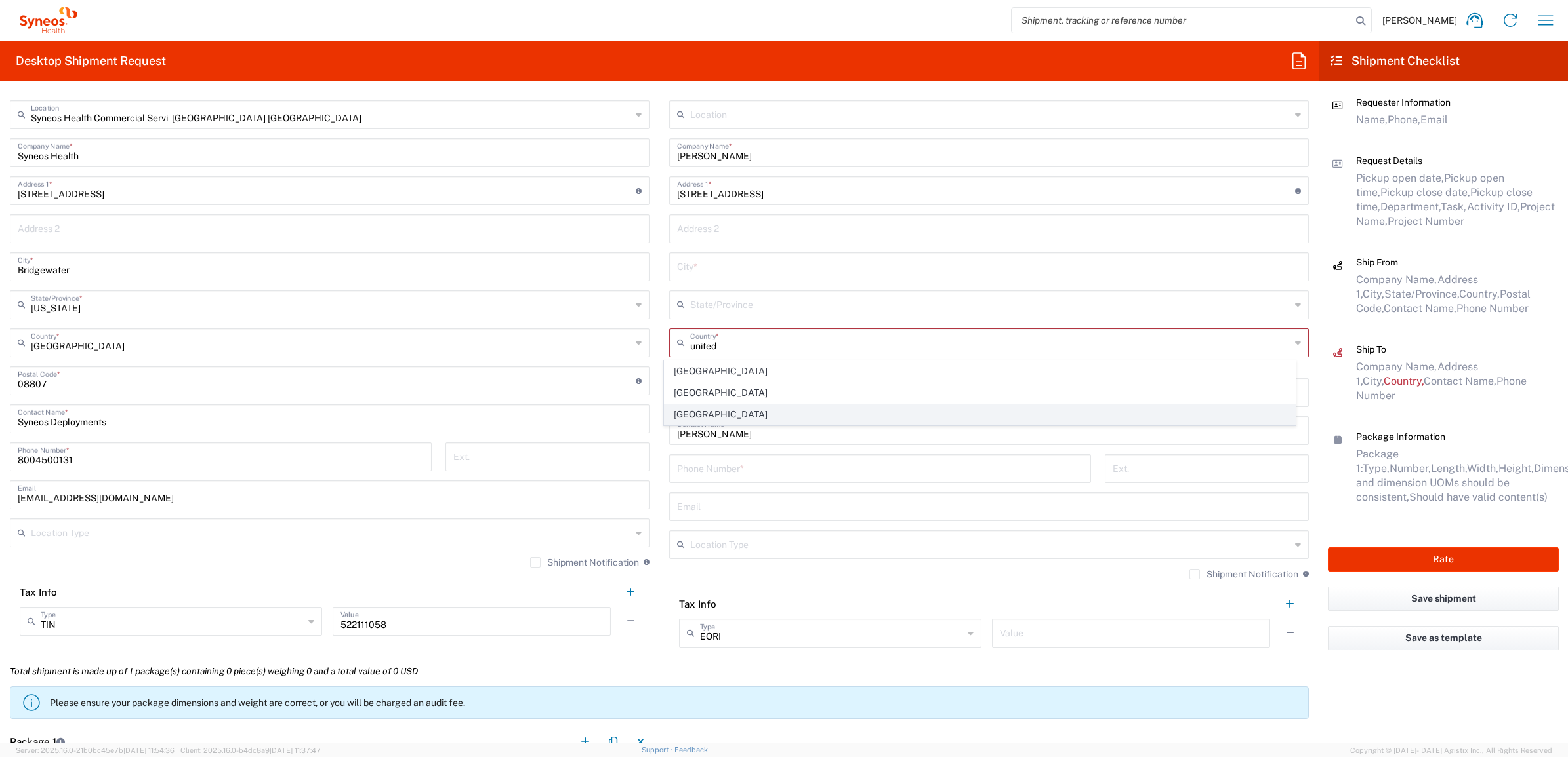
click at [691, 413] on span "[GEOGRAPHIC_DATA]" at bounding box center [979, 415] width 631 height 20
type input "[GEOGRAPHIC_DATA]"
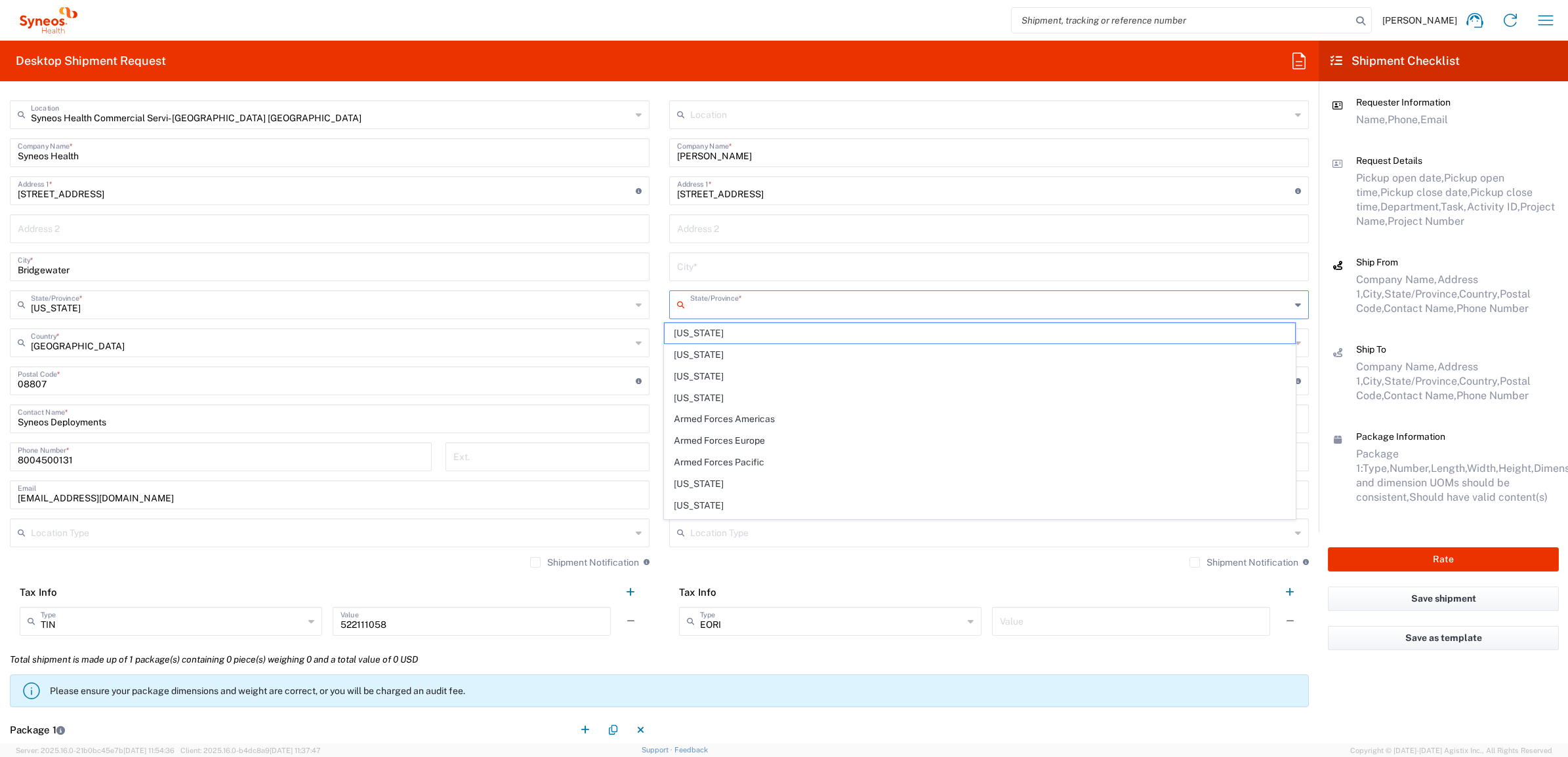
click at [691, 299] on input "text" at bounding box center [990, 304] width 600 height 23
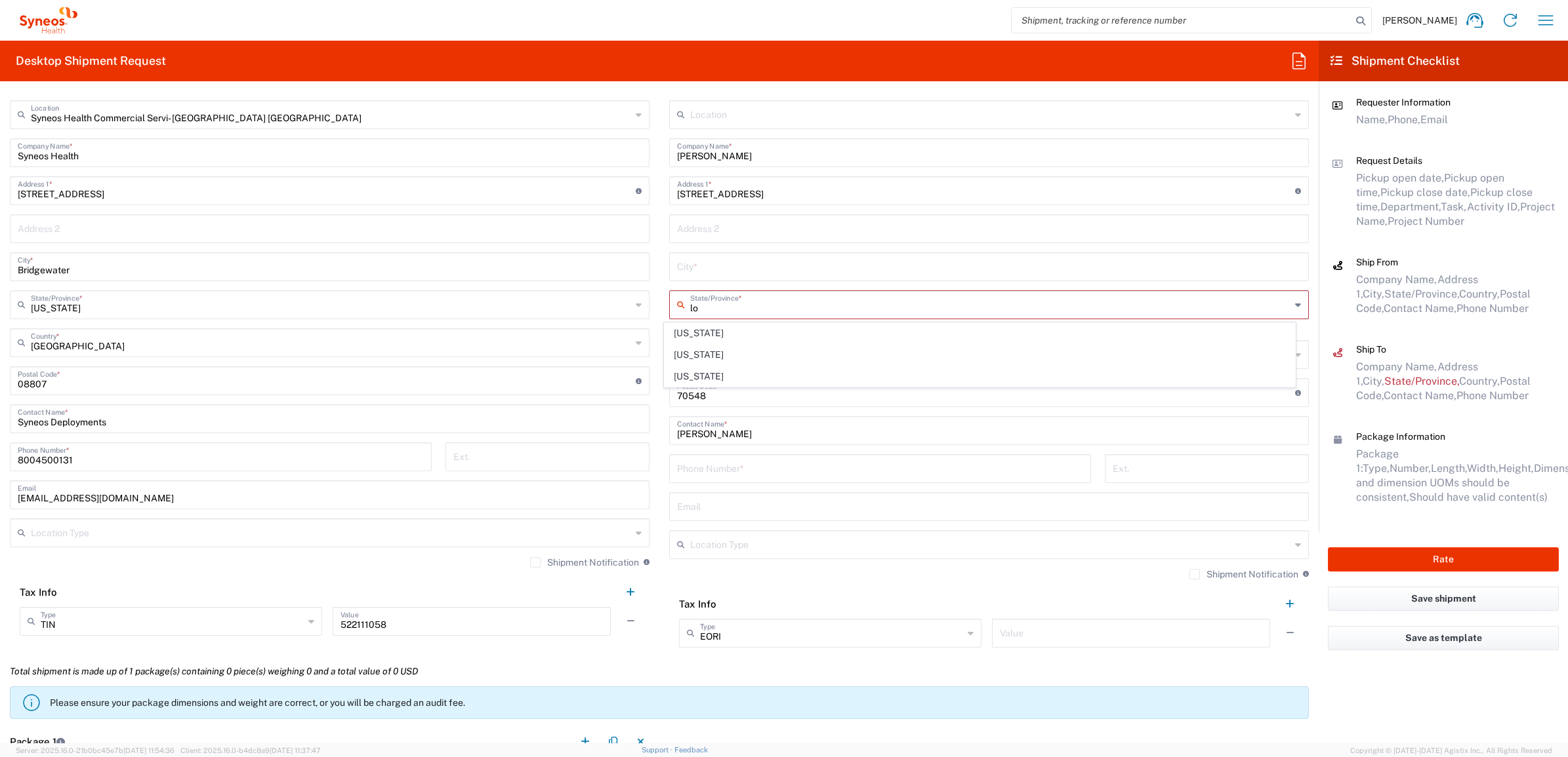
click at [687, 376] on span "[US_STATE]" at bounding box center [979, 376] width 631 height 20
type input "[US_STATE]"
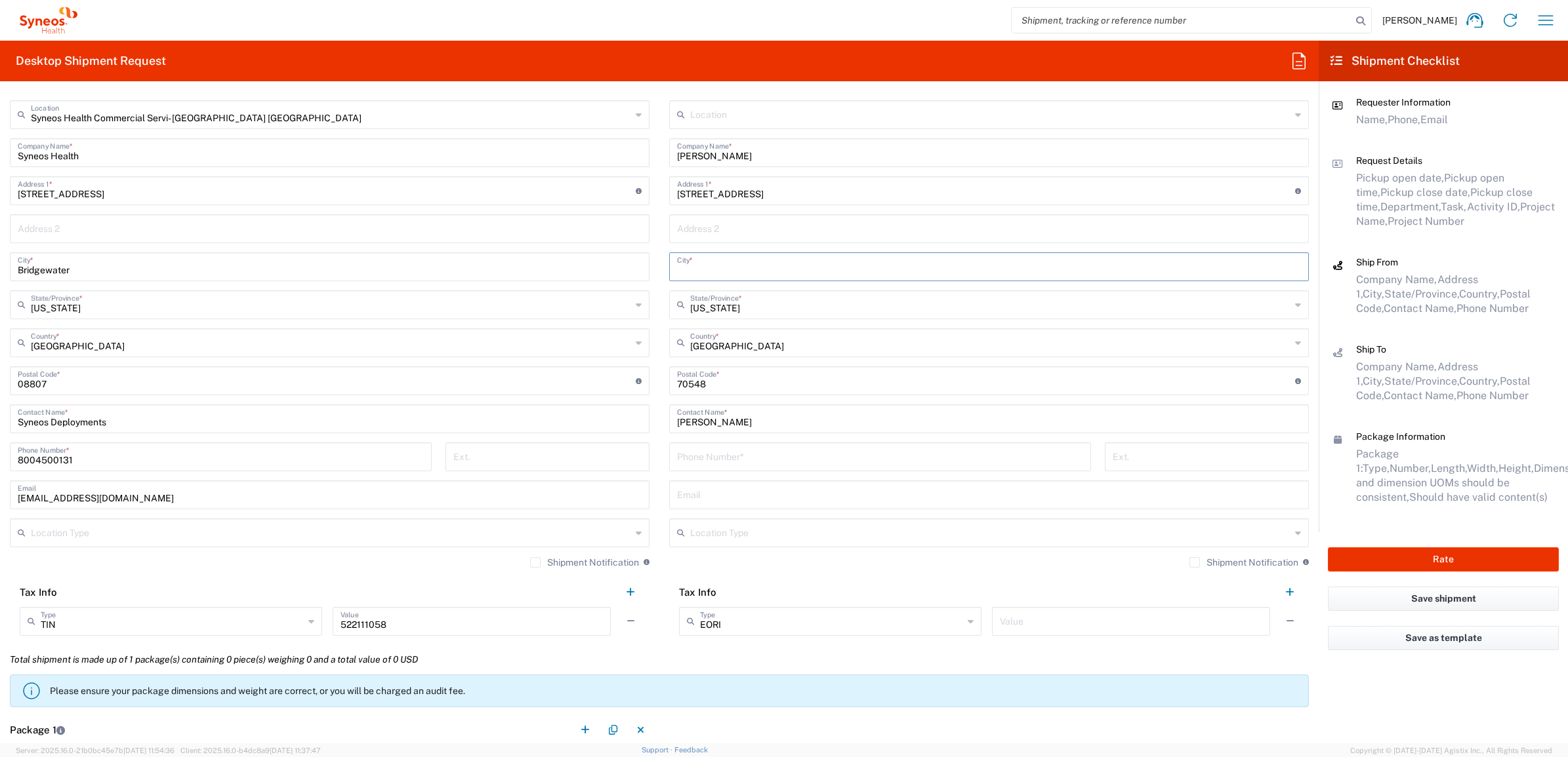
click at [731, 271] on input "text" at bounding box center [989, 266] width 624 height 23
paste input "[PERSON_NAME]"
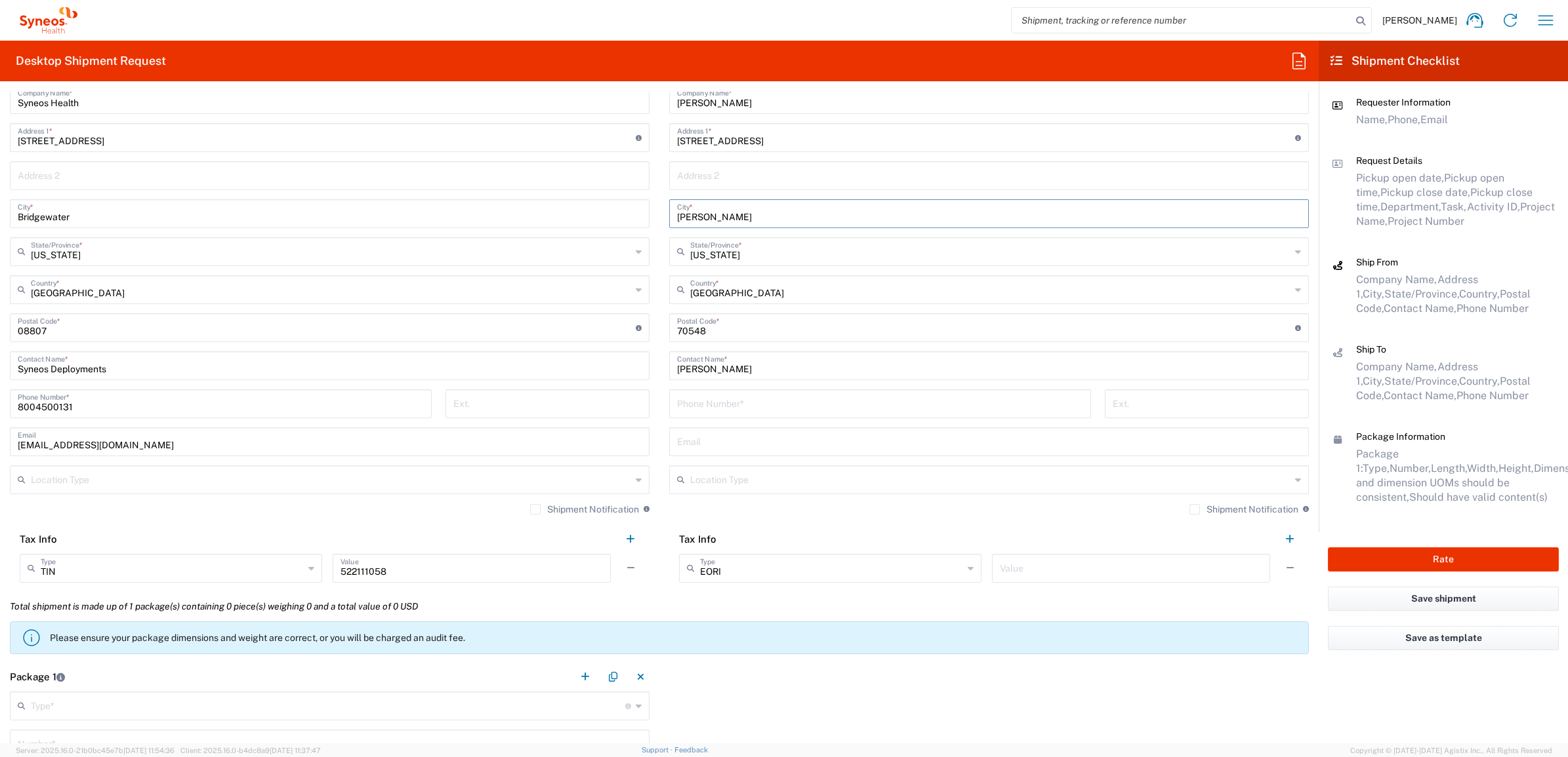
scroll to position [655, 0]
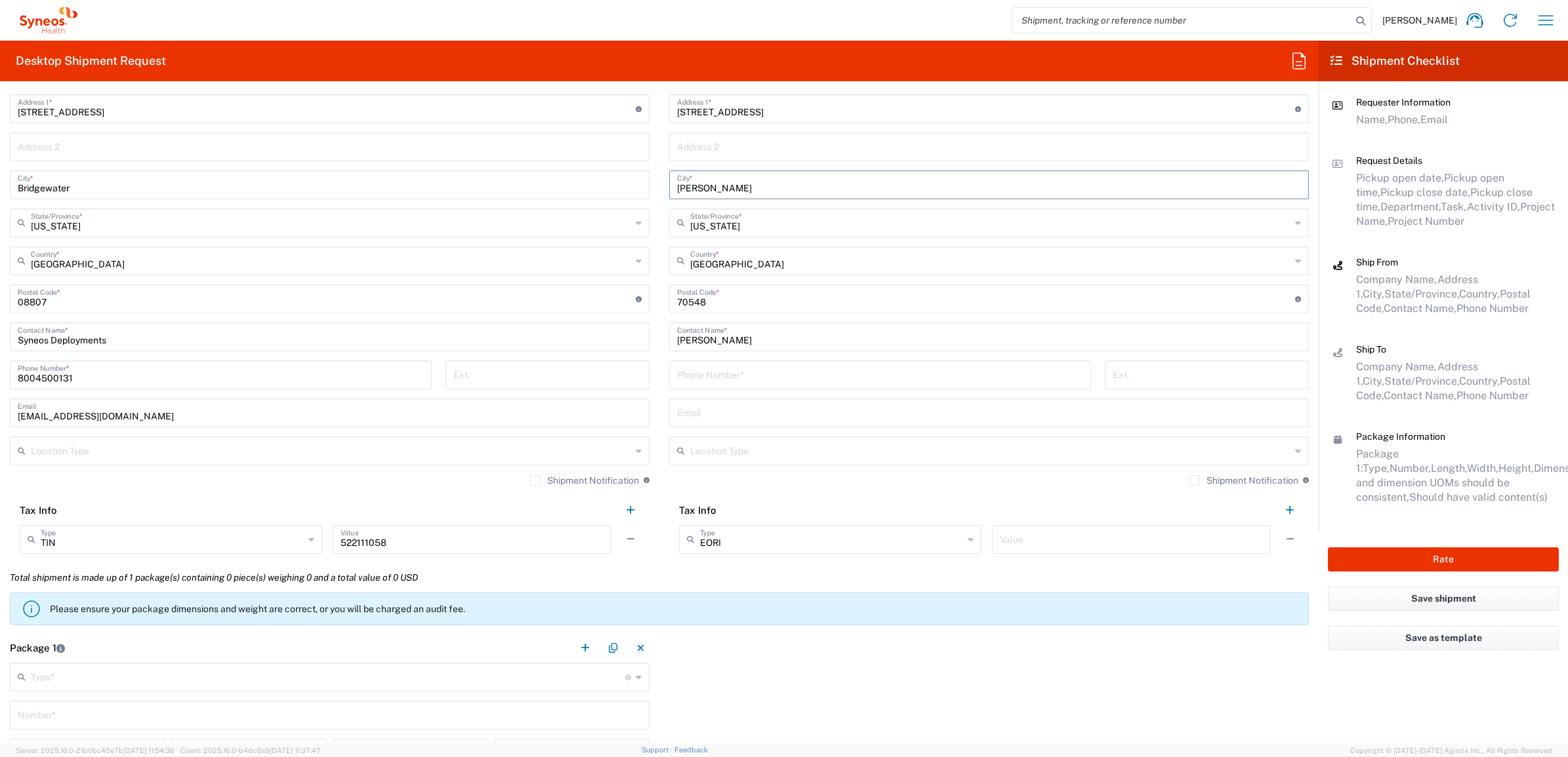
type input "[PERSON_NAME]"
click at [785, 363] on input "tel" at bounding box center [880, 374] width 406 height 23
paste input "[PHONE_NUMBER]"
type input "[PHONE_NUMBER]"
click at [651, 405] on main "Syneos Health Commercial Servi- [GEOGRAPHIC_DATA] [GEOGRAPHIC_DATA] Location Sy…" at bounding box center [330, 291] width 659 height 545
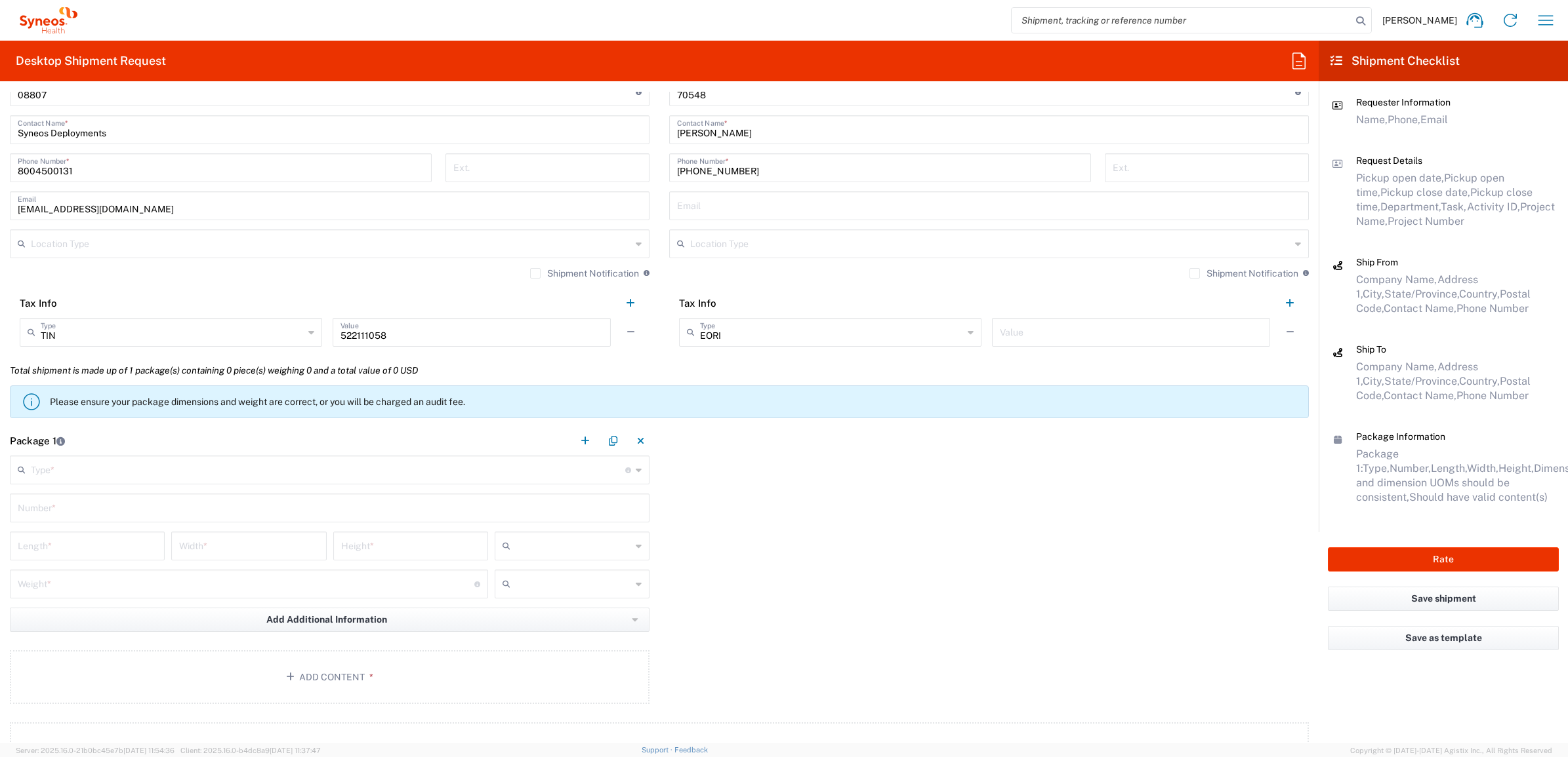
scroll to position [901, 0]
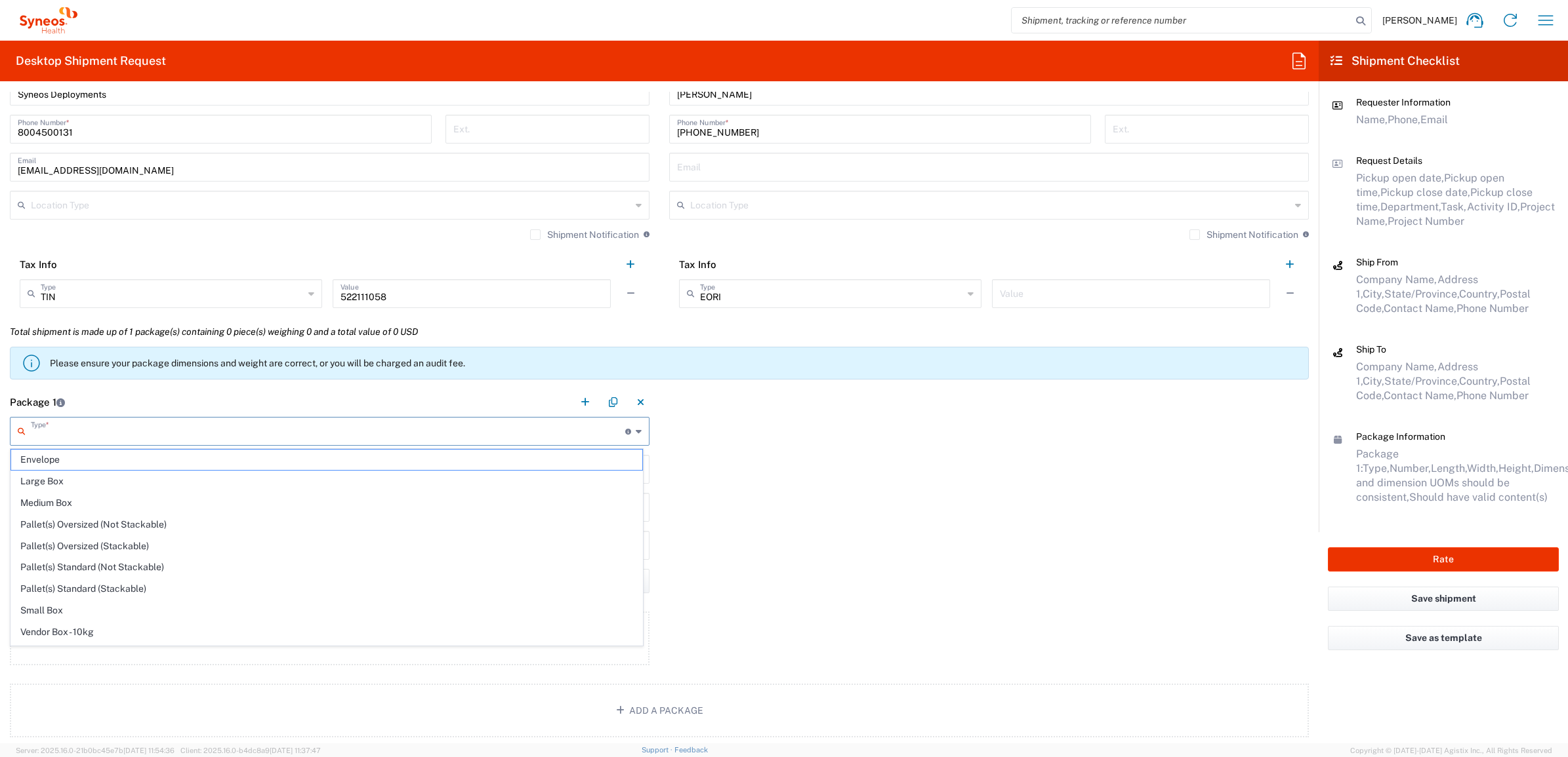
click at [76, 433] on input "text" at bounding box center [328, 430] width 594 height 23
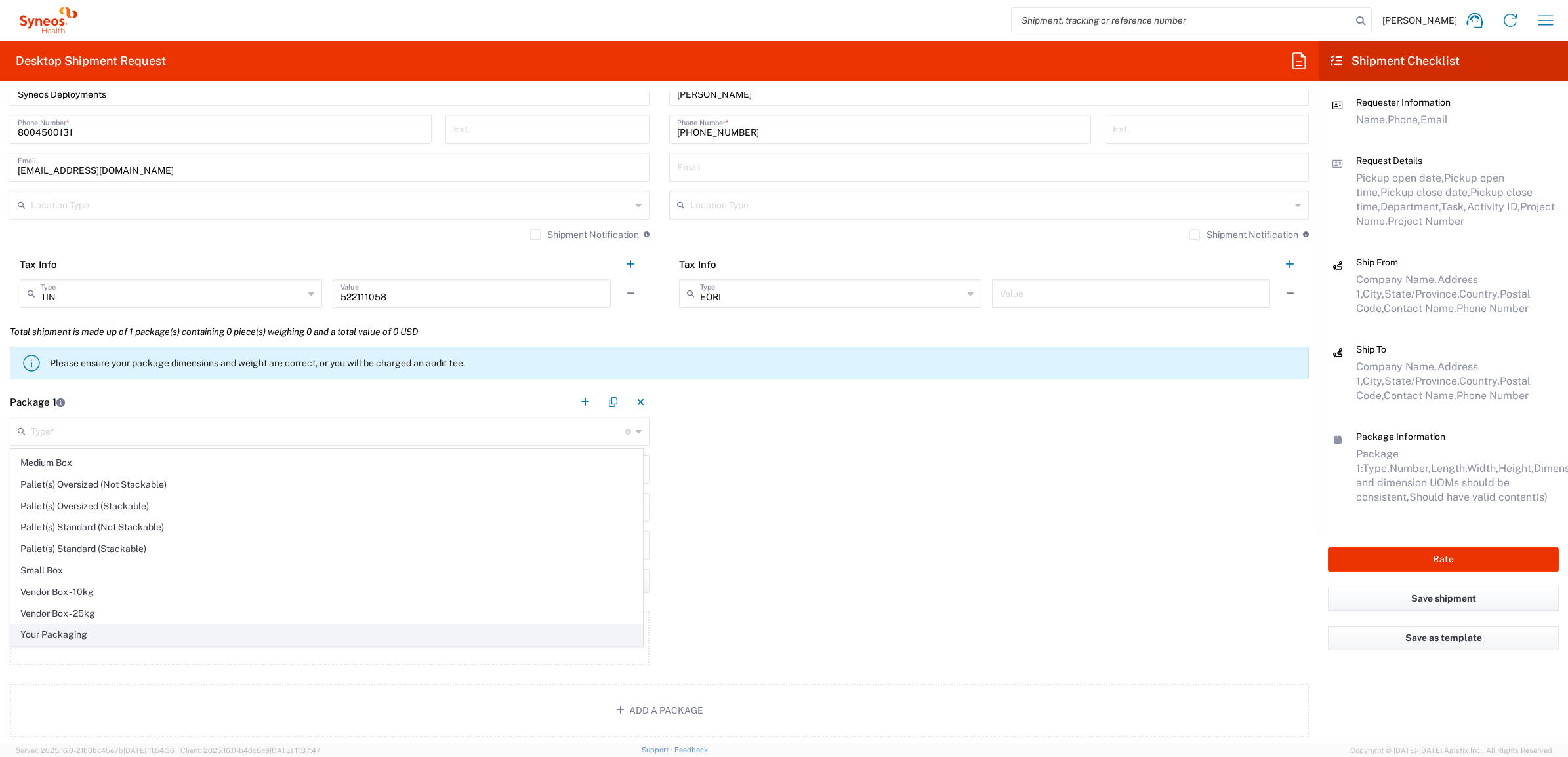
click at [66, 630] on span "Your Packaging" at bounding box center [326, 635] width 631 height 20
type input "Your Packaging"
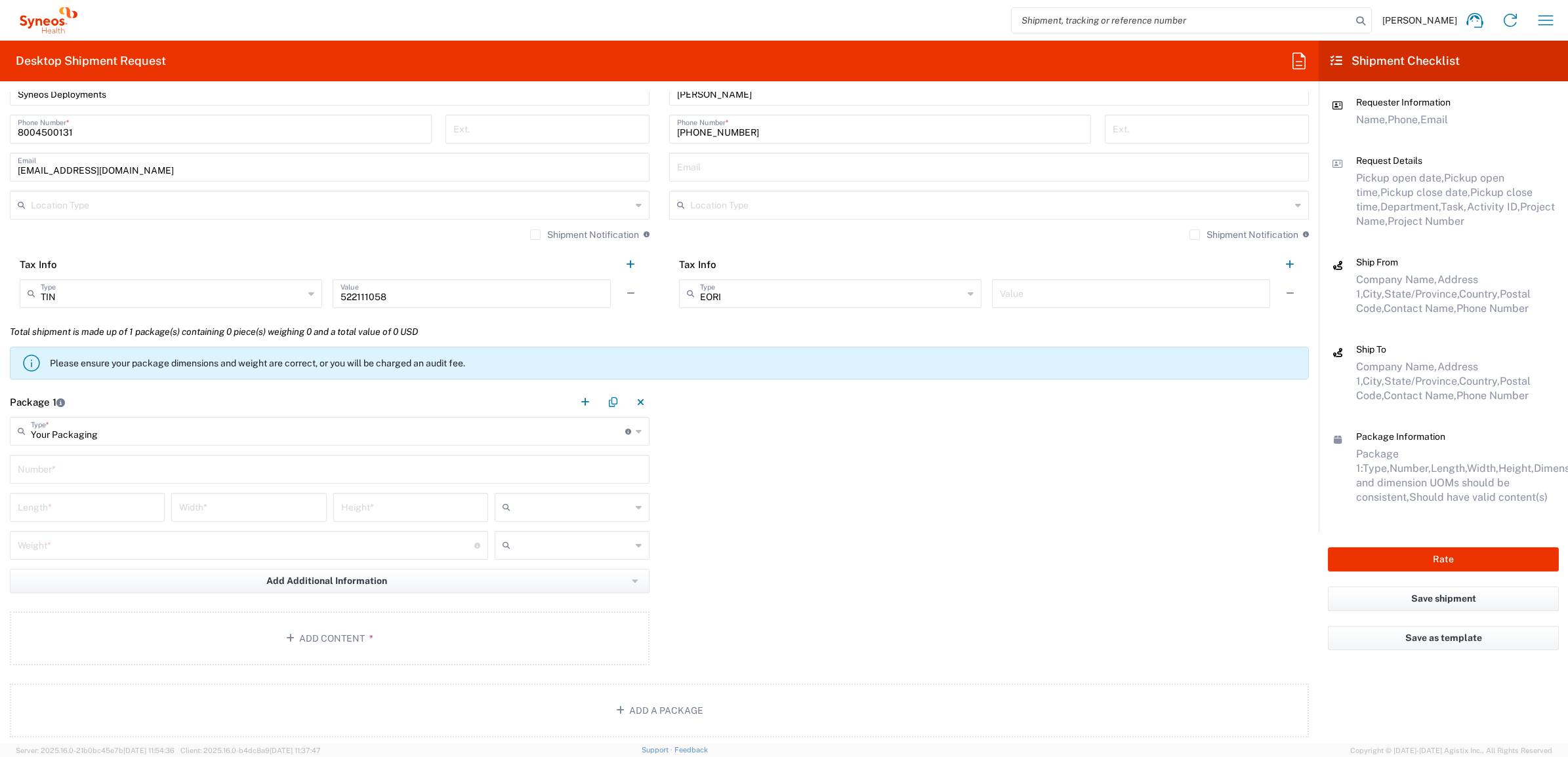
click at [69, 474] on input "text" at bounding box center [330, 469] width 624 height 23
type input "1"
click at [325, 243] on div "Shipment Notification If checked, a shipment notification email will be sent to…" at bounding box center [330, 239] width 640 height 21
click at [99, 508] on input "number" at bounding box center [87, 507] width 139 height 23
type input "16"
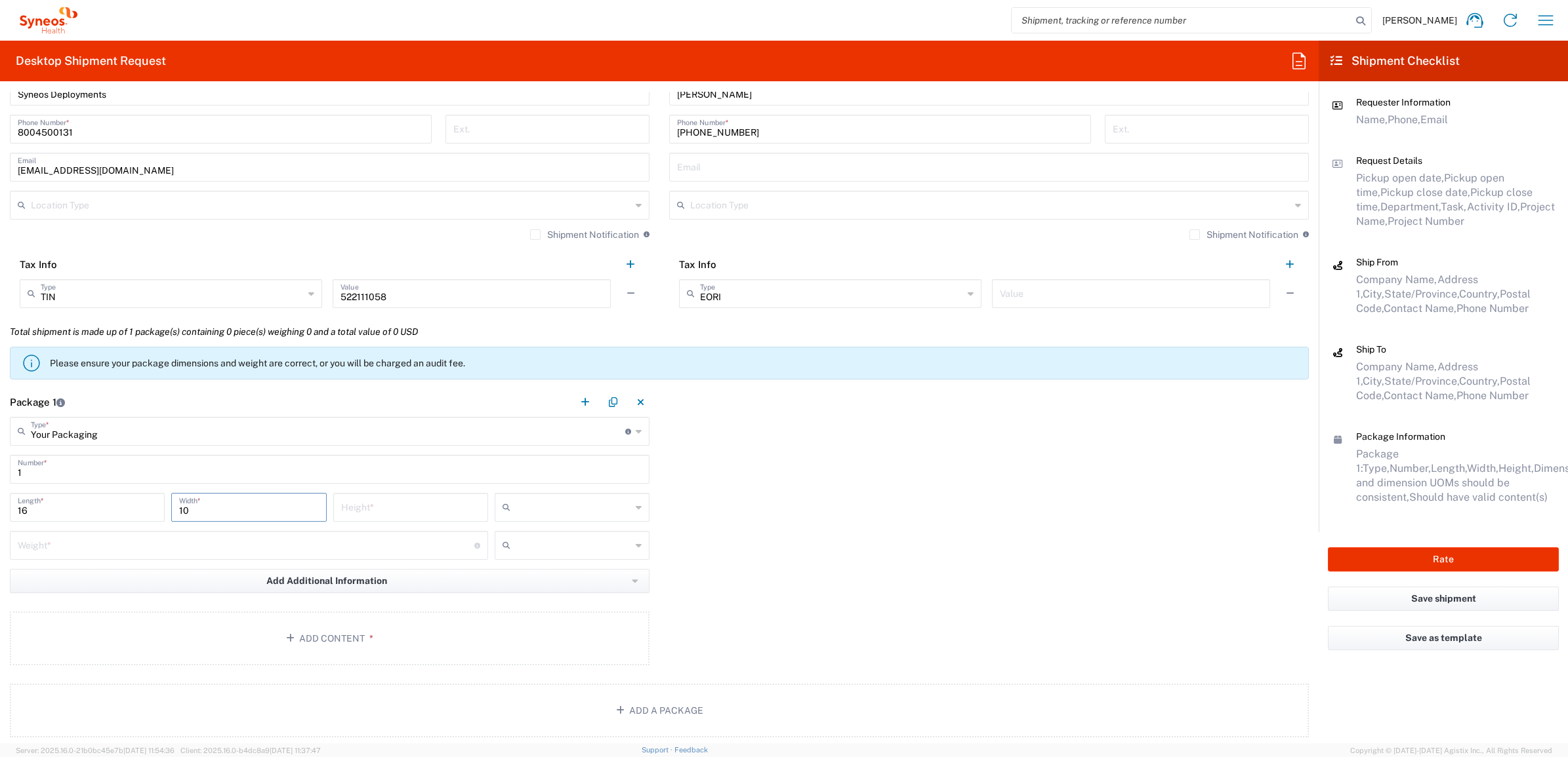
type input "10"
type input "6"
click at [618, 511] on input "text" at bounding box center [573, 507] width 115 height 21
click at [577, 571] on span "in" at bounding box center [566, 579] width 151 height 20
type input "in"
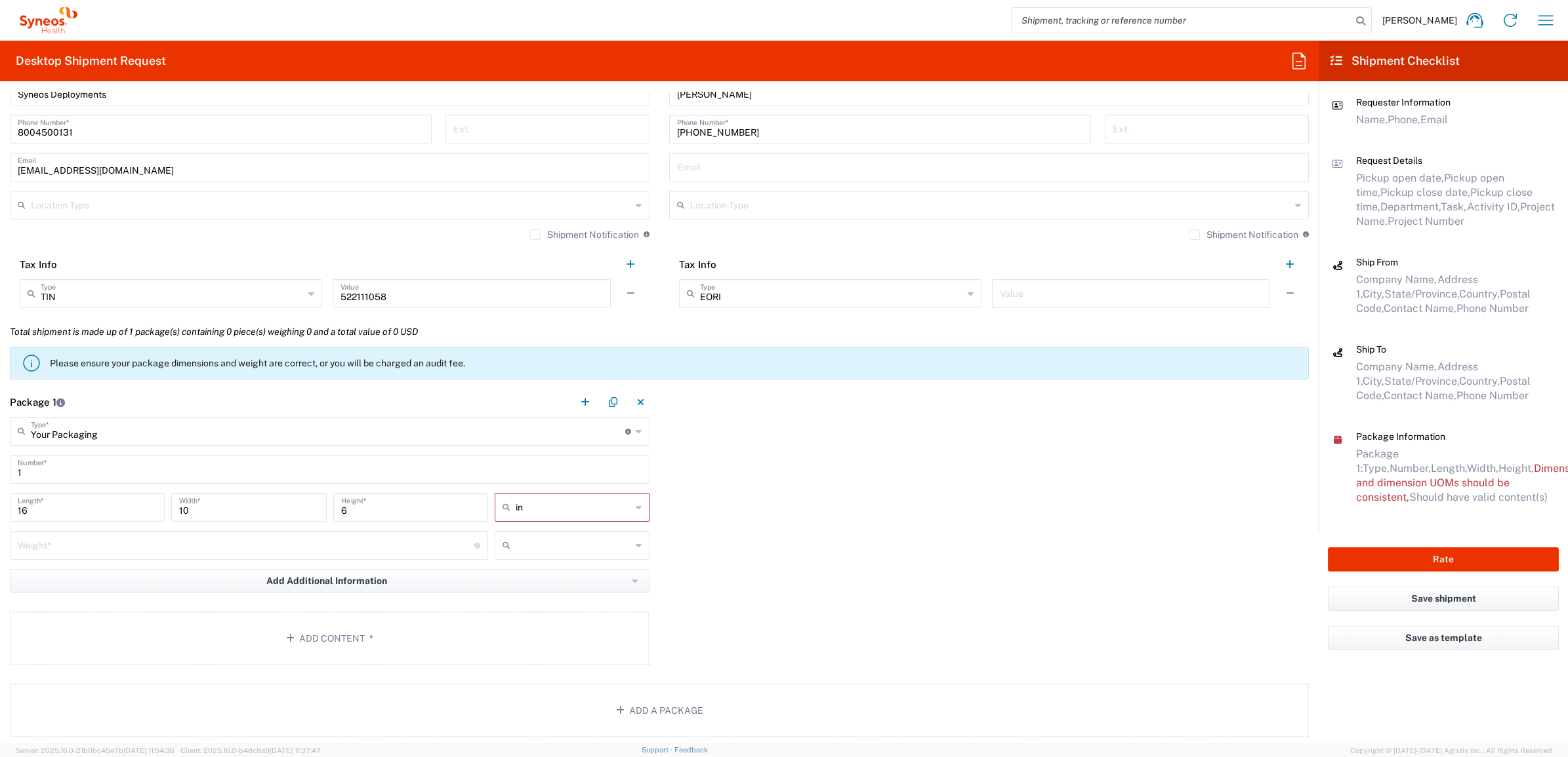
click at [227, 546] on input "number" at bounding box center [246, 544] width 457 height 23
type input "10"
click at [635, 546] on icon at bounding box center [638, 545] width 6 height 21
click at [565, 598] on span "lbs" at bounding box center [566, 596] width 151 height 20
type input "lbs"
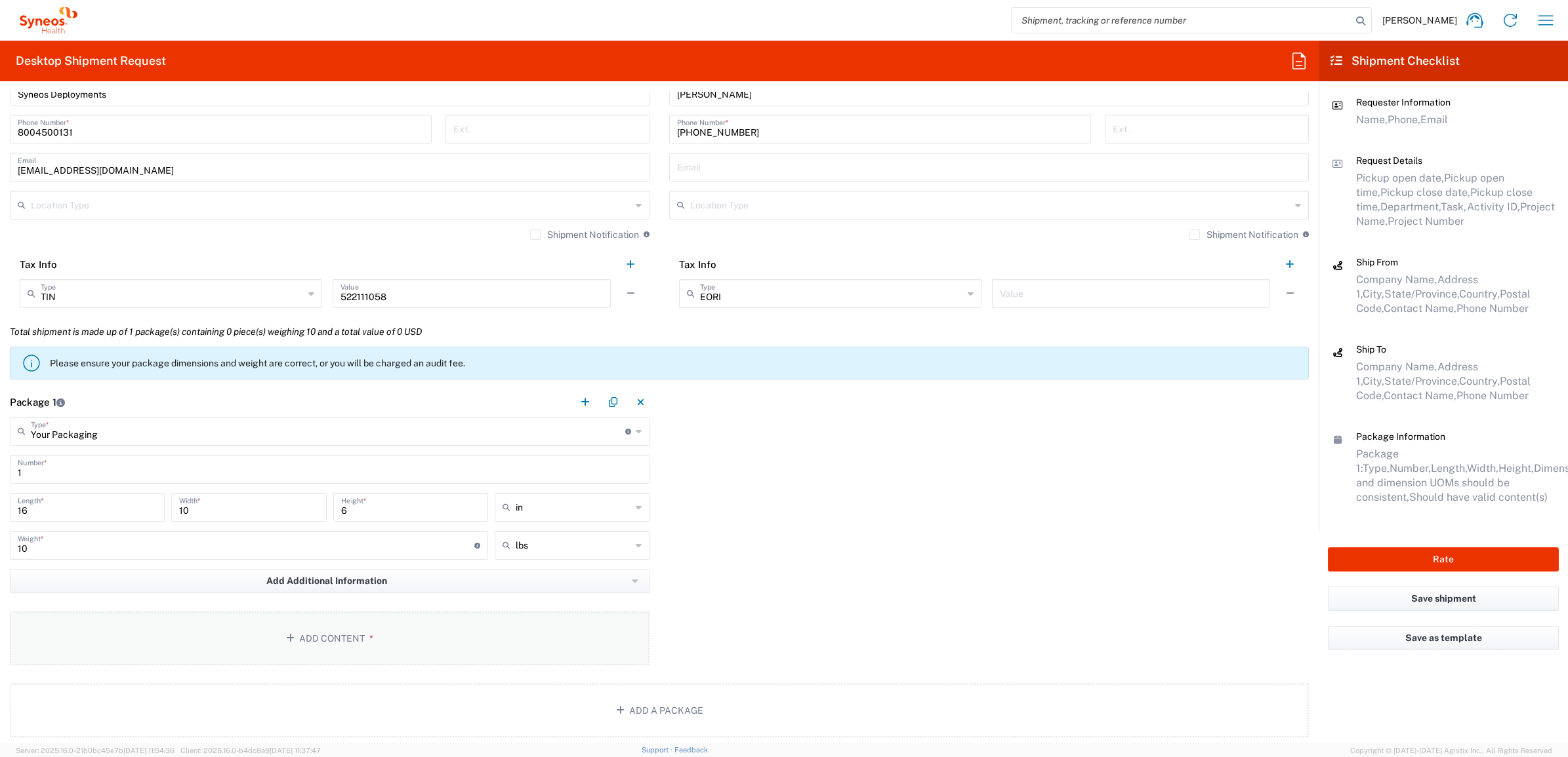
click at [418, 644] on button "Add Content *" at bounding box center [330, 639] width 640 height 54
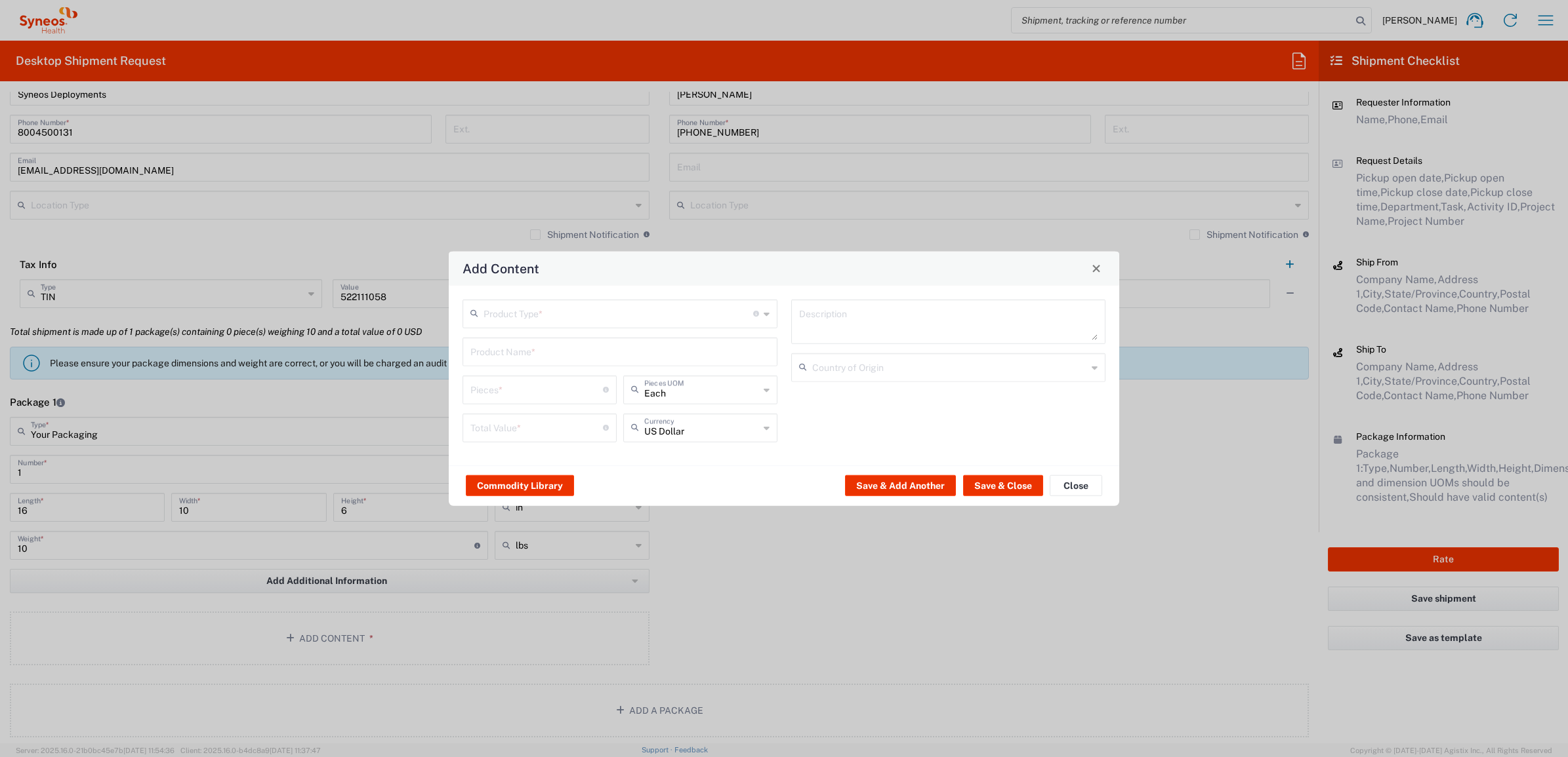
click at [546, 363] on div "Product Name *" at bounding box center [620, 351] width 315 height 29
click at [559, 318] on div "Product Type * Document: Paper document generated internally by Syneos, a clien…" at bounding box center [620, 314] width 315 height 29
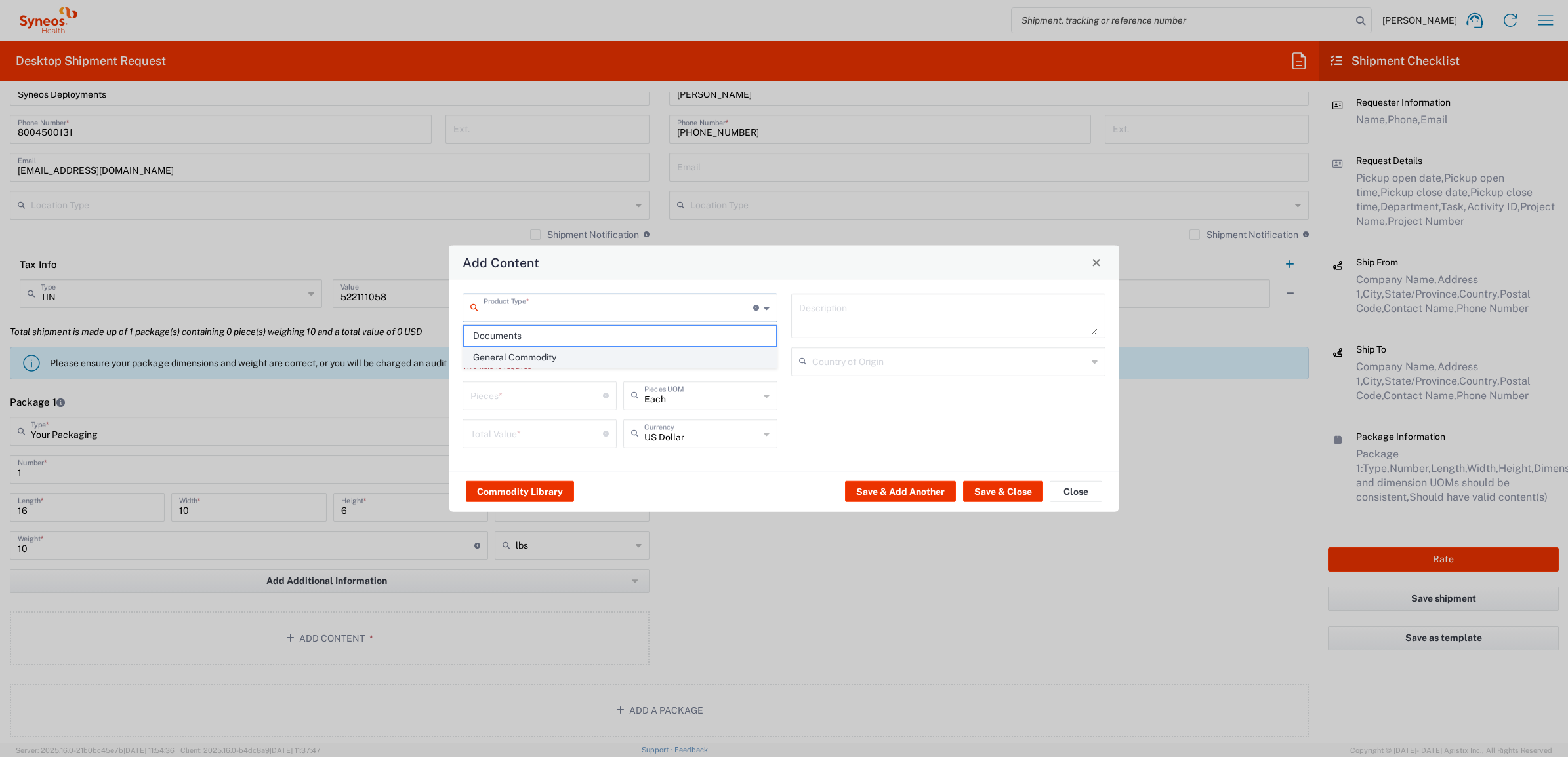
click at [543, 352] on span "General Commodity" at bounding box center [620, 358] width 312 height 20
type input "General Commodity"
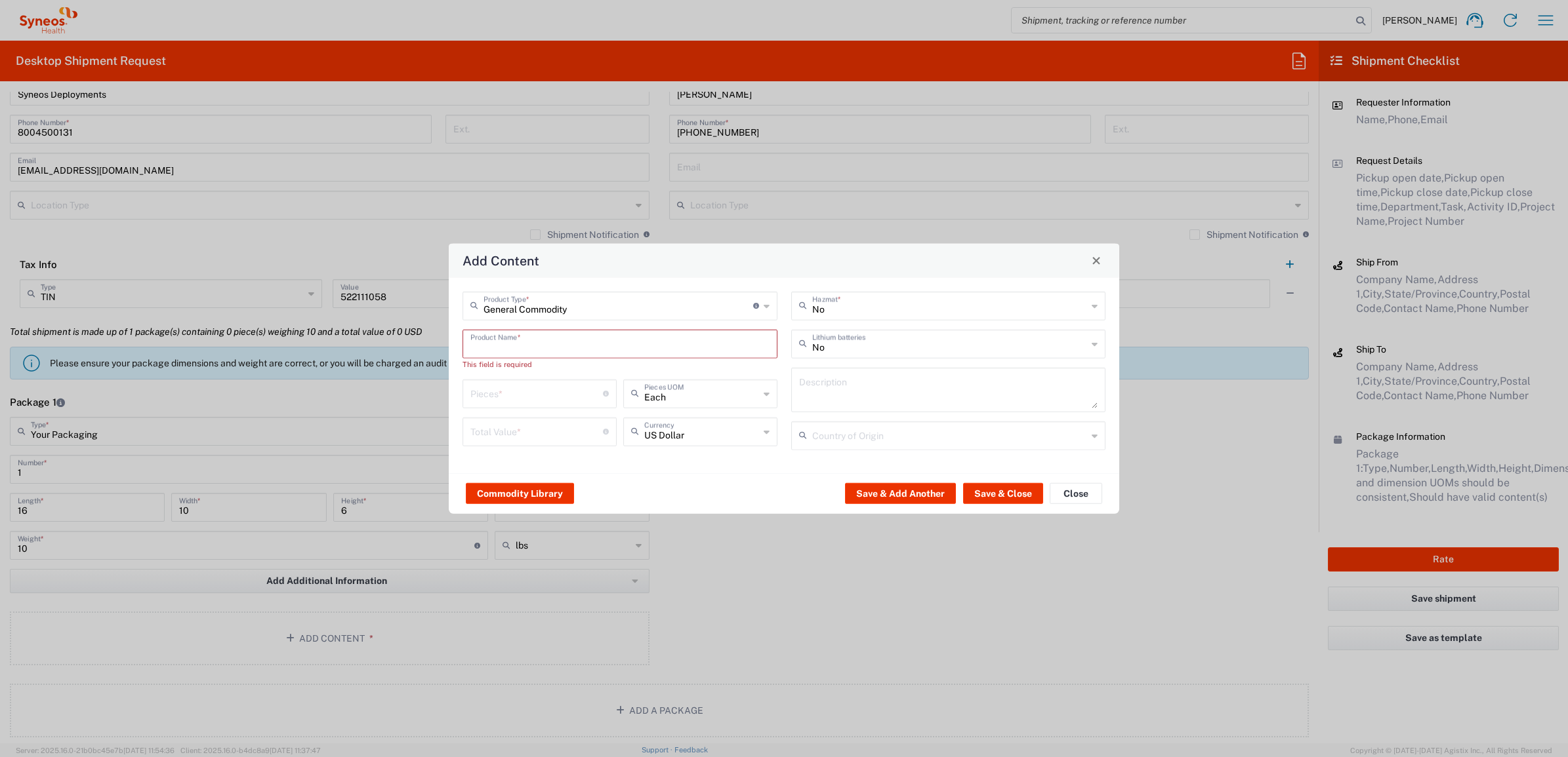
click at [535, 351] on input "text" at bounding box center [620, 342] width 299 height 23
click at [534, 446] on div "iPad Standard 10.2"" at bounding box center [620, 441] width 312 height 22
type input "iPad Standard 10.2""
type input "1"
type textarea "iPad Standard 10.2""
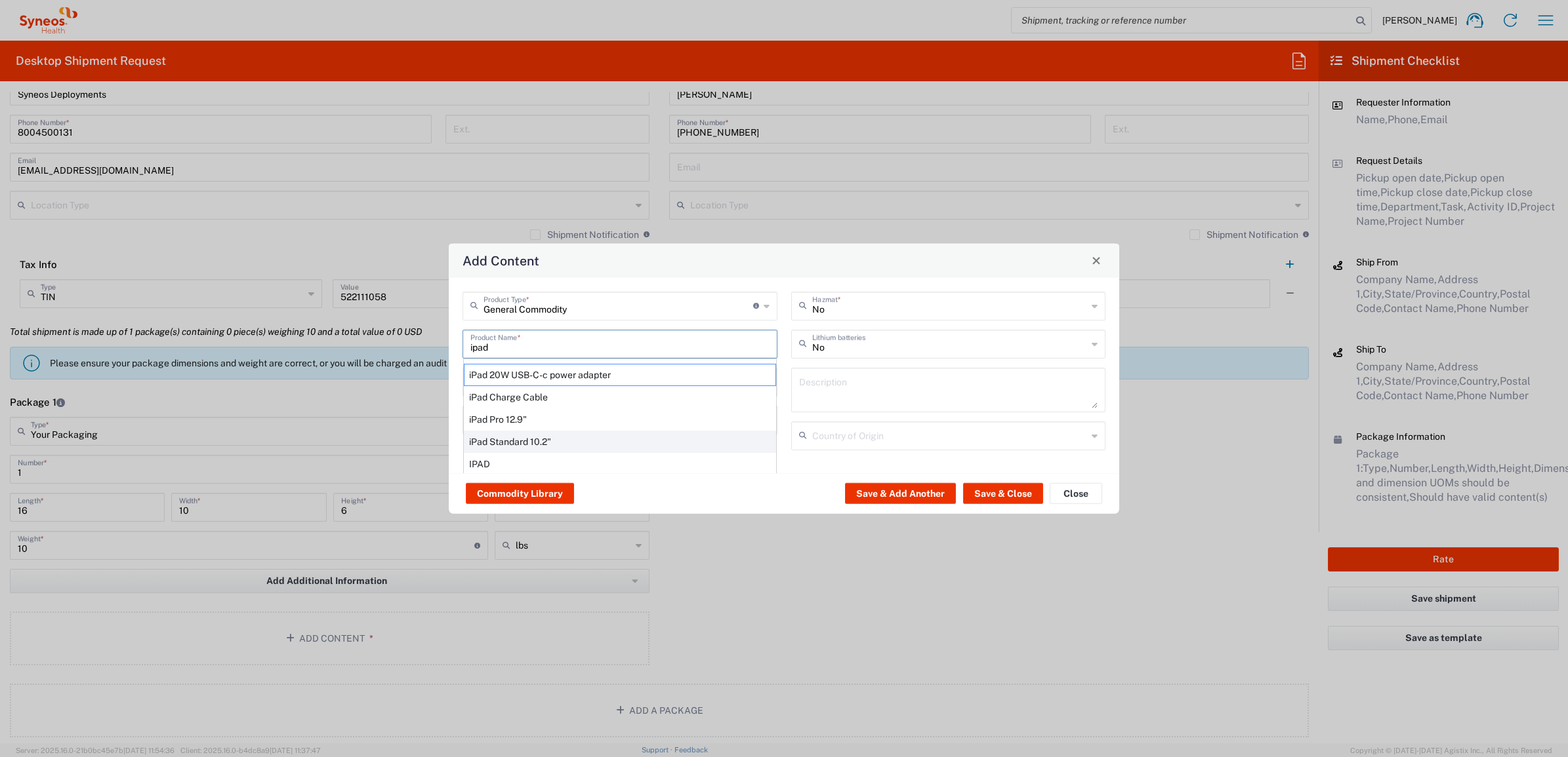
type input "[GEOGRAPHIC_DATA]"
type input "Yes"
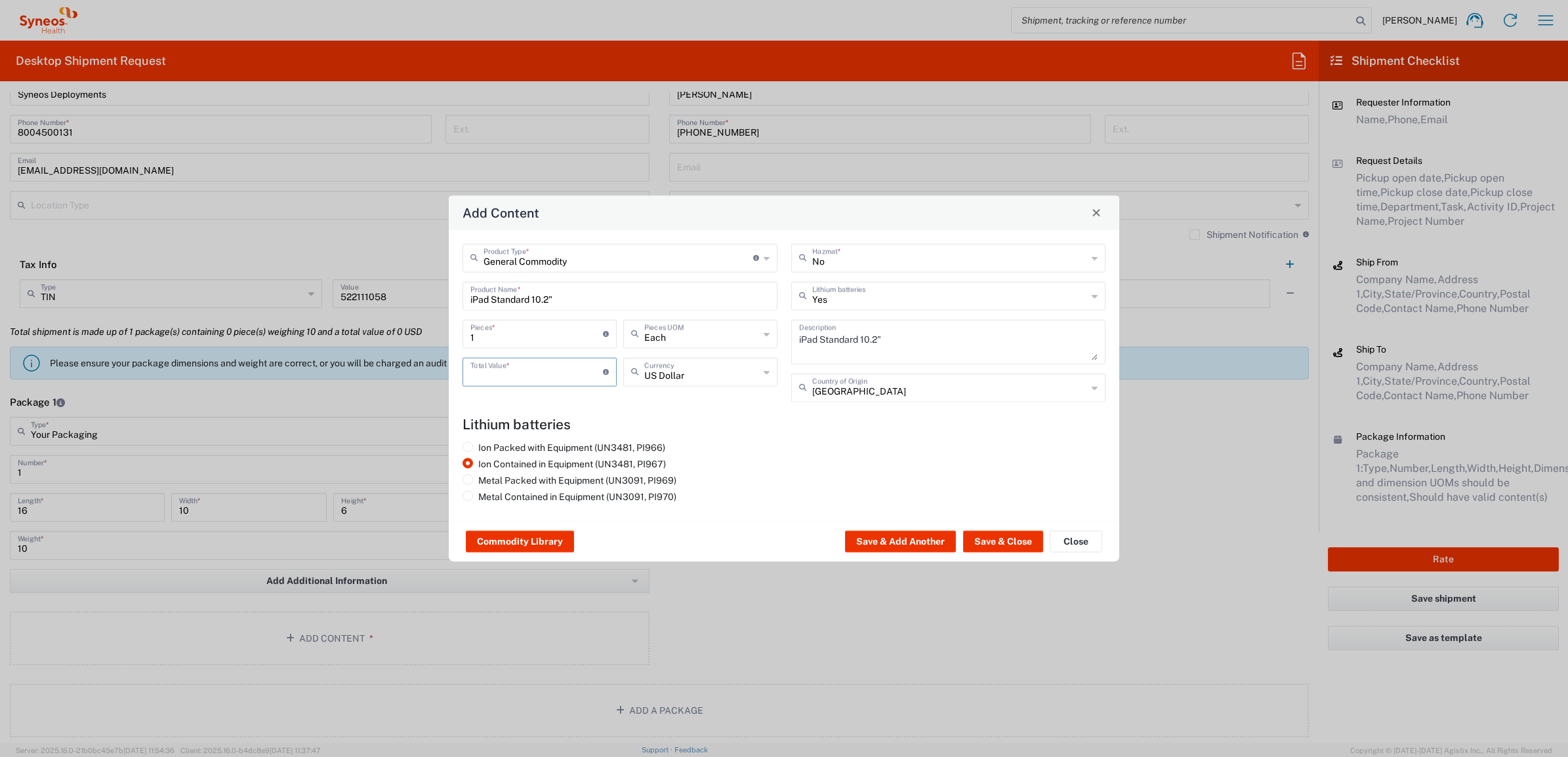
click at [561, 375] on input "number" at bounding box center [537, 371] width 133 height 23
type input "1000"
drag, startPoint x: 1003, startPoint y: 536, endPoint x: 982, endPoint y: 538, distance: 21.1
click at [1003, 536] on button "Save & Close" at bounding box center [1003, 541] width 80 height 21
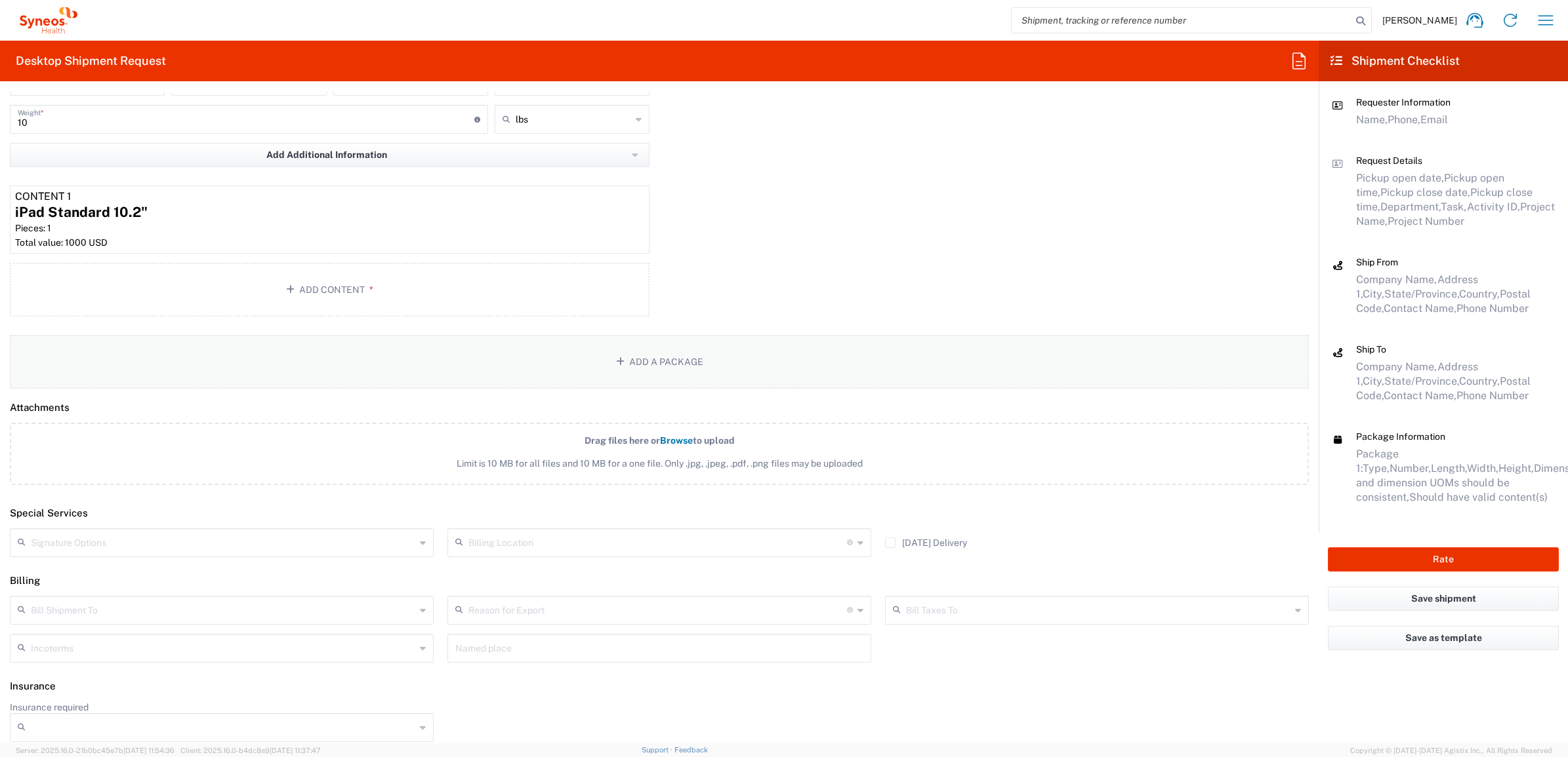
scroll to position [1333, 0]
click at [135, 546] on div "Signature Options" at bounding box center [221, 538] width 423 height 29
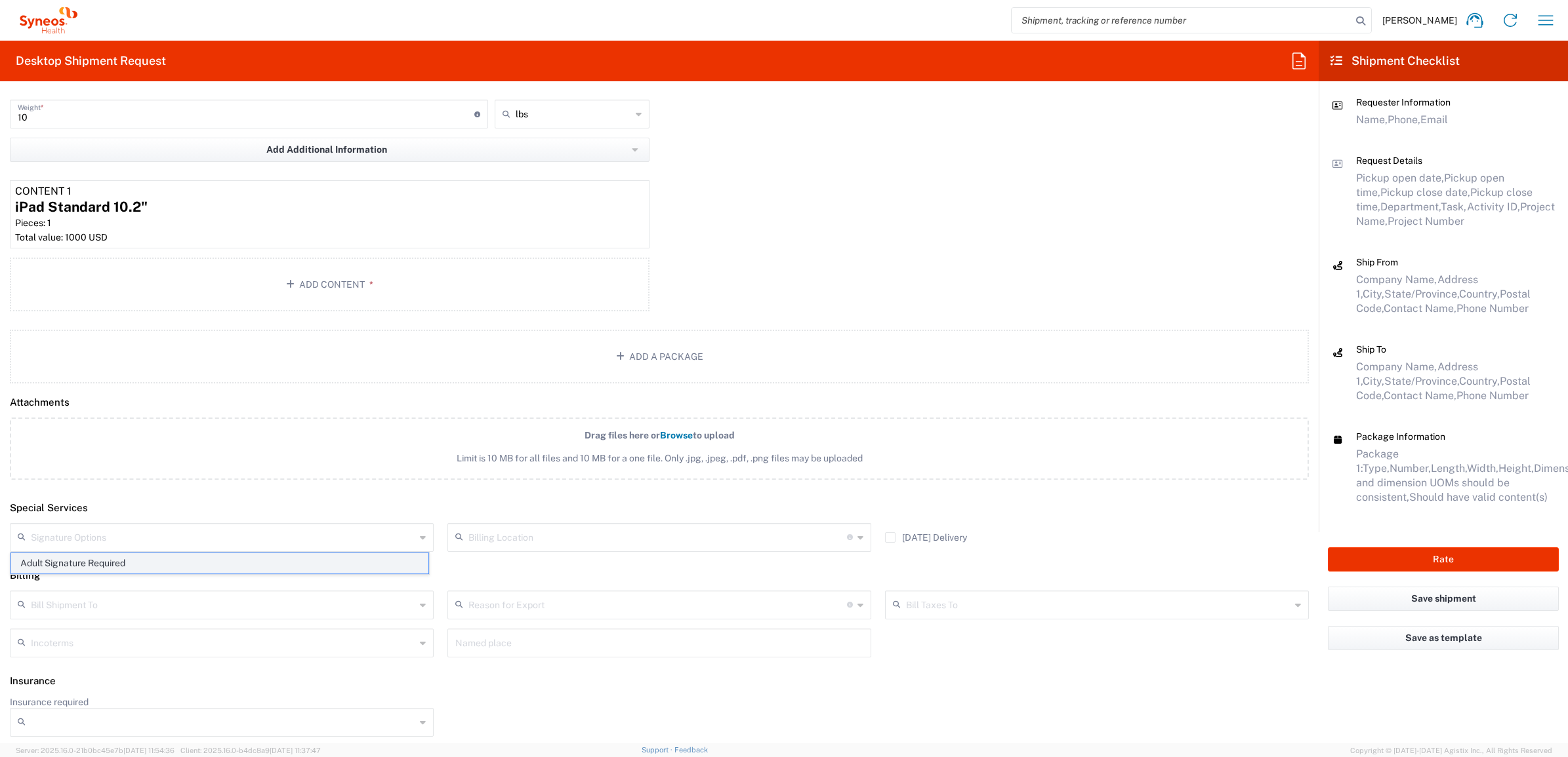
click at [142, 562] on span "Adult Signature Required" at bounding box center [219, 564] width 417 height 20
type input "Adult Signature Required"
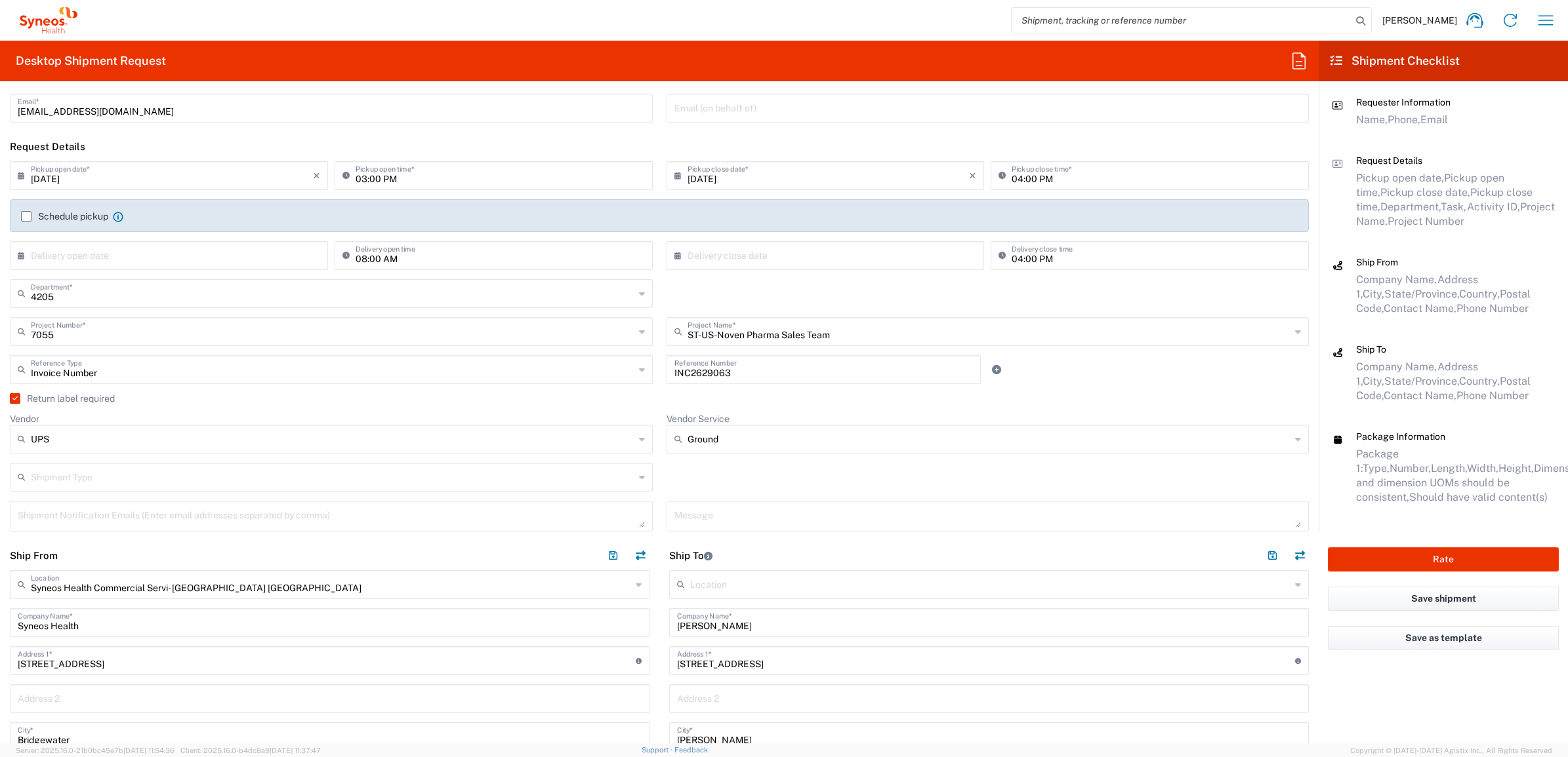
scroll to position [0, 0]
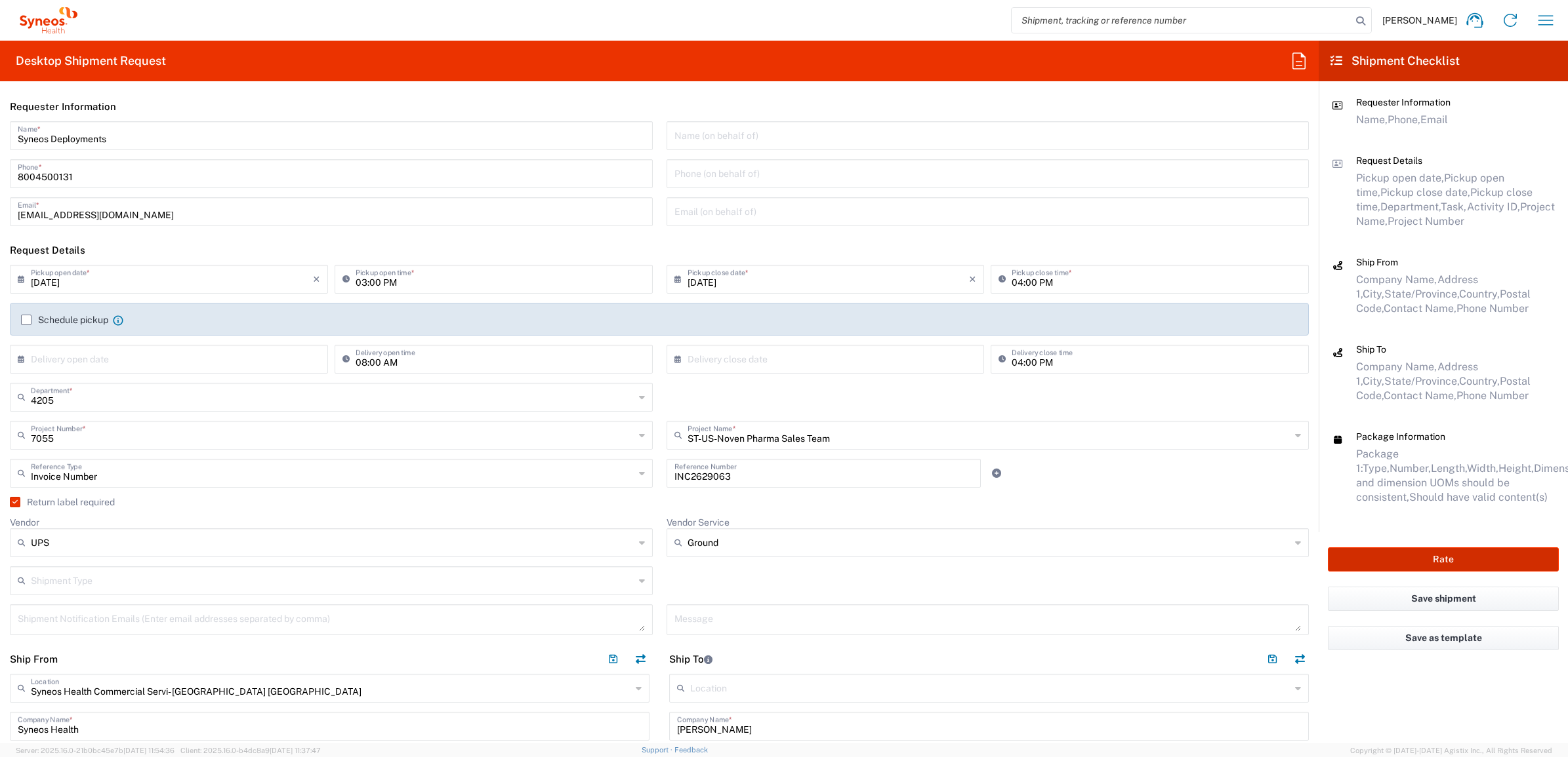
click at [1370, 554] on button "Rate" at bounding box center [1443, 559] width 231 height 25
type input "7055"
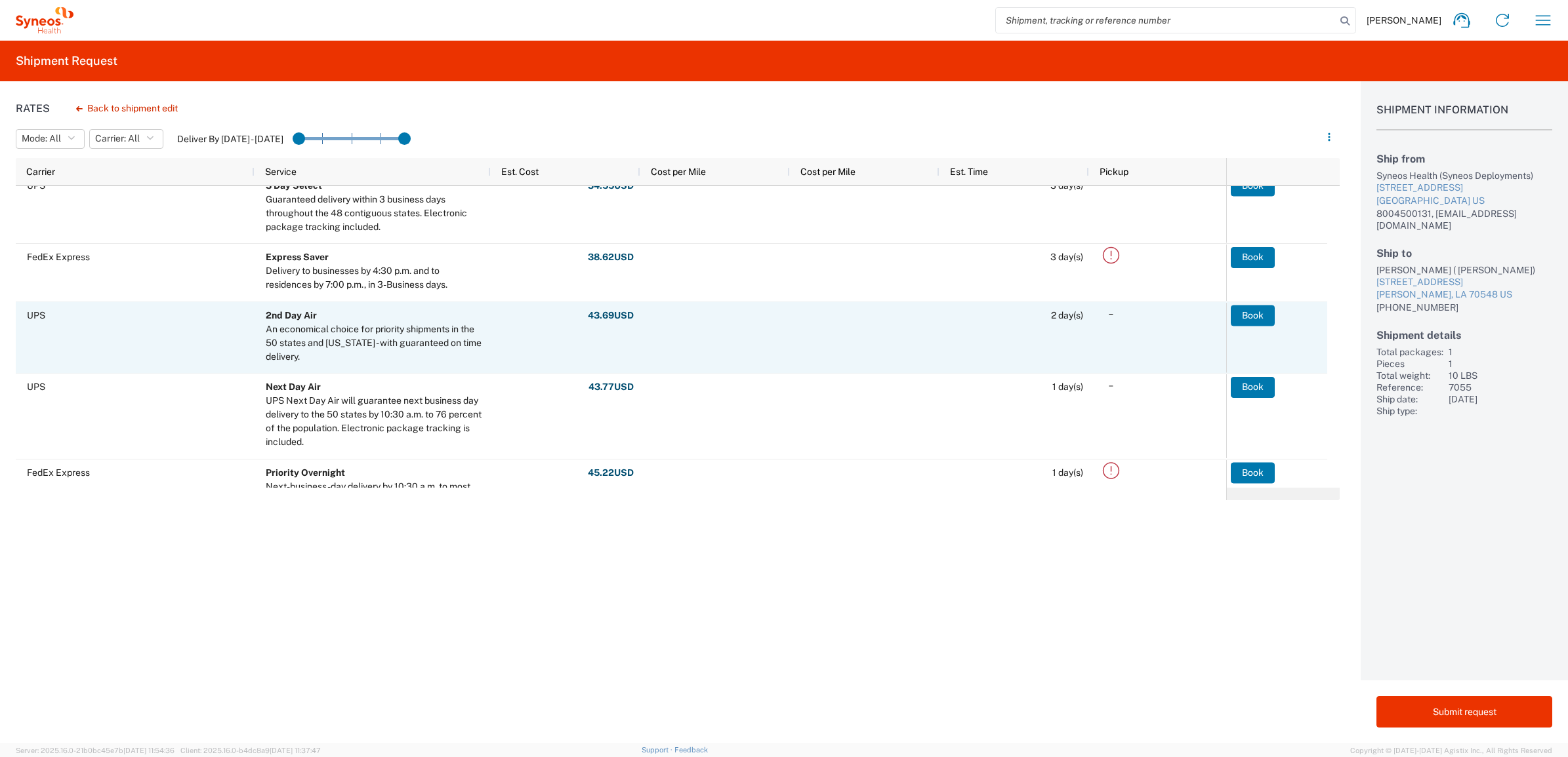
scroll to position [57, 0]
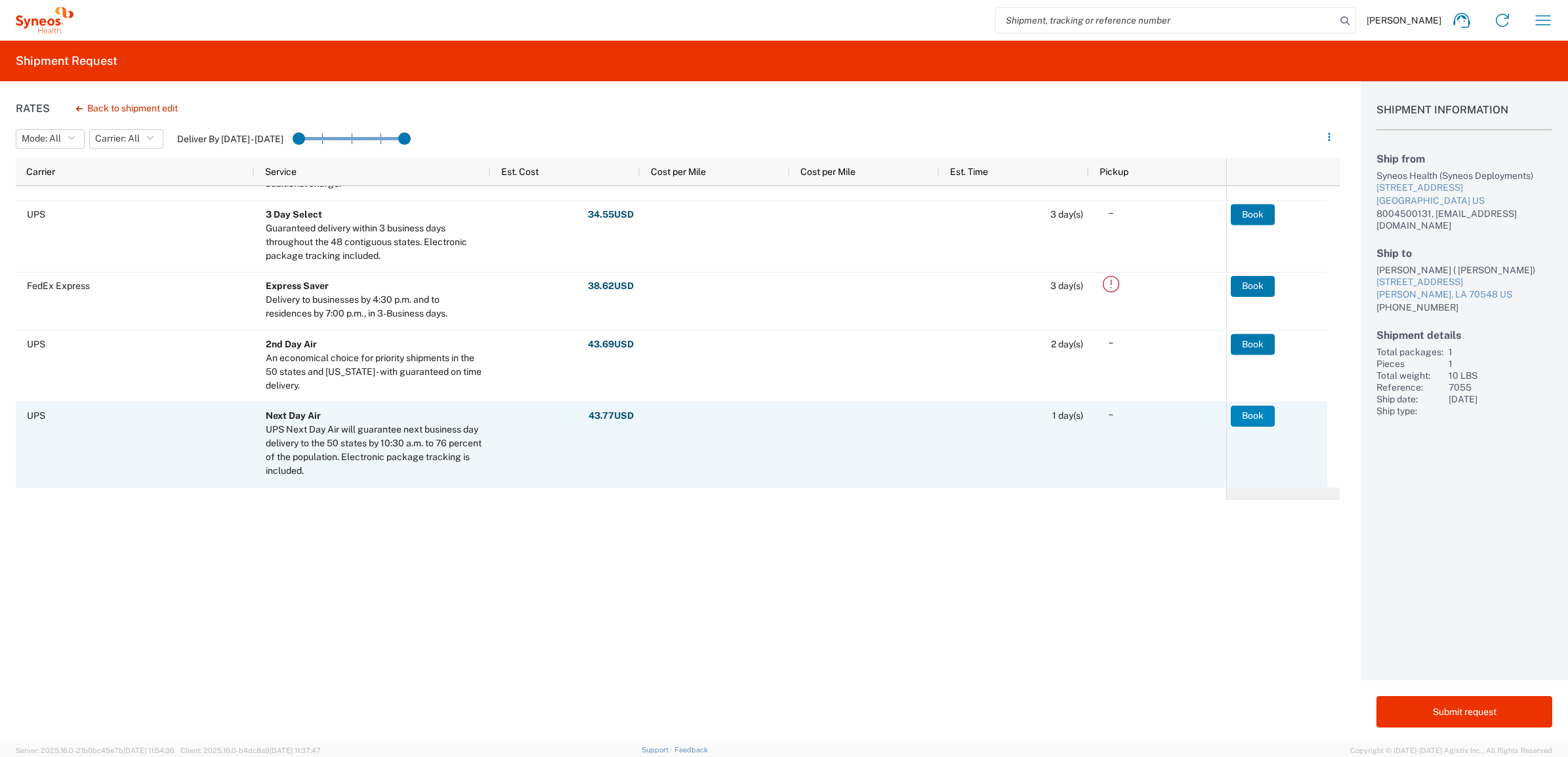
click at [1231, 412] on button "Book" at bounding box center [1252, 416] width 44 height 21
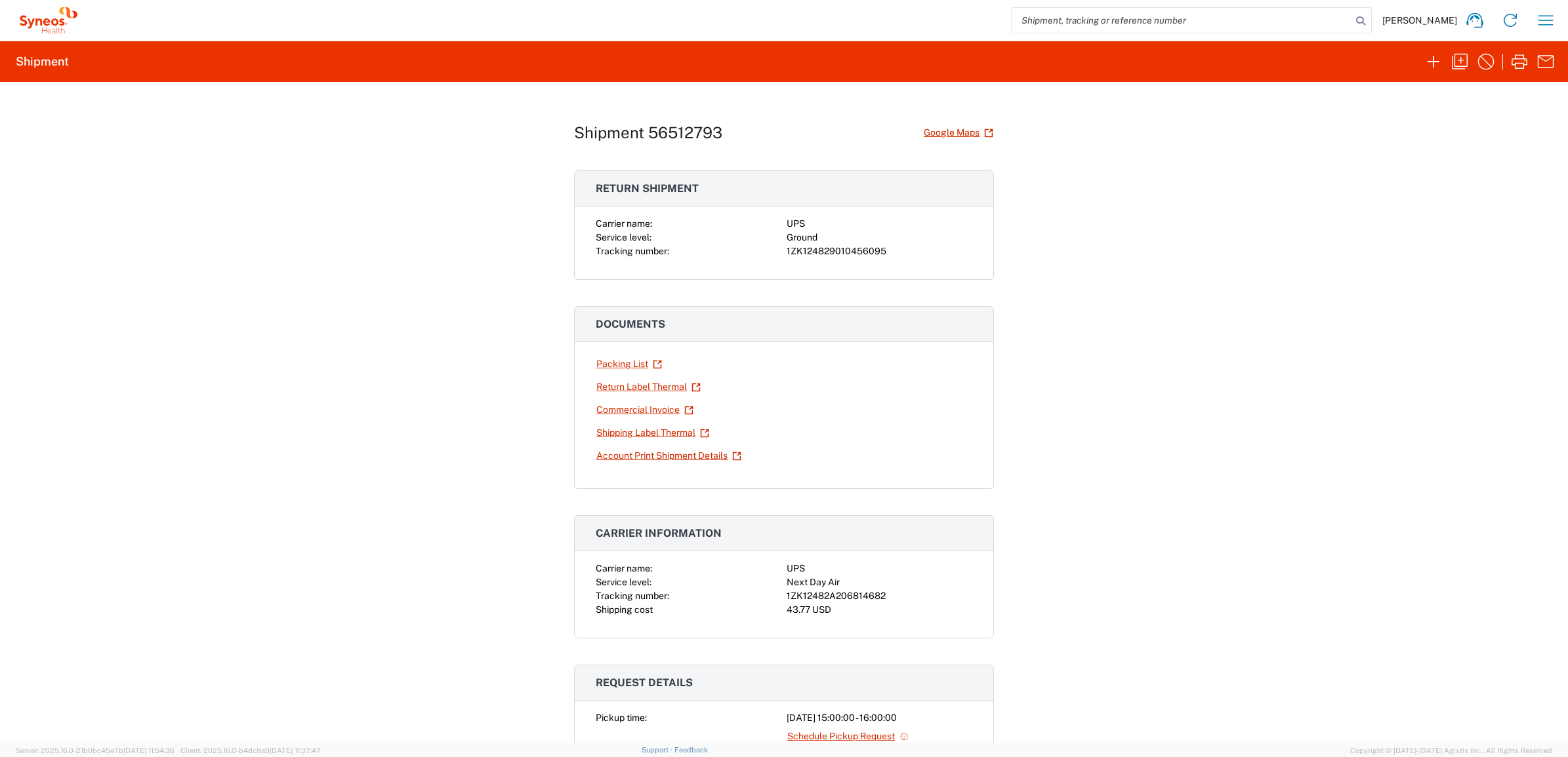
drag, startPoint x: 1237, startPoint y: 151, endPoint x: 1244, endPoint y: 143, distance: 10.6
click at [1244, 143] on div "Shipment 56512793 Google Maps Return shipment Carrier name: UPS Service level: …" at bounding box center [784, 413] width 1568 height 662
click at [1542, 18] on icon "button" at bounding box center [1545, 20] width 21 height 21
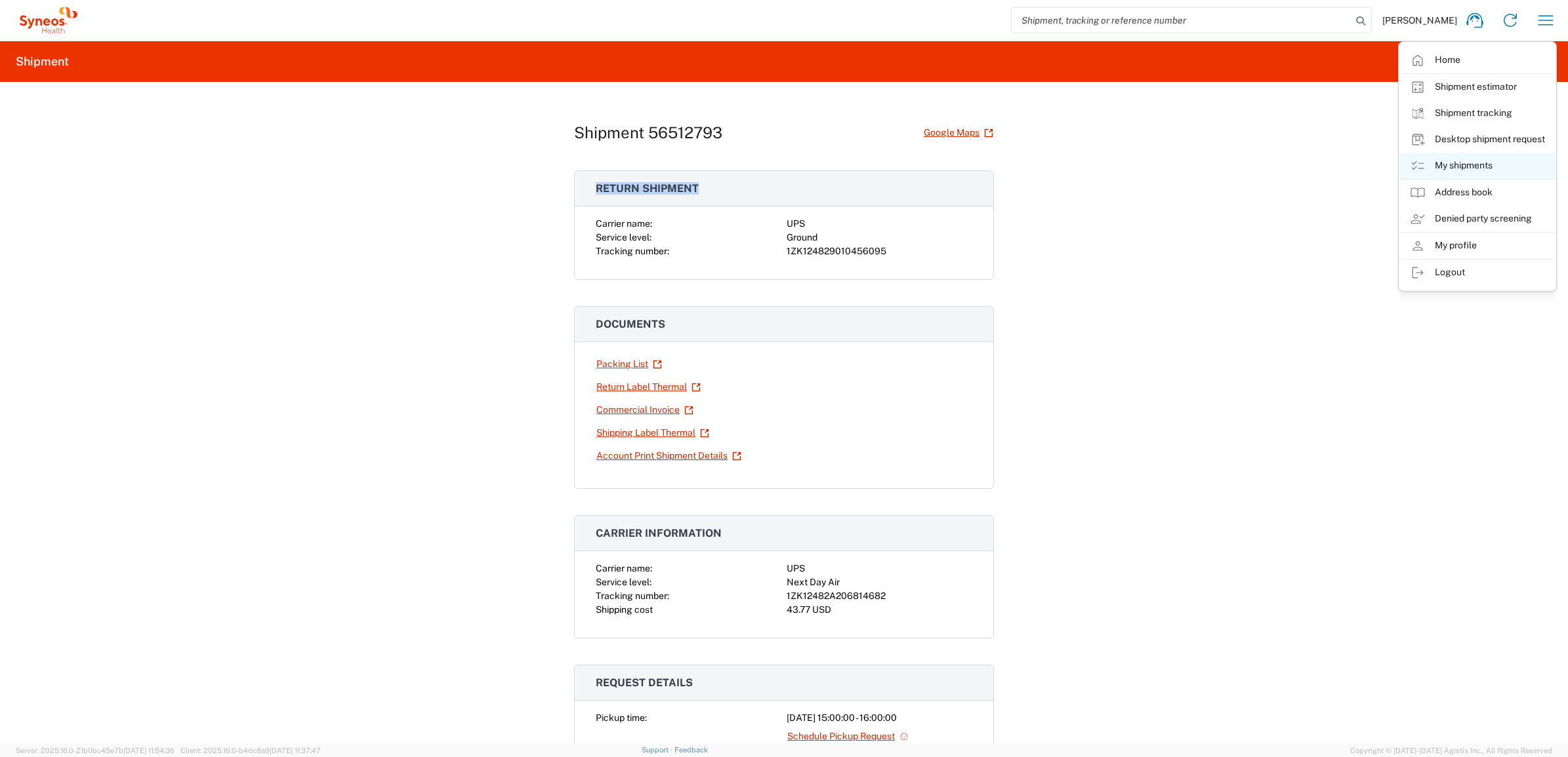
click at [1445, 159] on link "My shipments" at bounding box center [1477, 166] width 156 height 26
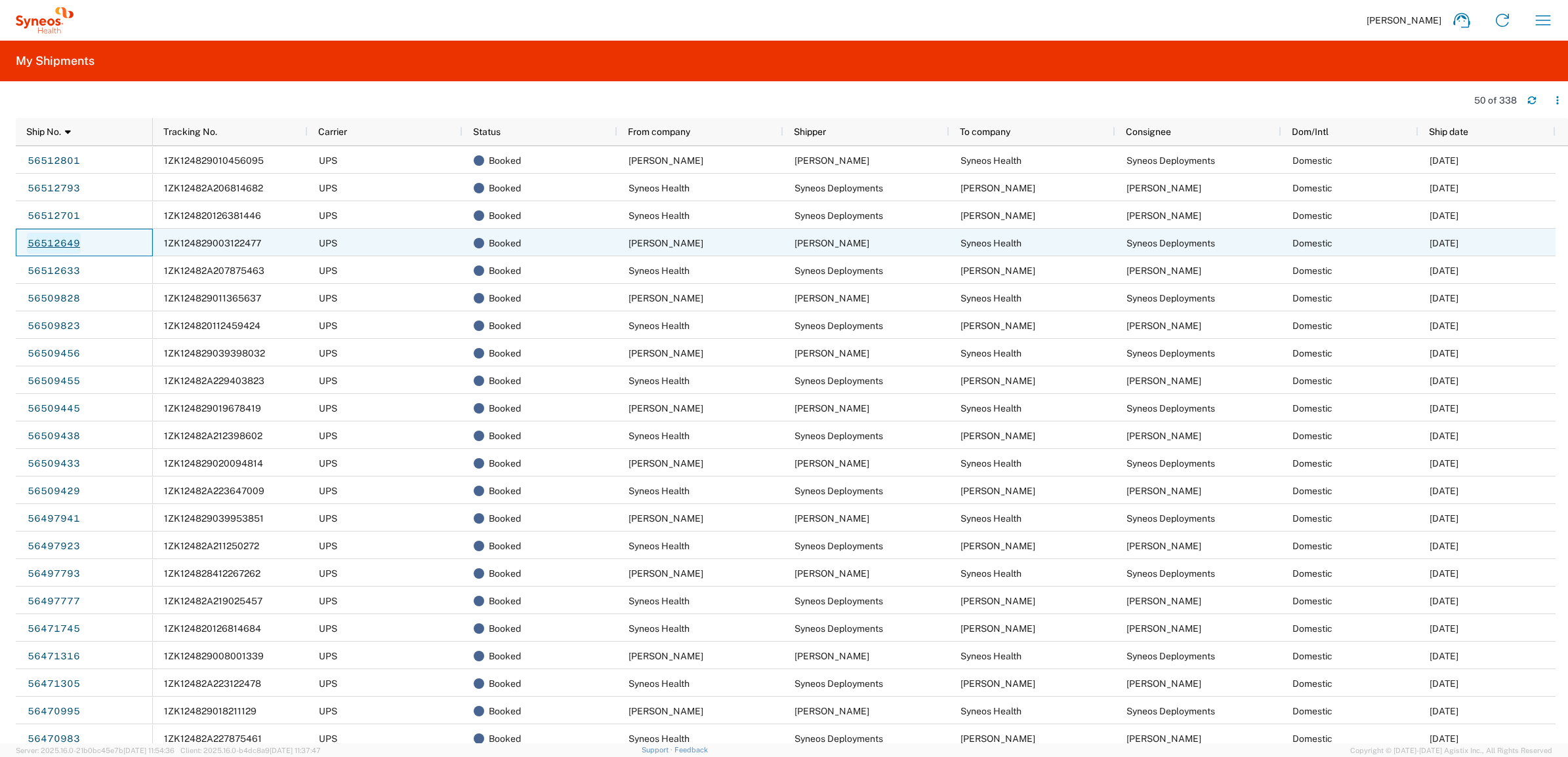
click at [56, 242] on link "56512649" at bounding box center [53, 243] width 54 height 21
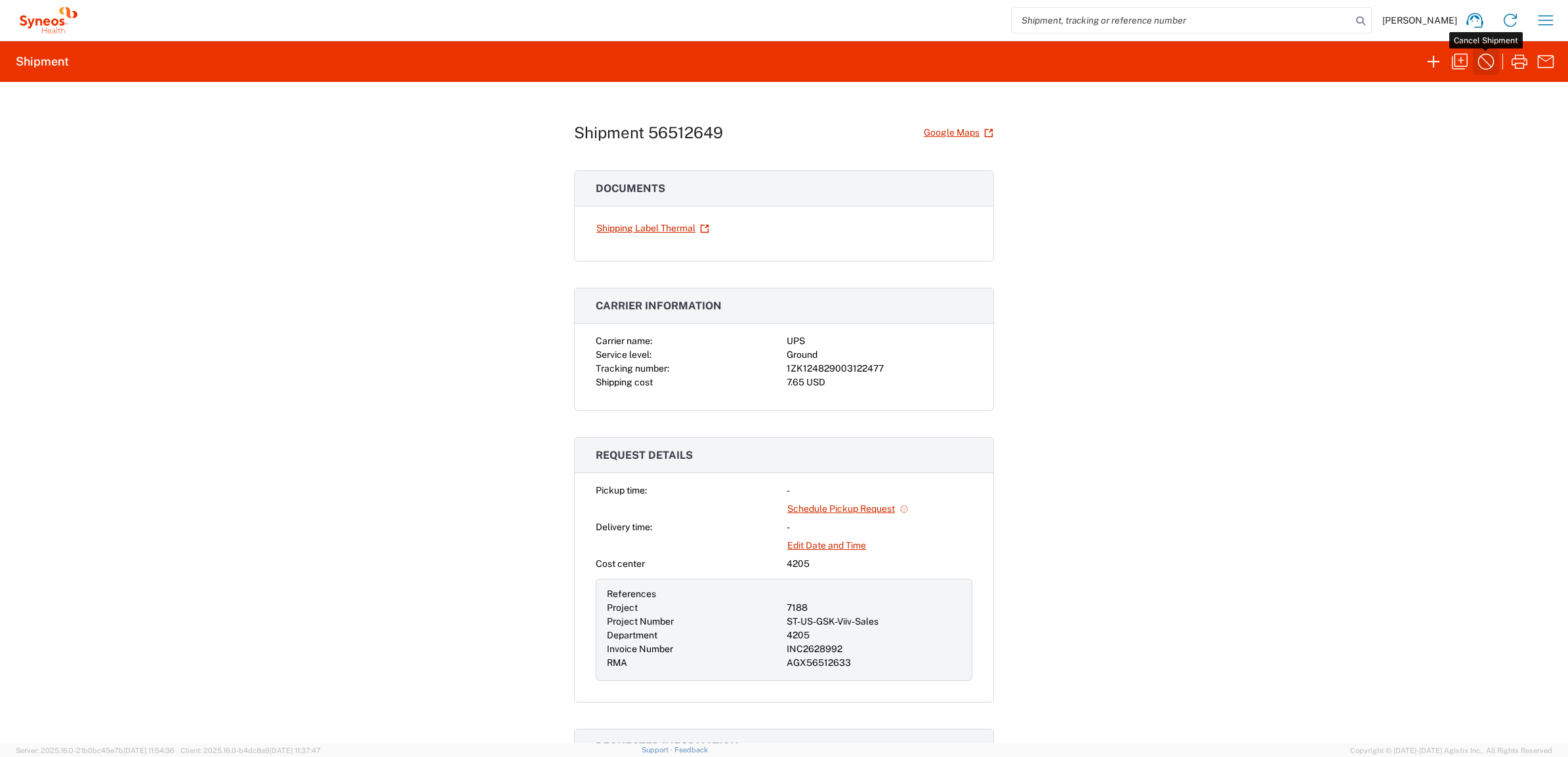
click at [1484, 60] on icon "button" at bounding box center [1485, 61] width 21 height 21
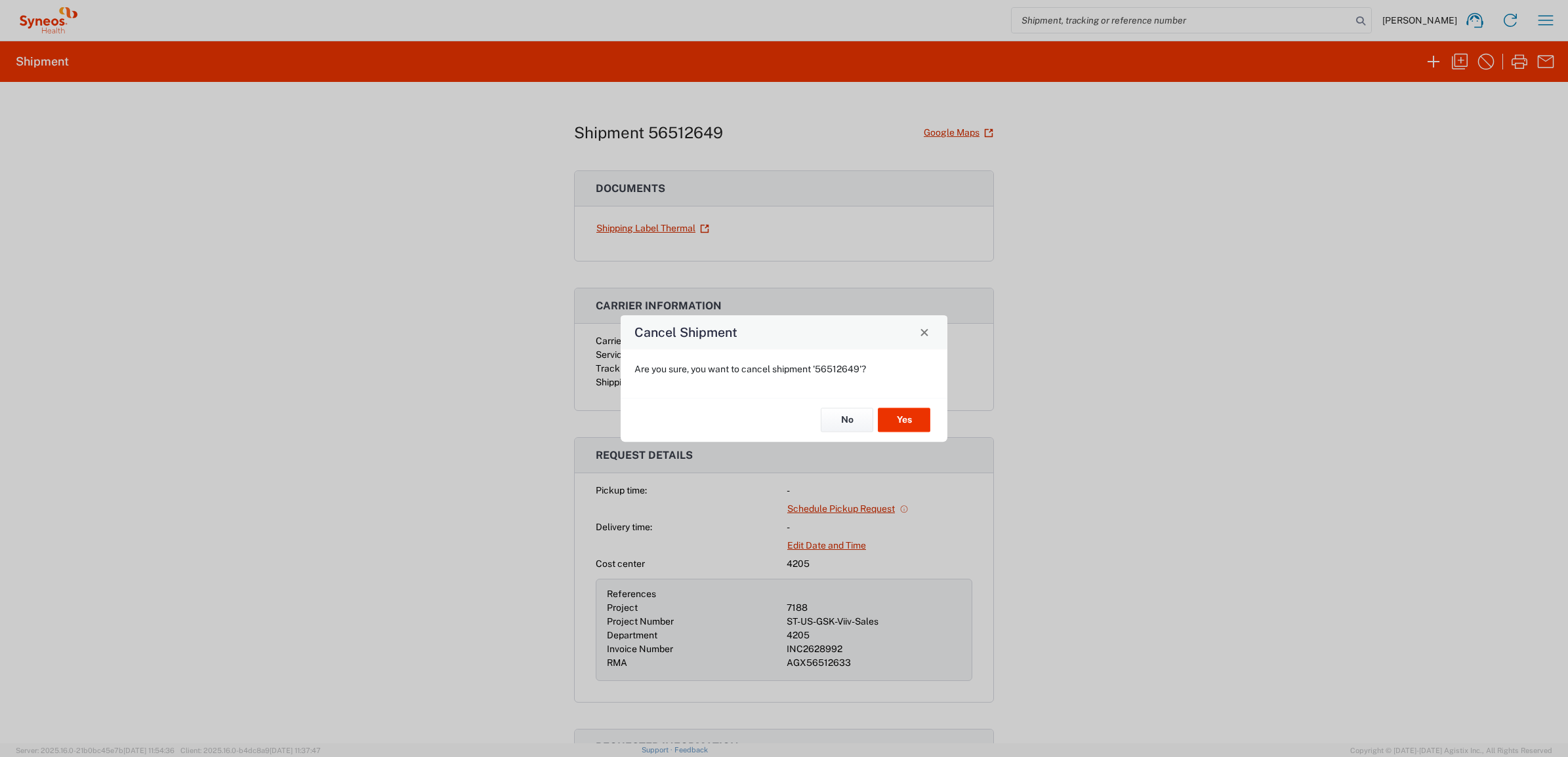
click at [916, 403] on div "No Yes" at bounding box center [783, 420] width 327 height 44
click at [907, 420] on button "Yes" at bounding box center [904, 421] width 53 height 25
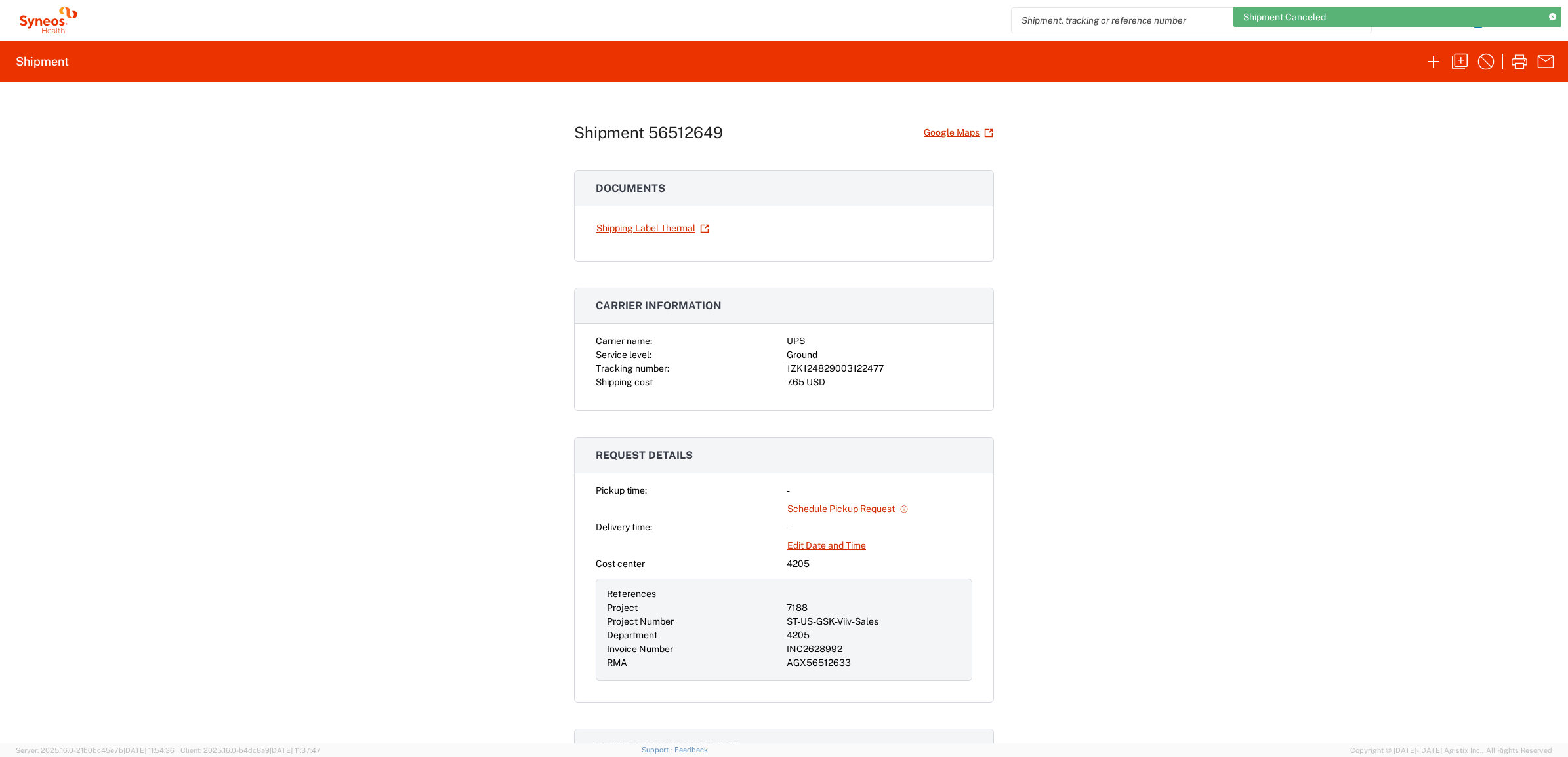
click at [1551, 17] on icon at bounding box center [1552, 17] width 7 height 7
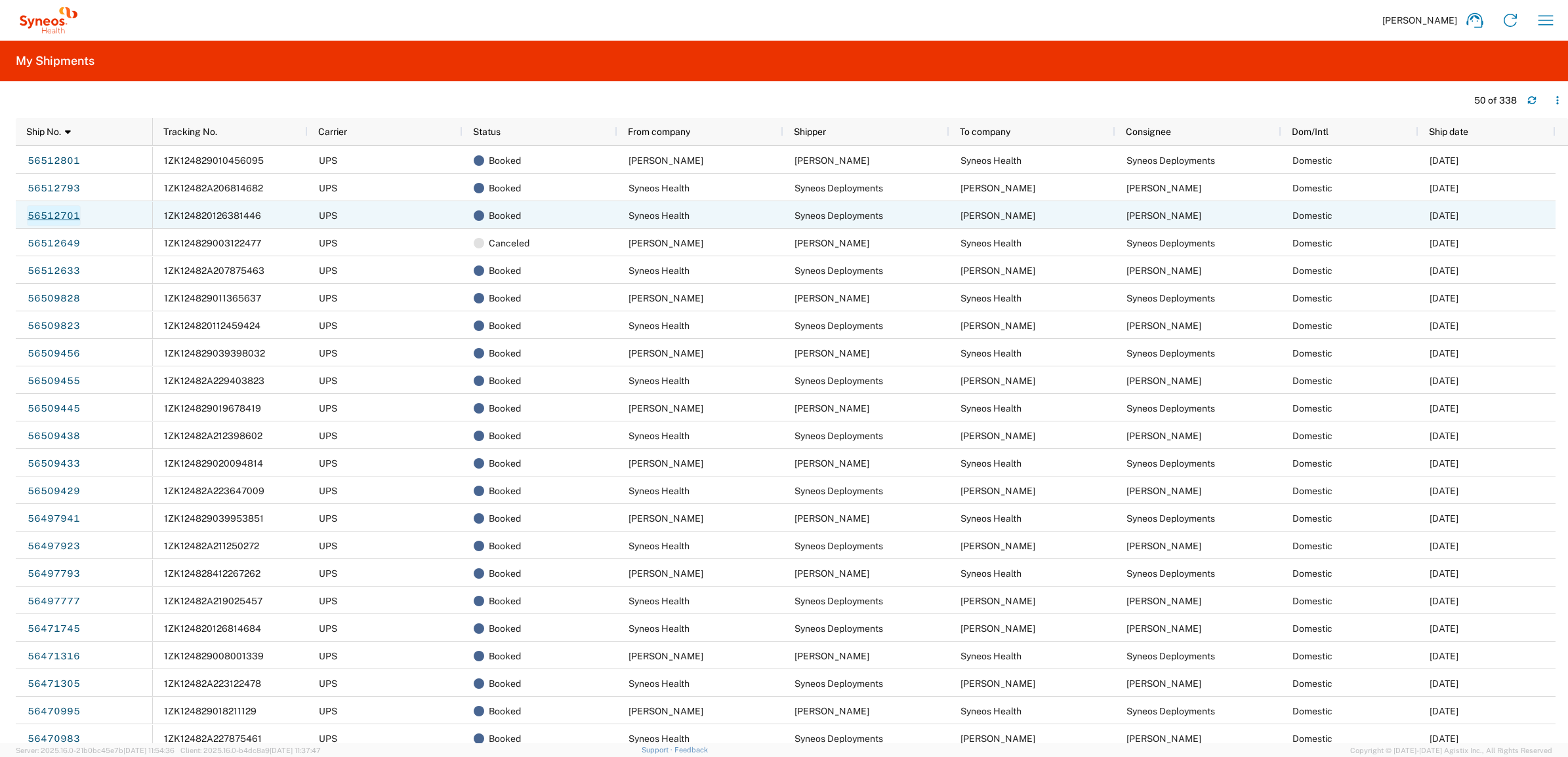
click at [72, 218] on link "56512701" at bounding box center [53, 216] width 54 height 21
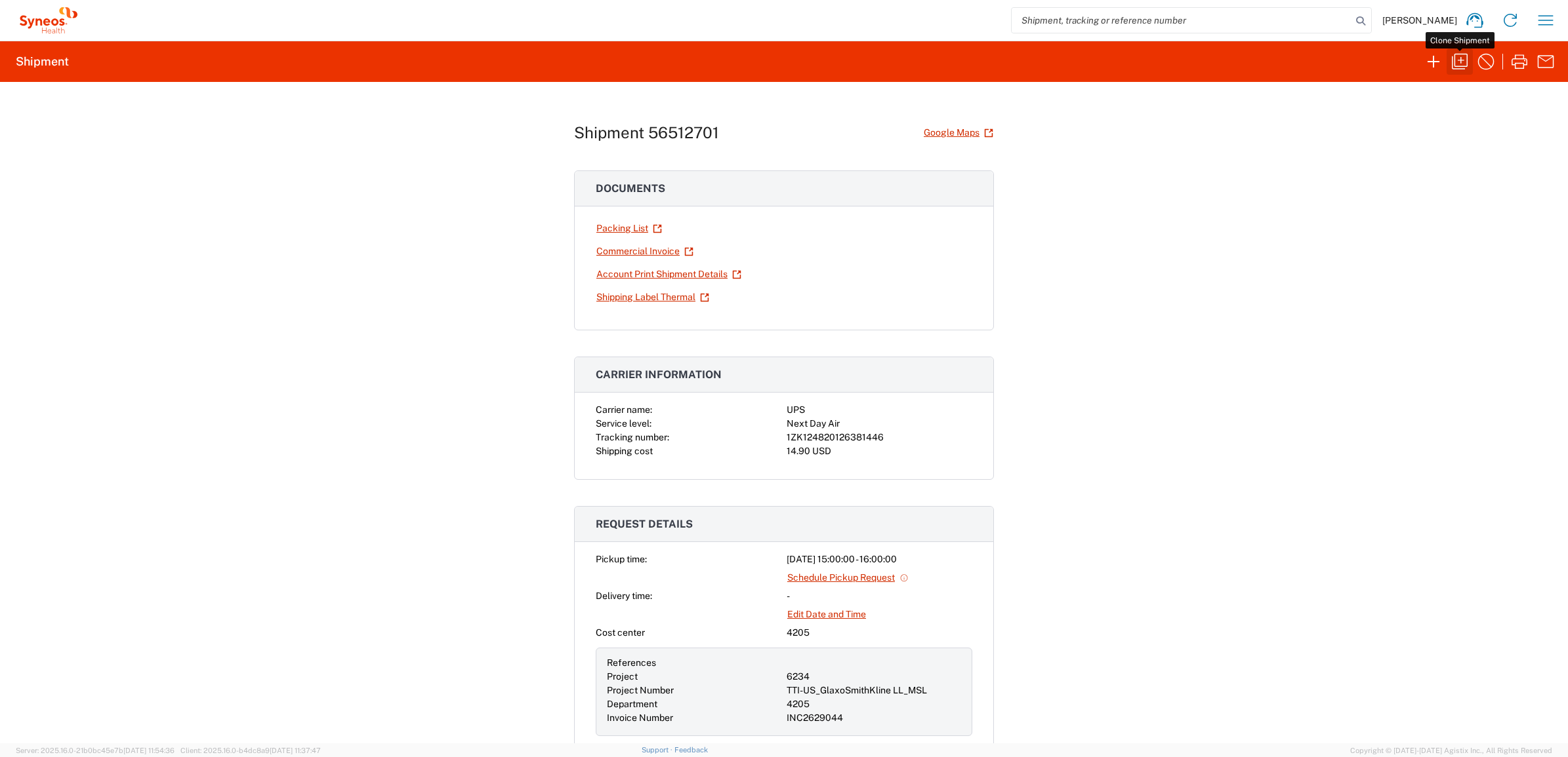
click at [1461, 62] on icon "button" at bounding box center [1459, 61] width 21 height 21
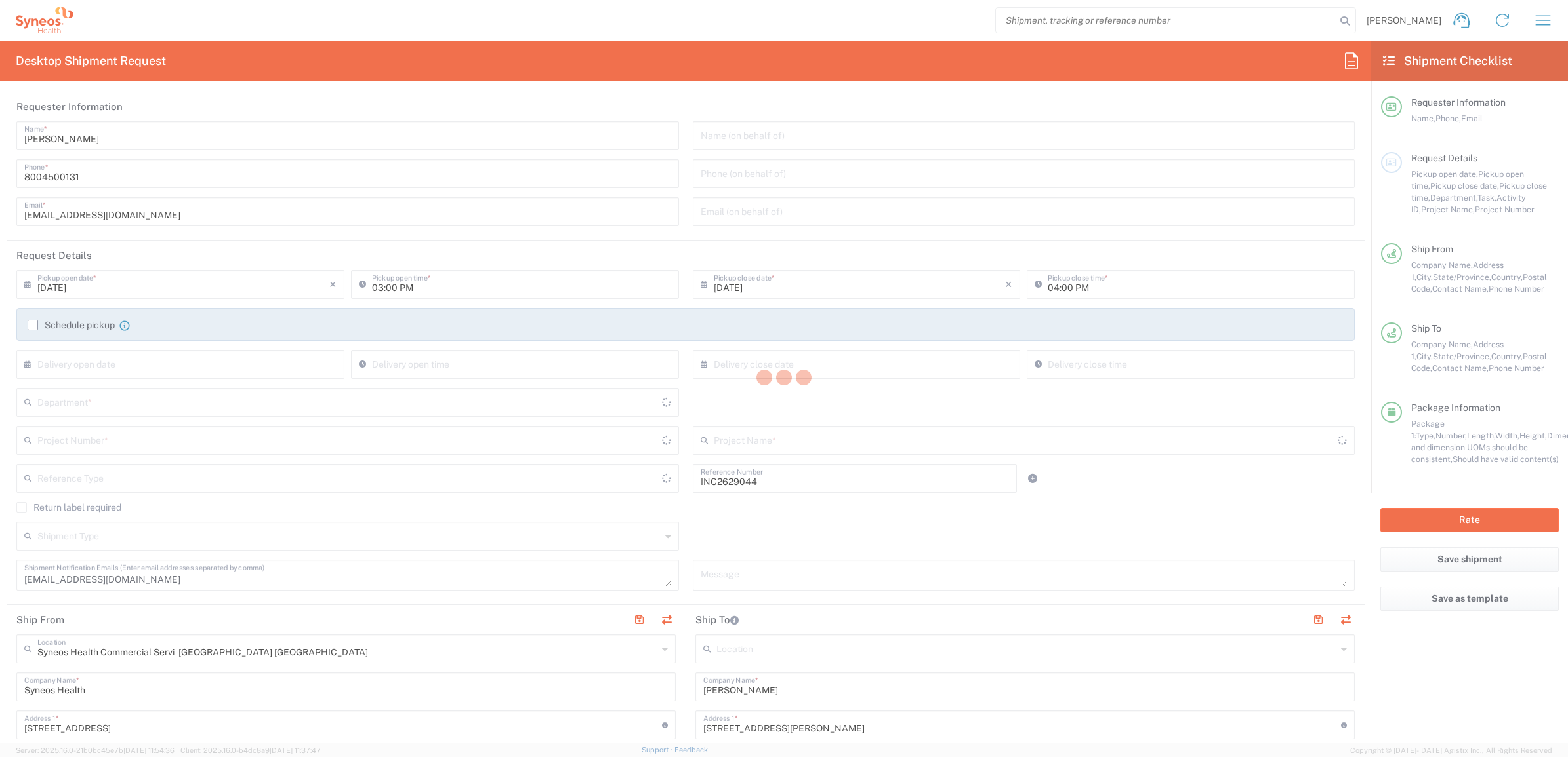
type input "6234"
type input "[US_STATE]"
type input "[GEOGRAPHIC_DATA]"
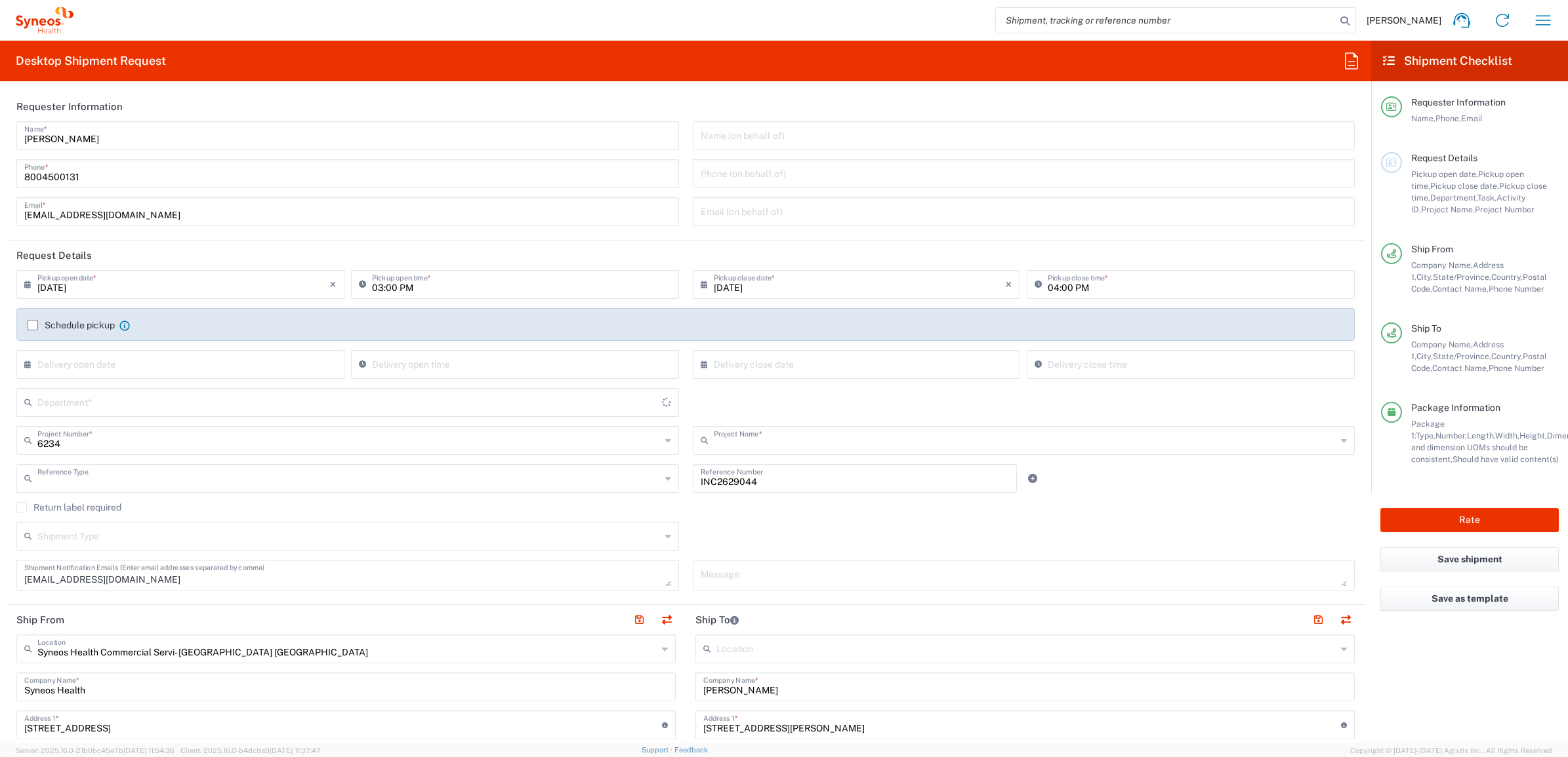
type input "TTI-US_GlaxoSmithKline LL_MSL"
type input "Invoice Number"
type input "[US_STATE]"
type input "[GEOGRAPHIC_DATA]"
type input "4205"
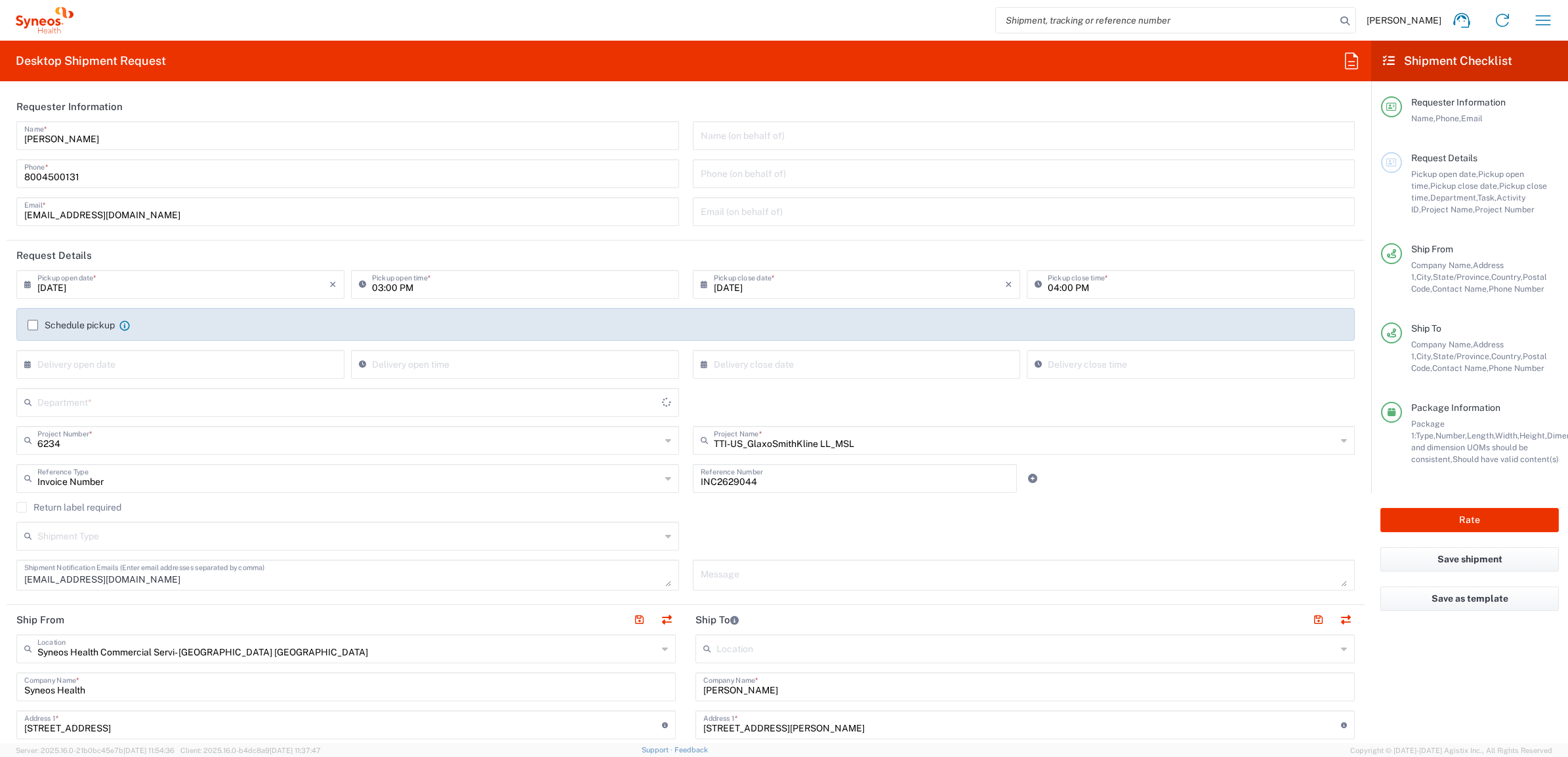
type input "Your Packaging"
drag, startPoint x: 99, startPoint y: 133, endPoint x: 91, endPoint y: 102, distance: 32.0
click at [0, 89] on html "[PERSON_NAME] Home Shipment estimator Shipment tracking Desktop shipment reques…" at bounding box center [784, 378] width 1568 height 757
type input "Syneos Deployments"
click at [405, 81] on agx-form-header "Desktop Shipment Request" at bounding box center [685, 61] width 1371 height 40
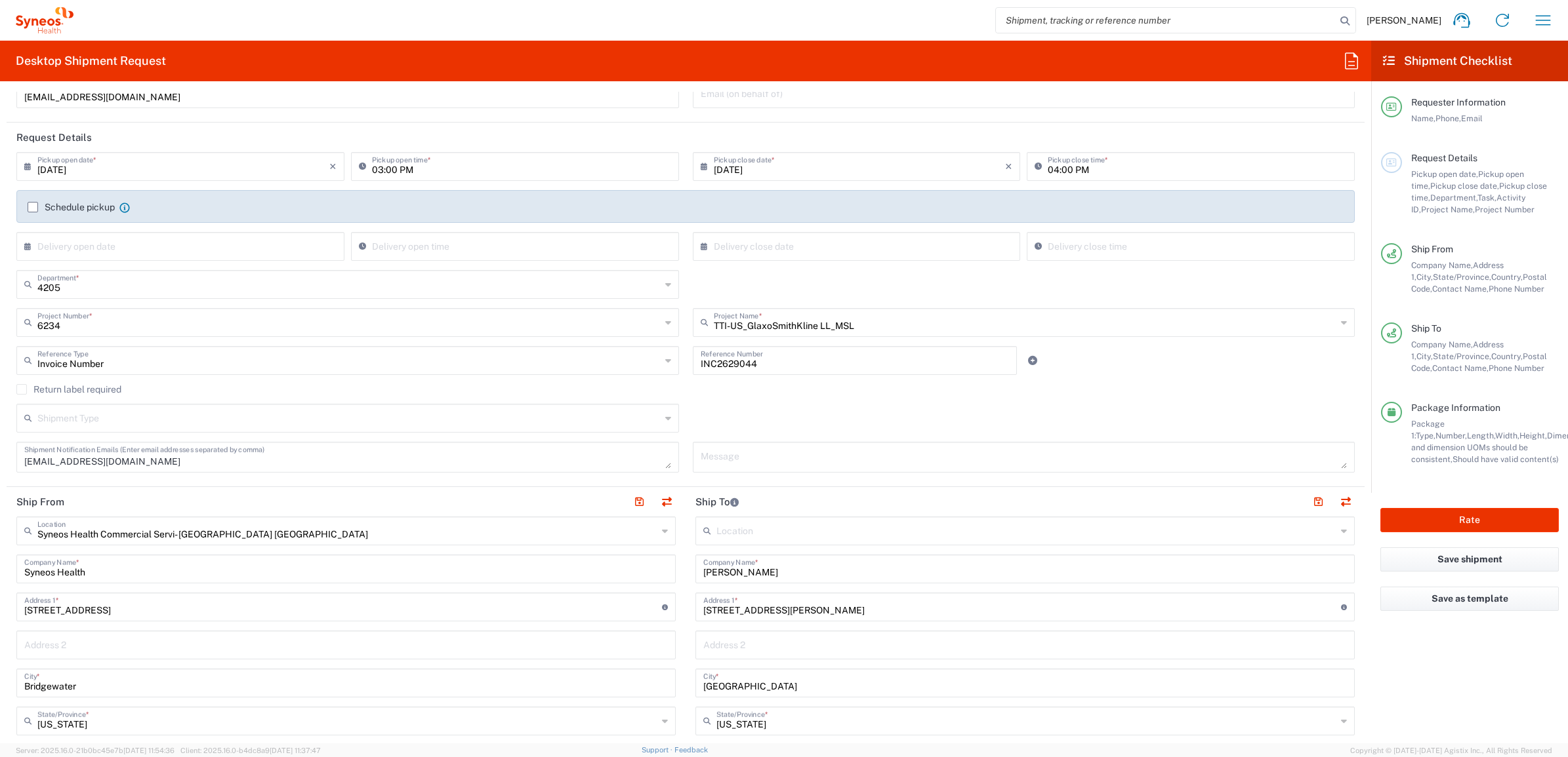
scroll to position [246, 0]
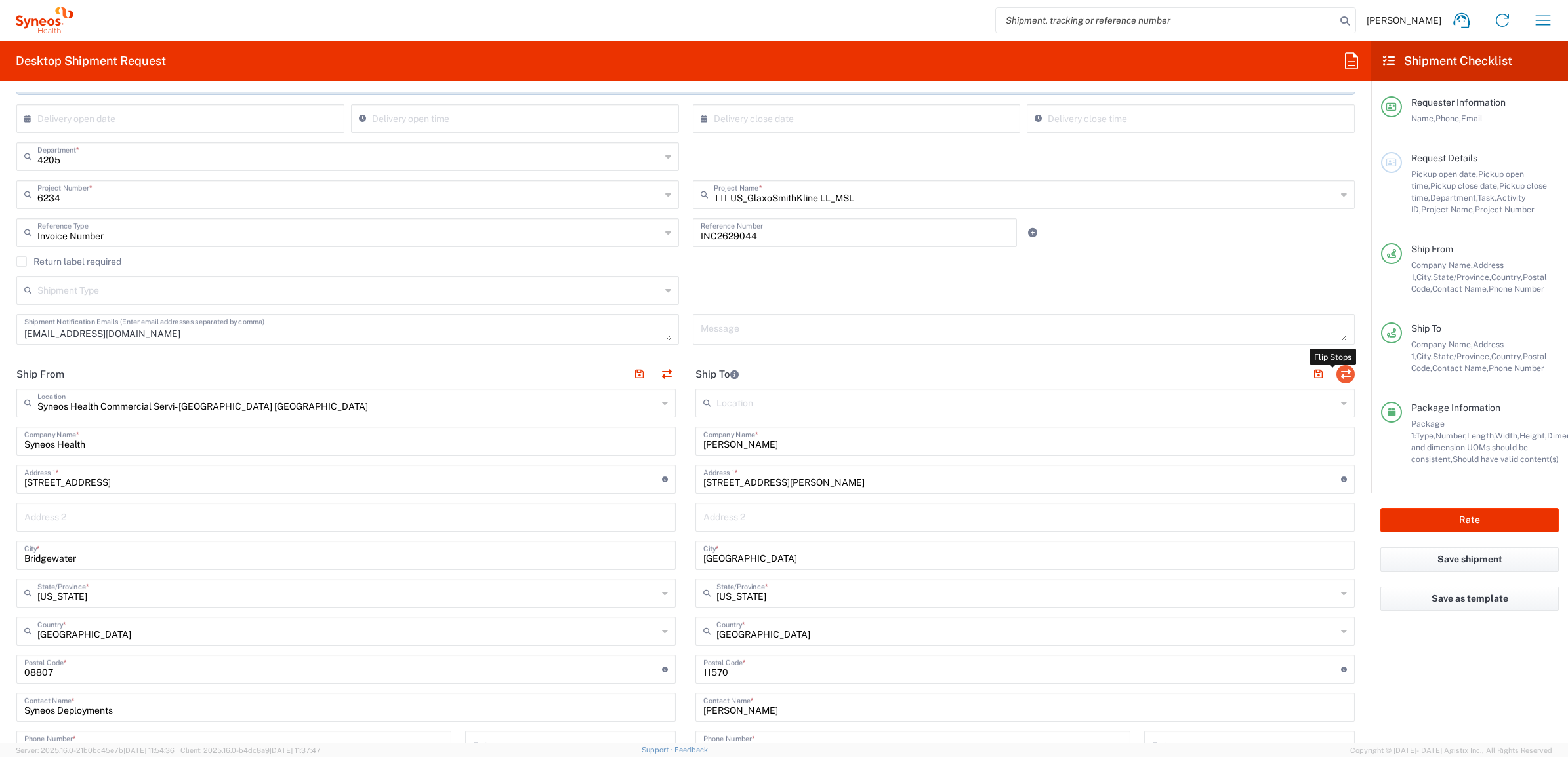
click at [1336, 376] on button "button" at bounding box center [1345, 374] width 18 height 18
type input "[PERSON_NAME]"
type input "[STREET_ADDRESS][PERSON_NAME]"
type input "[GEOGRAPHIC_DATA]"
type input "[US_STATE]"
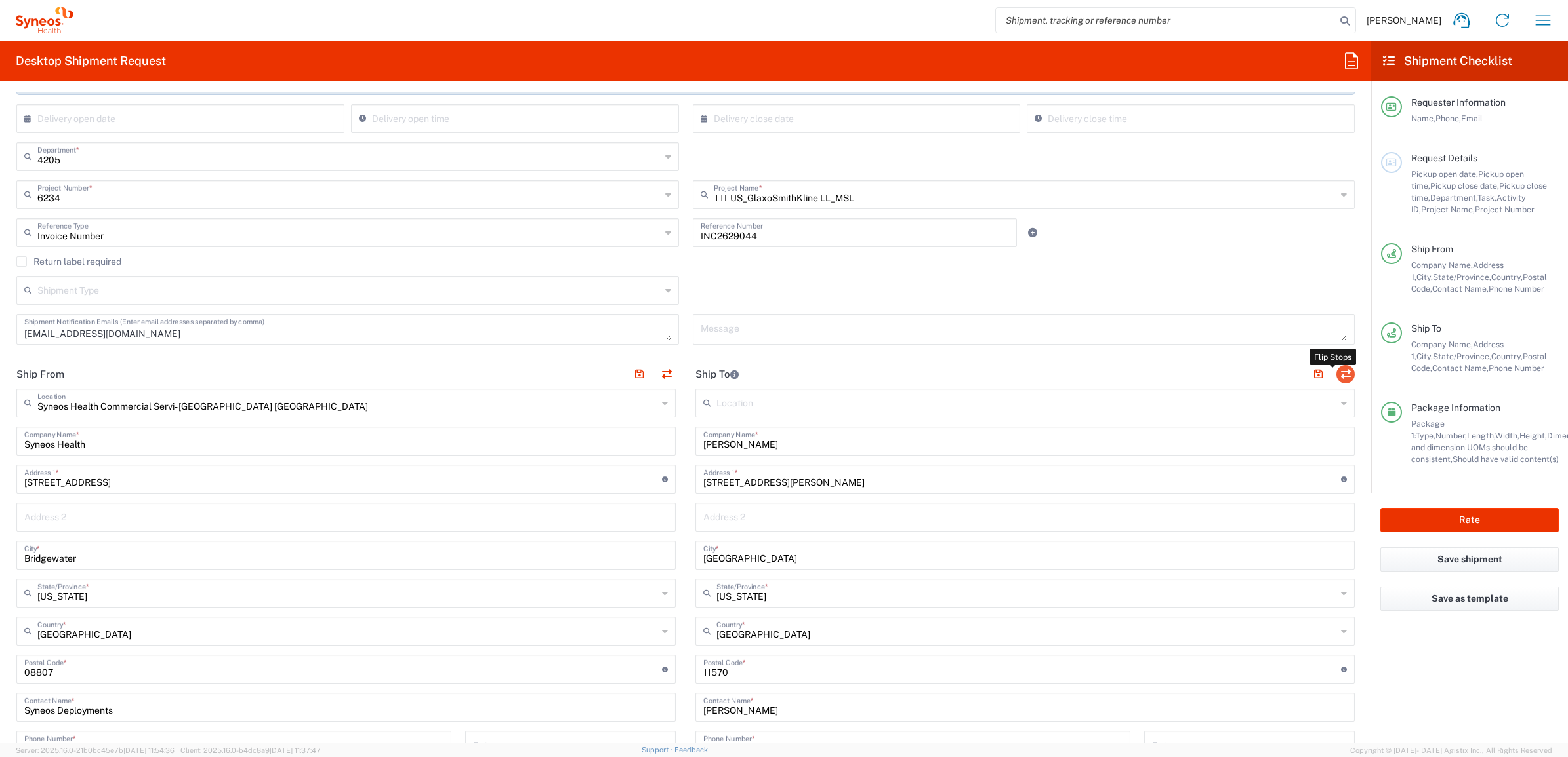
type input "11570"
type input "[PERSON_NAME]"
type input "[PHONE_NUMBER]"
type input "EORI"
type input "Syneos Health Commercial Servi- [GEOGRAPHIC_DATA] [GEOGRAPHIC_DATA]"
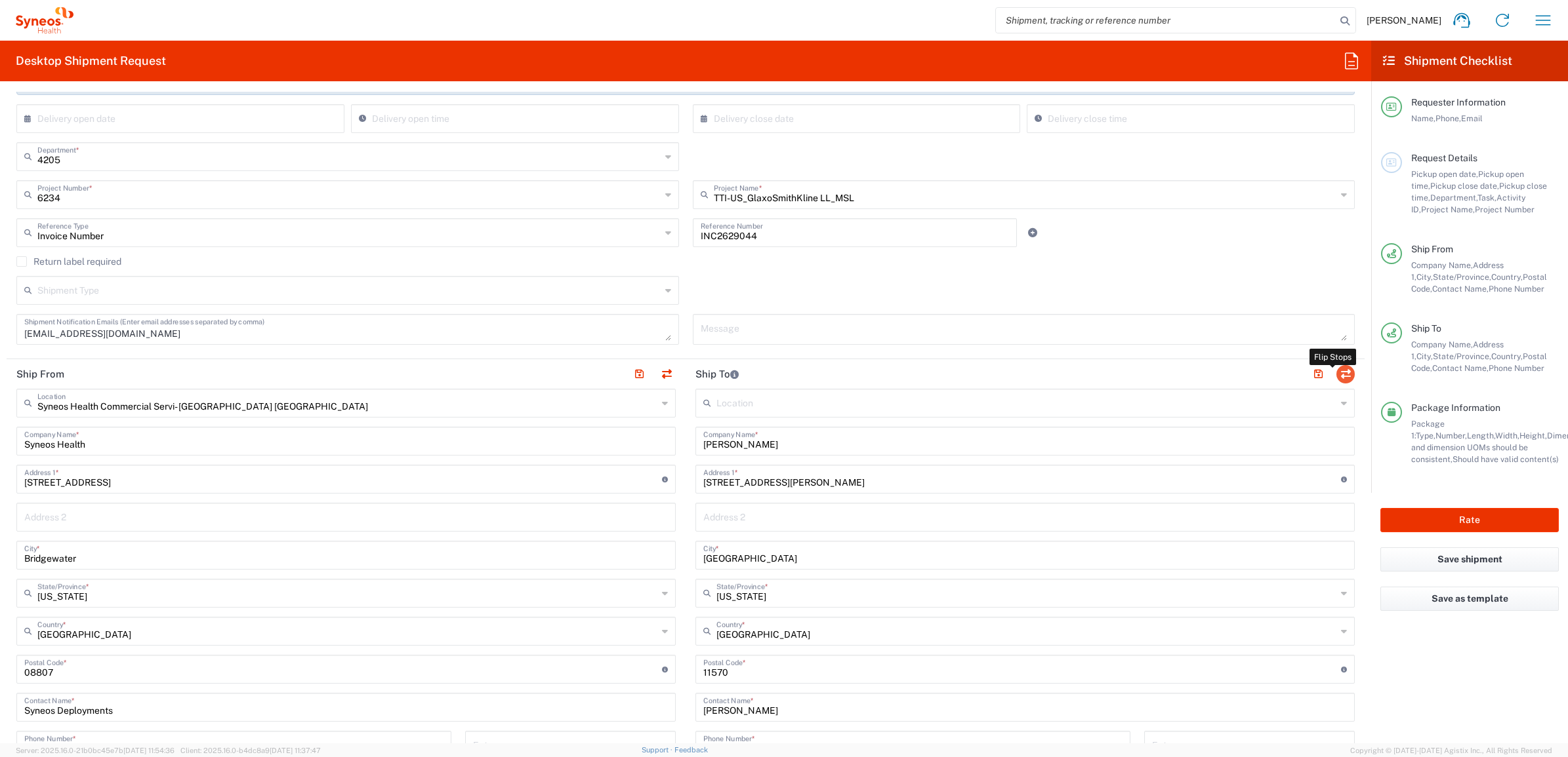
type input "Syneos Health"
type input "[STREET_ADDRESS]"
type input "Bridgewater"
type input "[US_STATE]"
type input "08807"
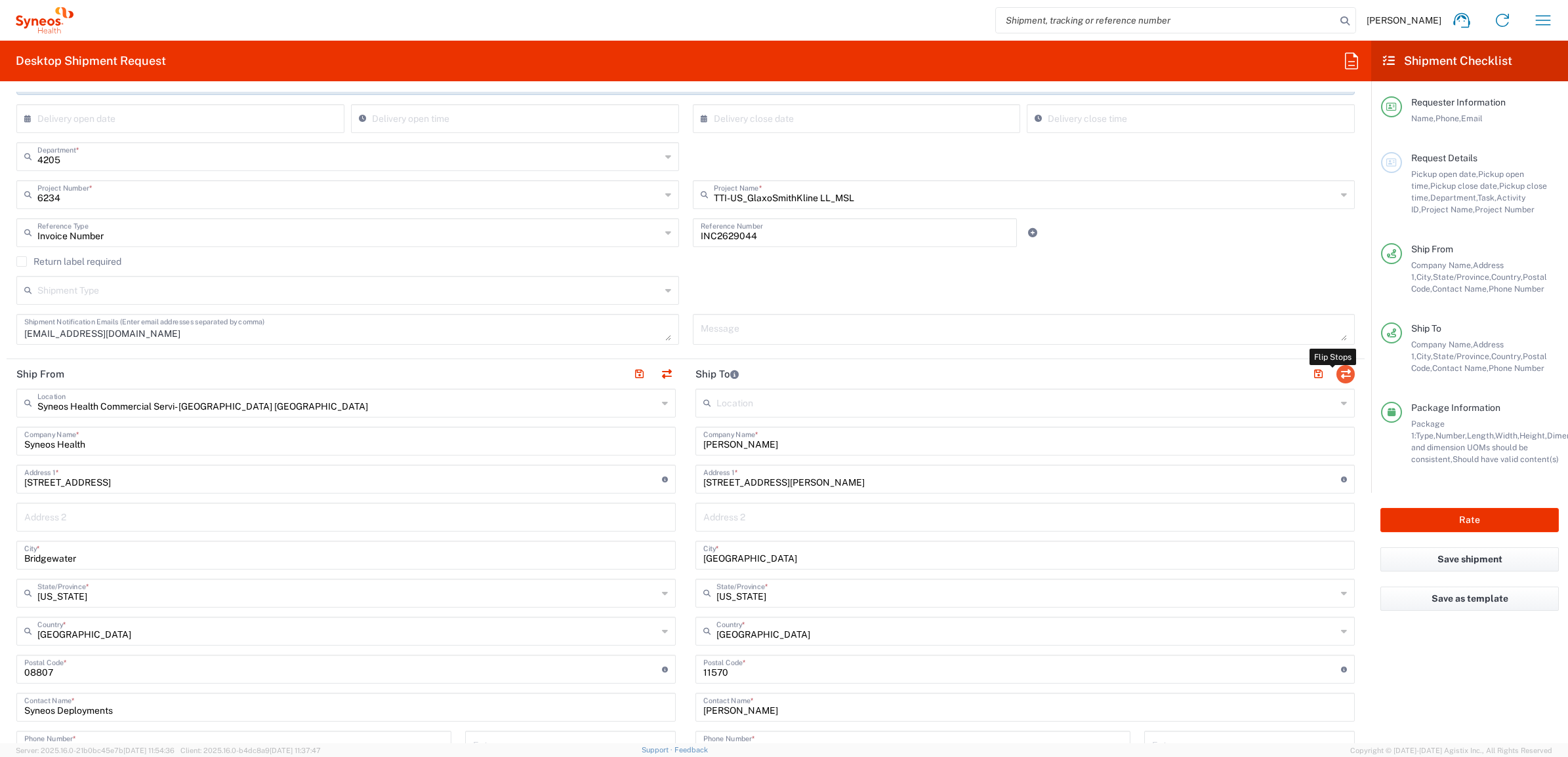
type input "Syneos Deployments"
type input "8004500131"
type input "[EMAIL_ADDRESS][DOMAIN_NAME]"
type input "TIN"
type input "522111058"
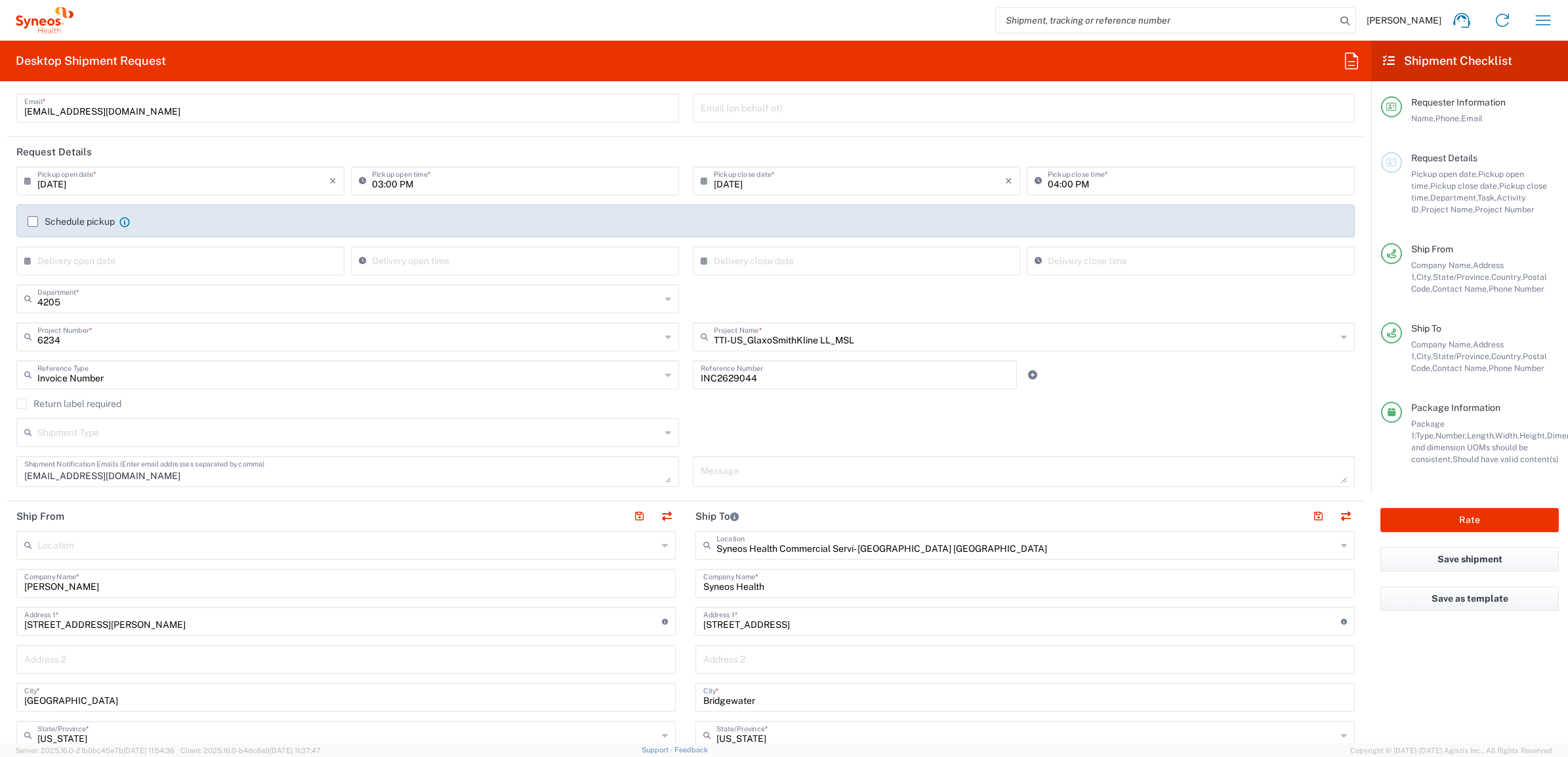
scroll to position [0, 0]
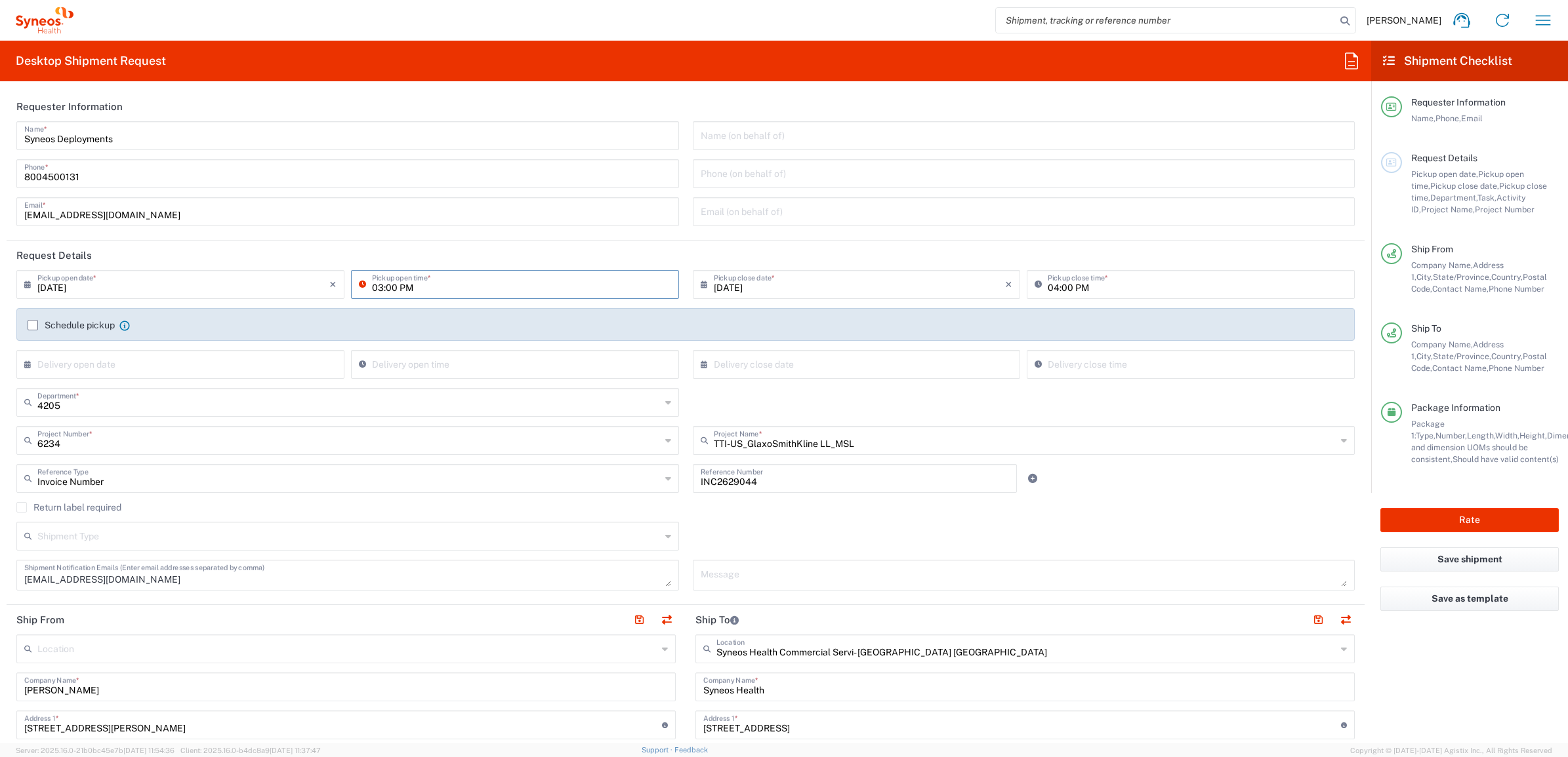
click at [388, 287] on input "03:00 PM" at bounding box center [521, 283] width 299 height 23
drag, startPoint x: 390, startPoint y: 290, endPoint x: 397, endPoint y: 286, distance: 8.1
click at [390, 289] on input "03:00 PM" at bounding box center [521, 283] width 299 height 23
type input "03:30 PM"
click at [664, 248] on header "Request Details" at bounding box center [685, 255] width 1358 height 30
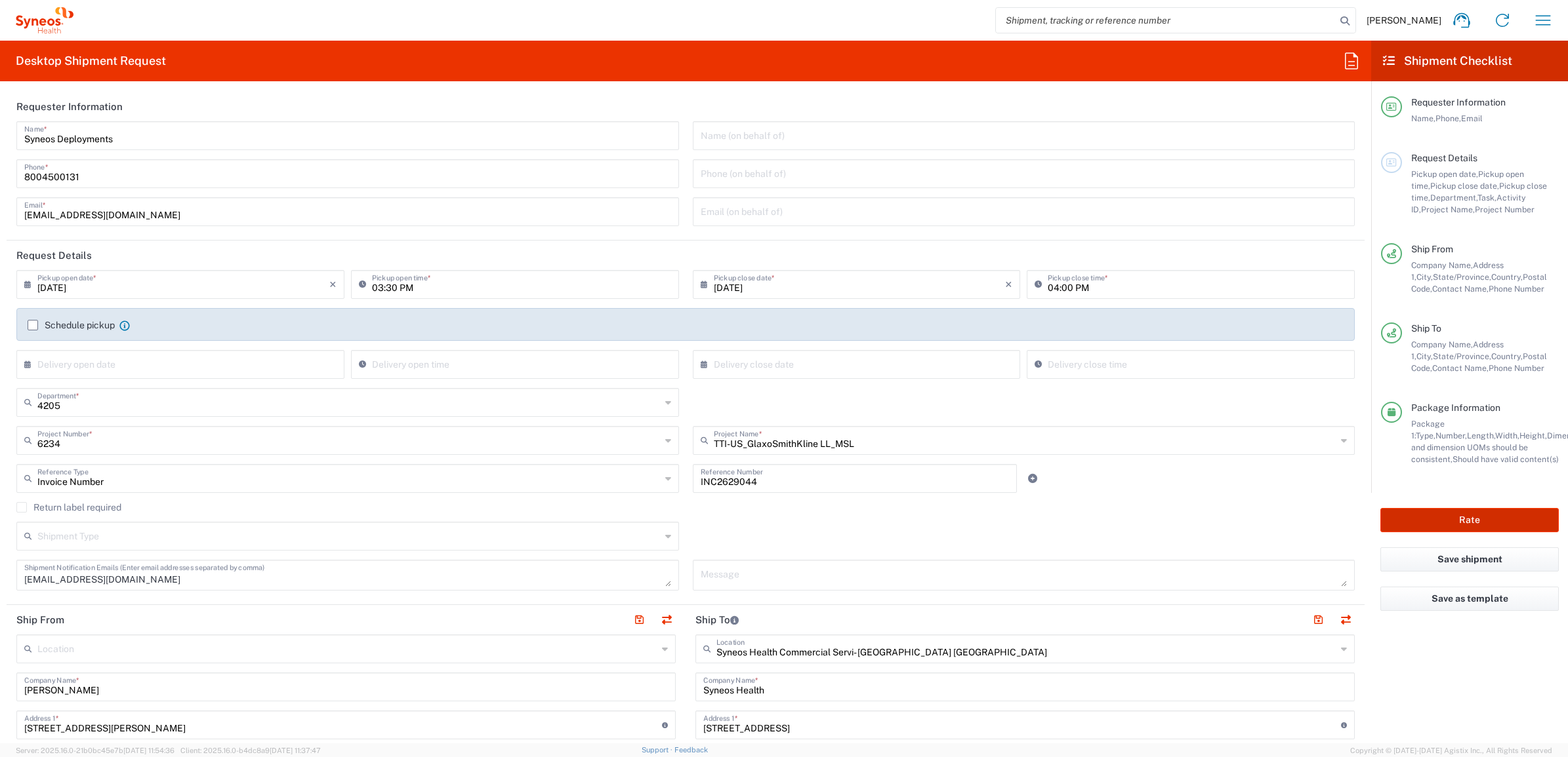
click at [1414, 509] on button "Rate" at bounding box center [1468, 521] width 178 height 25
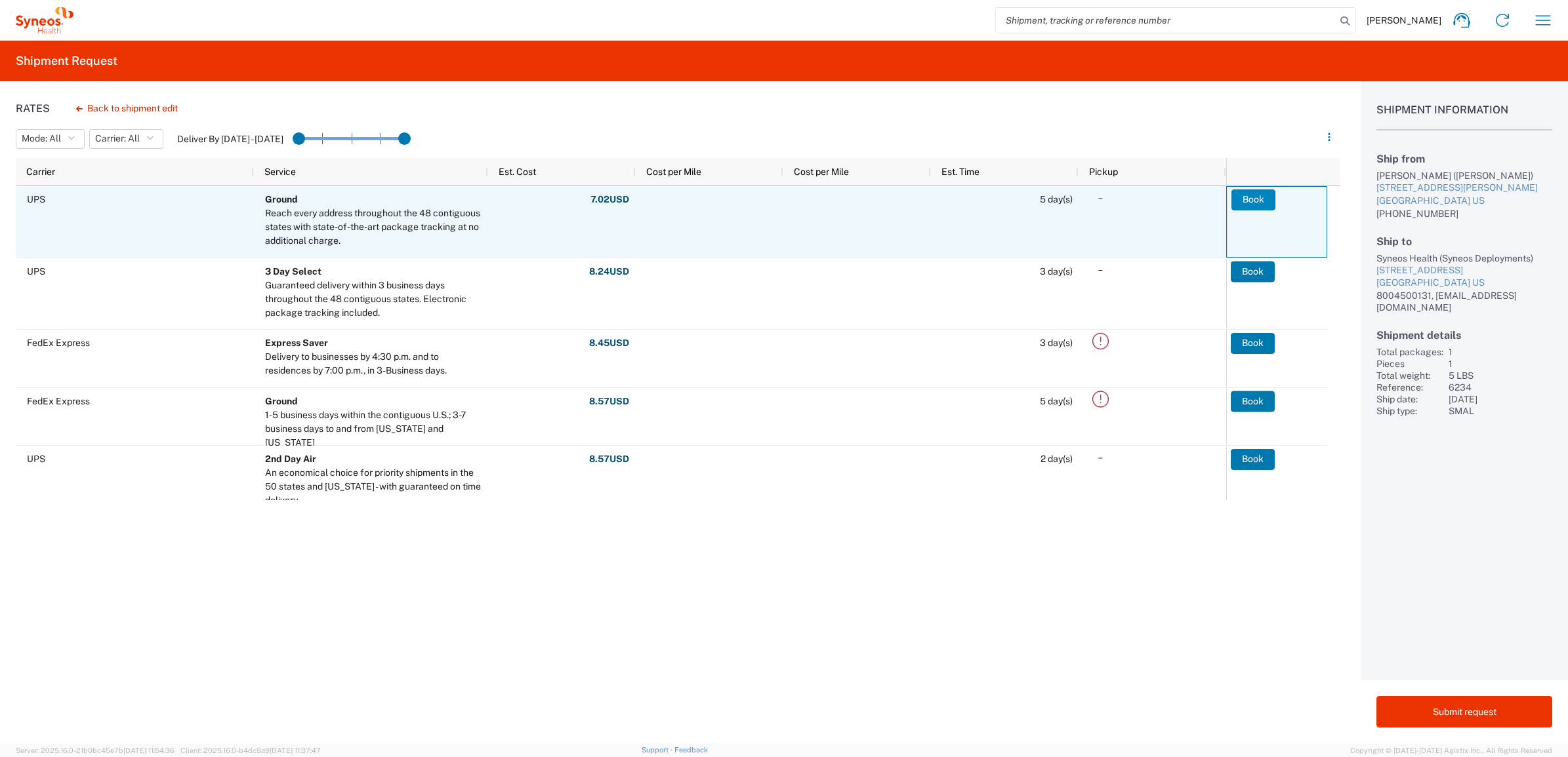
click at [1256, 200] on button "Book" at bounding box center [1253, 200] width 44 height 21
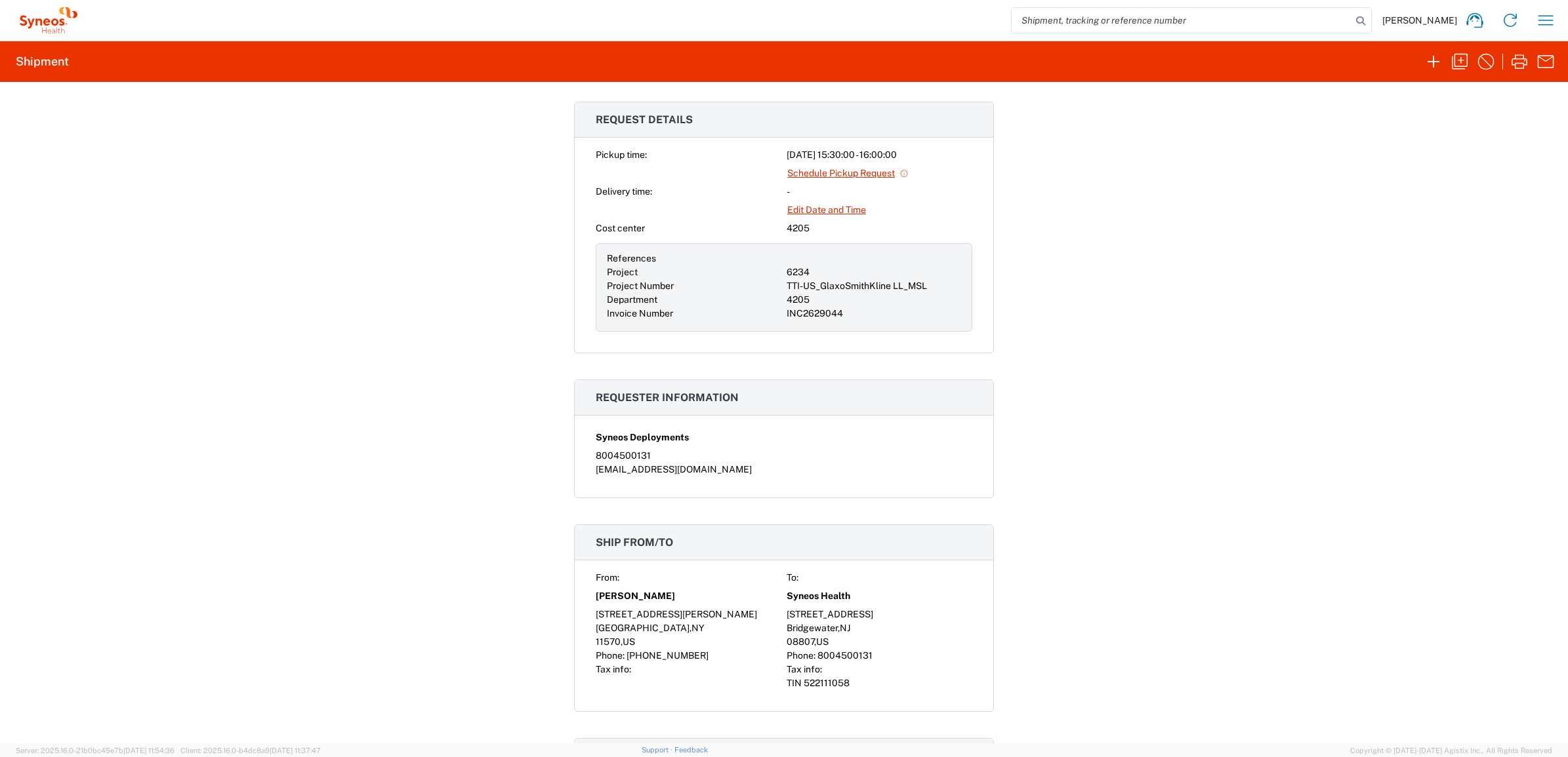
scroll to position [492, 0]
